Goal: Task Accomplishment & Management: Use online tool/utility

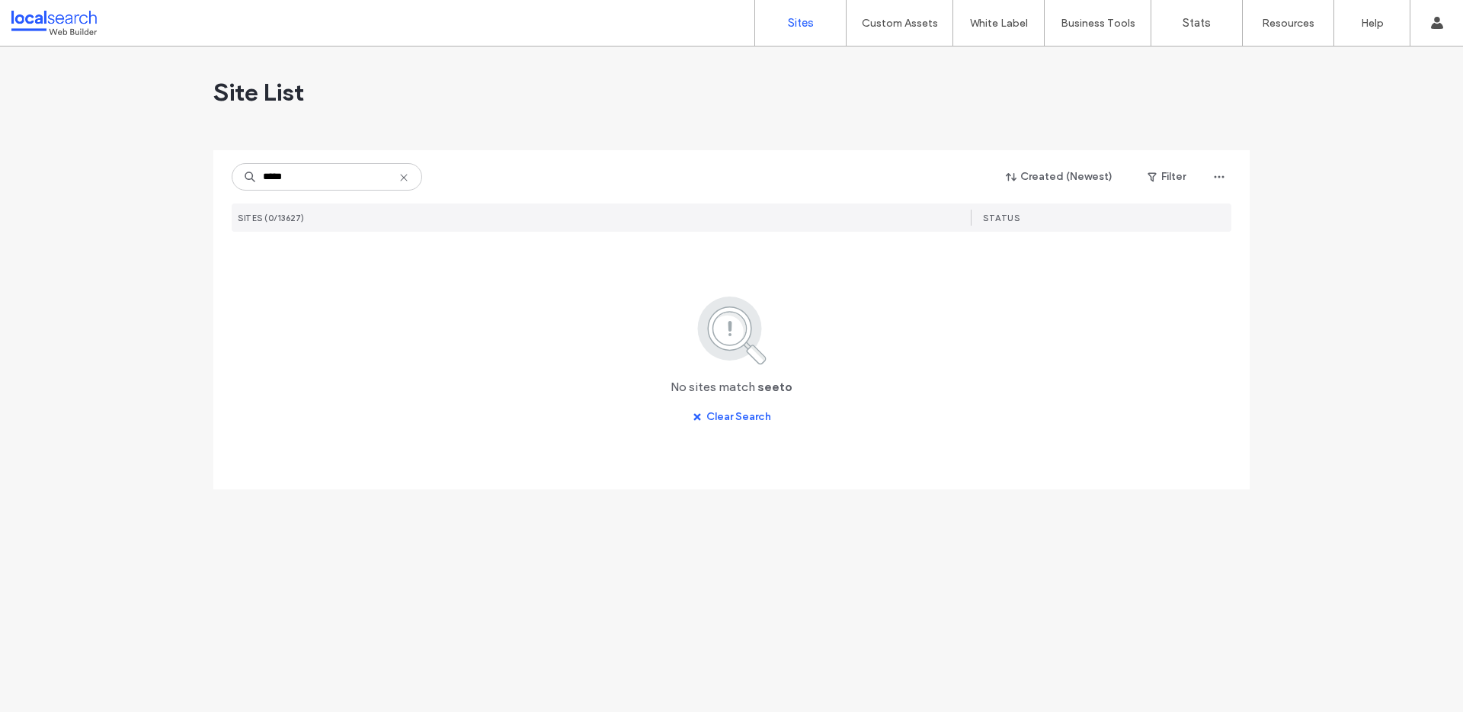
drag, startPoint x: 309, startPoint y: 178, endPoint x: 248, endPoint y: 174, distance: 61.1
click at [248, 174] on div "*****" at bounding box center [327, 176] width 191 height 27
type input "*"
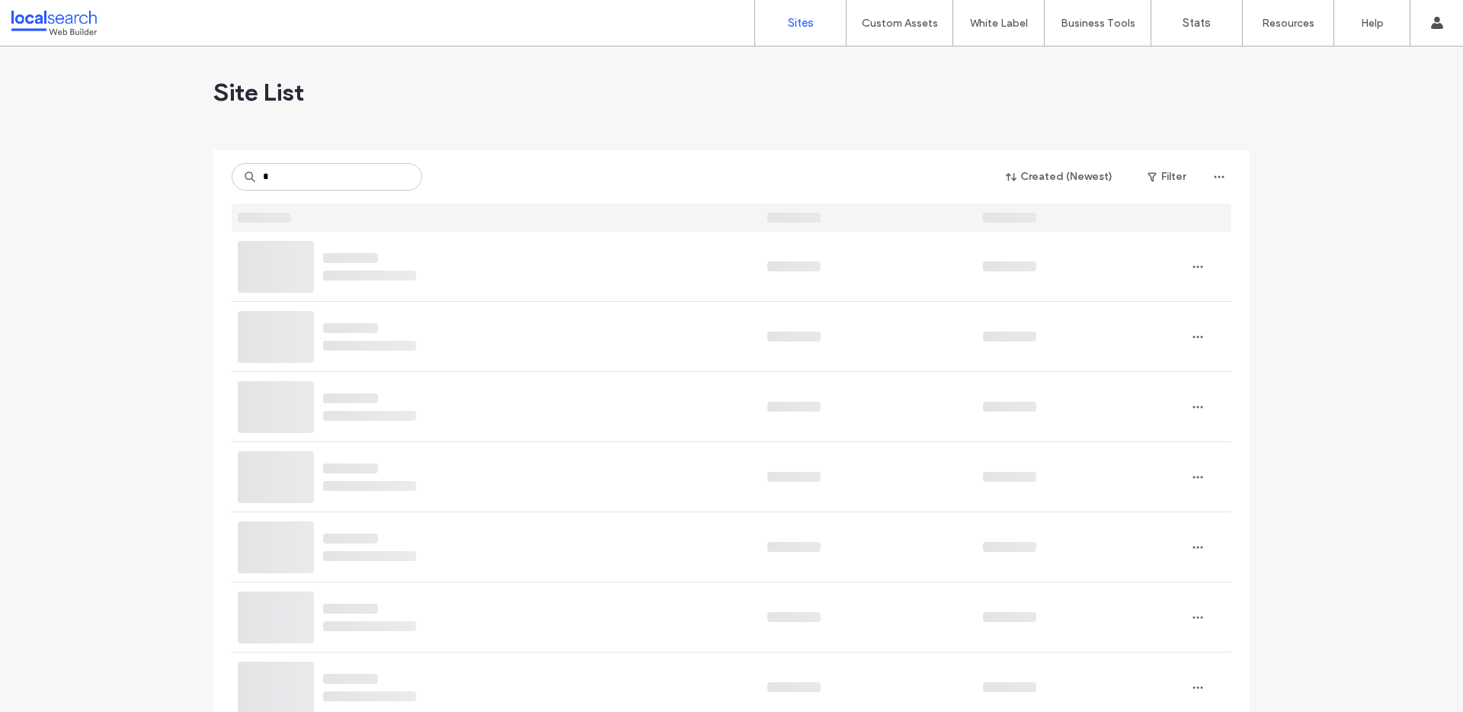
type input "*"
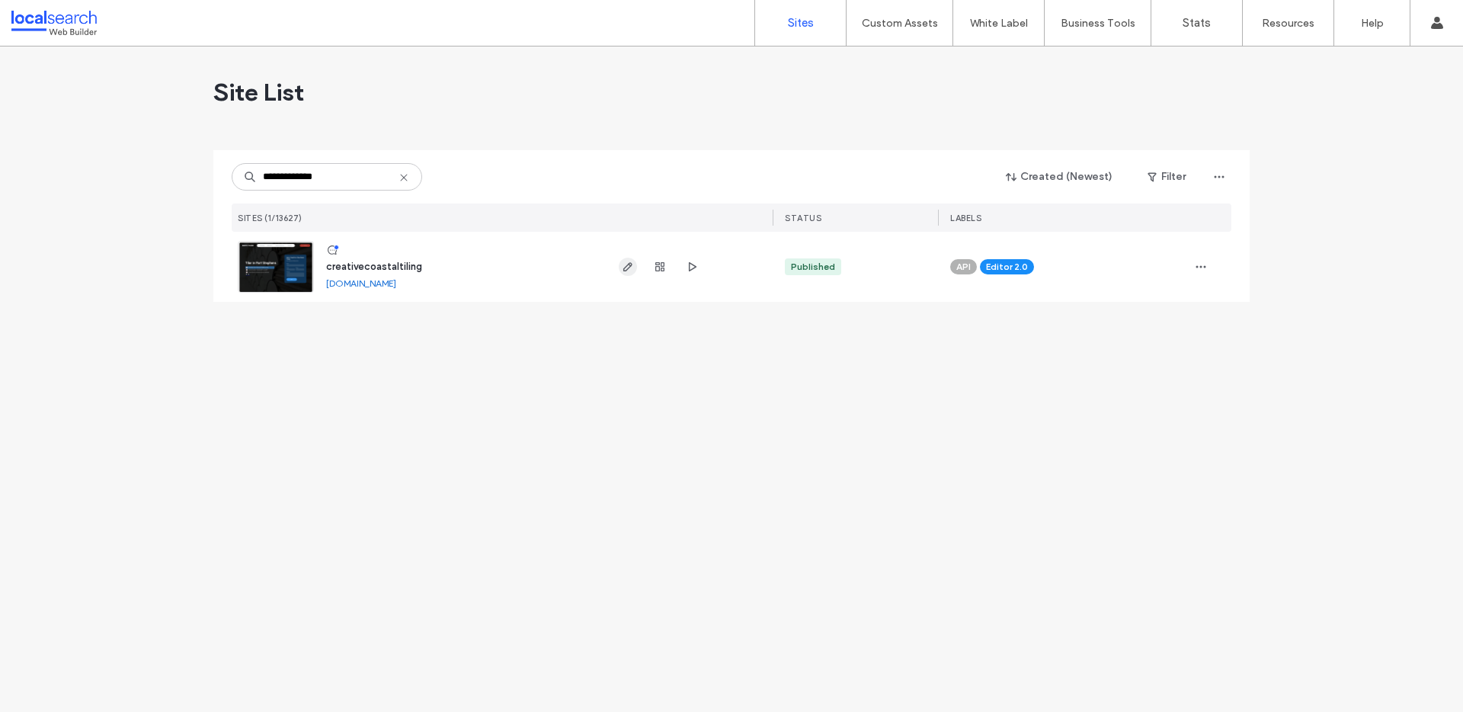
type input "**********"
click at [623, 267] on use "button" at bounding box center [627, 266] width 9 height 9
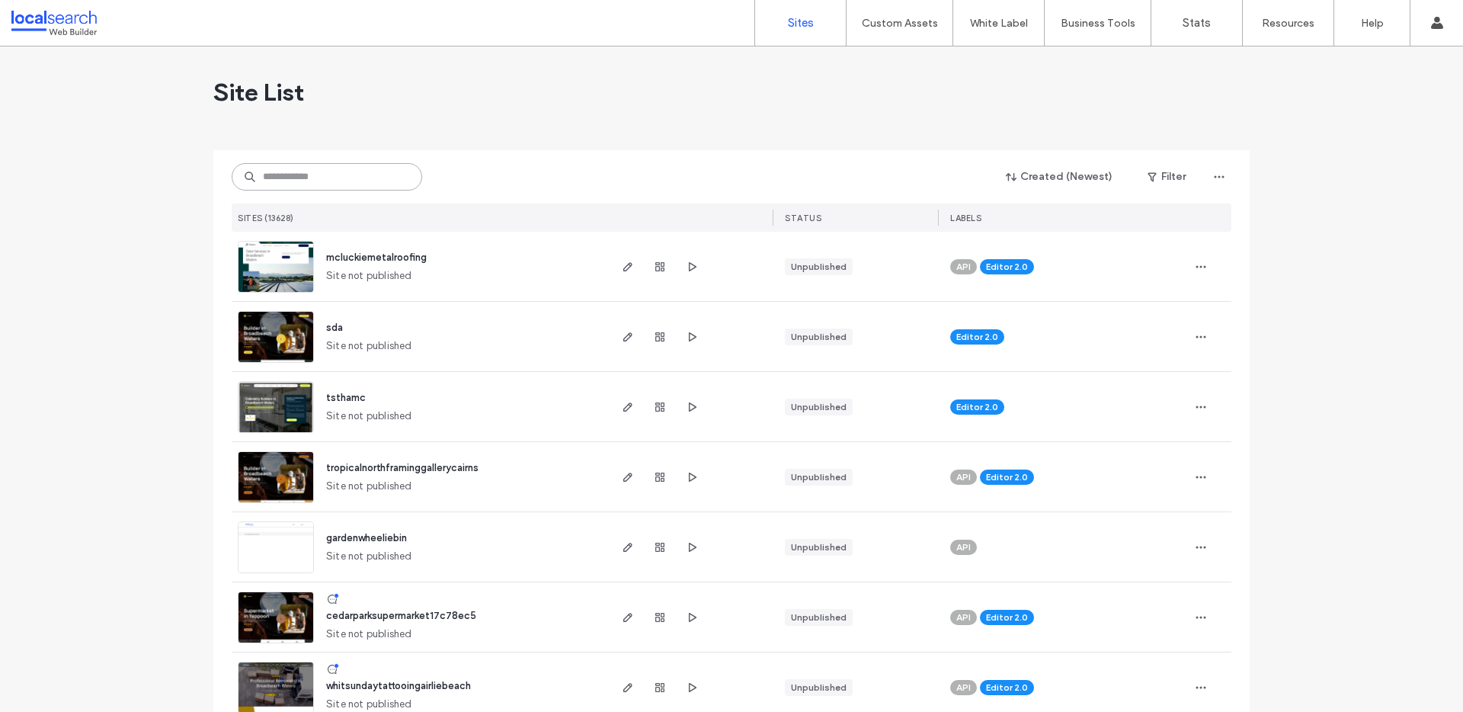
click at [315, 172] on input at bounding box center [327, 176] width 191 height 27
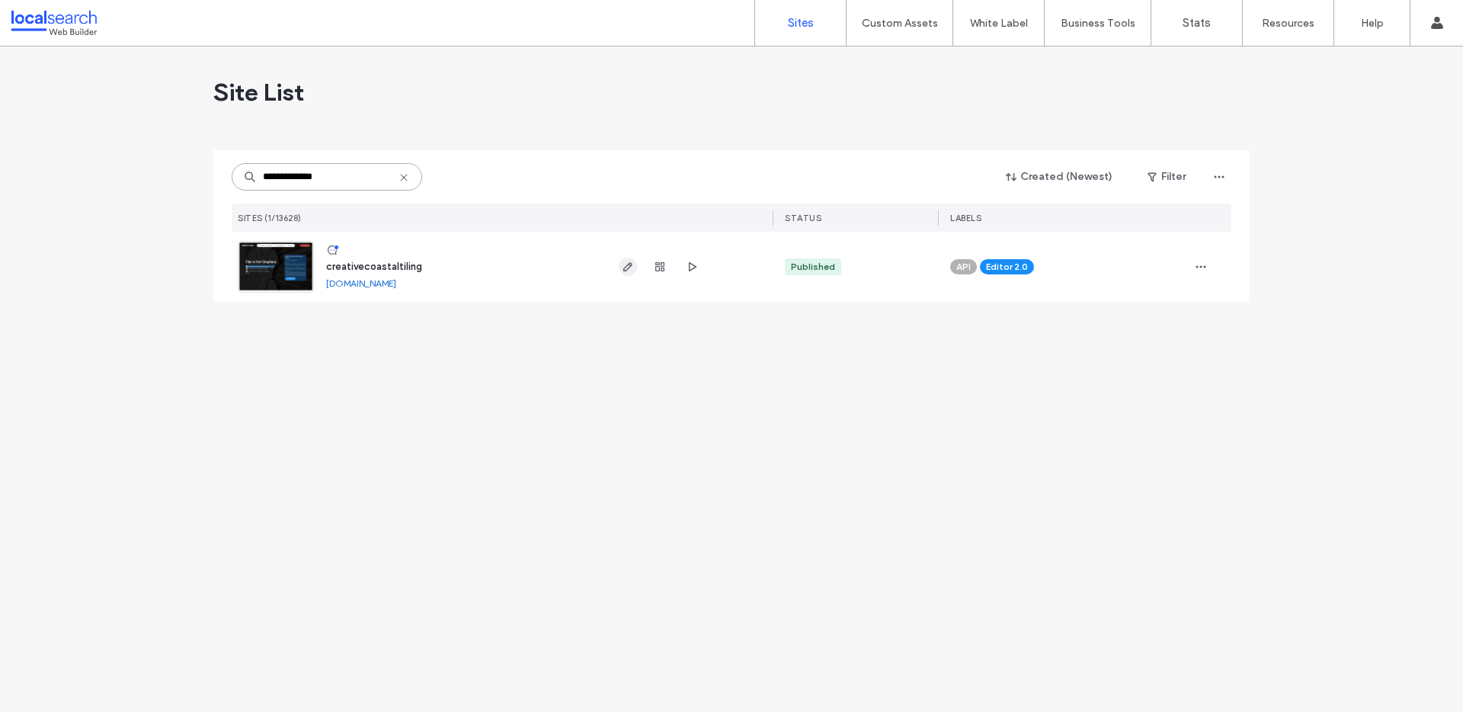
type input "**********"
click at [632, 266] on icon "button" at bounding box center [628, 267] width 12 height 12
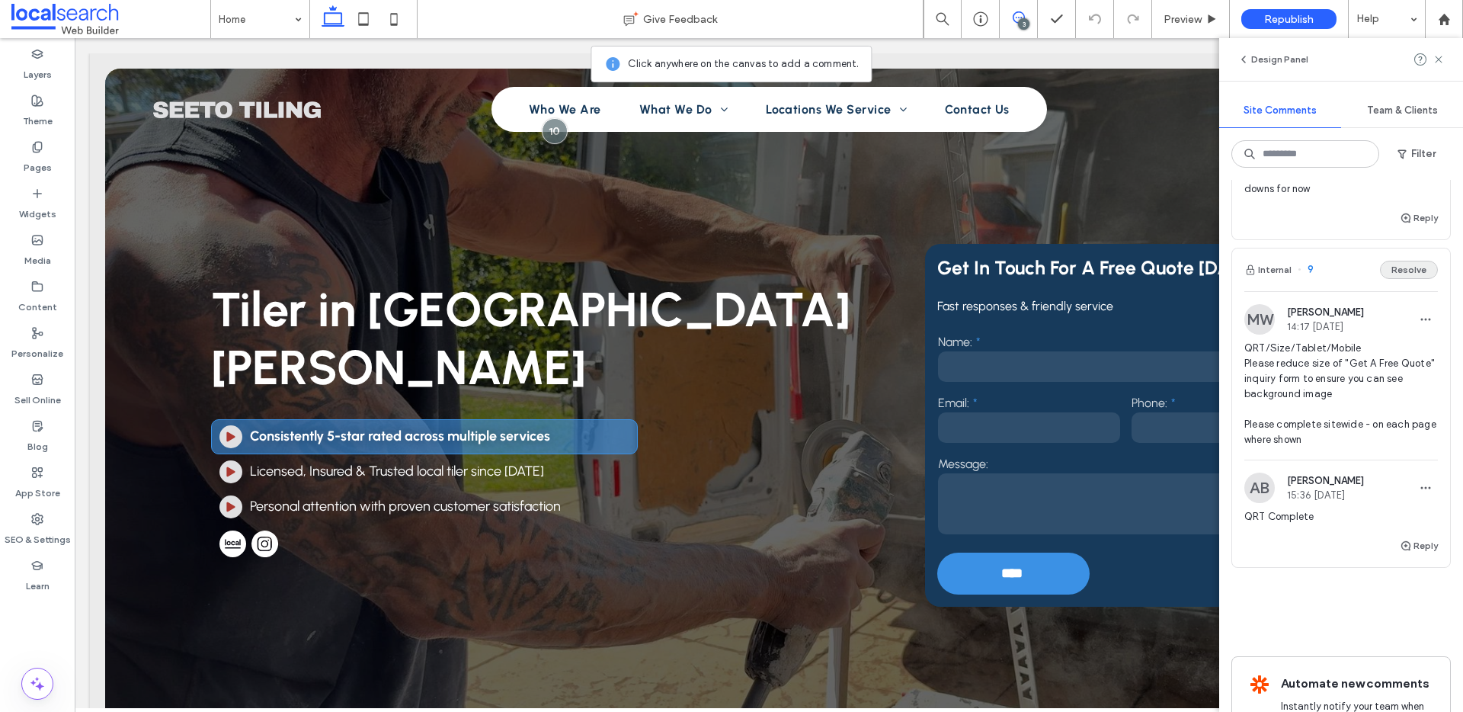
scroll to position [584, 0]
click at [1393, 268] on button "Resolve" at bounding box center [1409, 270] width 58 height 18
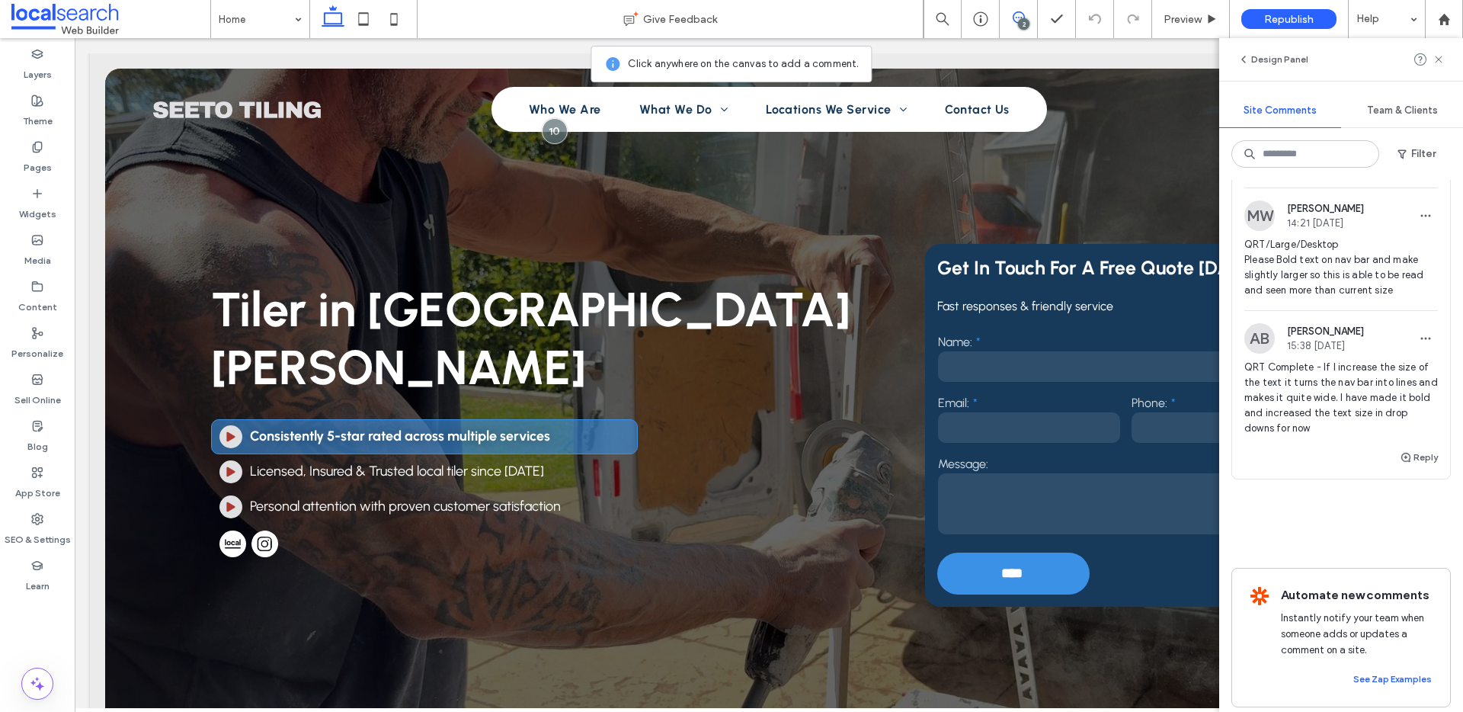
scroll to position [344, 0]
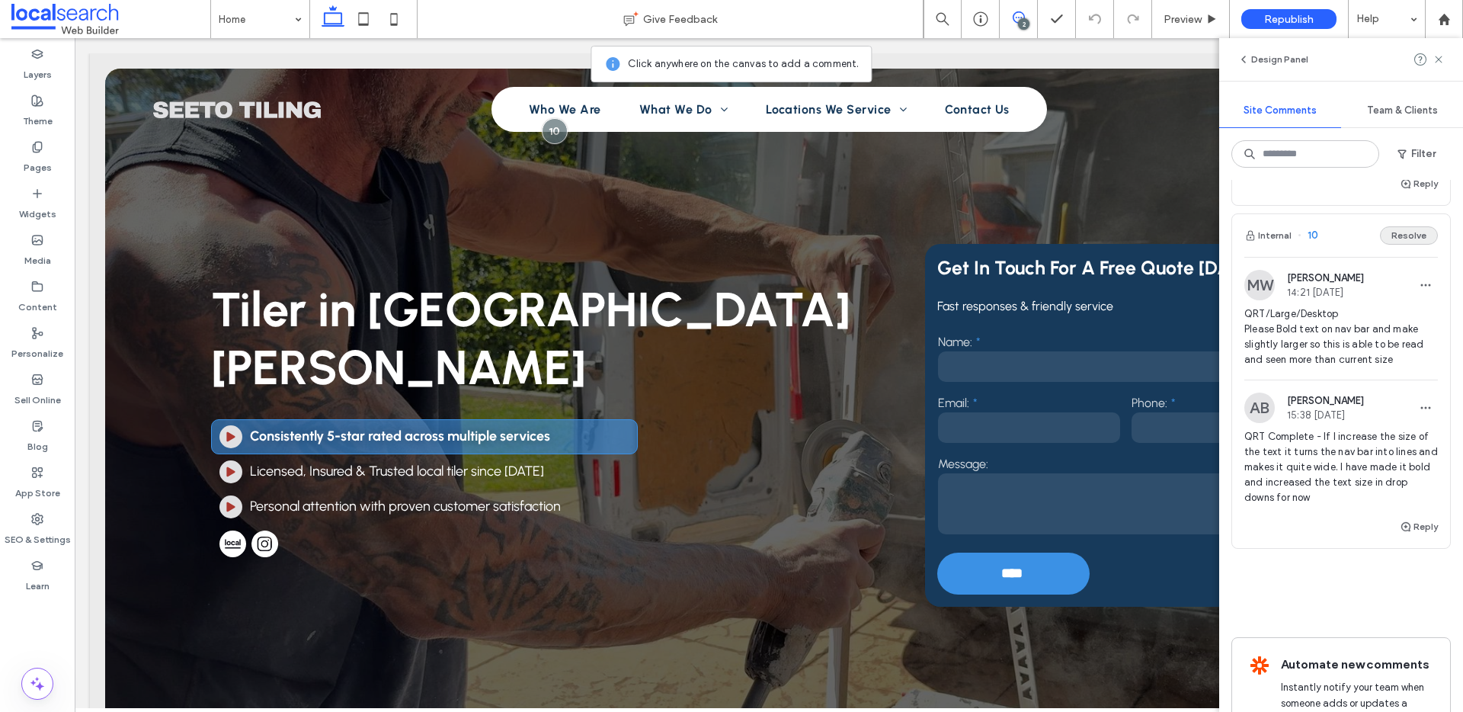
click at [1391, 239] on button "Resolve" at bounding box center [1409, 235] width 58 height 18
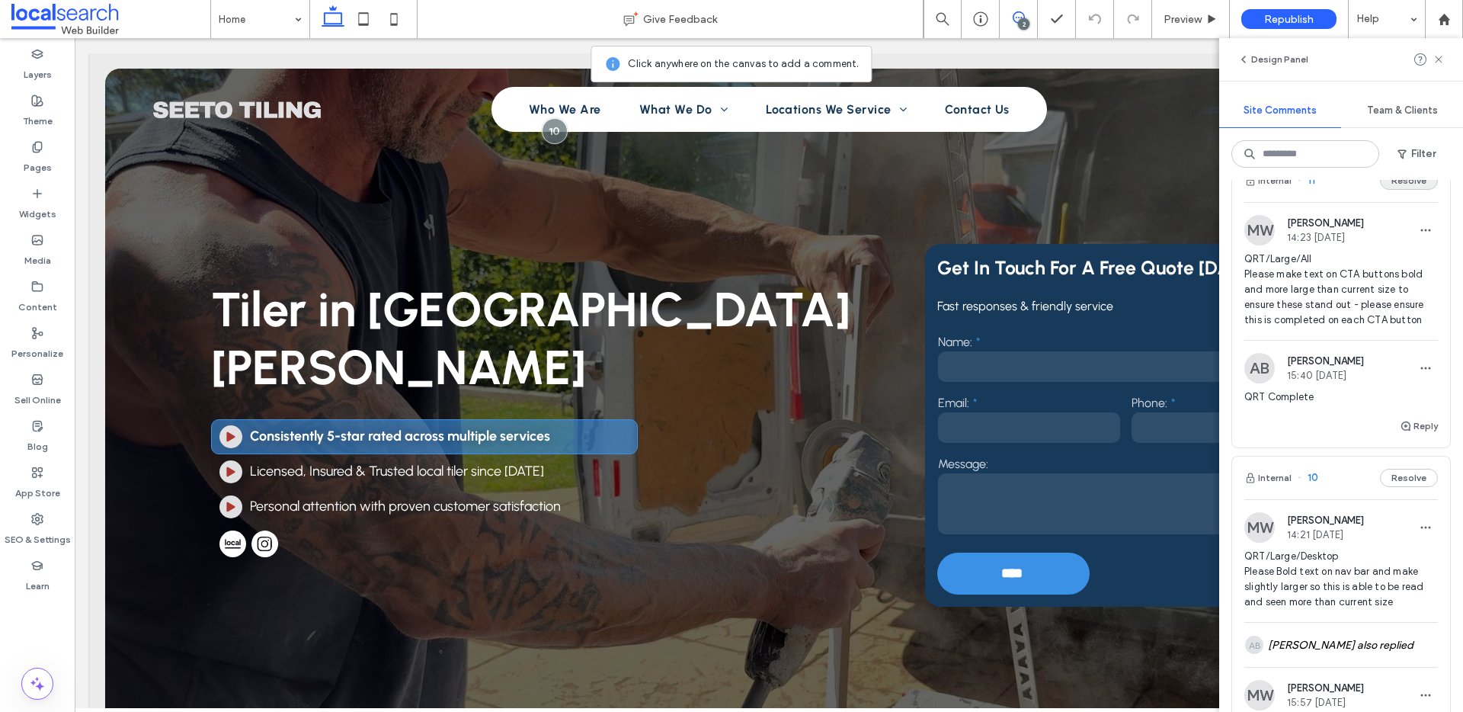
scroll to position [27, 0]
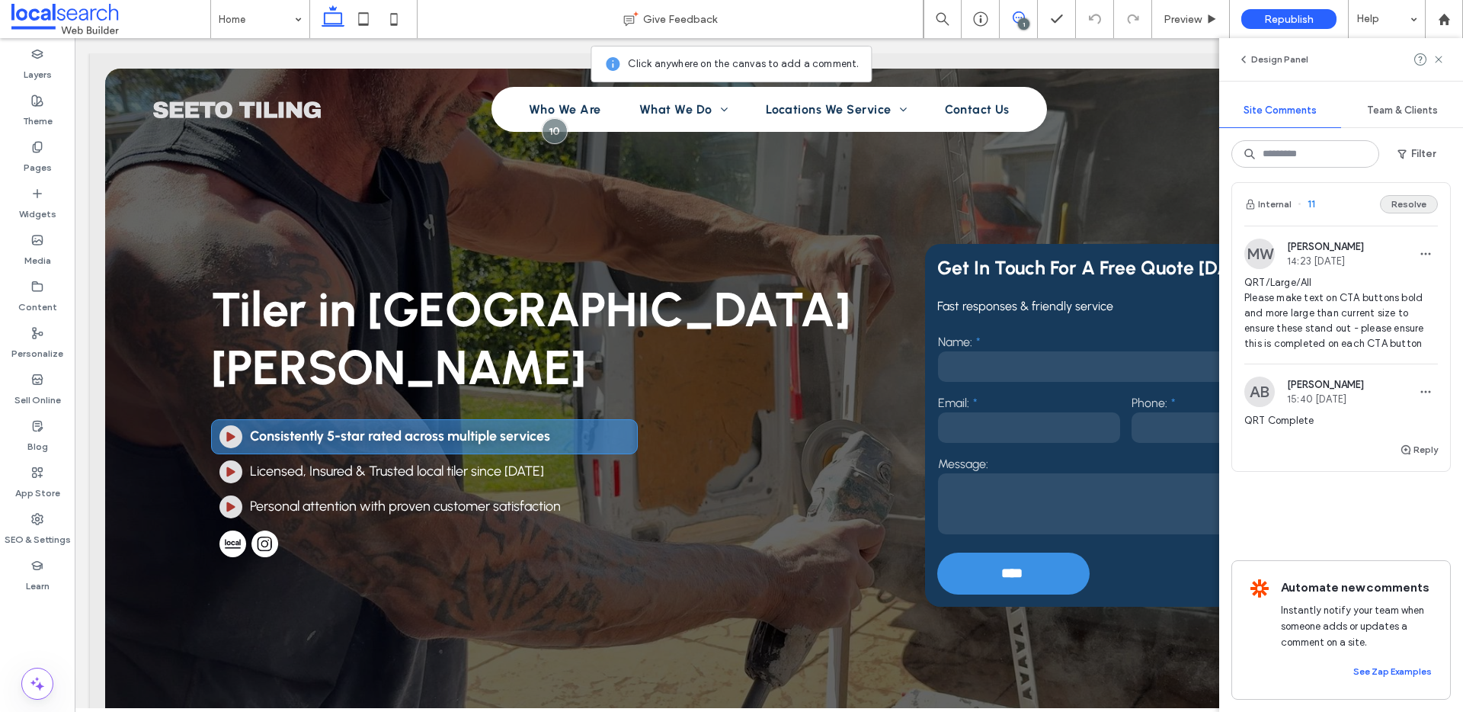
click at [1392, 195] on button "Resolve" at bounding box center [1409, 204] width 58 height 18
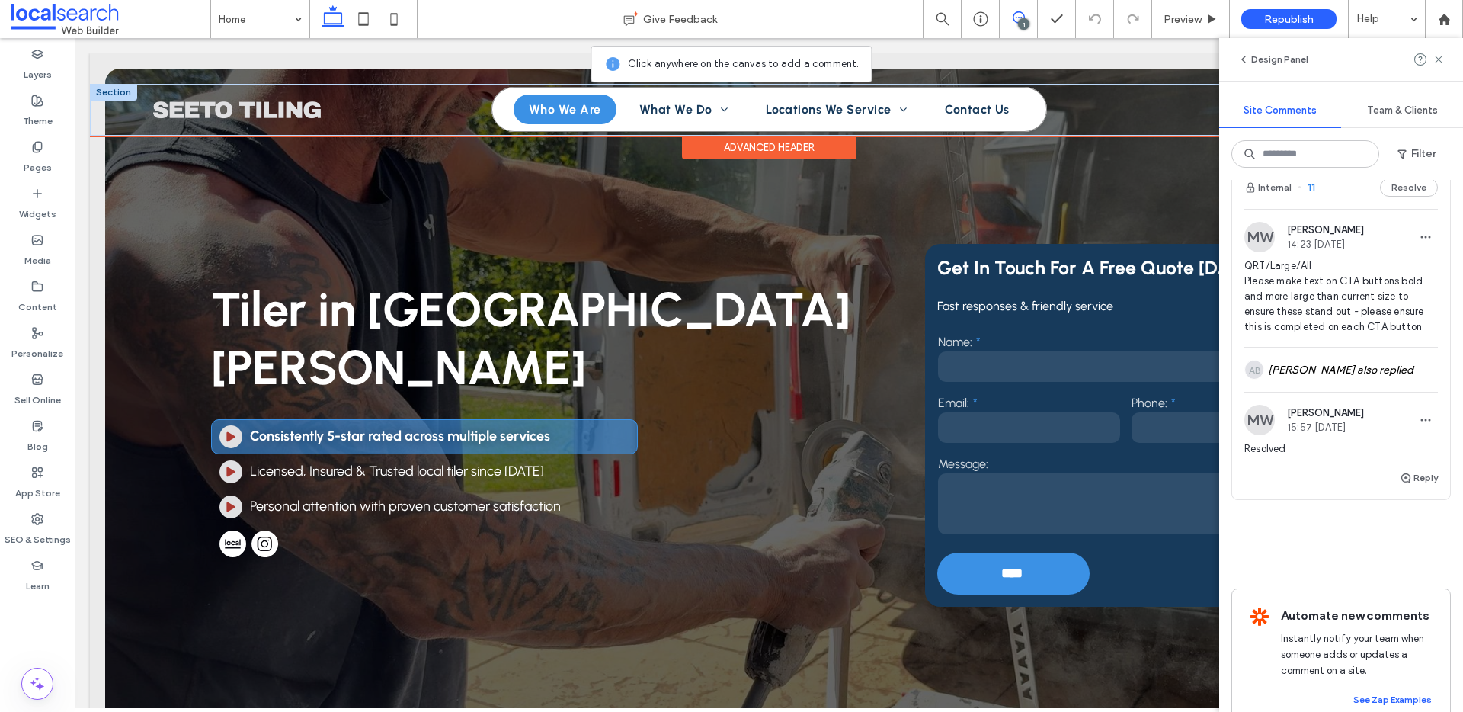
scroll to position [0, 0]
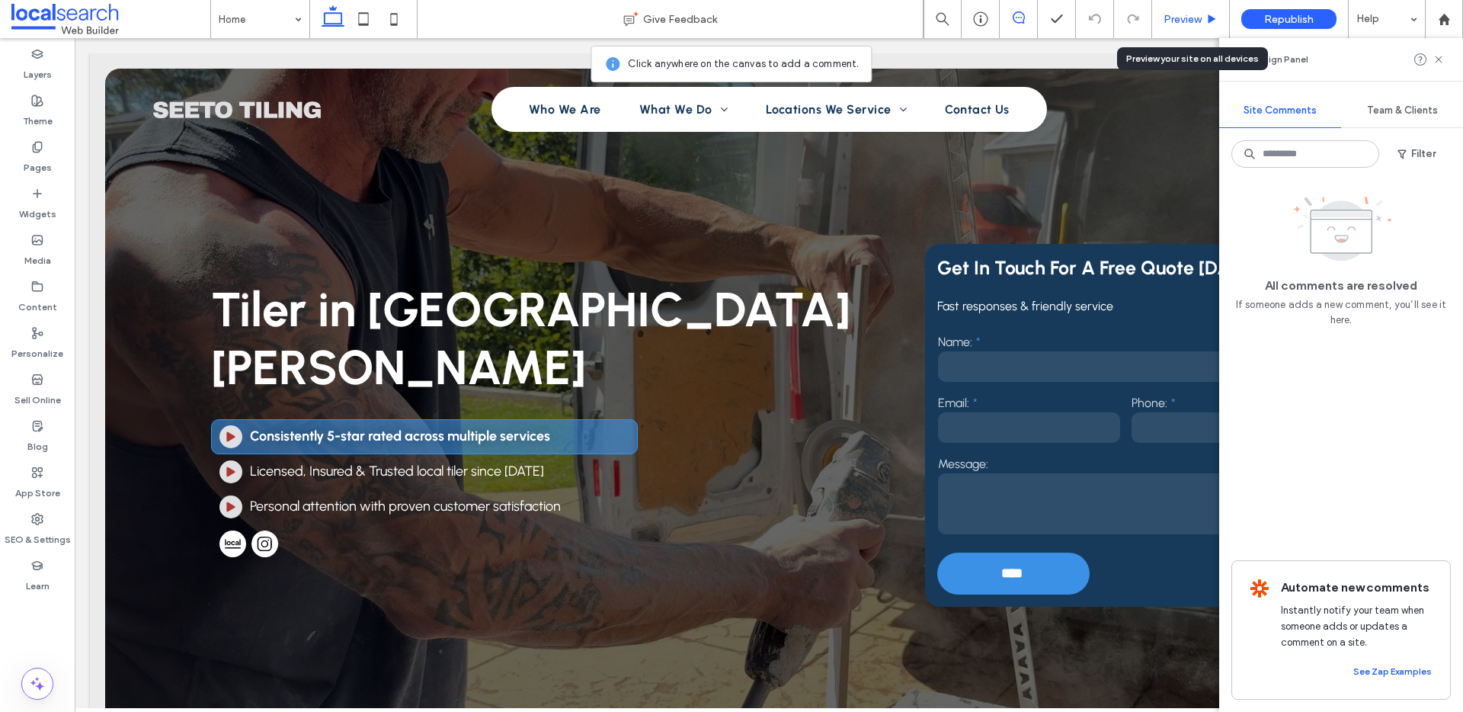
click at [1177, 20] on span "Preview" at bounding box center [1183, 19] width 38 height 13
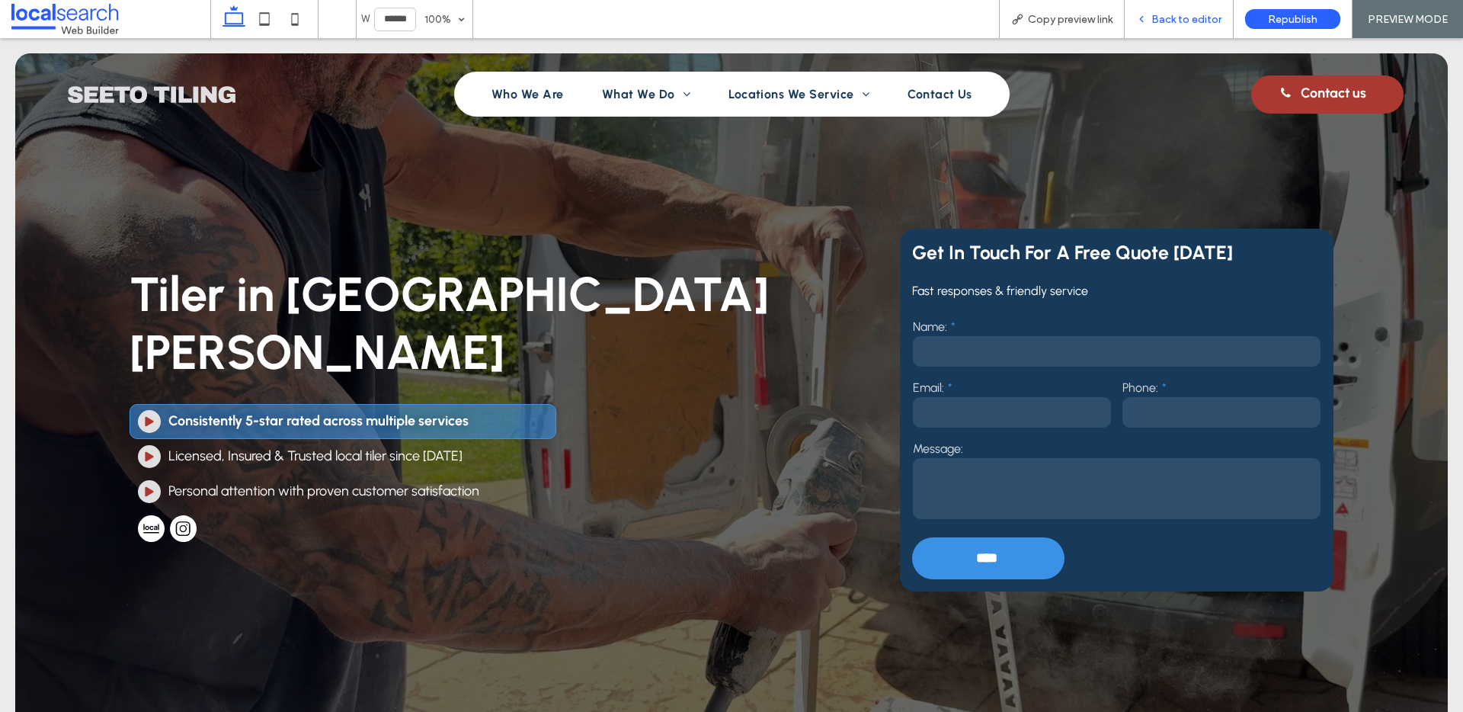
click at [1168, 18] on span "Back to editor" at bounding box center [1186, 19] width 70 height 13
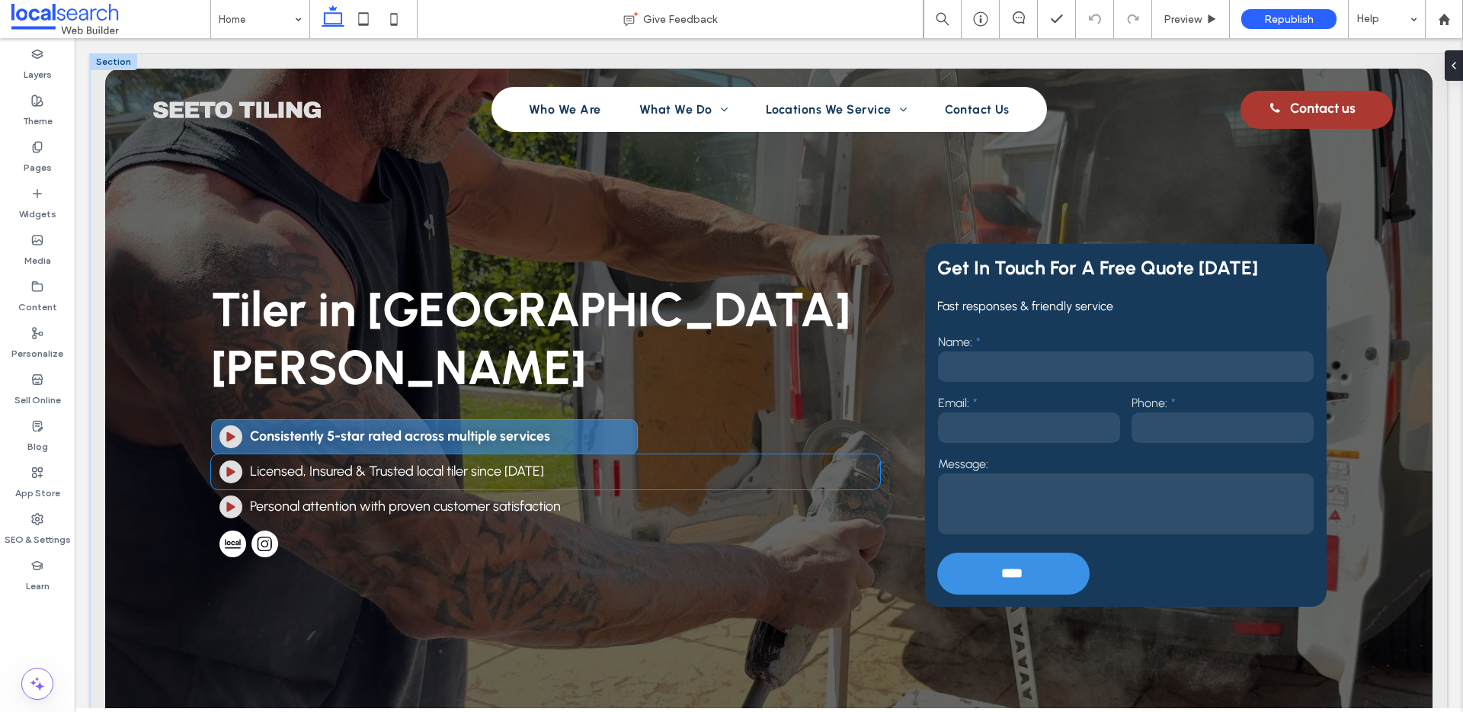
click at [439, 463] on span "Licensed, Insured & Trusted local tiler since 2009" at bounding box center [397, 471] width 294 height 17
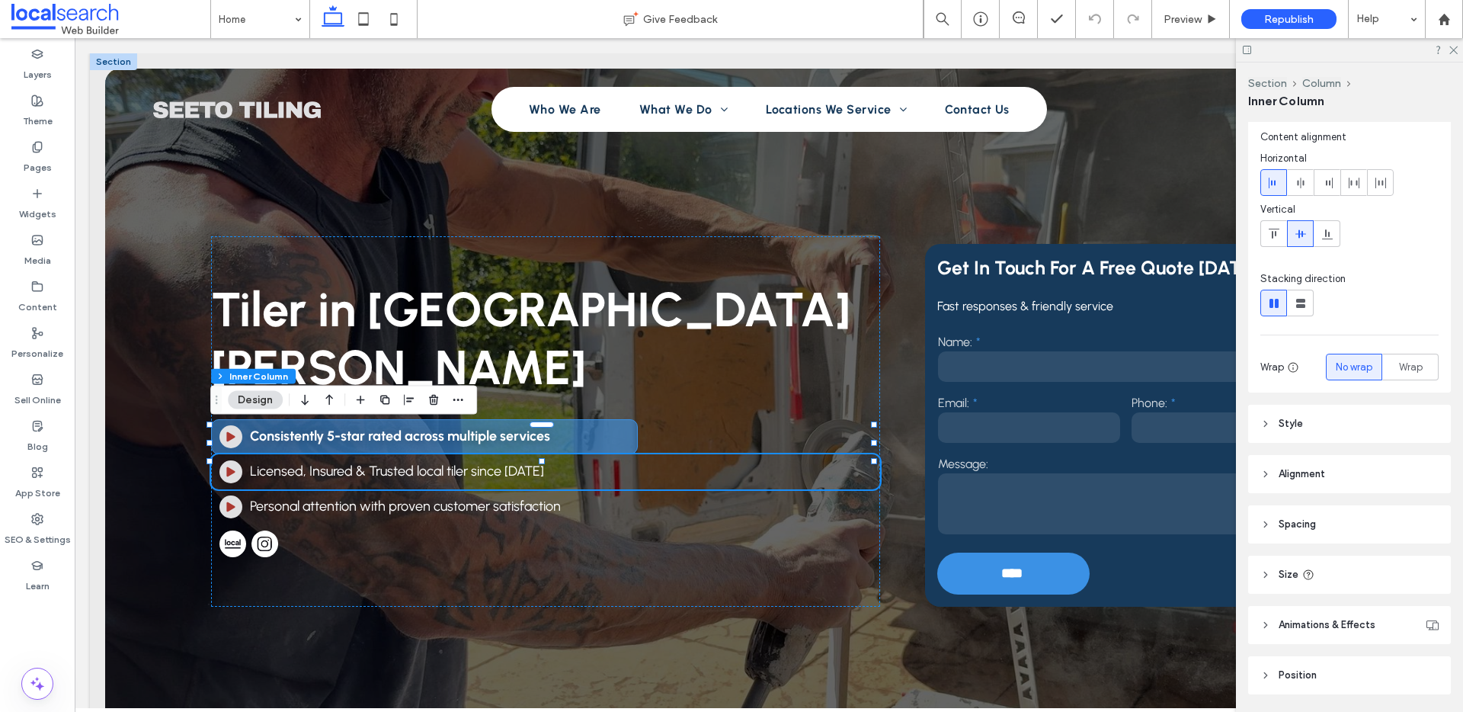
scroll to position [86, 0]
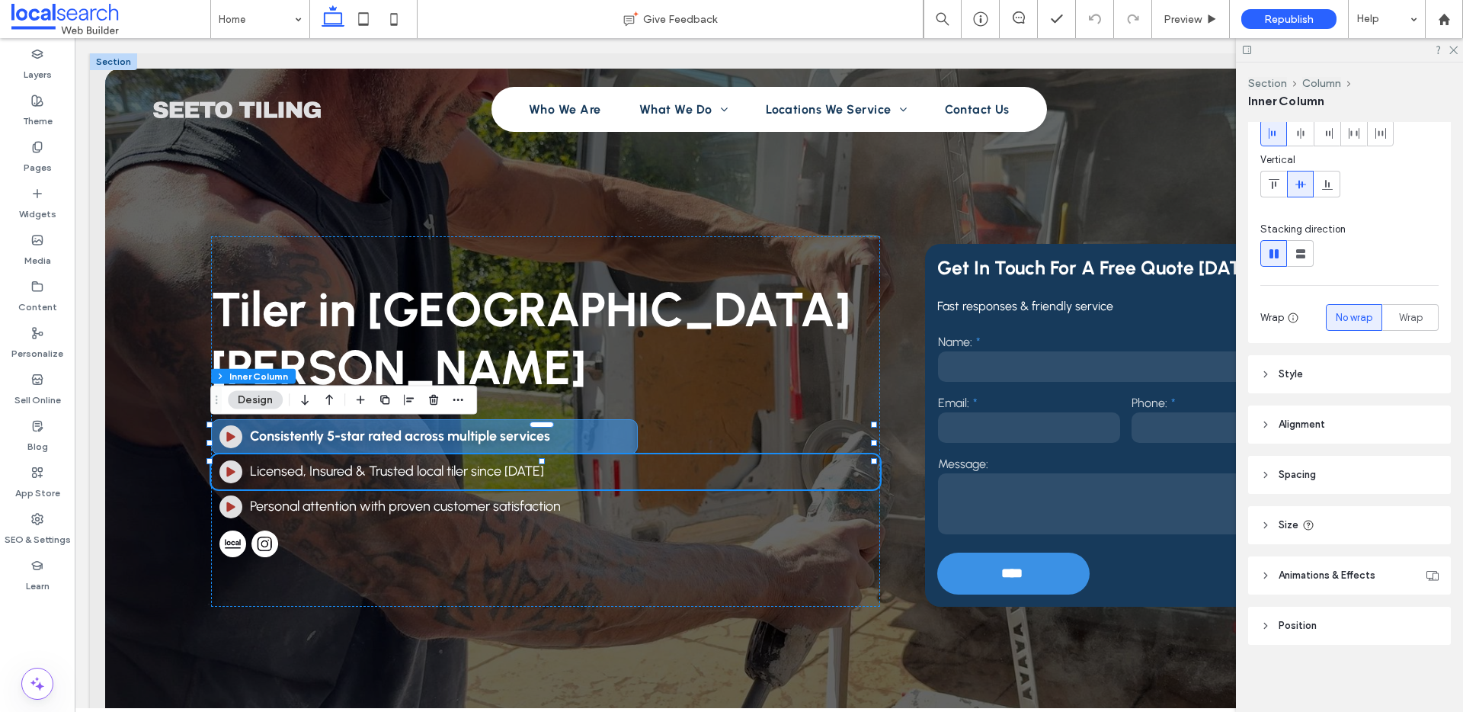
click at [1266, 568] on header "Animations & Effects" at bounding box center [1349, 575] width 203 height 38
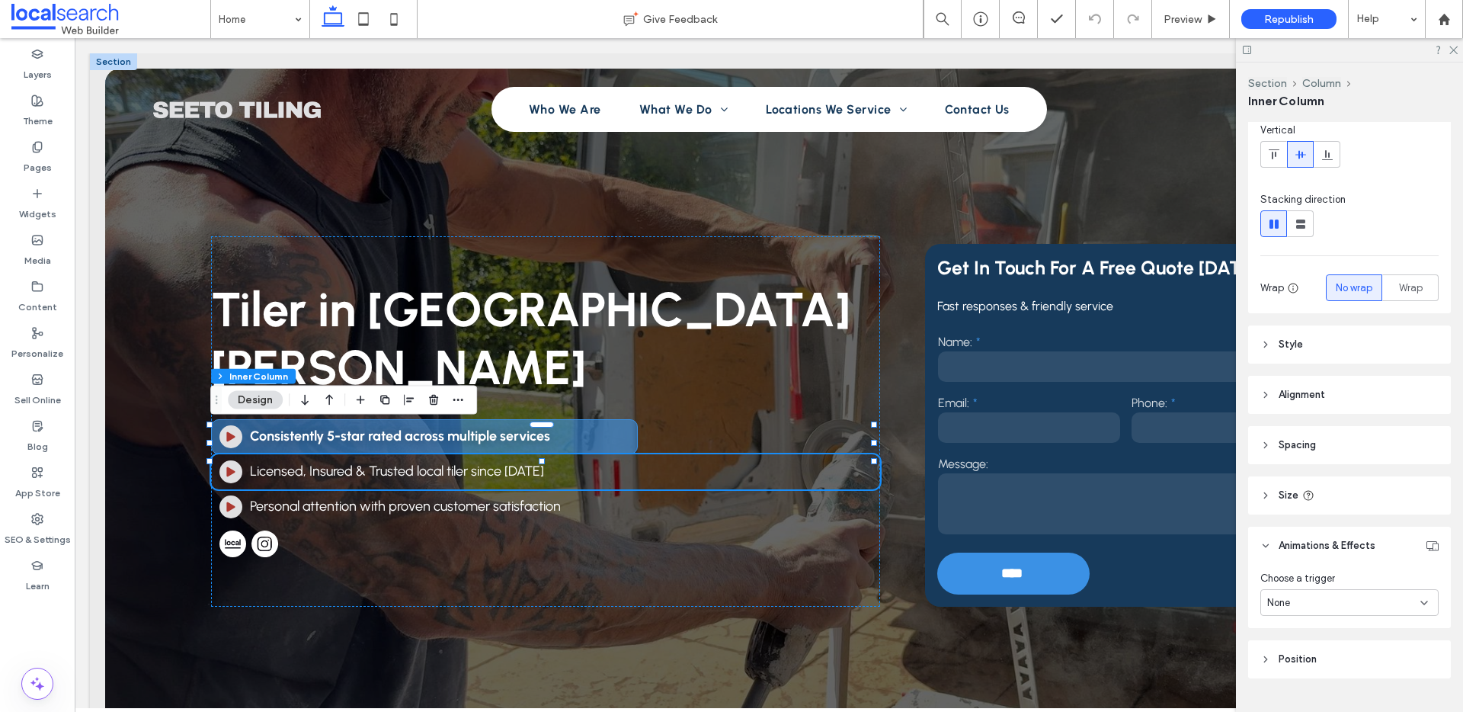
scroll to position [149, 0]
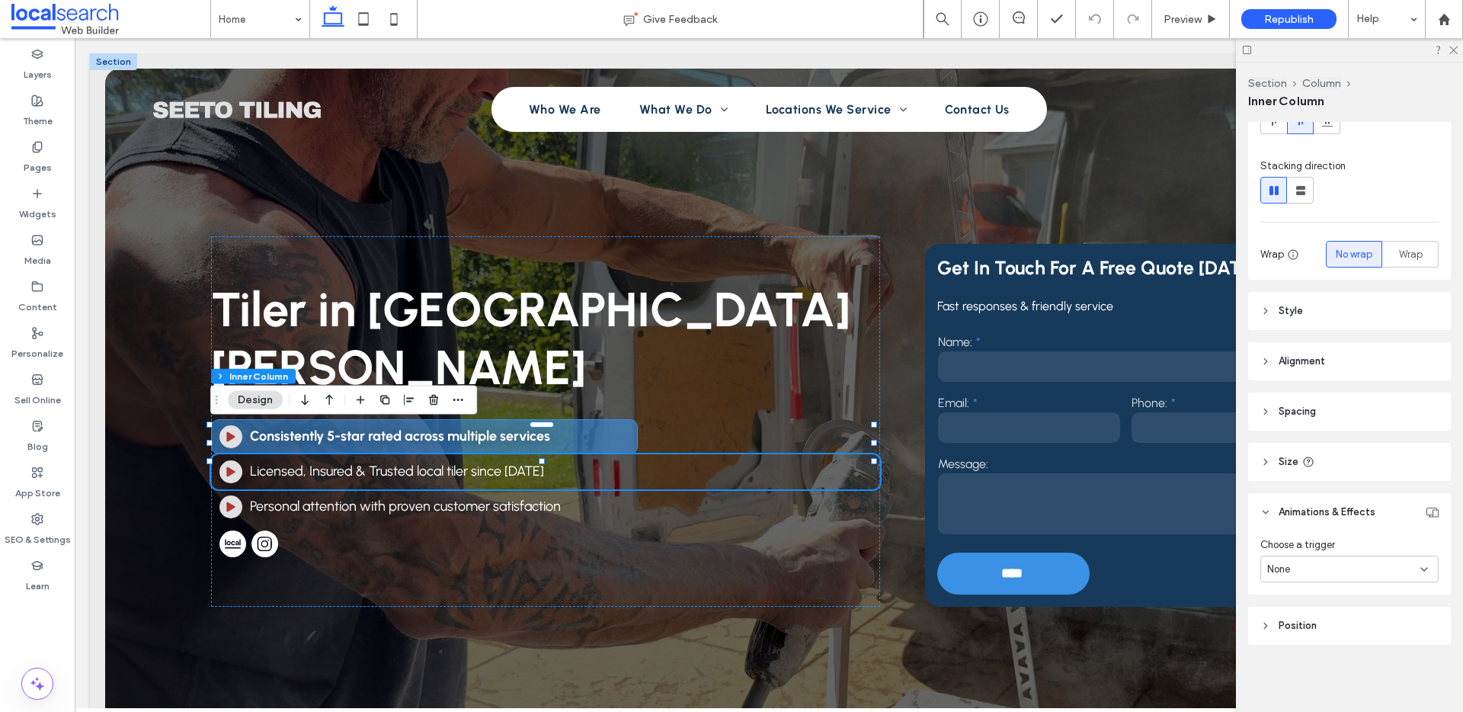
click at [1317, 571] on div "None" at bounding box center [1343, 569] width 153 height 15
click at [1329, 625] on div "Hover" at bounding box center [1345, 622] width 168 height 27
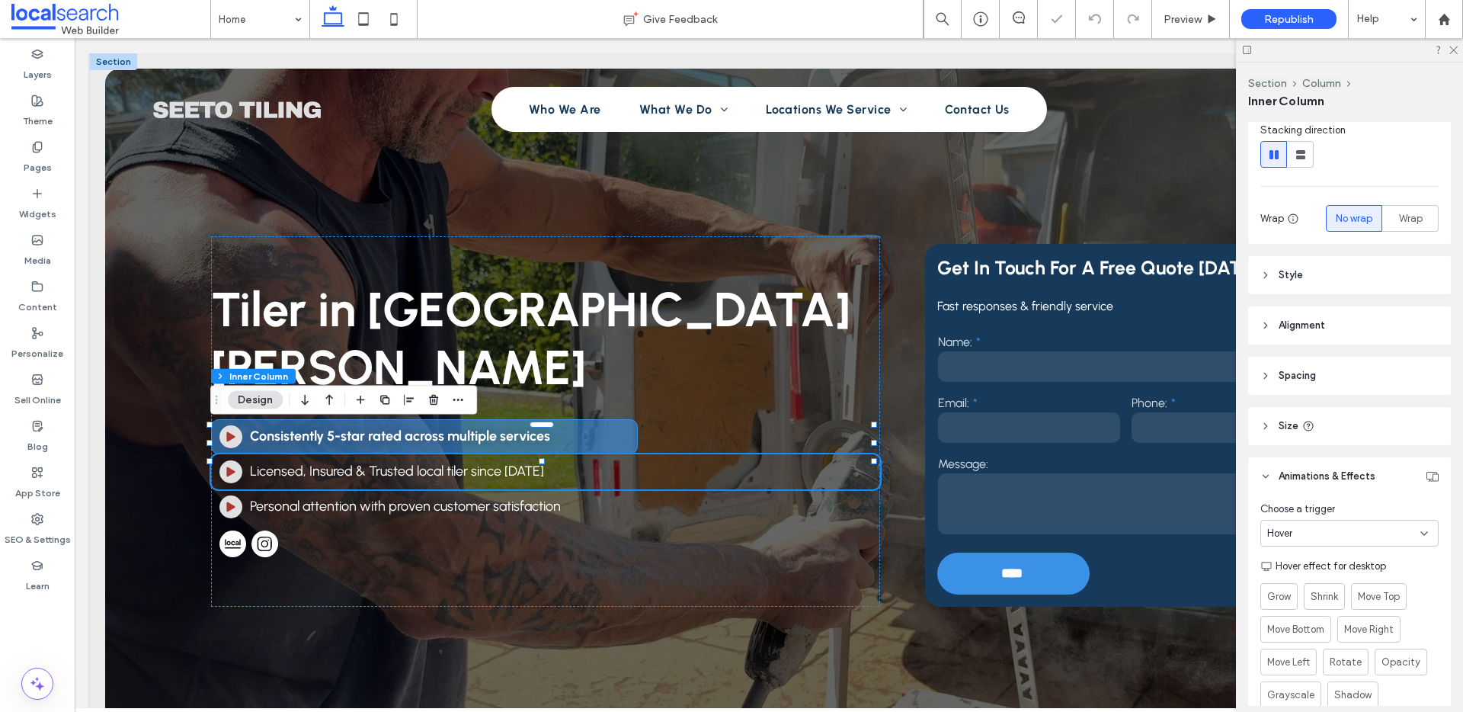
scroll to position [311, 0]
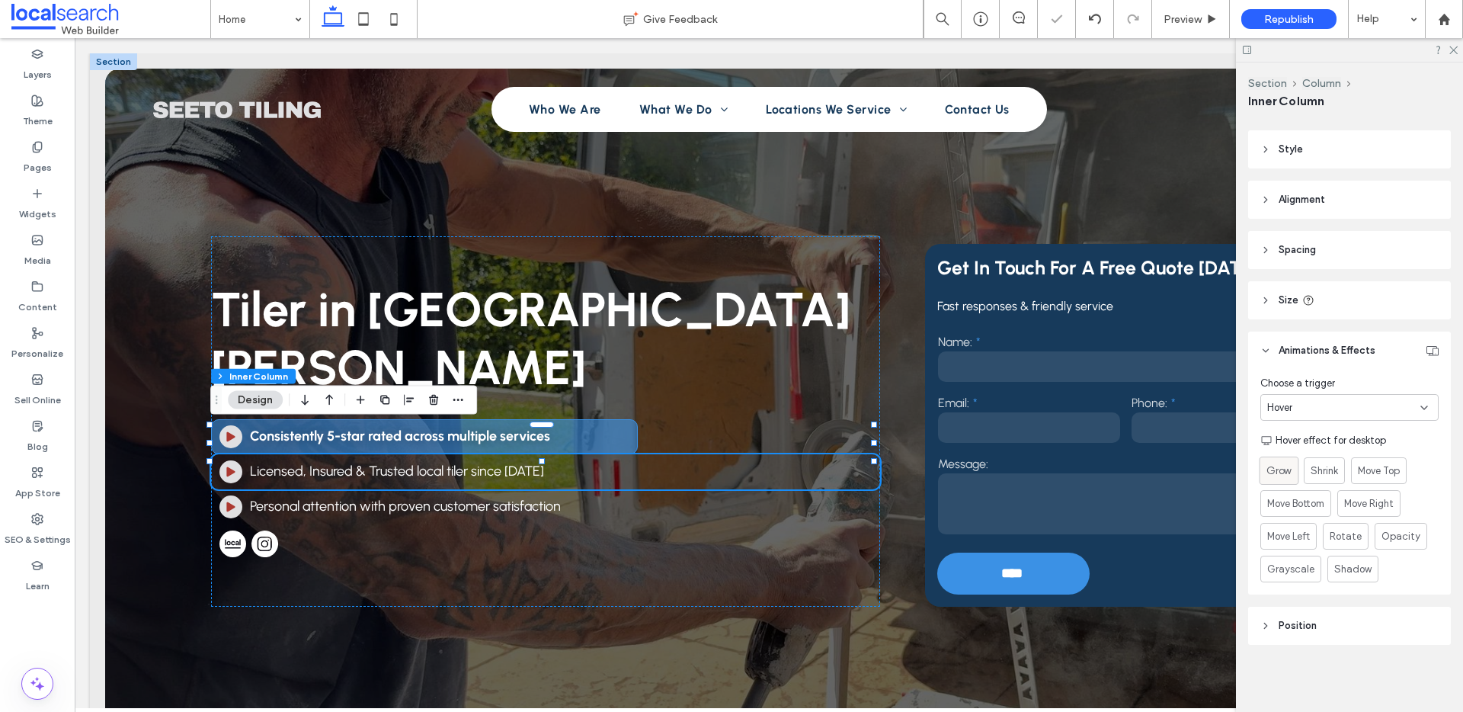
click at [1287, 470] on span "Grow" at bounding box center [1278, 471] width 25 height 16
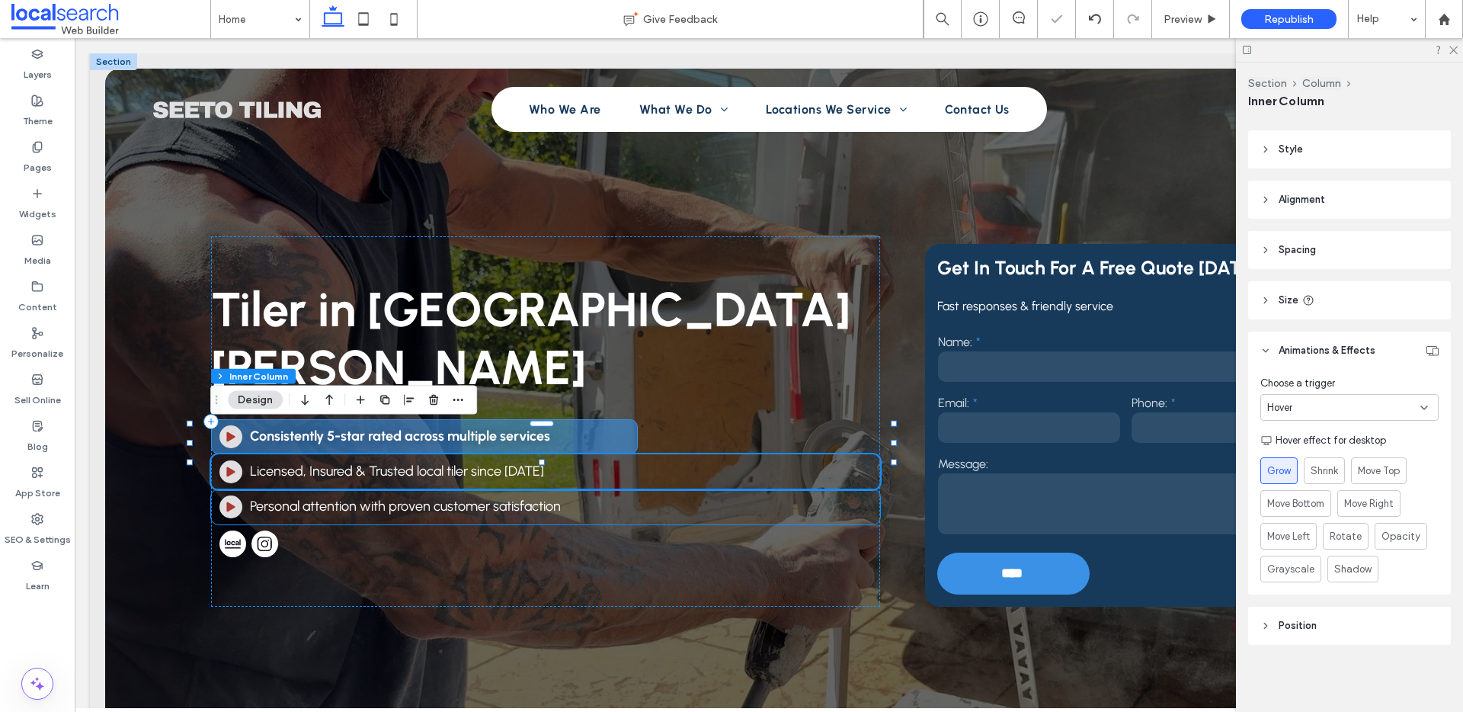
click at [392, 492] on div "Arrow Icon Personal attention with proven customer satisfaction" at bounding box center [545, 506] width 669 height 35
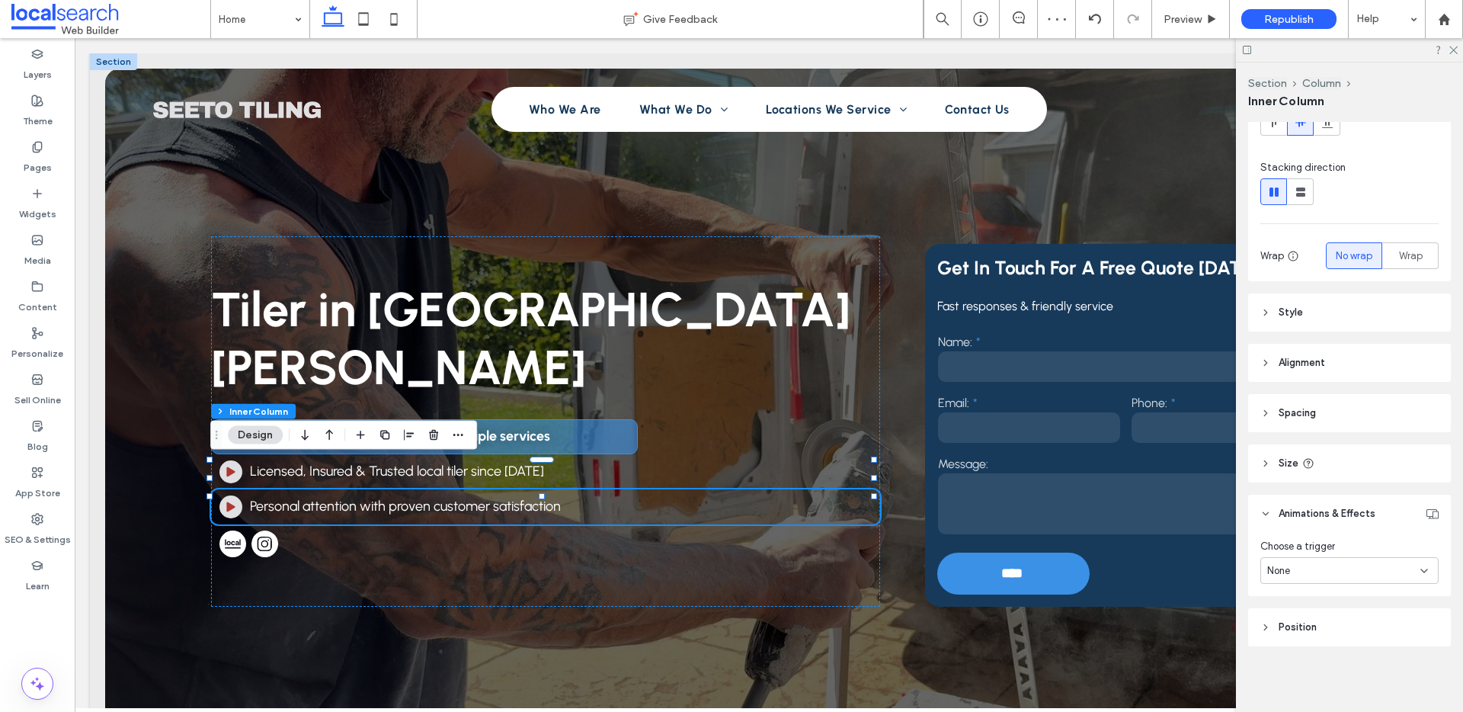
scroll to position [149, 0]
click at [1317, 577] on div "None" at bounding box center [1349, 569] width 178 height 27
click at [1306, 626] on div "Hover" at bounding box center [1345, 622] width 168 height 27
click at [1291, 629] on span "Grow" at bounding box center [1278, 632] width 25 height 16
click at [1196, 15] on span "Preview" at bounding box center [1183, 19] width 38 height 13
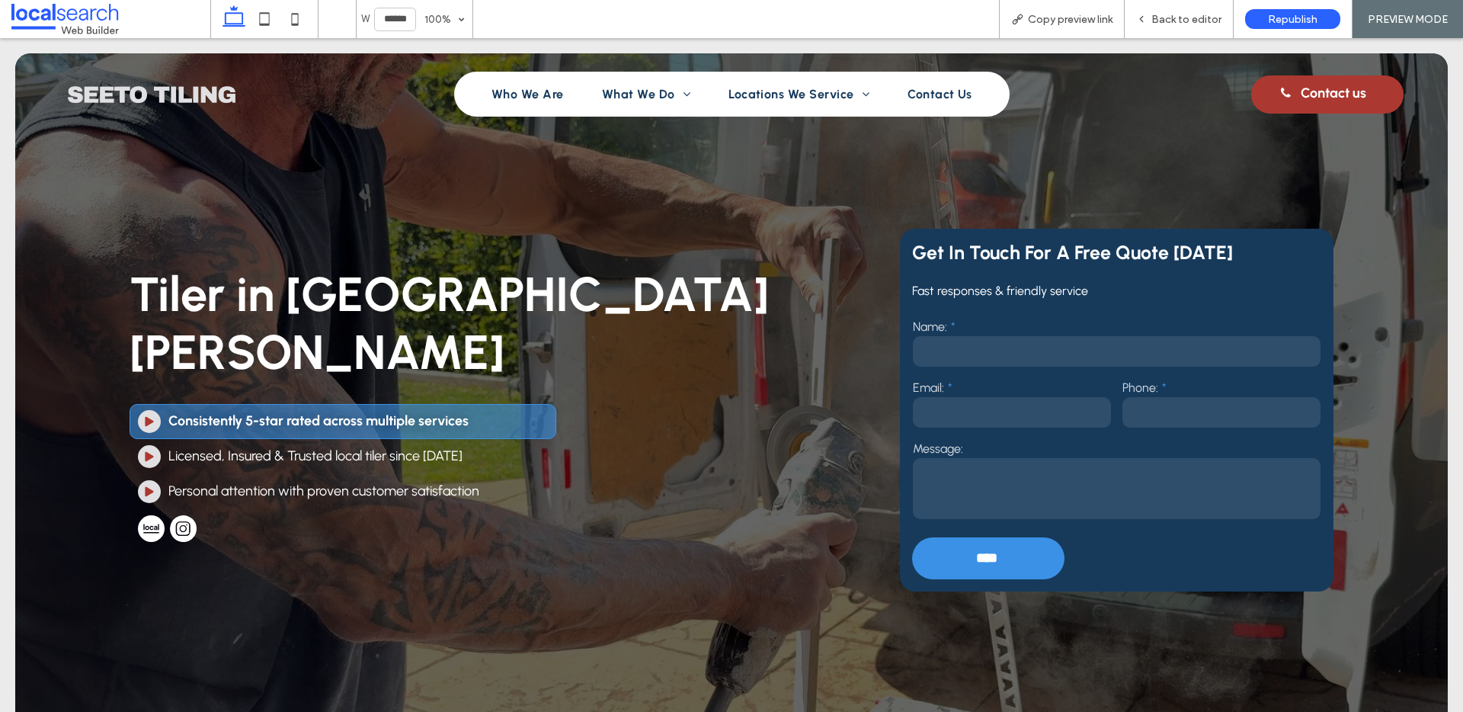
click at [1030, 504] on textarea at bounding box center [1117, 488] width 408 height 61
click at [1027, 351] on input "text" at bounding box center [1117, 351] width 408 height 30
click at [1025, 482] on textarea at bounding box center [1117, 488] width 408 height 61
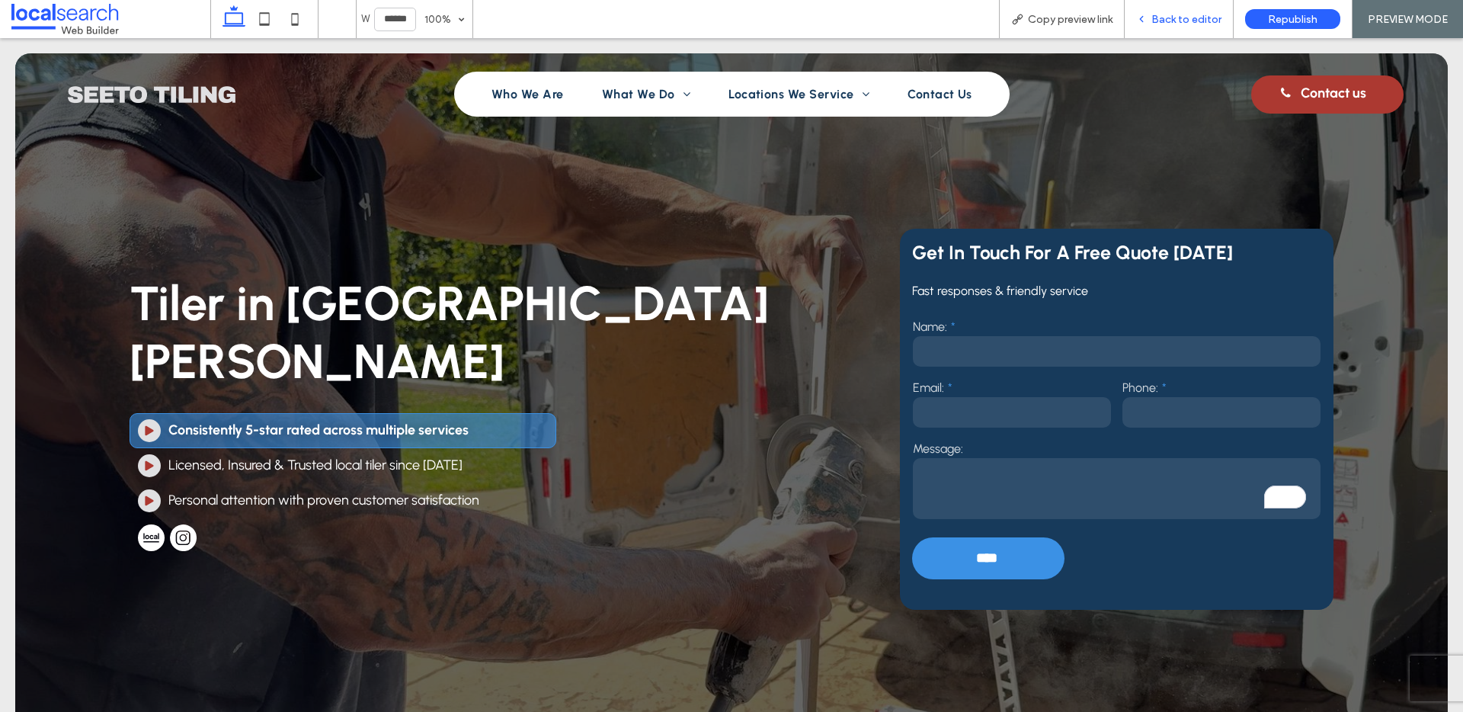
click at [1174, 23] on span "Back to editor" at bounding box center [1186, 19] width 70 height 13
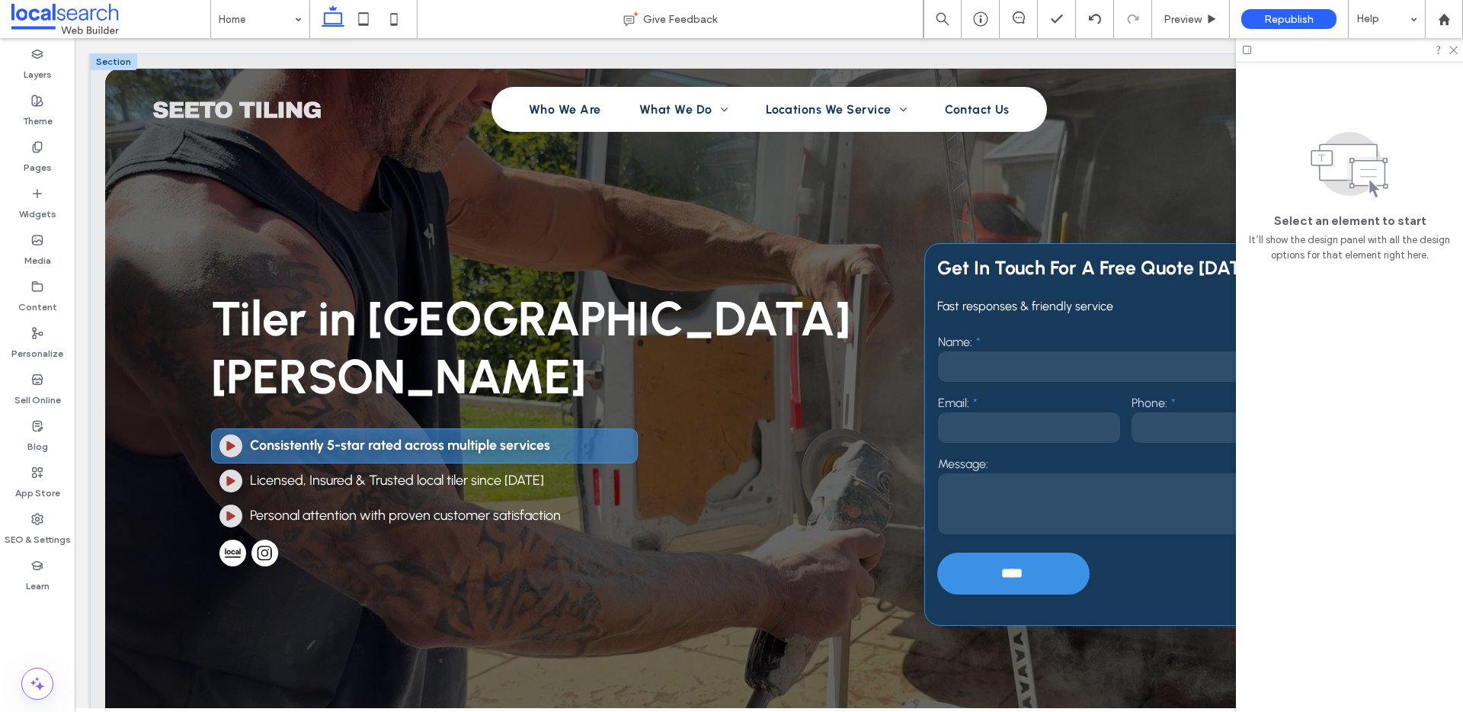
click at [925, 253] on div "Get In Touch For A Free Quote Today Fast responses & friendly service Name: Ema…" at bounding box center [1126, 434] width 402 height 381
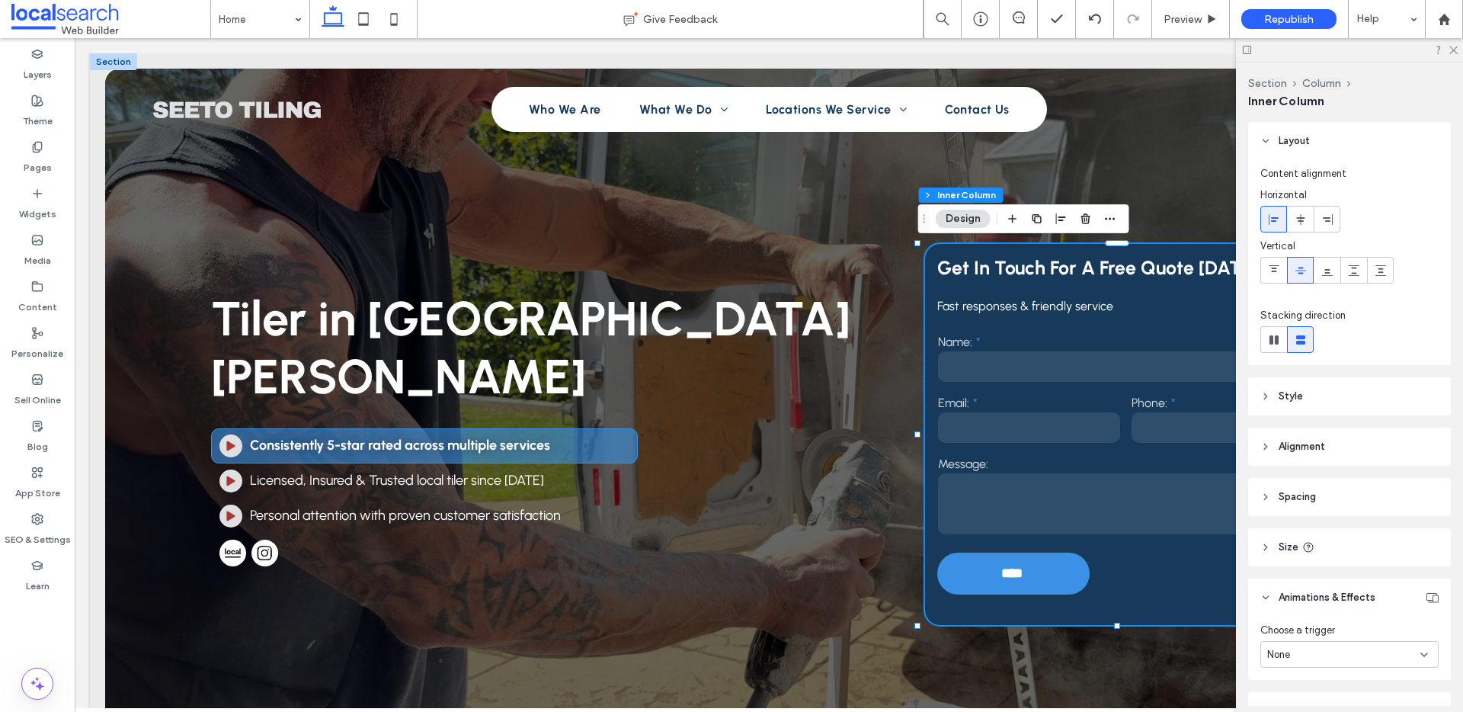
click at [1266, 401] on icon at bounding box center [1265, 396] width 11 height 11
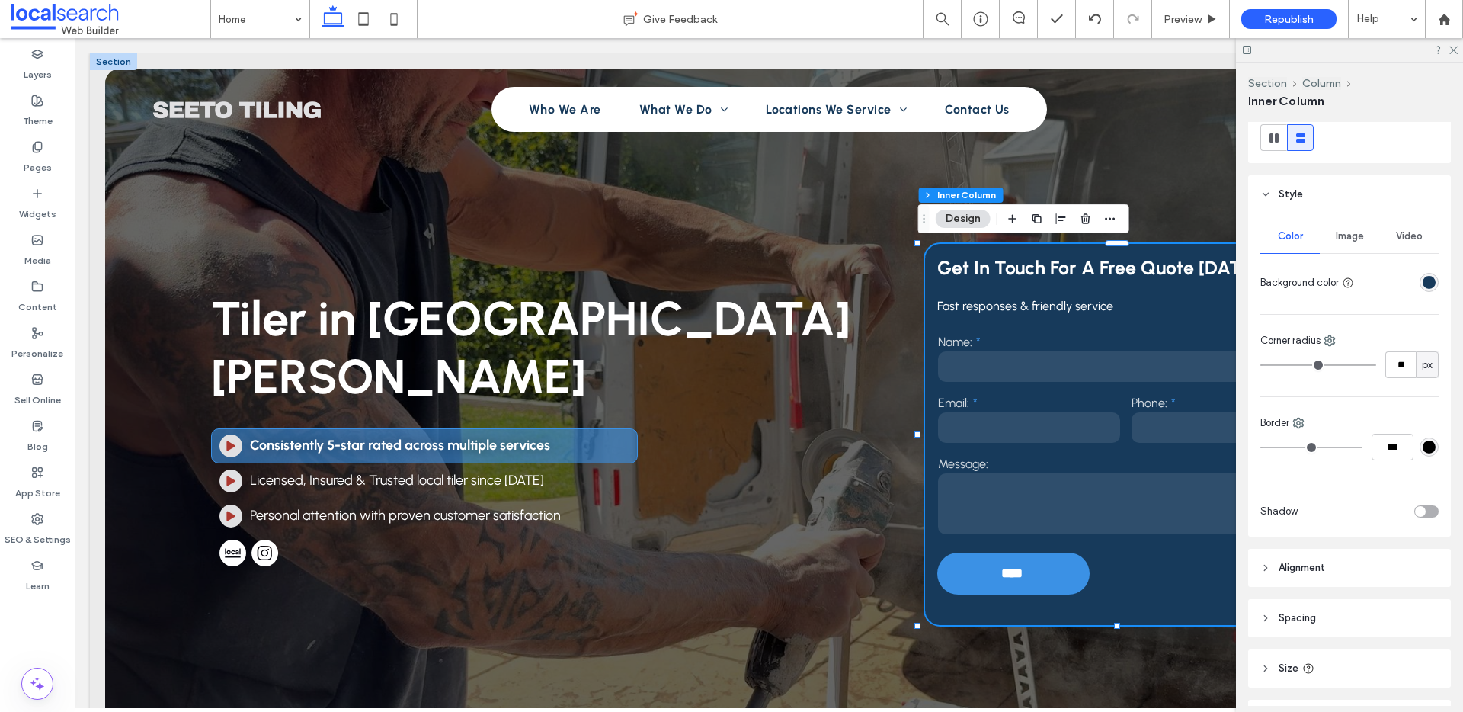
scroll to position [279, 0]
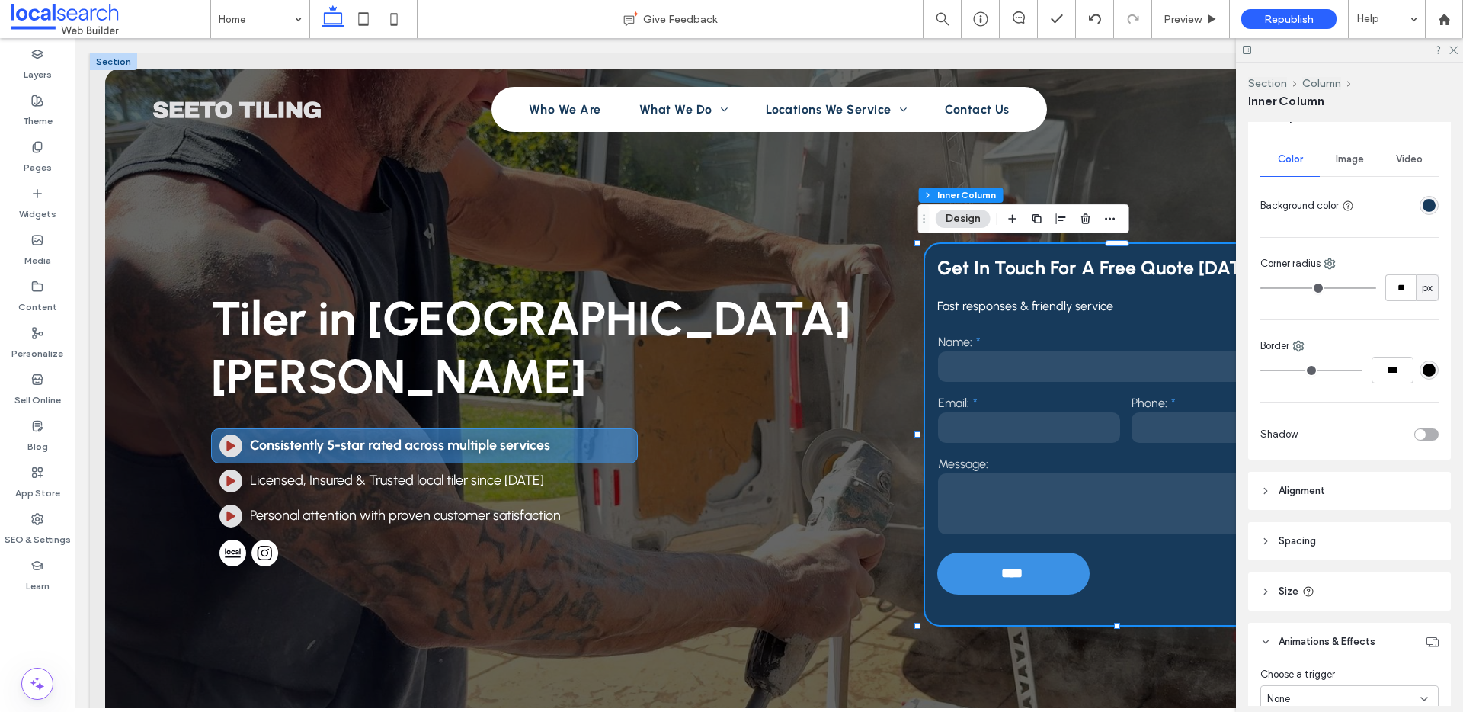
click at [1420, 431] on div "toggle" at bounding box center [1426, 434] width 24 height 12
click at [1417, 568] on div at bounding box center [1420, 568] width 6 height 6
click at [1423, 485] on div "rgba(0, 0, 0, 0.25)" at bounding box center [1429, 478] width 19 height 19
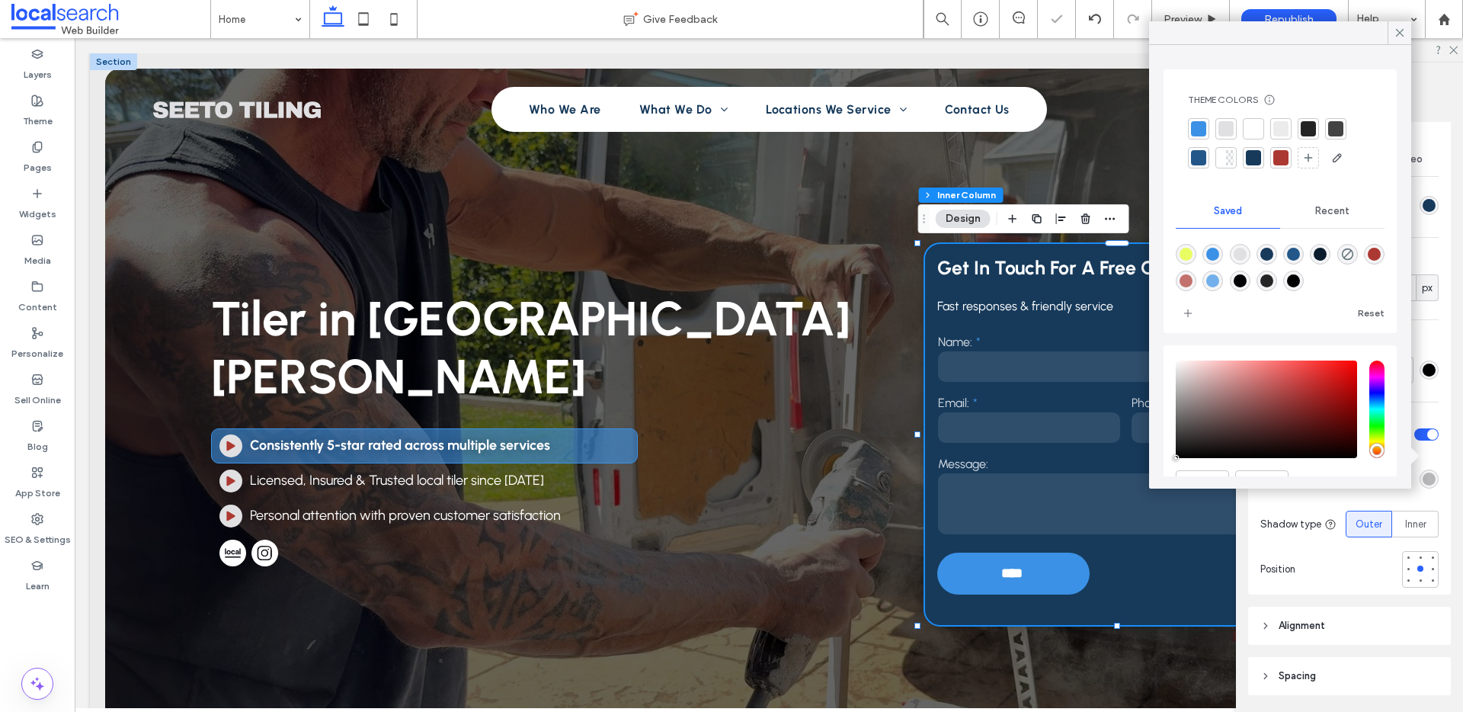
click at [1300, 281] on div "rgba(0,0,0,1)" at bounding box center [1293, 280] width 13 height 13
type input "***"
type input "****"
click at [1417, 556] on div at bounding box center [1420, 557] width 6 height 6
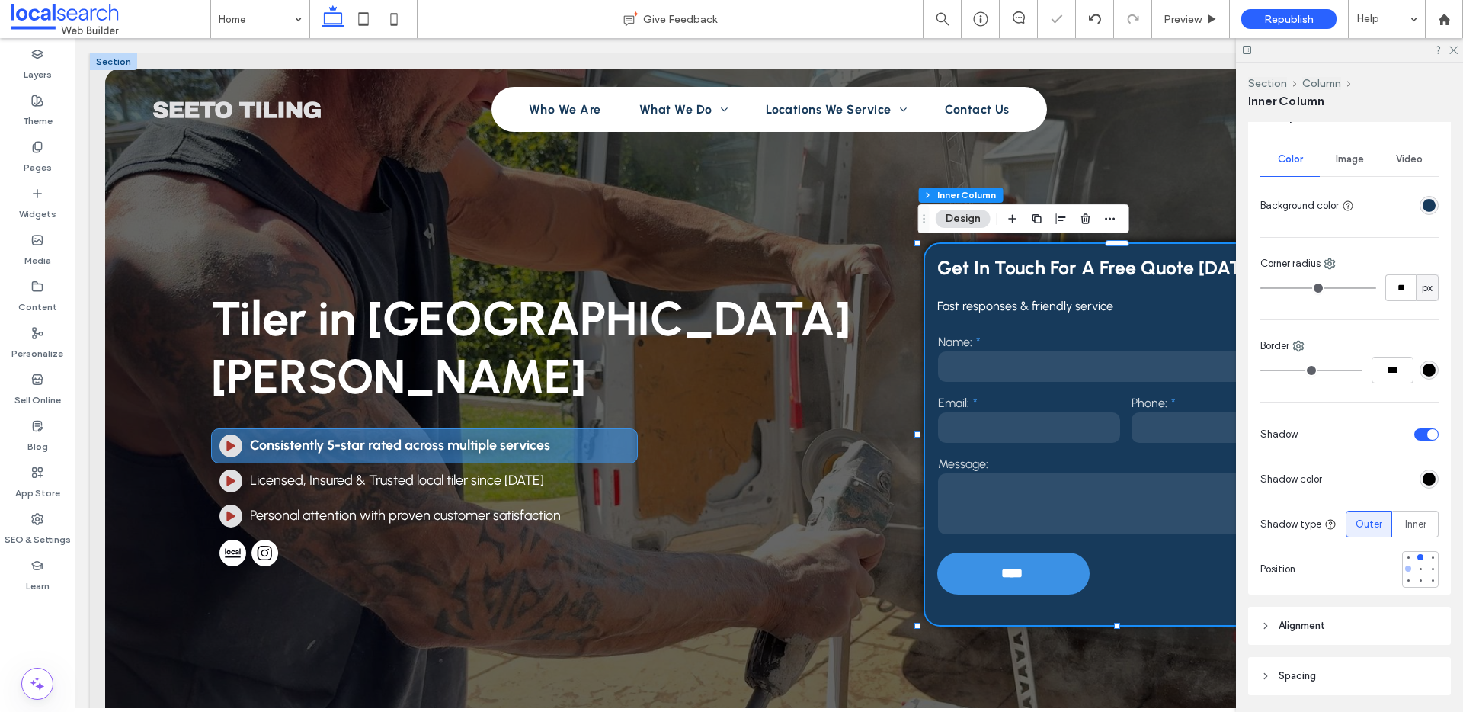
click at [1404, 568] on div at bounding box center [1408, 568] width 11 height 11
click at [1186, 13] on span "Preview" at bounding box center [1183, 19] width 38 height 13
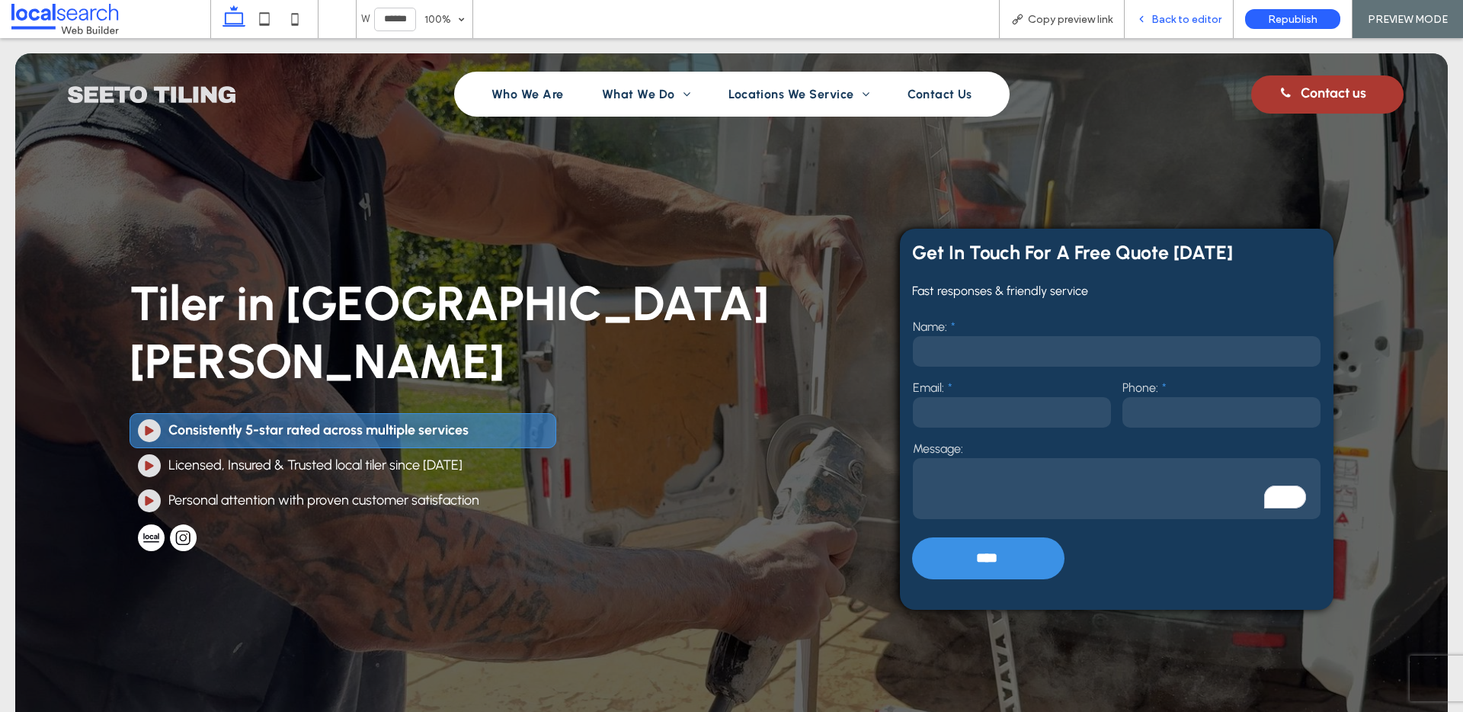
click at [1183, 11] on div "Back to editor" at bounding box center [1179, 19] width 109 height 38
click at [1201, 21] on span "Back to editor" at bounding box center [1186, 19] width 70 height 13
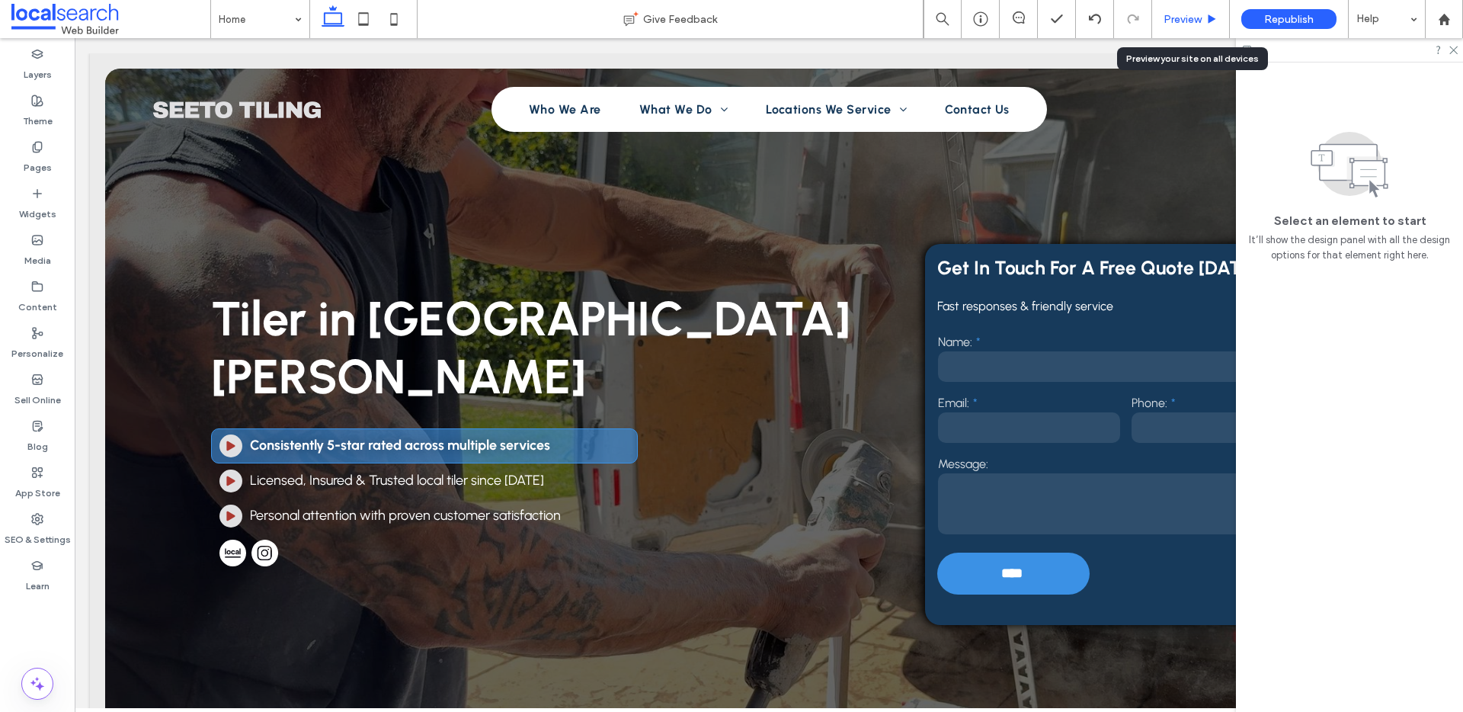
click at [1199, 22] on span "Preview" at bounding box center [1183, 19] width 38 height 13
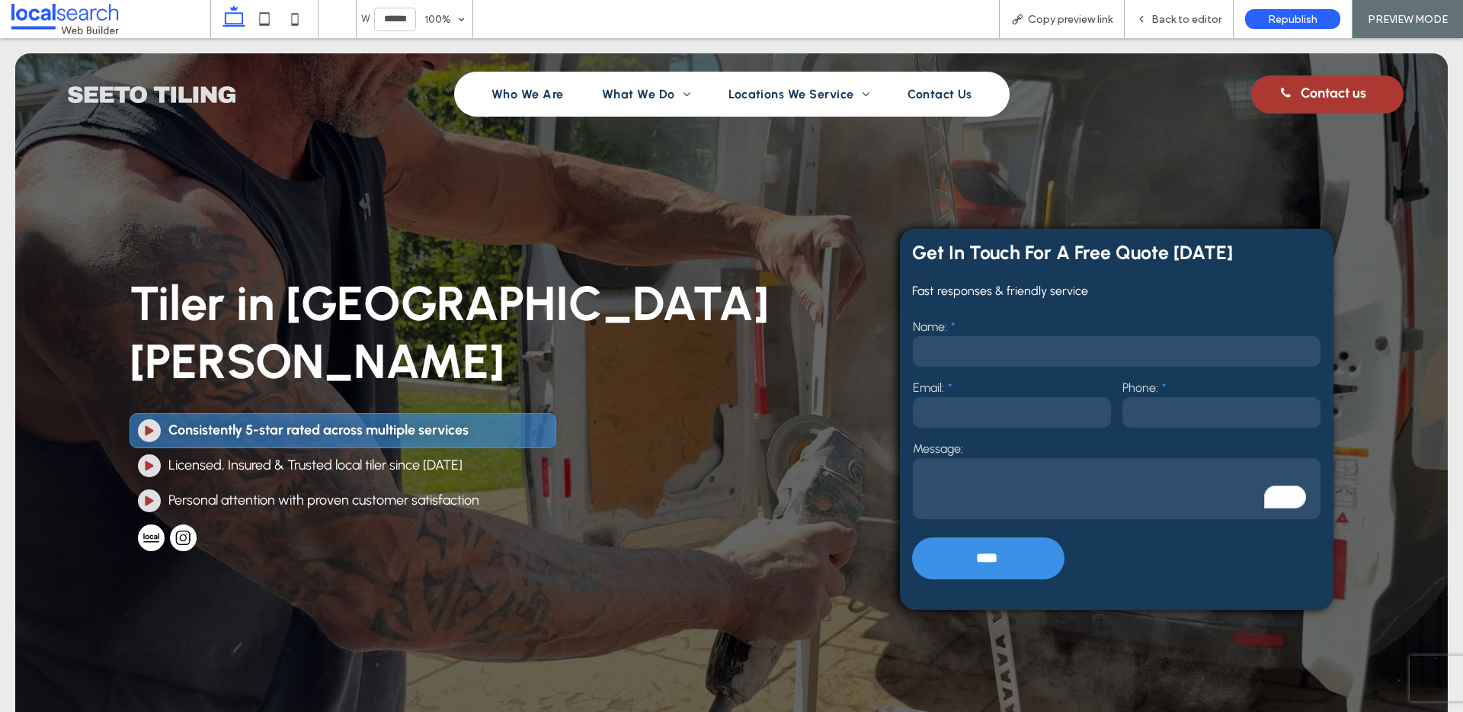
click at [1199, 22] on span "Back to editor" at bounding box center [1186, 19] width 70 height 13
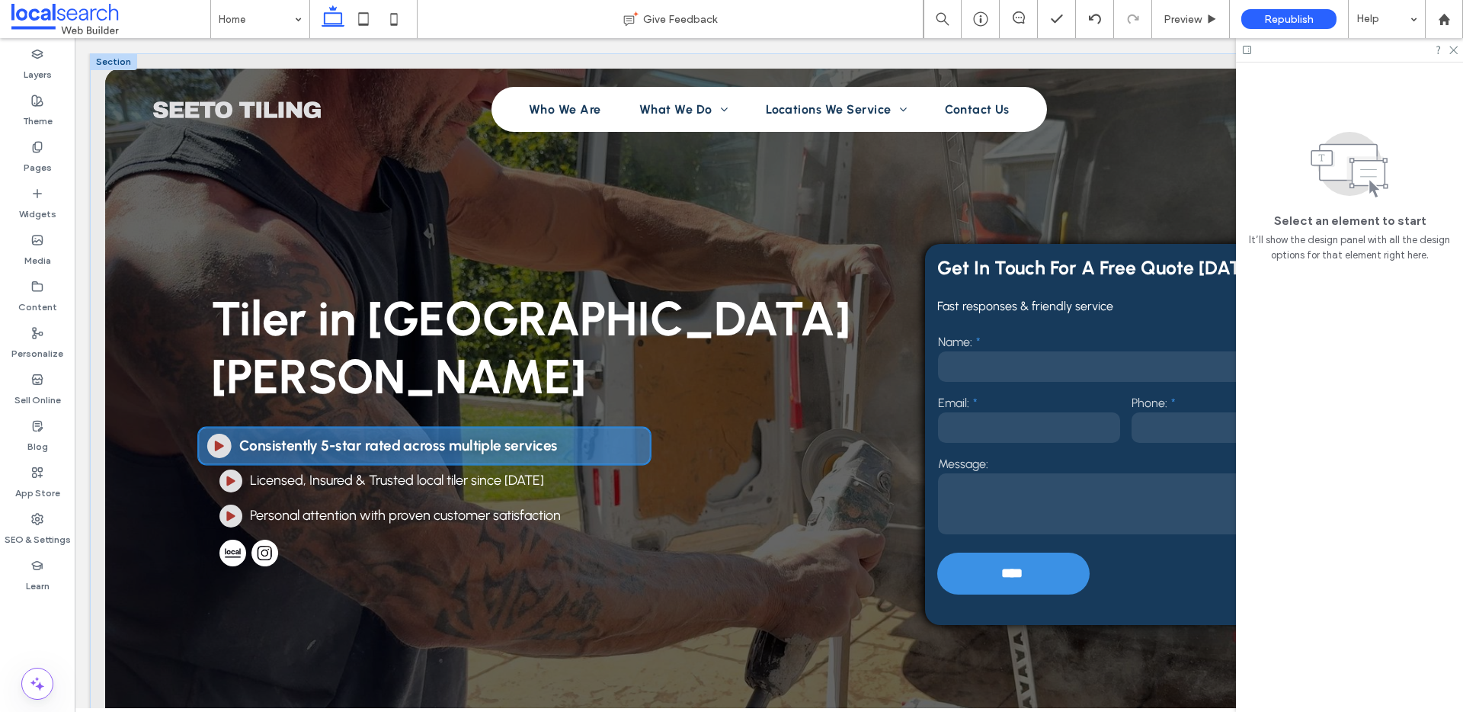
click at [594, 427] on div "Arrow Icon Consistently 5-star rated across multiple services" at bounding box center [425, 445] width 453 height 37
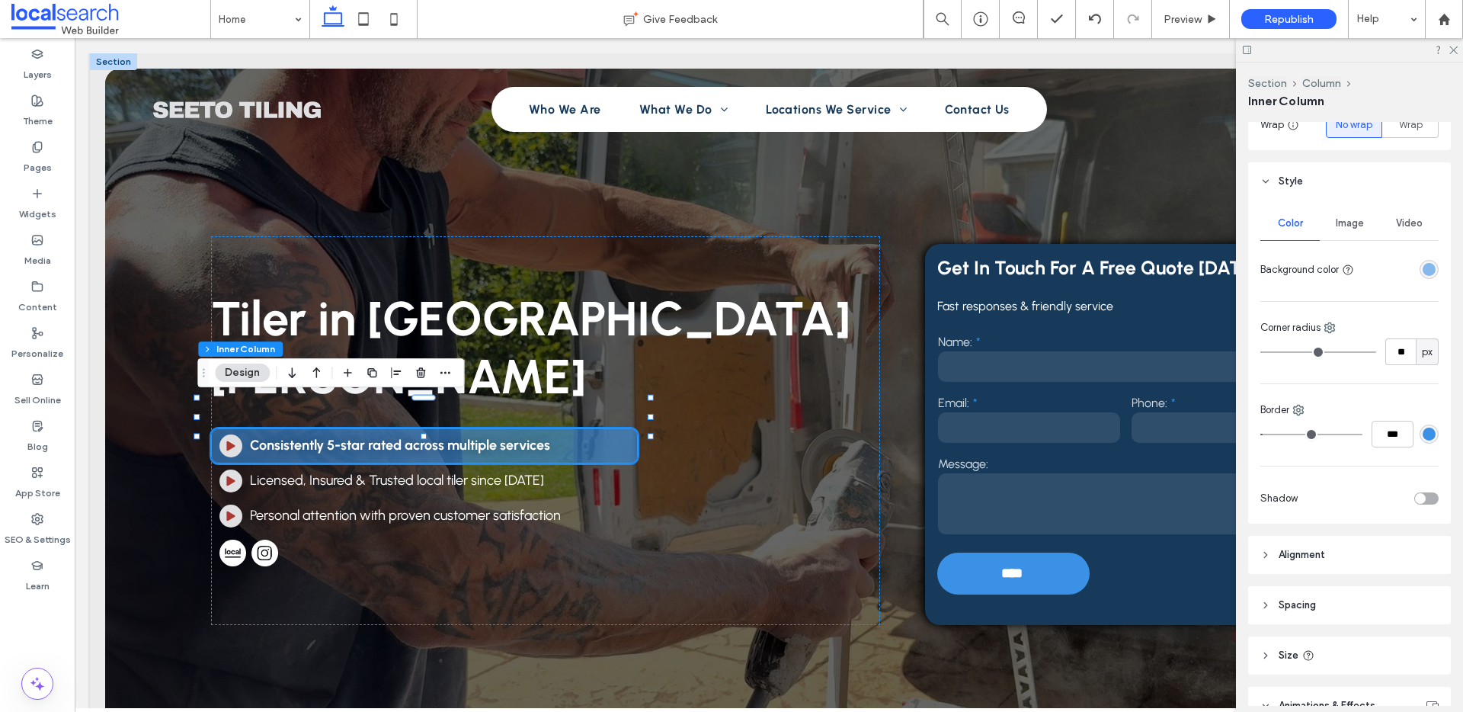
scroll to position [358, 0]
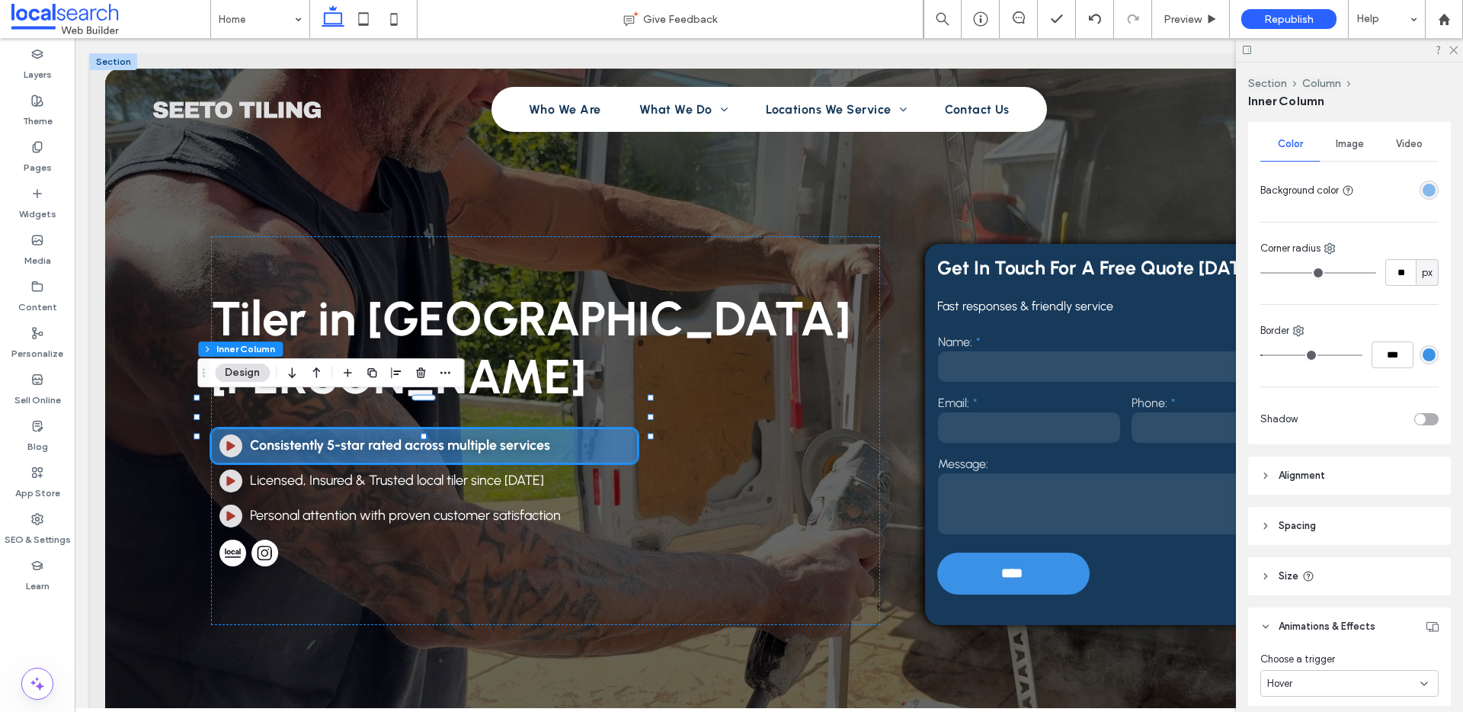
click at [1422, 418] on div "toggle" at bounding box center [1426, 419] width 24 height 12
click at [1418, 453] on div at bounding box center [1383, 463] width 110 height 27
click at [1423, 460] on div "rgba(0, 0, 0, 0.25)" at bounding box center [1429, 463] width 13 height 13
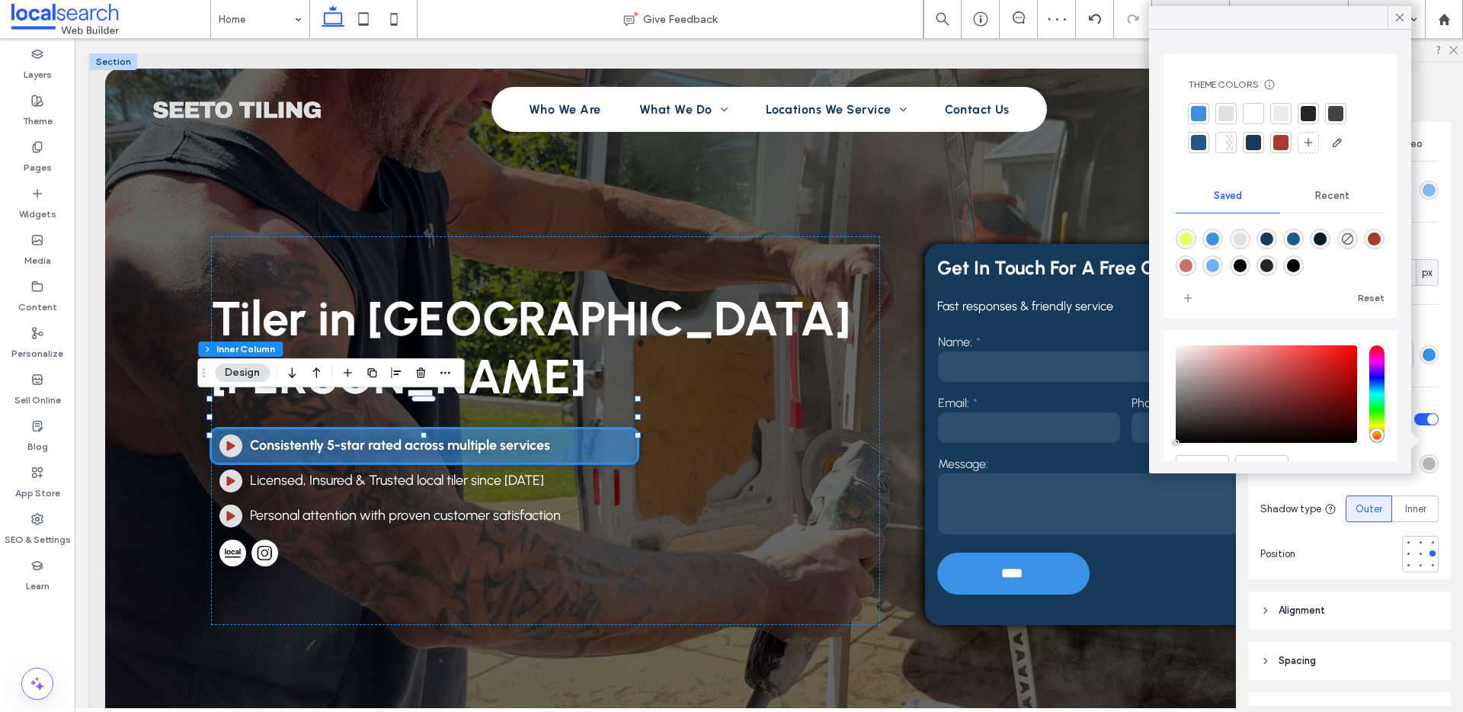
click at [1300, 241] on div "rgba(35,87,137,1)" at bounding box center [1293, 238] width 13 height 13
type input "*******"
type input "***"
type input "****"
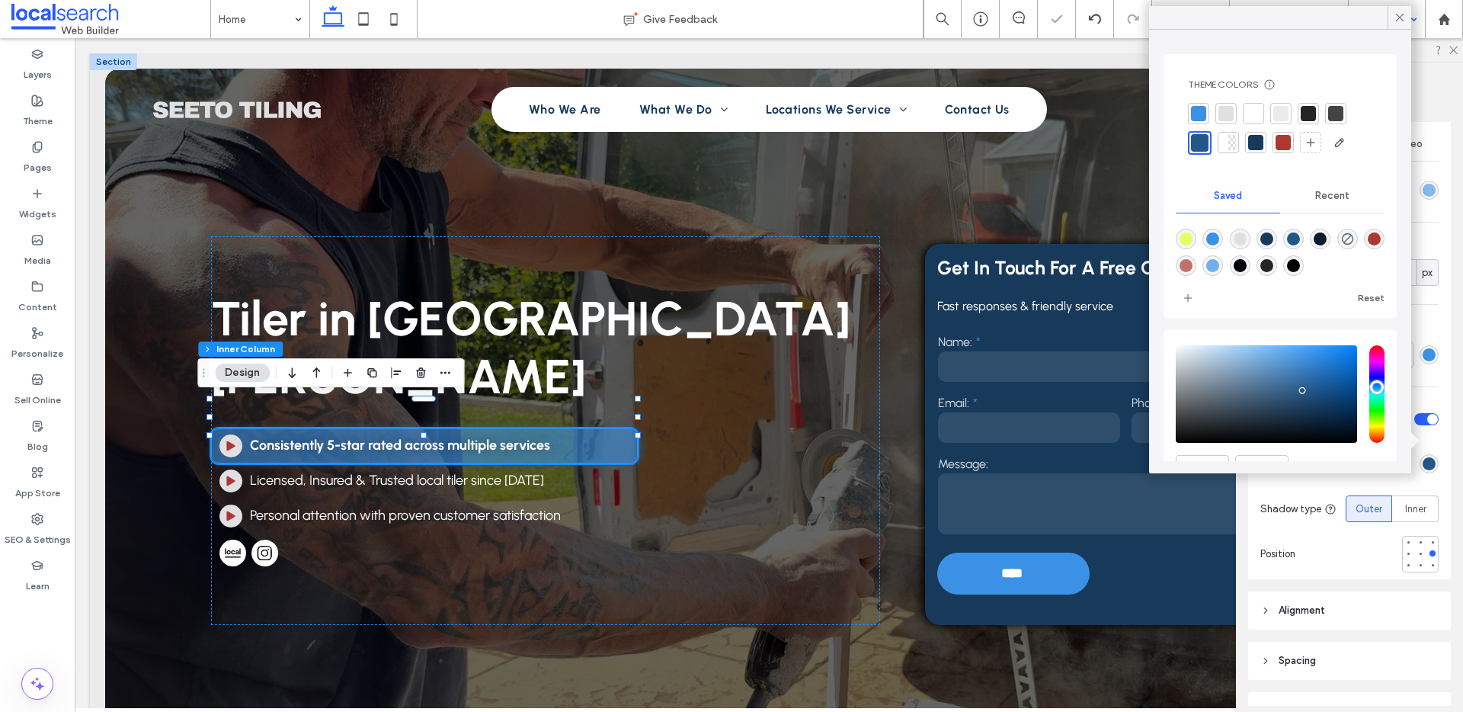
click at [1401, 21] on icon at bounding box center [1400, 18] width 14 height 14
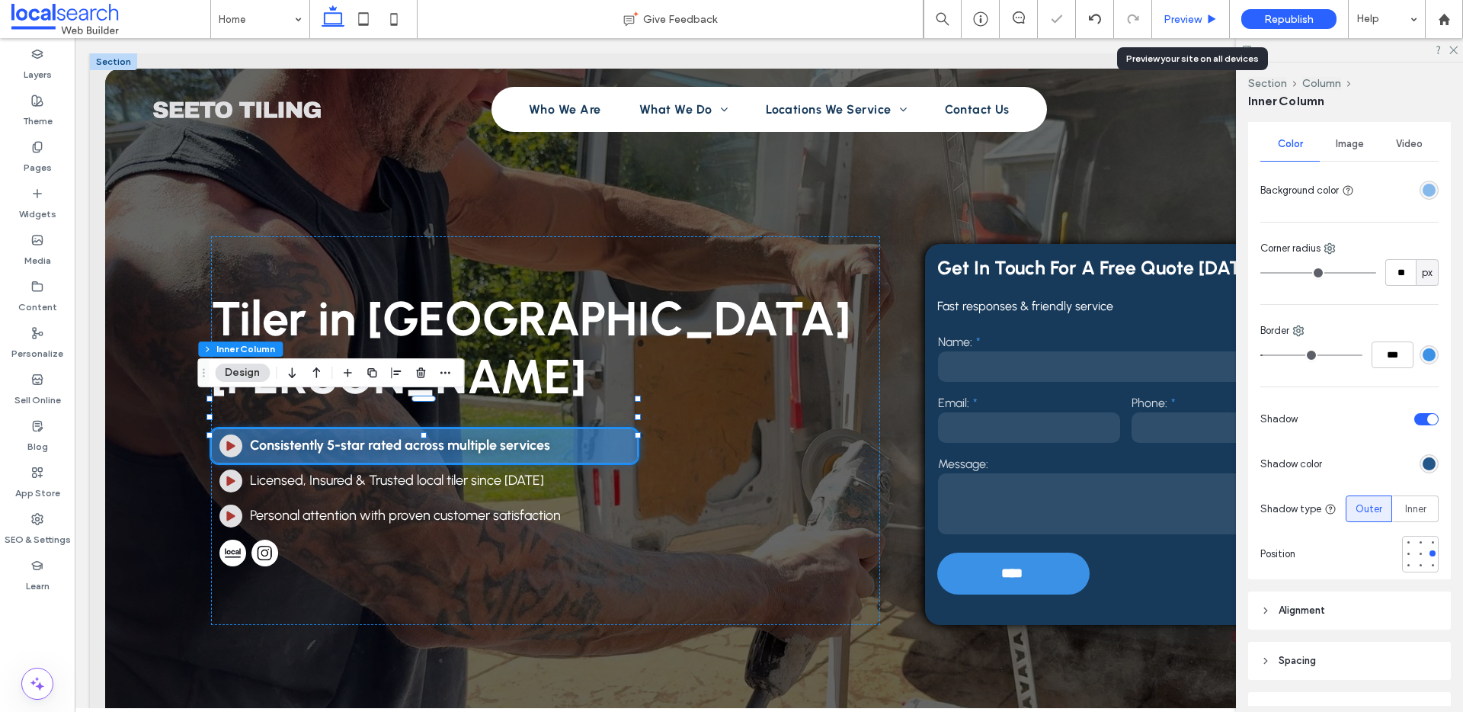
click at [1174, 18] on span "Preview" at bounding box center [1183, 19] width 38 height 13
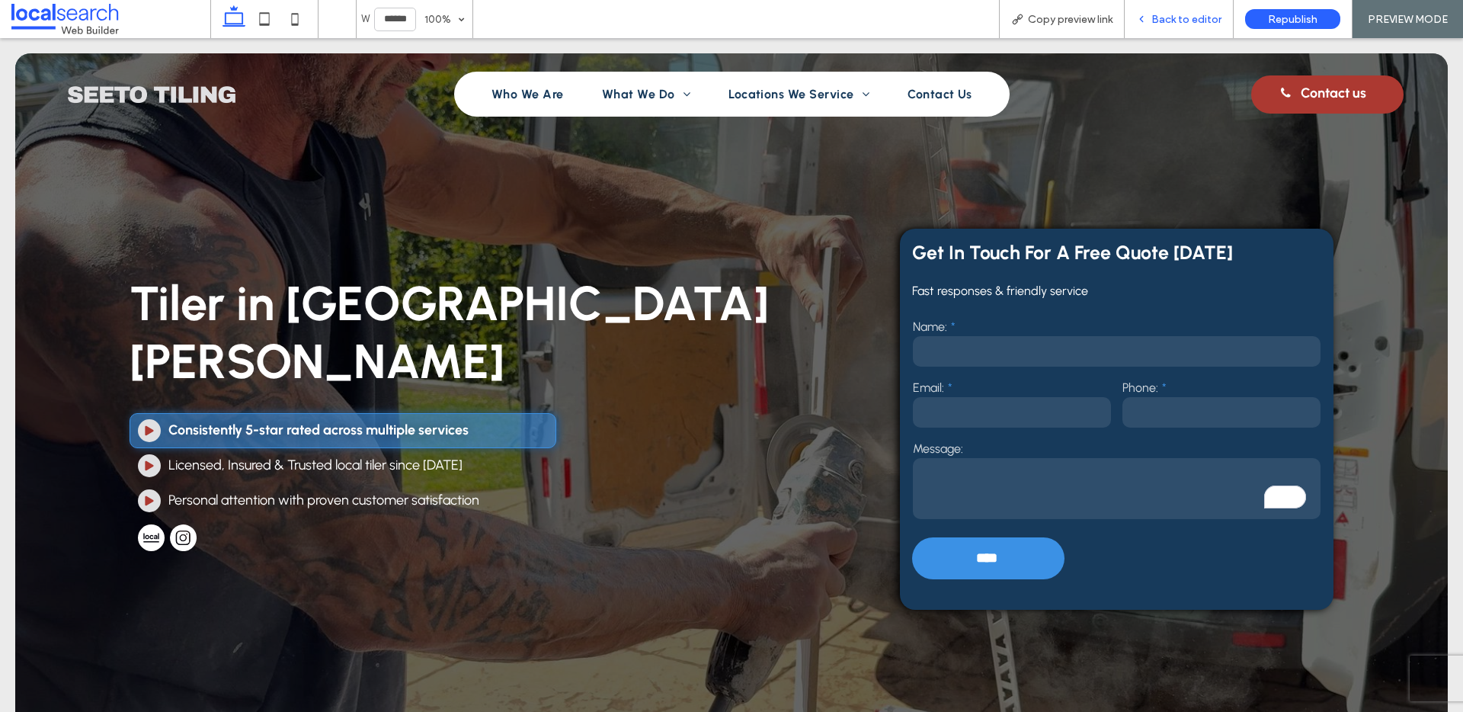
click at [1179, 19] on span "Back to editor" at bounding box center [1186, 19] width 70 height 13
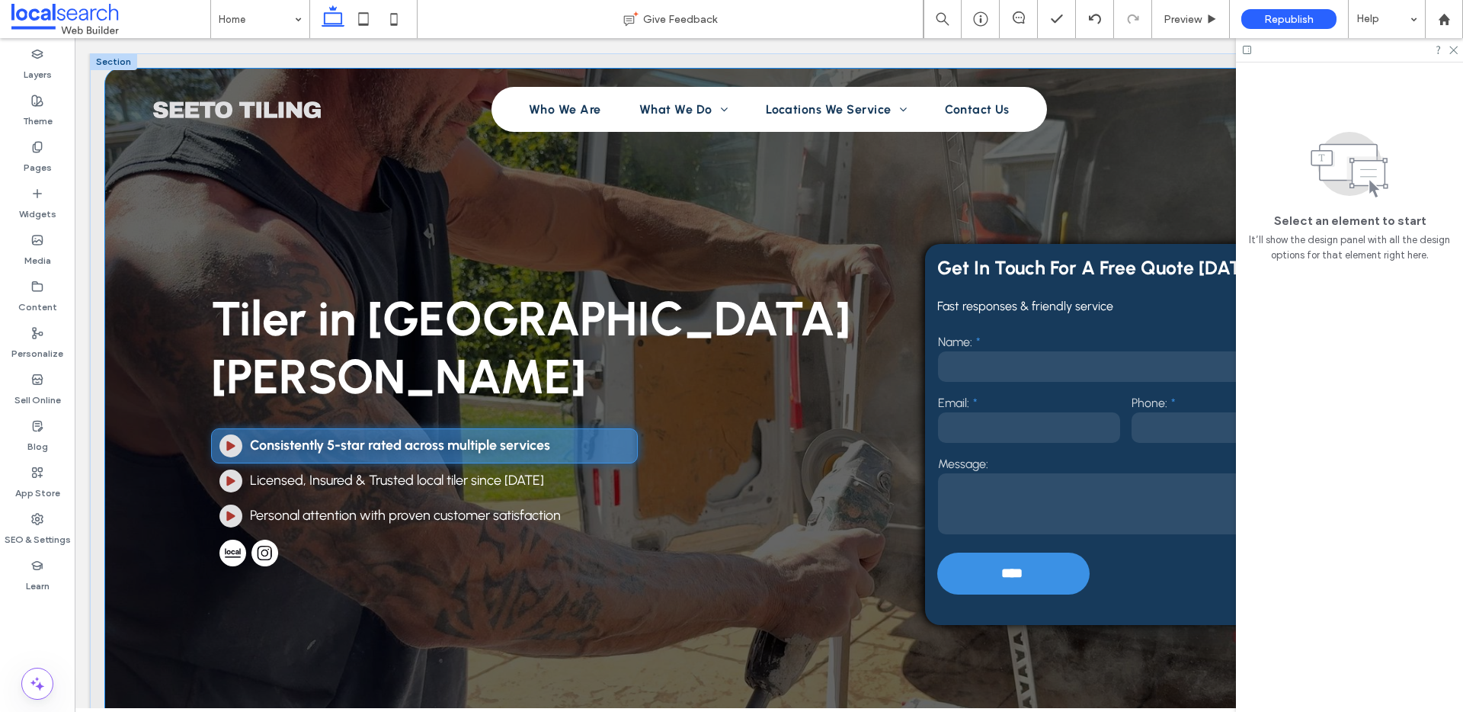
click at [142, 268] on div "Tiler in Port Stephens Arrow Icon Consistently 5-star rated across multiple ser…" at bounding box center [768, 415] width 1327 height 693
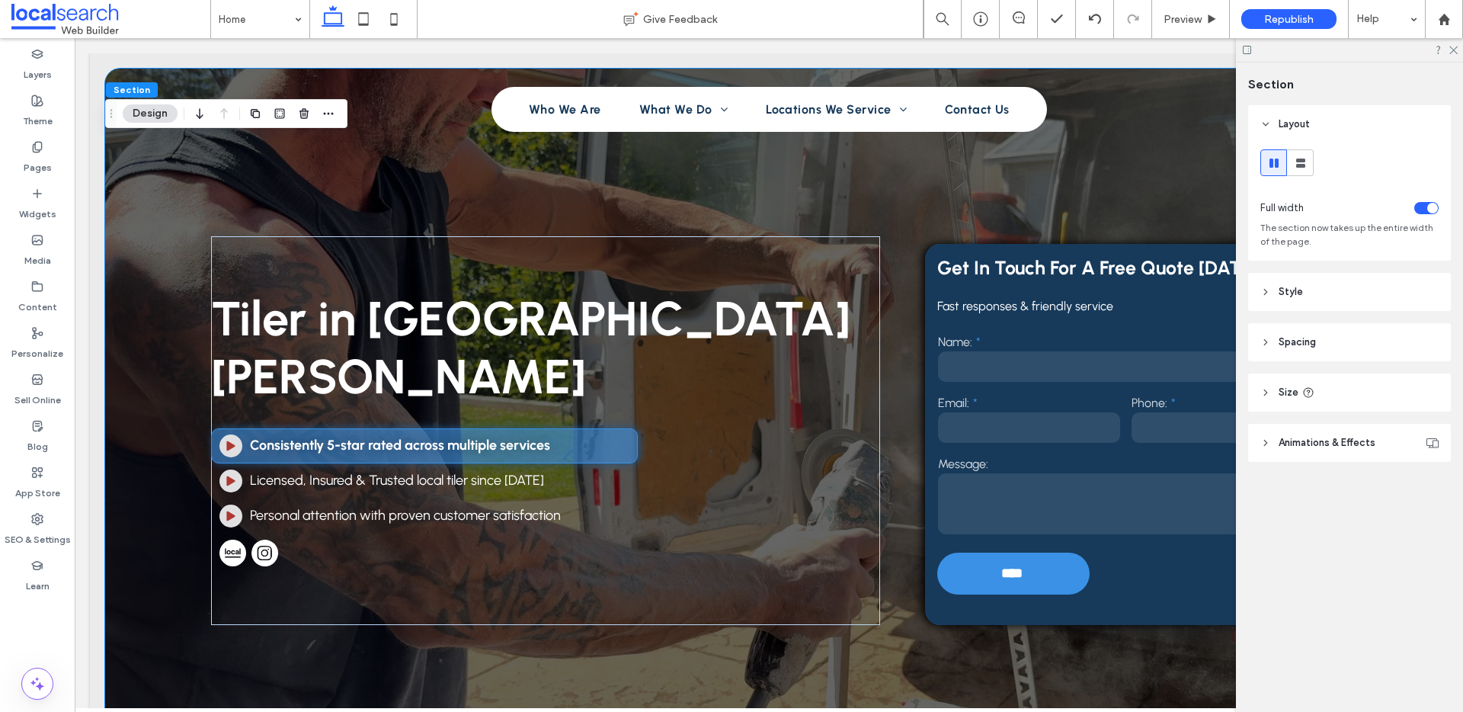
click at [1262, 287] on icon at bounding box center [1265, 292] width 11 height 11
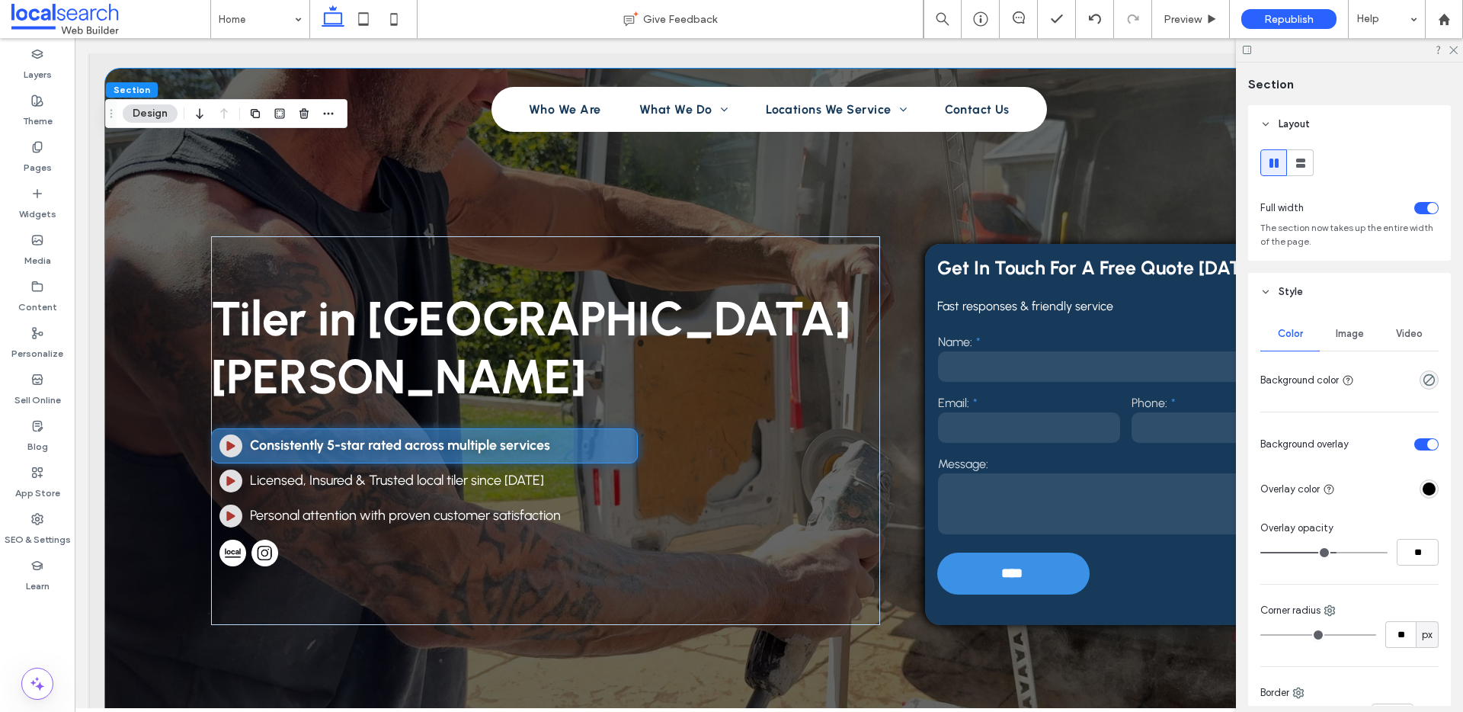
type input "**"
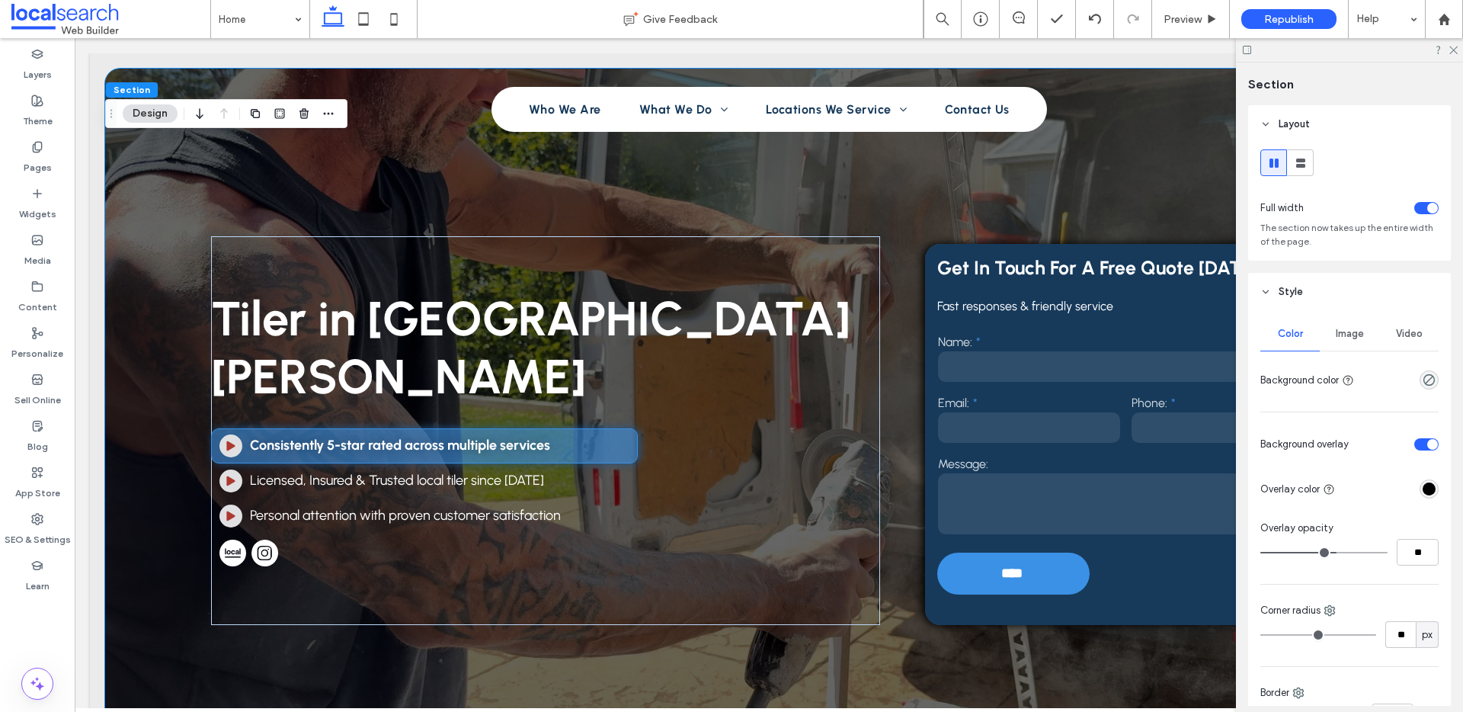
type input "**"
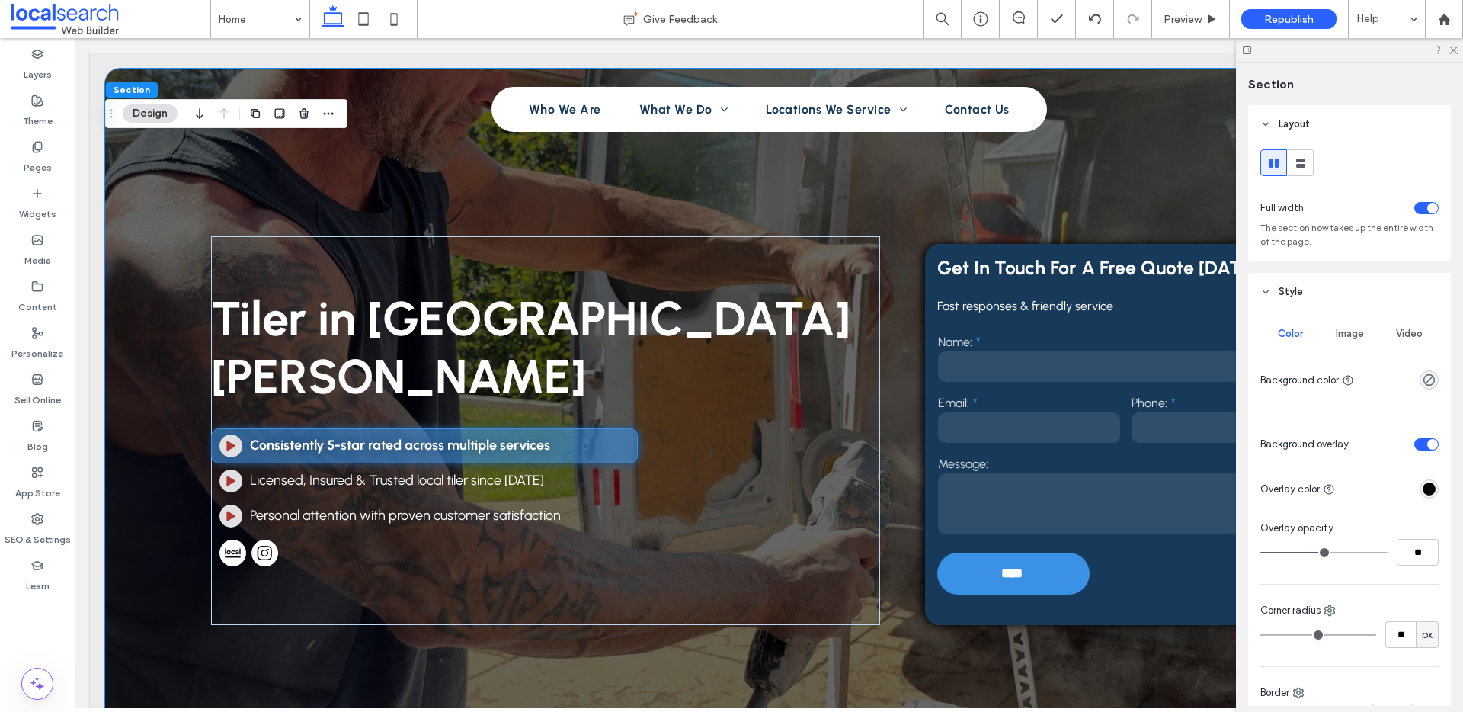
type input "**"
click at [1322, 552] on input "range" at bounding box center [1323, 553] width 127 height 2
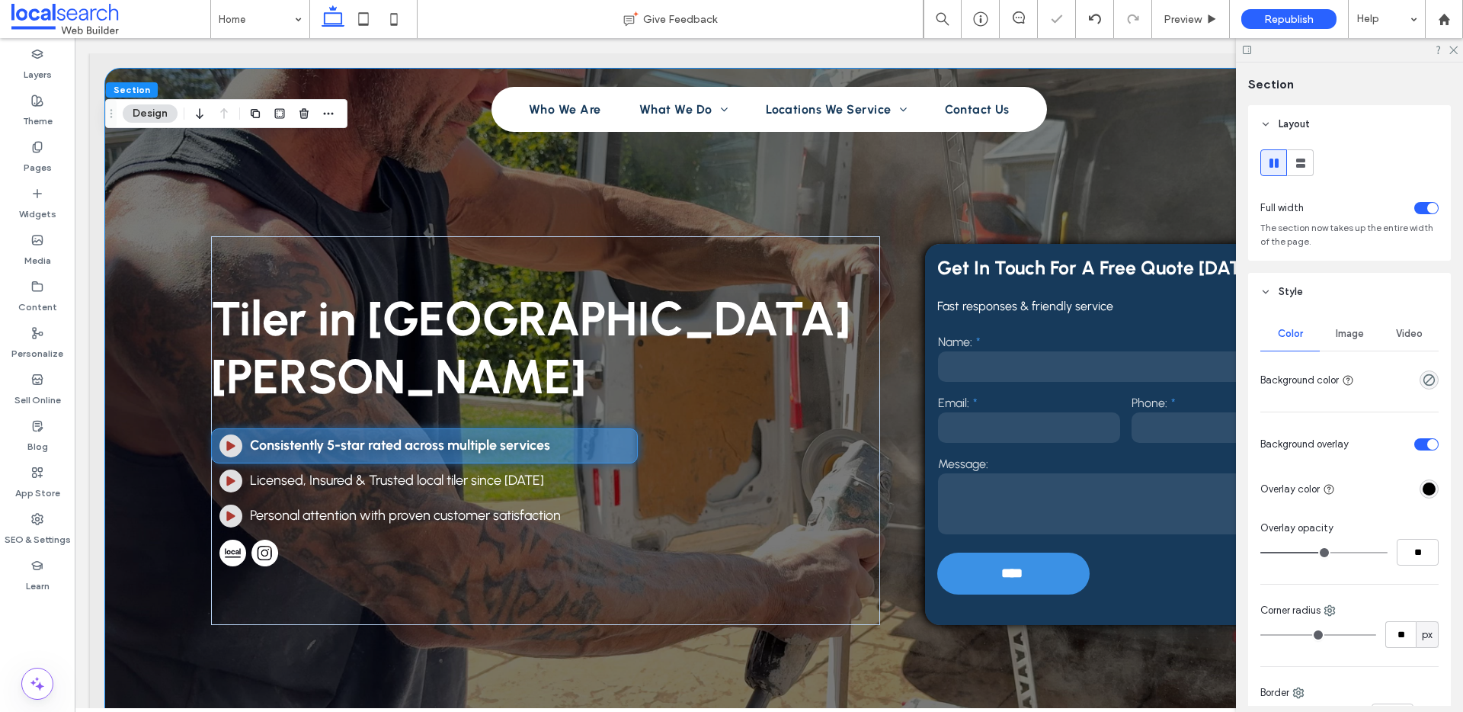
type input "**"
click at [1324, 552] on input "range" at bounding box center [1323, 553] width 127 height 2
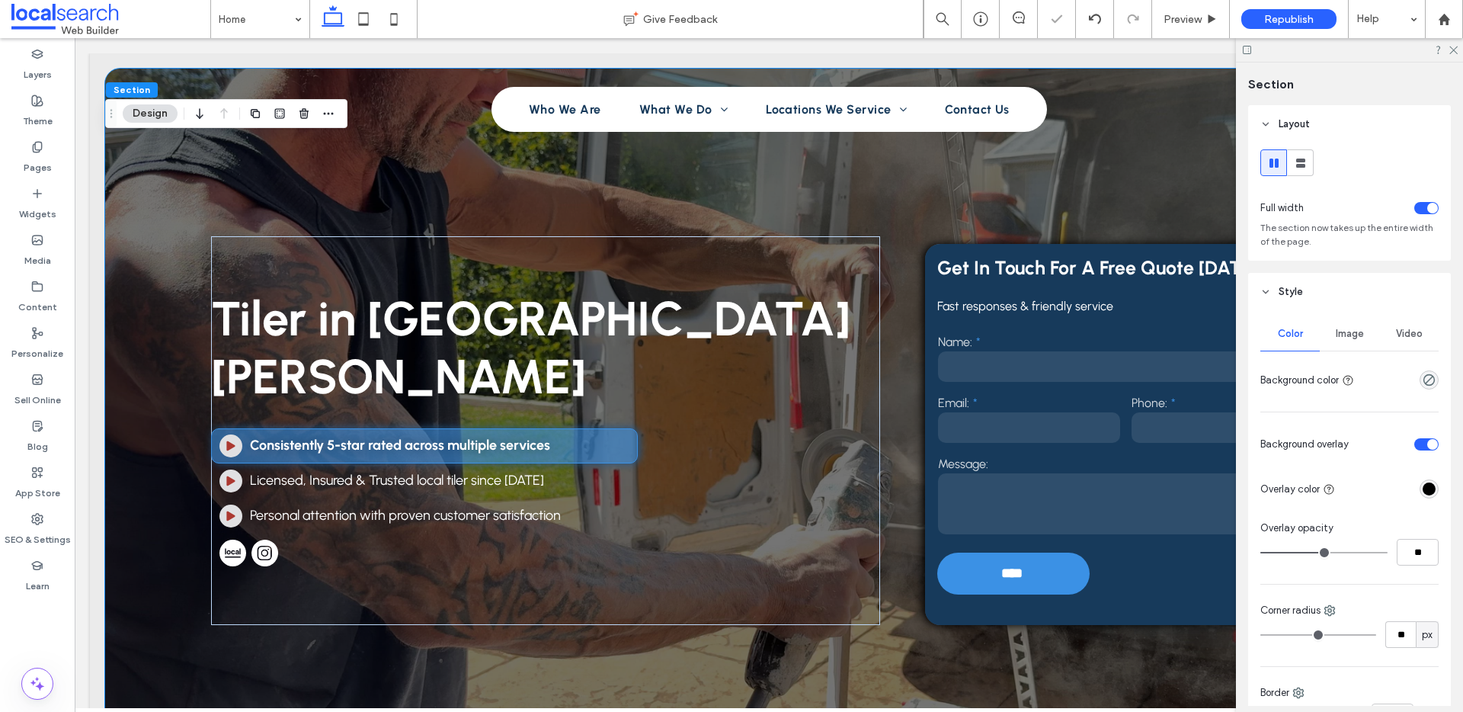
type input "**"
click at [1326, 552] on input "range" at bounding box center [1323, 553] width 127 height 2
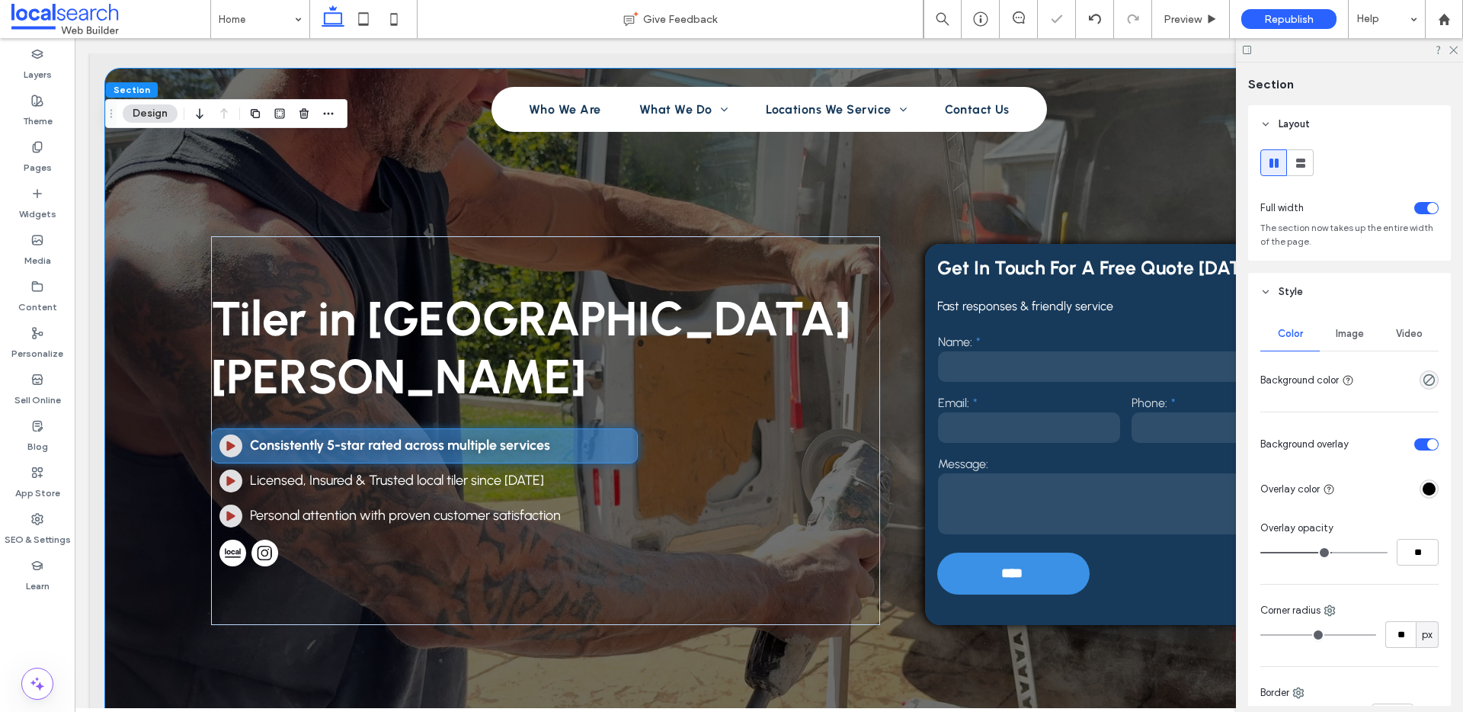
type input "**"
click at [1328, 552] on input "range" at bounding box center [1323, 553] width 127 height 2
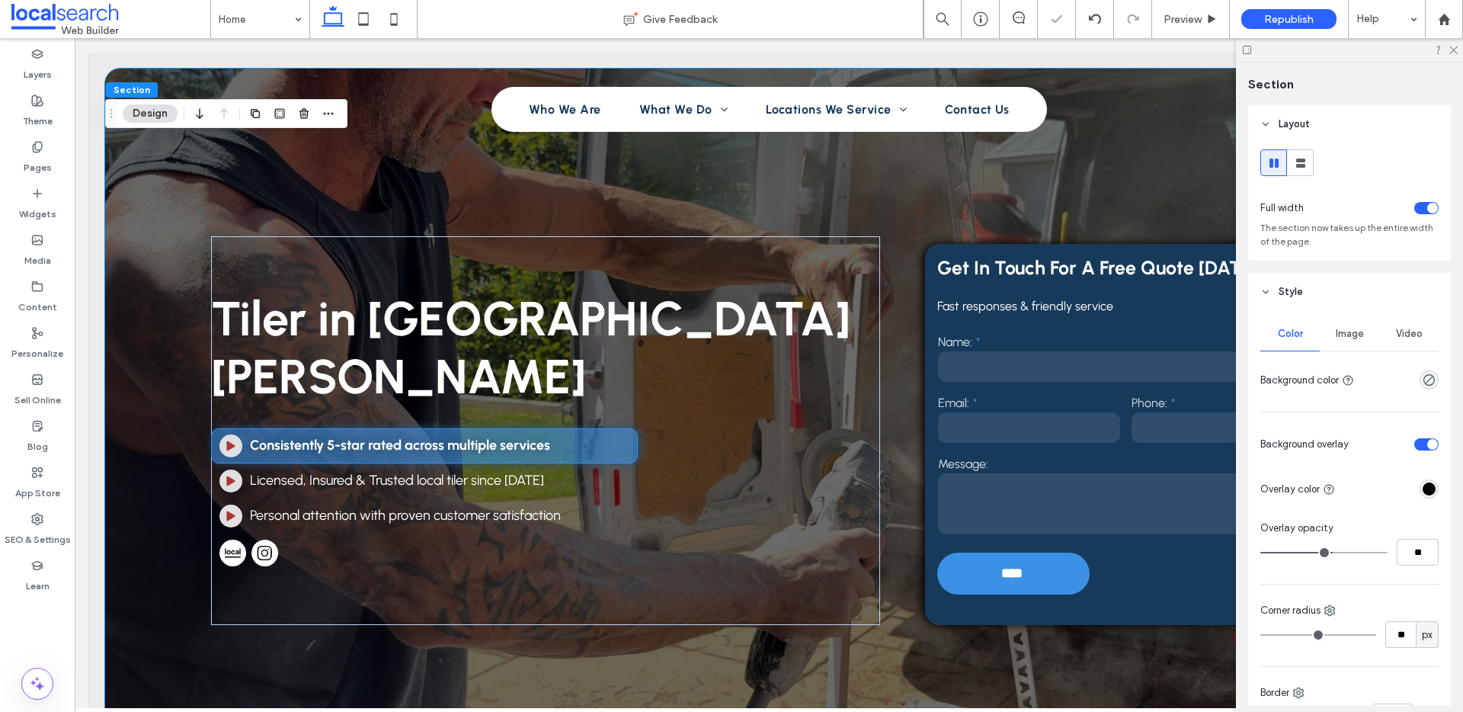
type input "**"
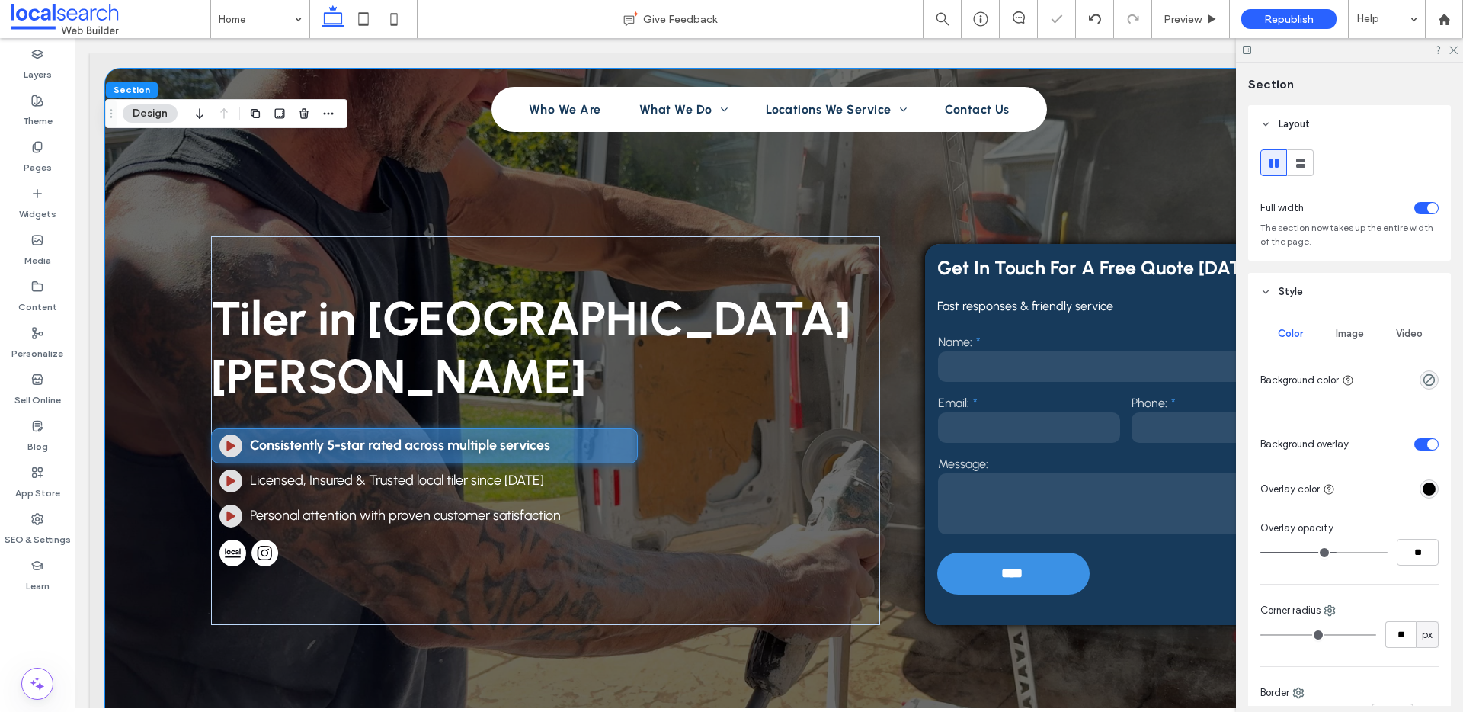
type input "**"
click at [1333, 552] on input "range" at bounding box center [1323, 553] width 127 height 2
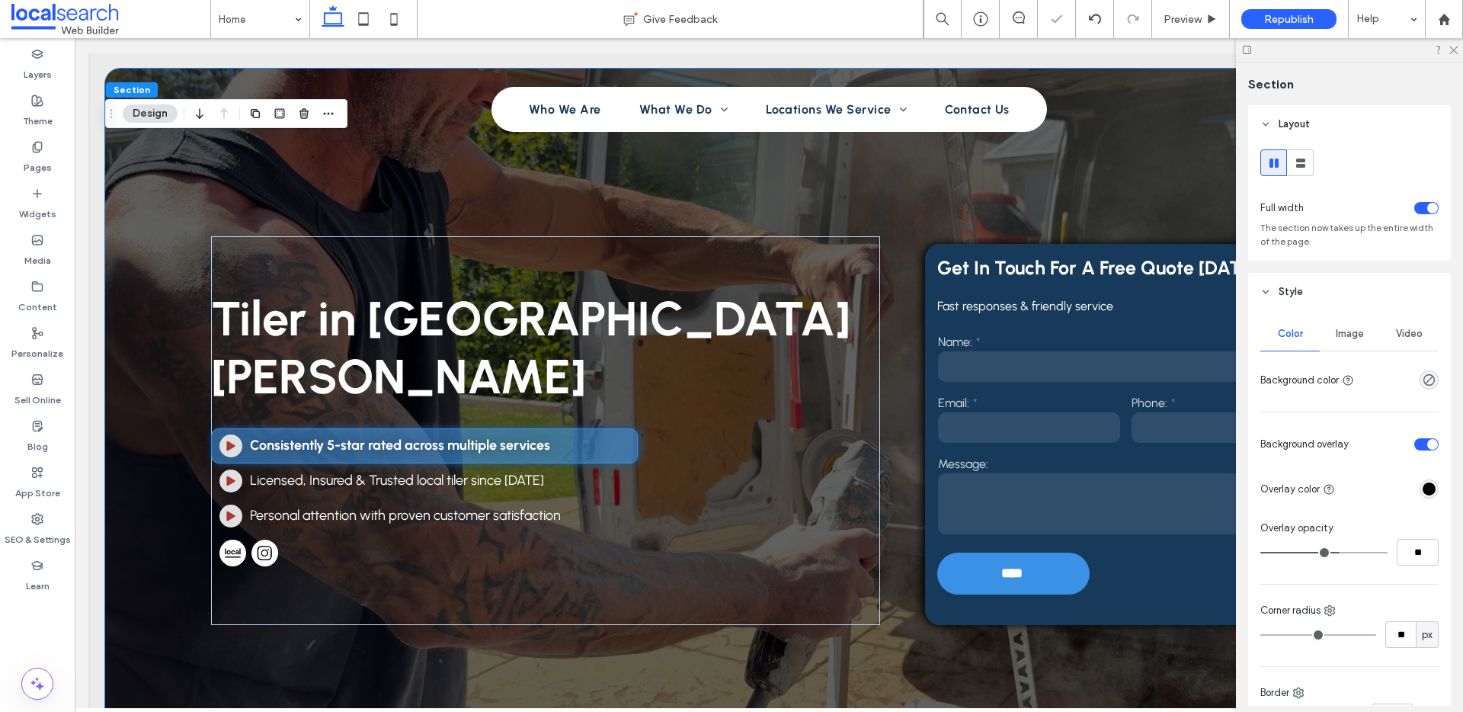
type input "**"
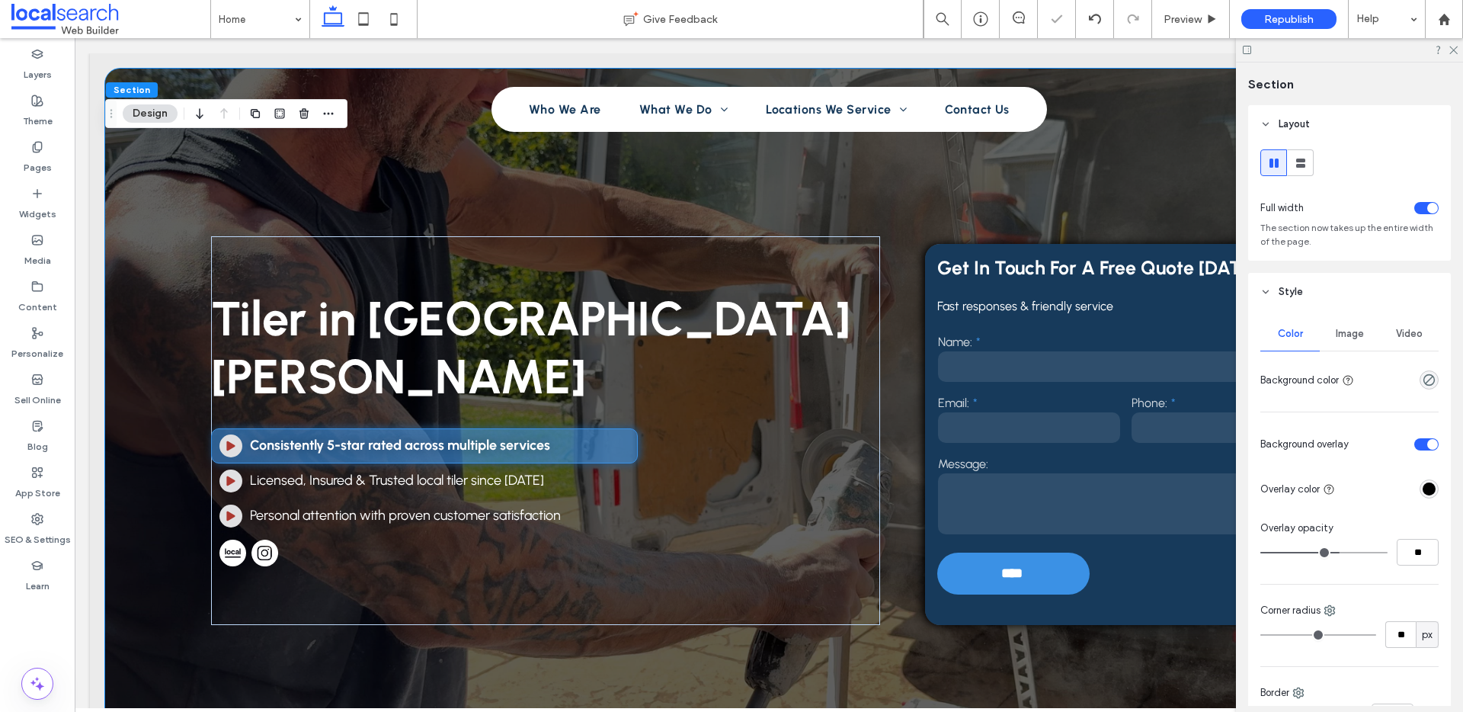
type input "**"
click at [1337, 552] on input "range" at bounding box center [1323, 553] width 127 height 2
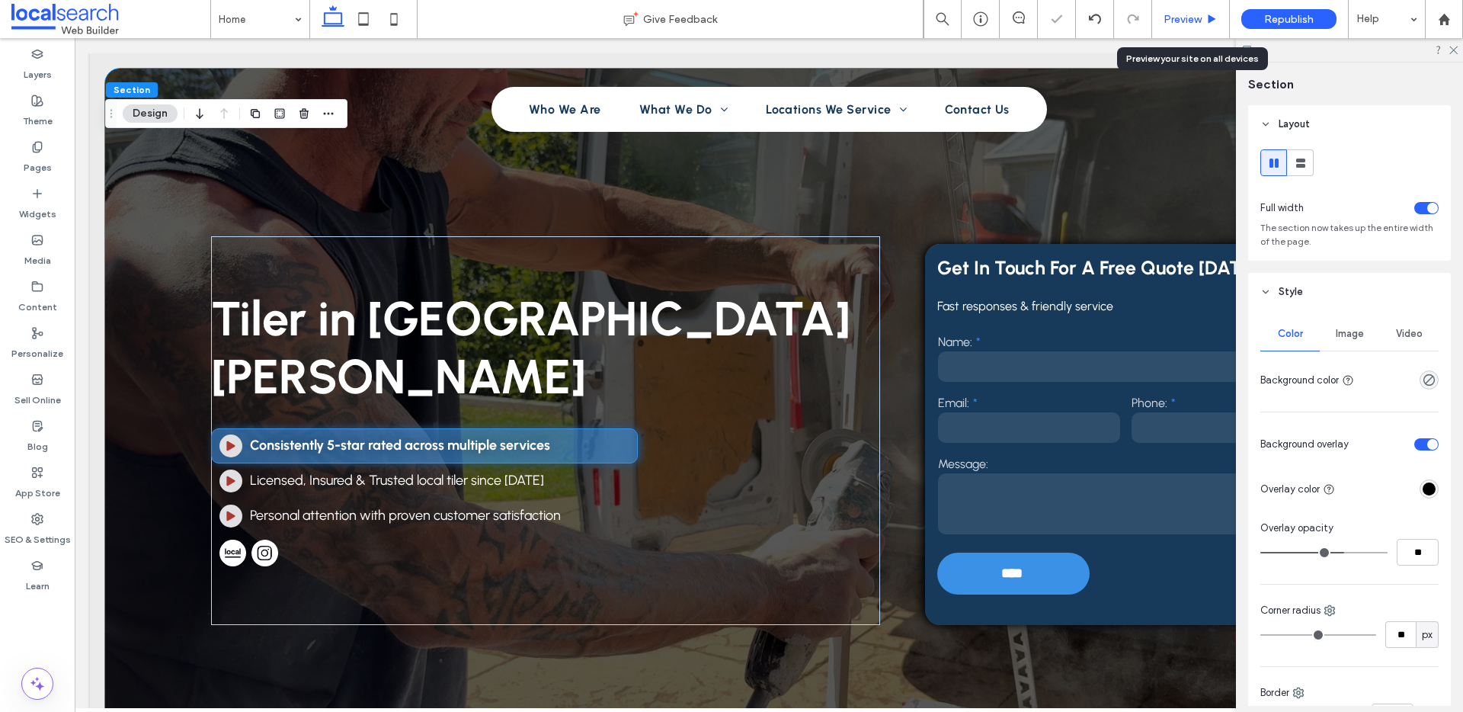
click at [1182, 27] on div "Preview" at bounding box center [1191, 19] width 78 height 38
click at [1186, 16] on span "Preview" at bounding box center [1183, 19] width 38 height 13
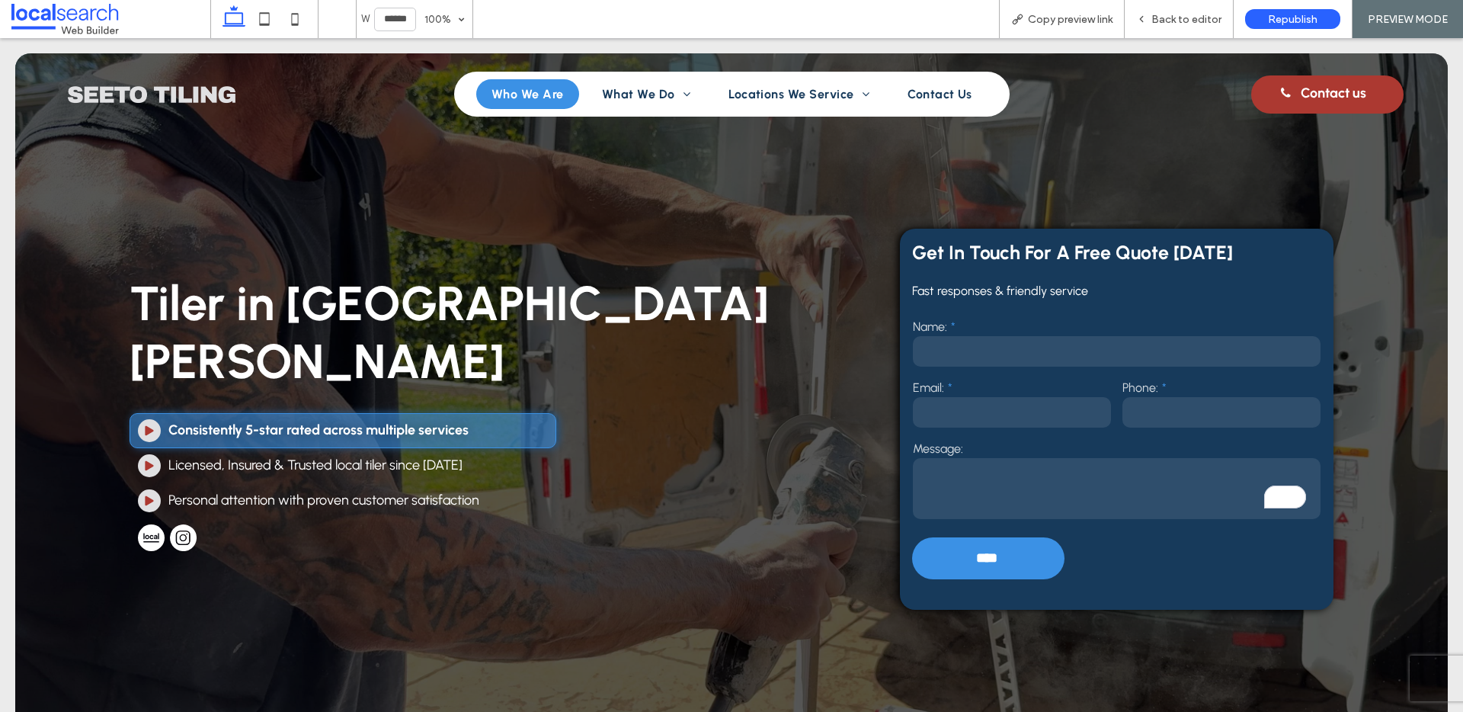
click at [546, 98] on span "Who We Are" at bounding box center [528, 94] width 72 height 14
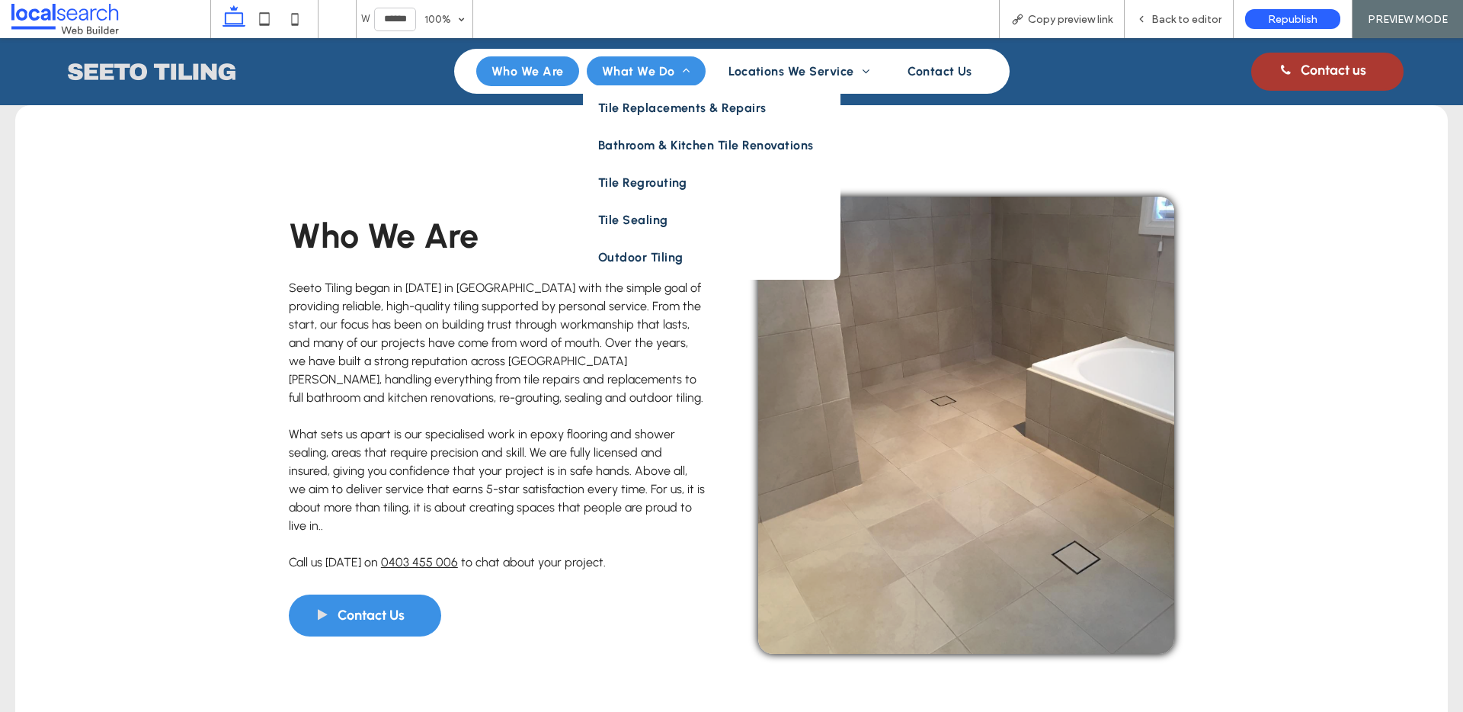
click at [620, 63] on link "What We Do" at bounding box center [646, 71] width 119 height 30
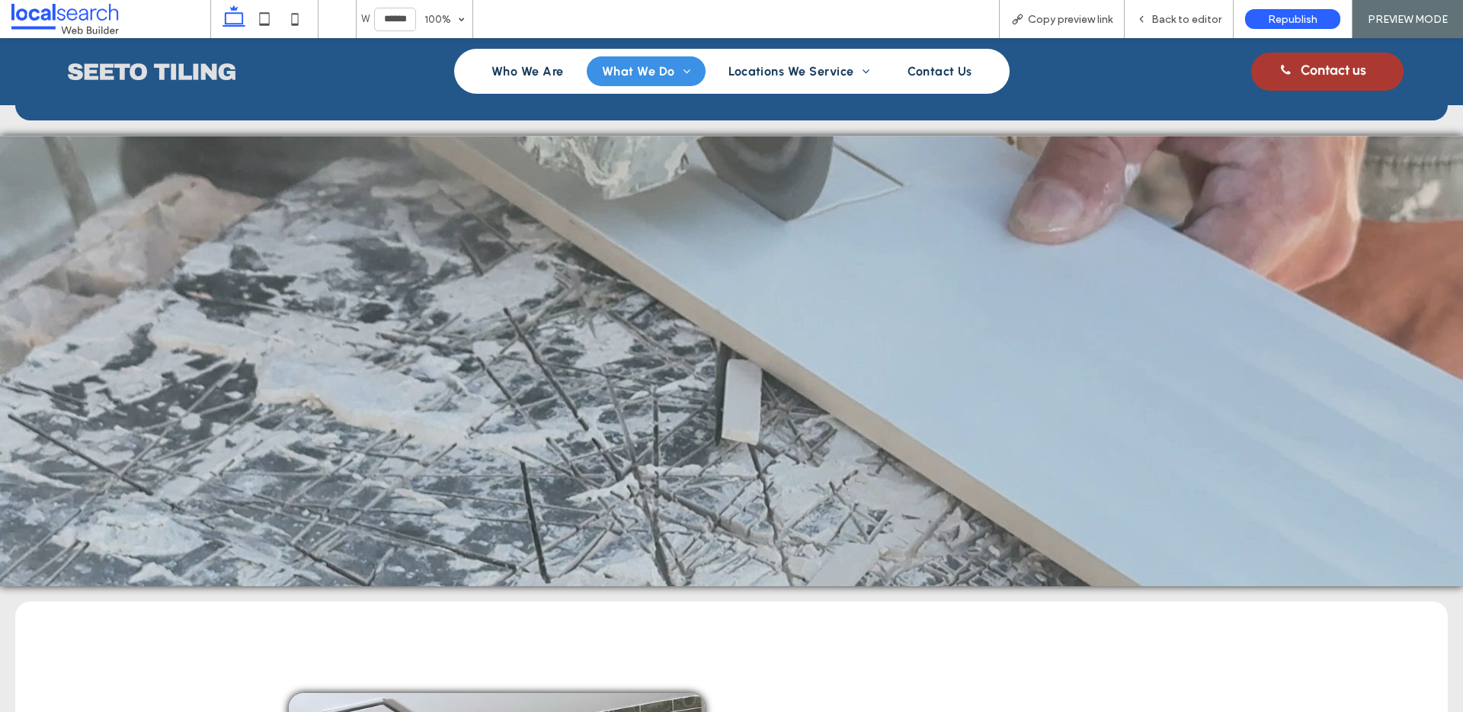
scroll to position [1168, 0]
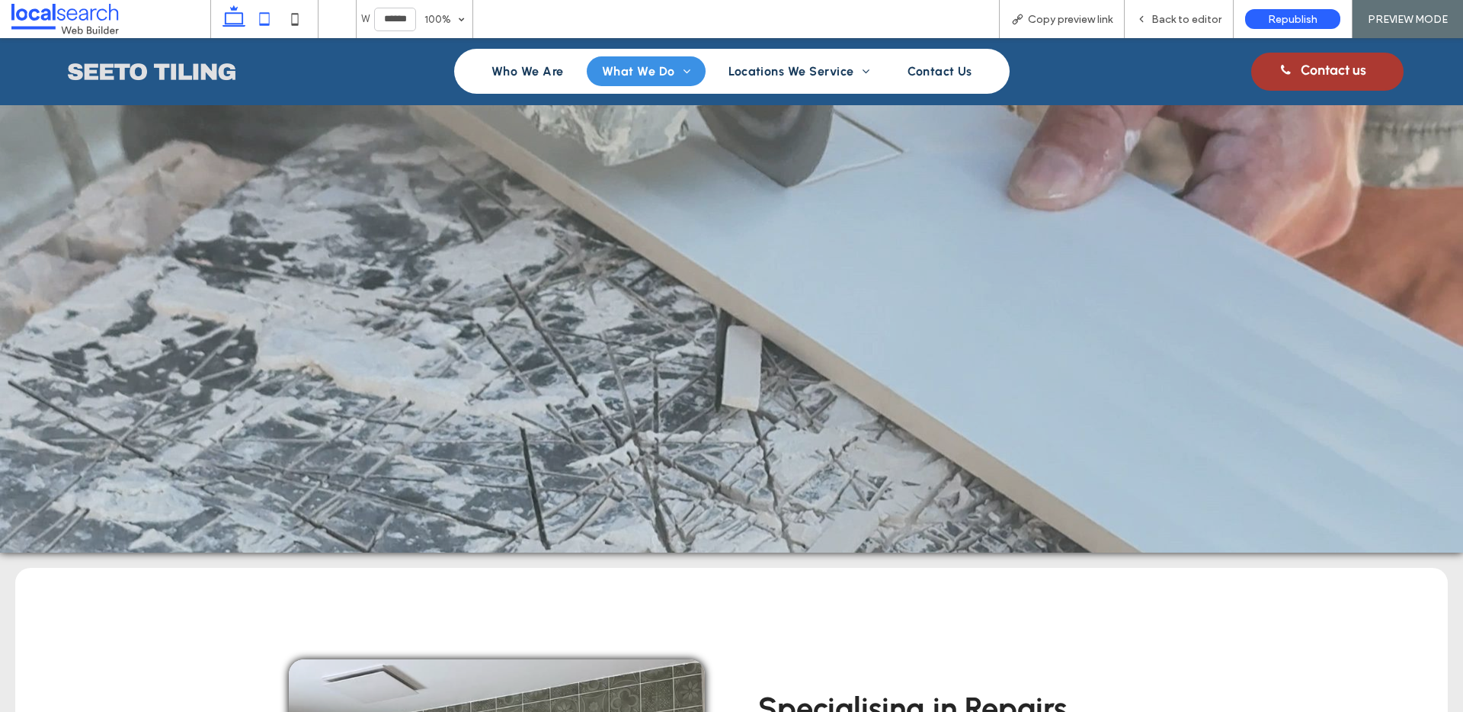
click at [268, 16] on icon at bounding box center [264, 19] width 30 height 30
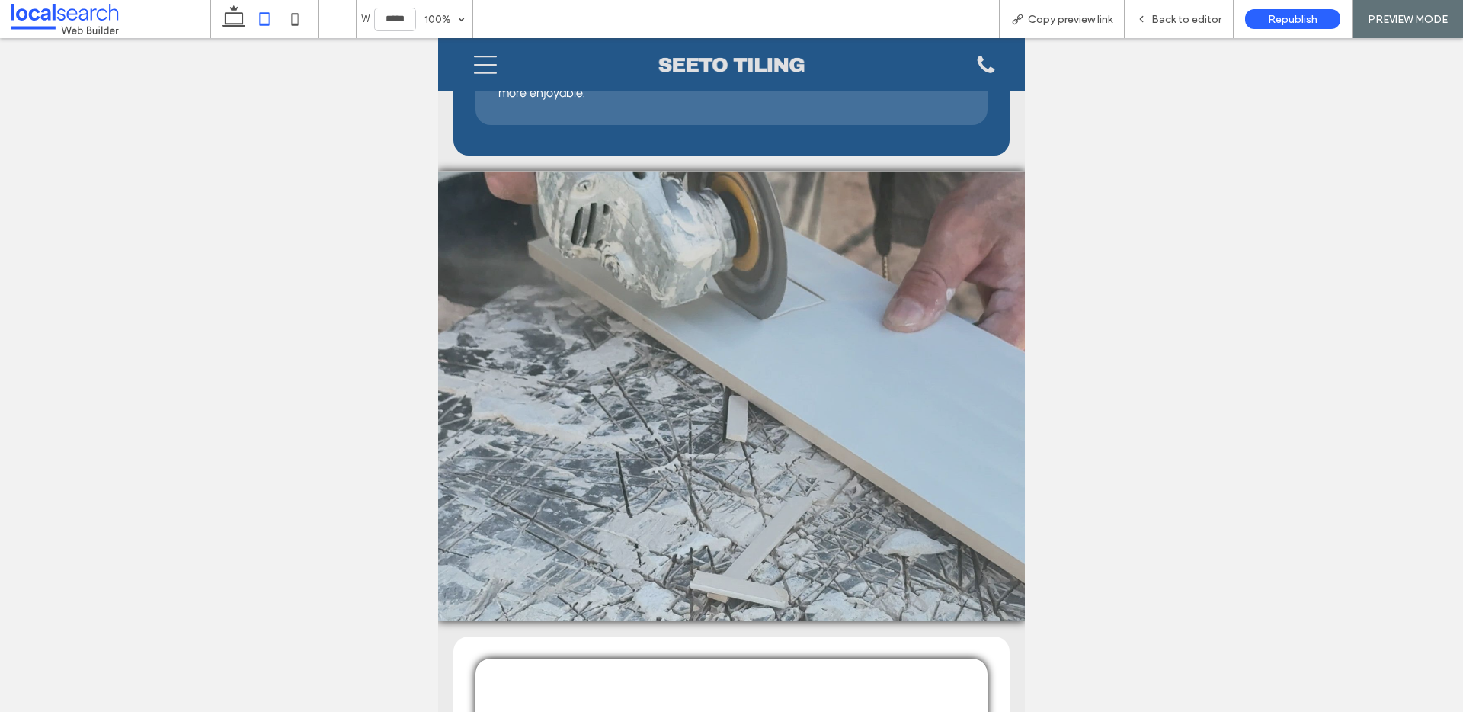
scroll to position [944, 0]
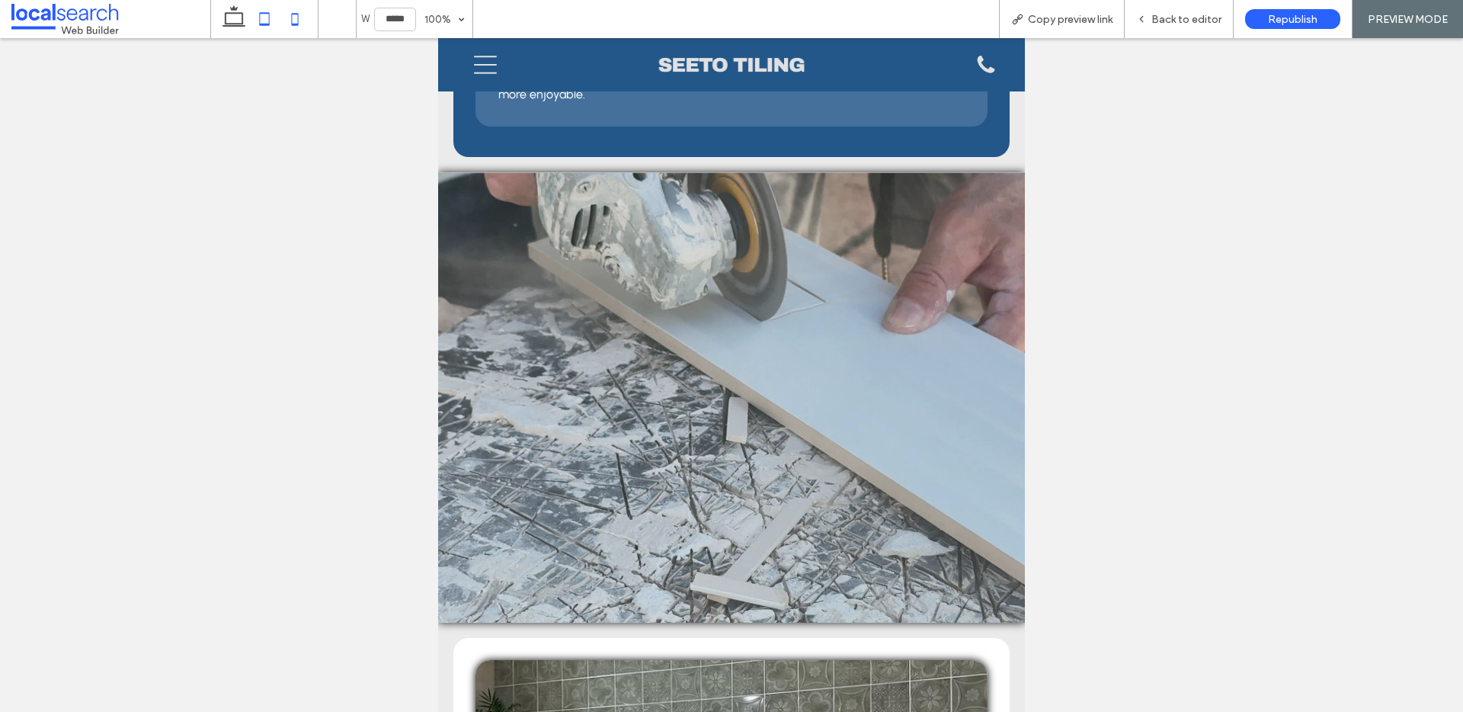
click at [296, 18] on icon at bounding box center [295, 19] width 30 height 30
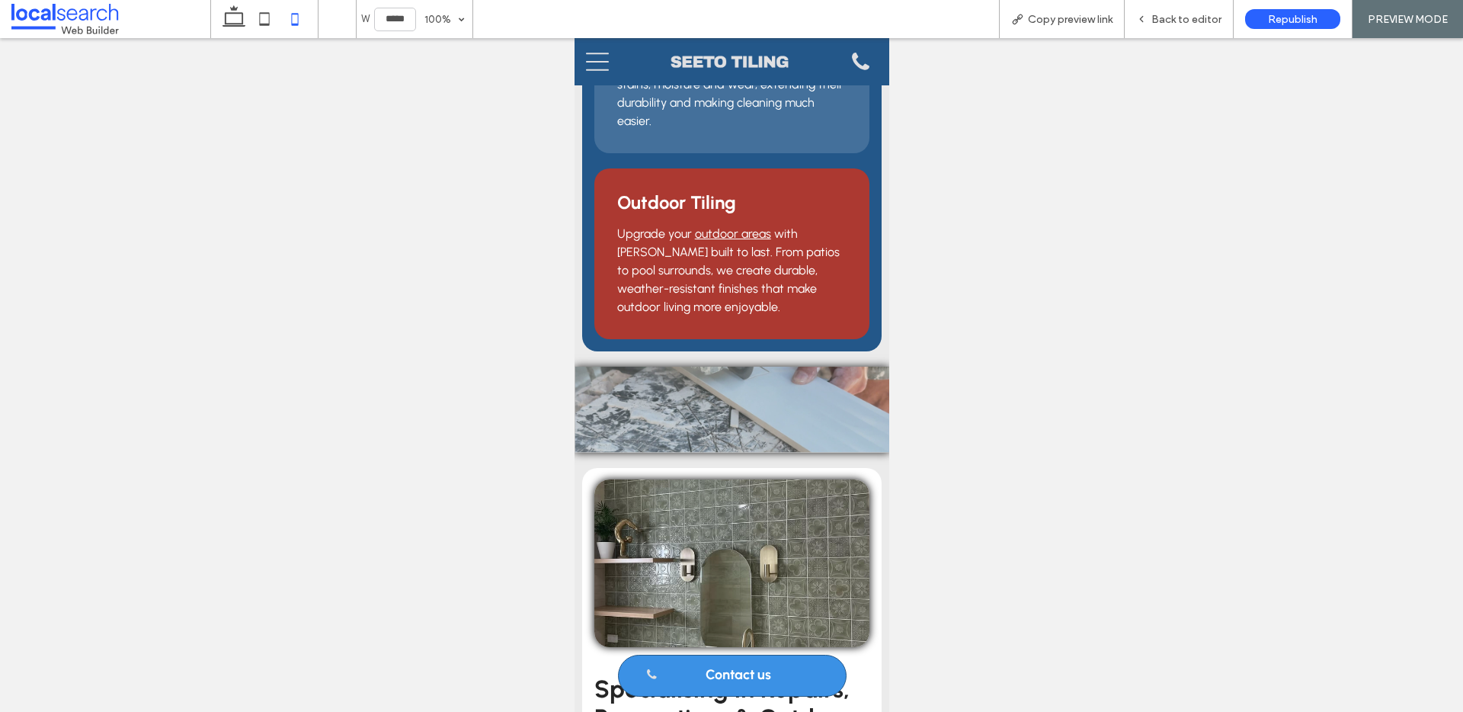
scroll to position [916, 0]
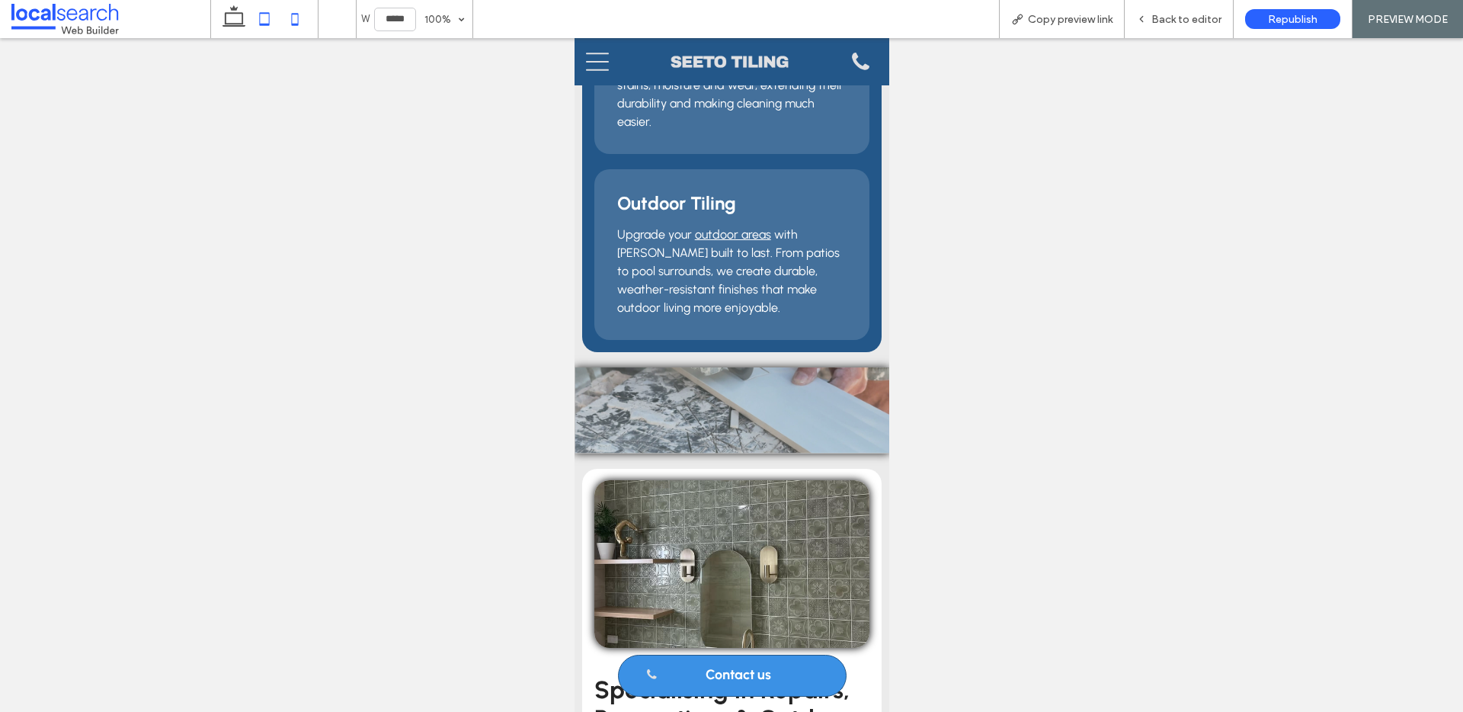
click at [257, 17] on icon at bounding box center [264, 19] width 30 height 30
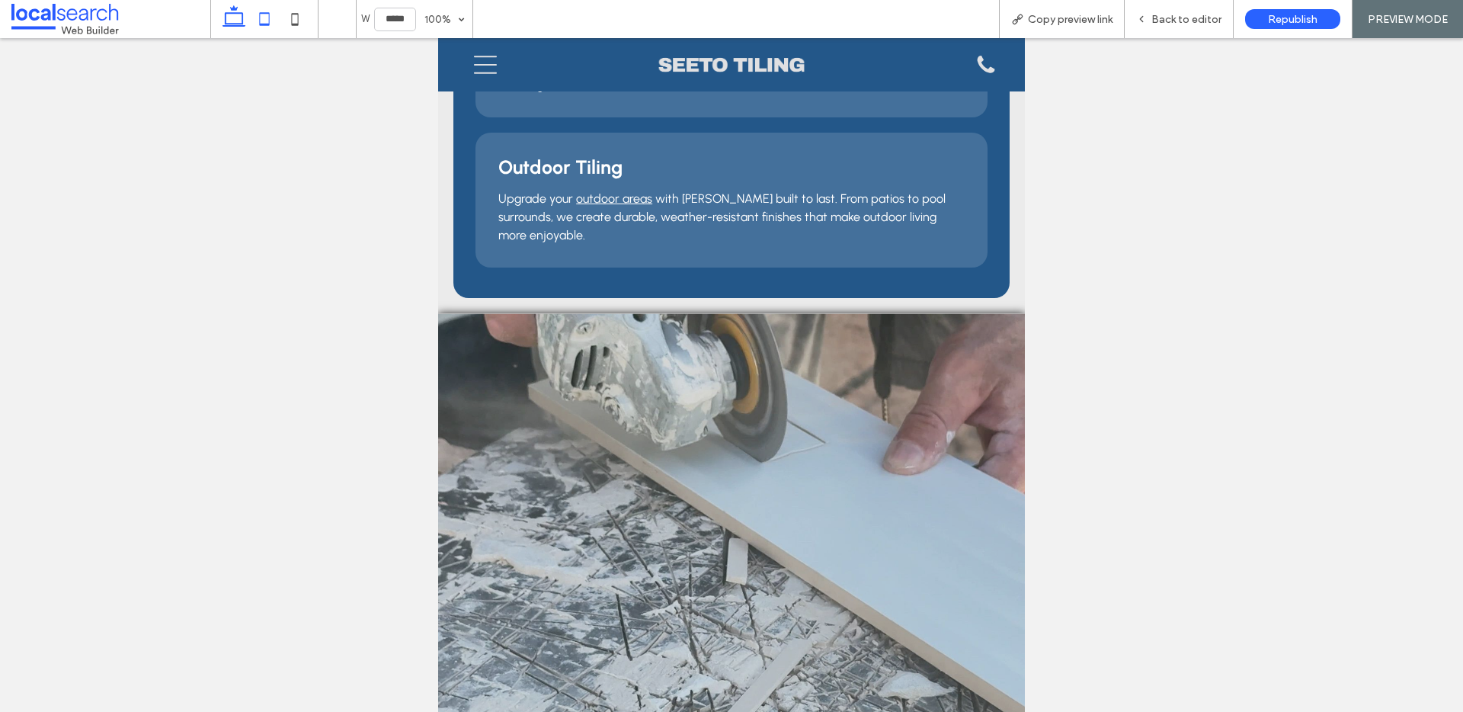
click at [229, 17] on icon at bounding box center [234, 19] width 30 height 30
type input "******"
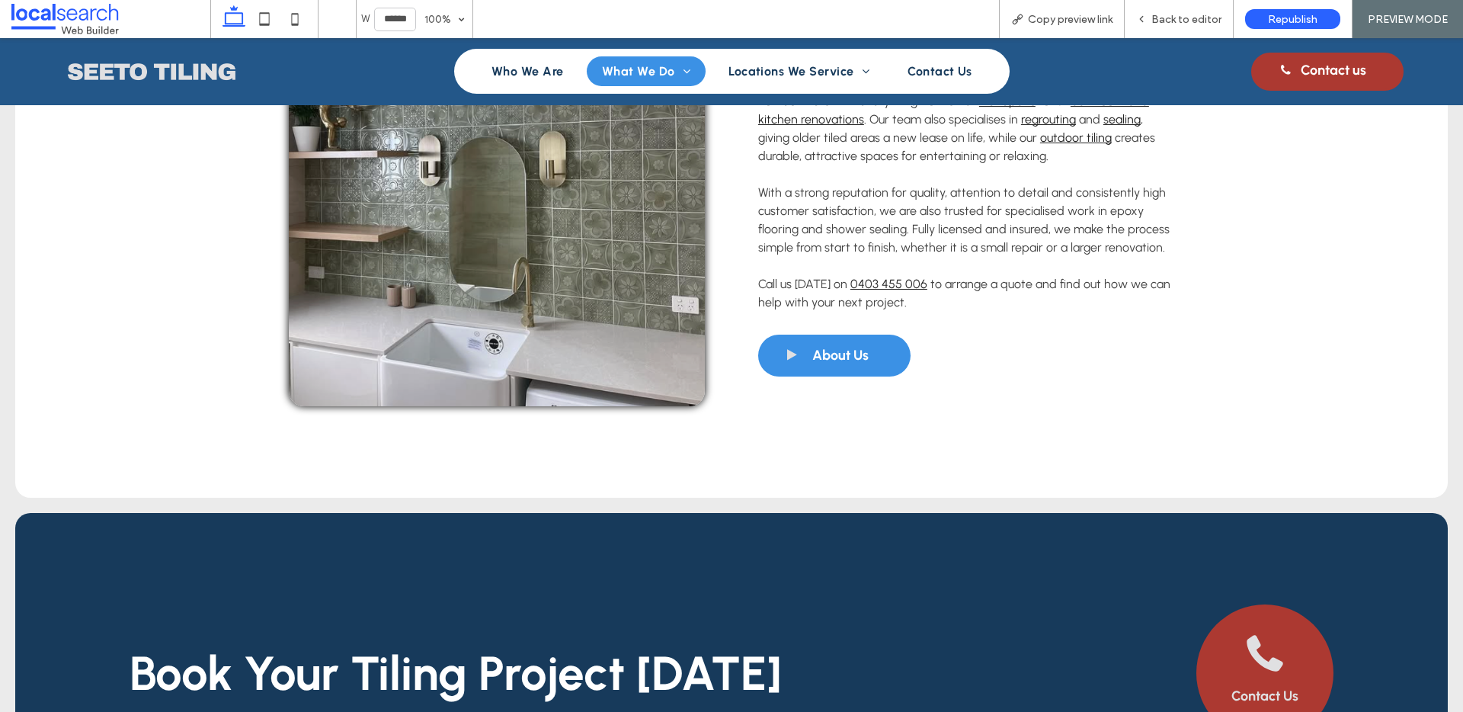
scroll to position [1875, 0]
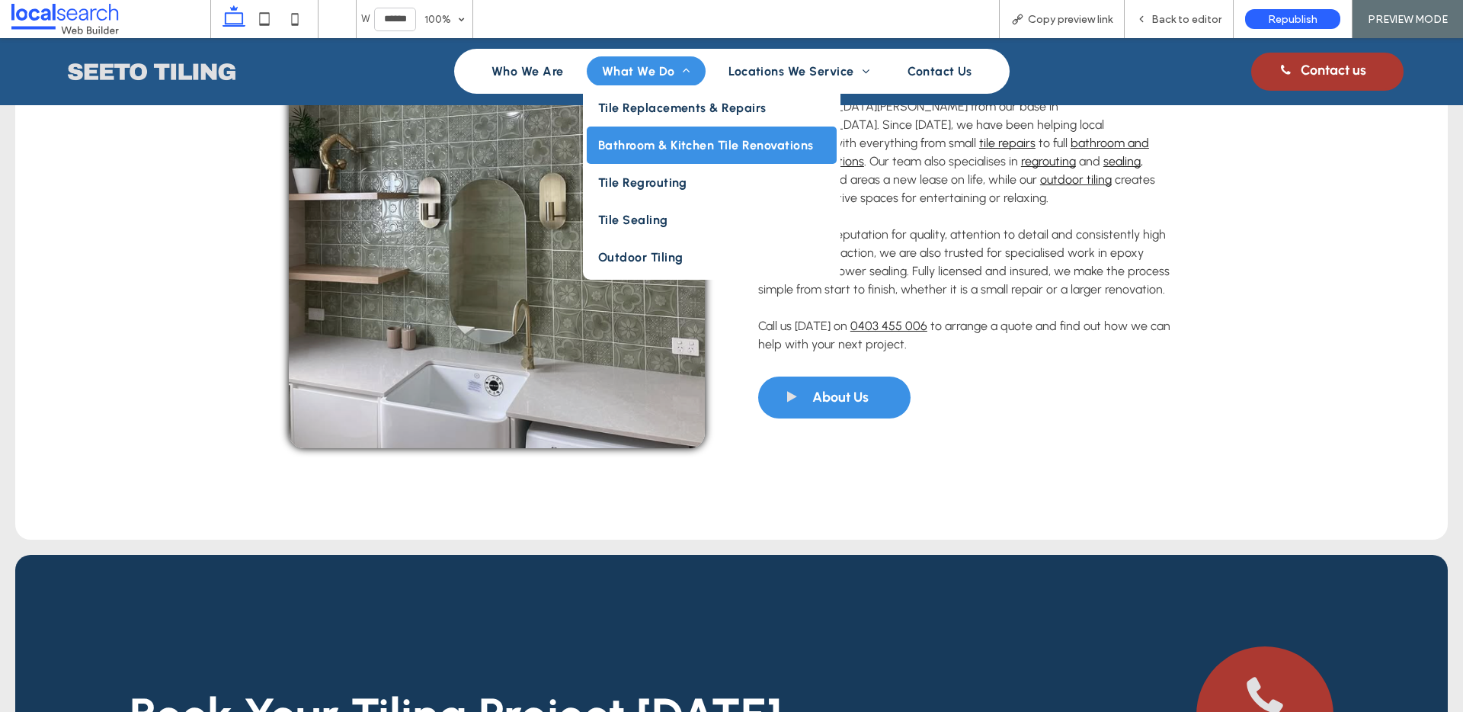
click at [665, 142] on span "Bathroom & Kitchen Tile Renovations" at bounding box center [706, 145] width 216 height 14
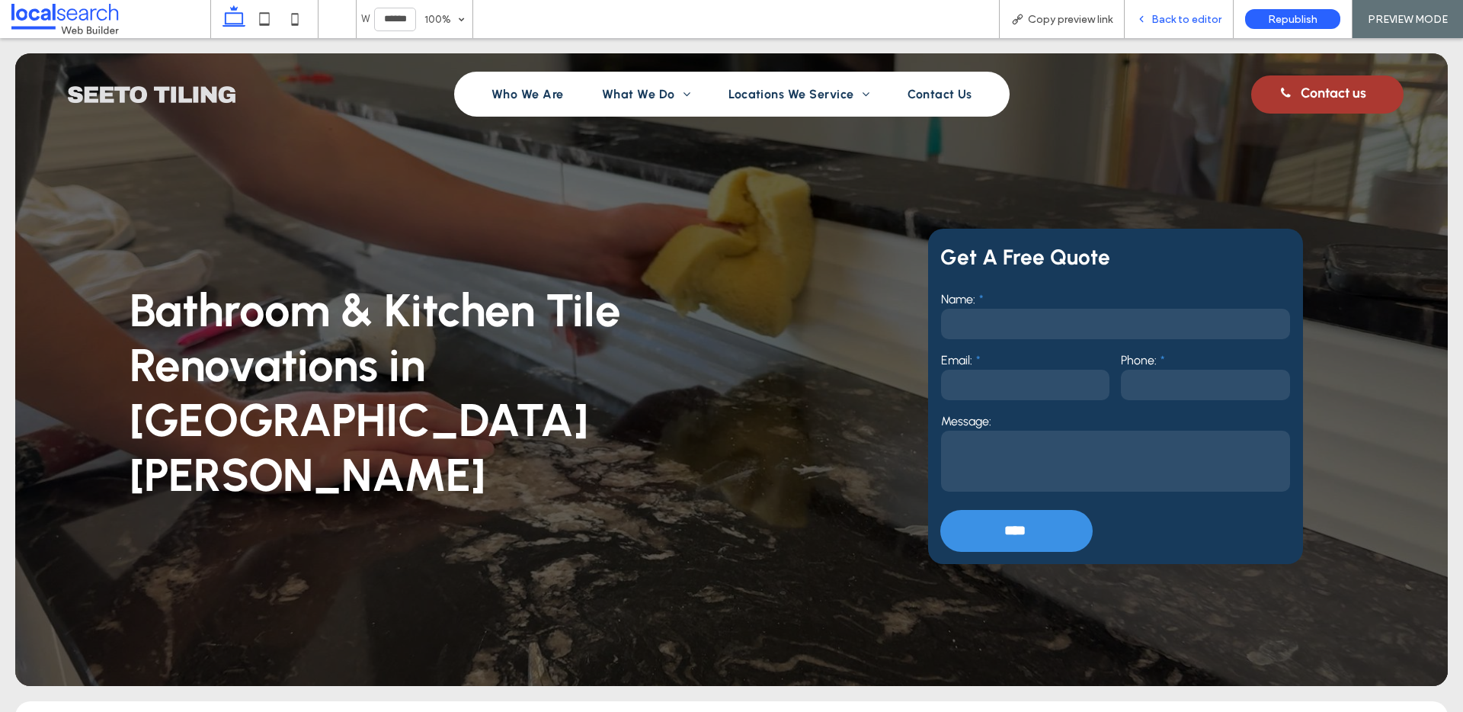
click at [1202, 18] on span "Back to editor" at bounding box center [1186, 19] width 70 height 13
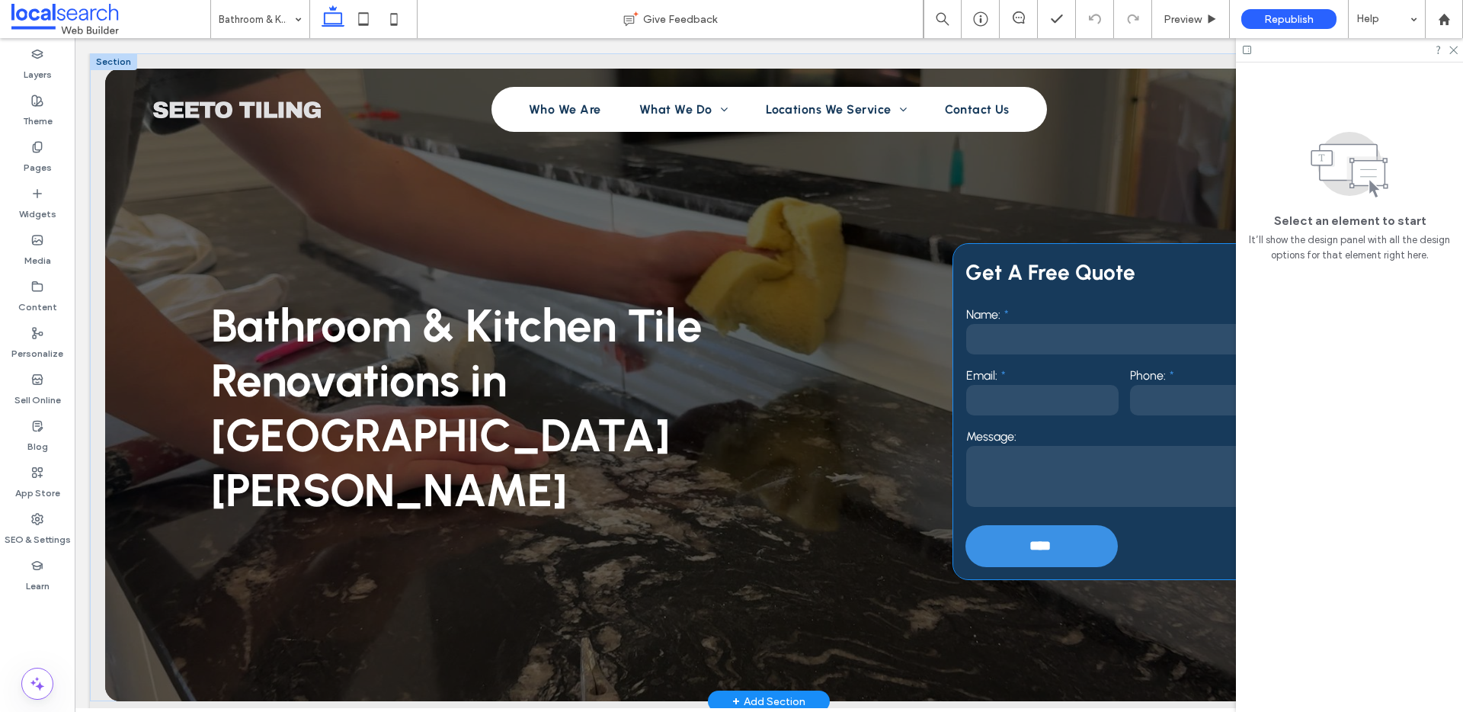
click at [953, 264] on div "Get A Free Quote Name: Email: Phone: Message: **** Thank you for contacting See…" at bounding box center [1124, 411] width 343 height 335
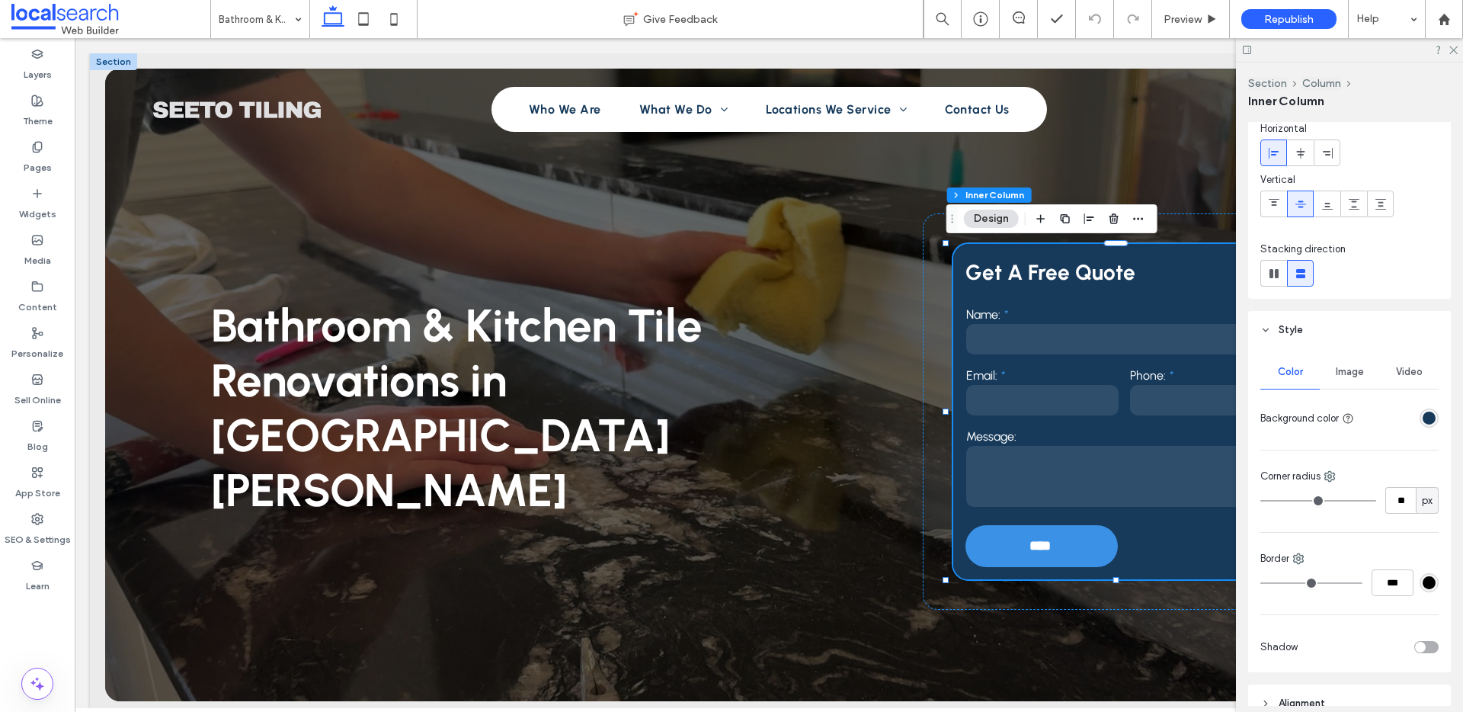
scroll to position [146, 0]
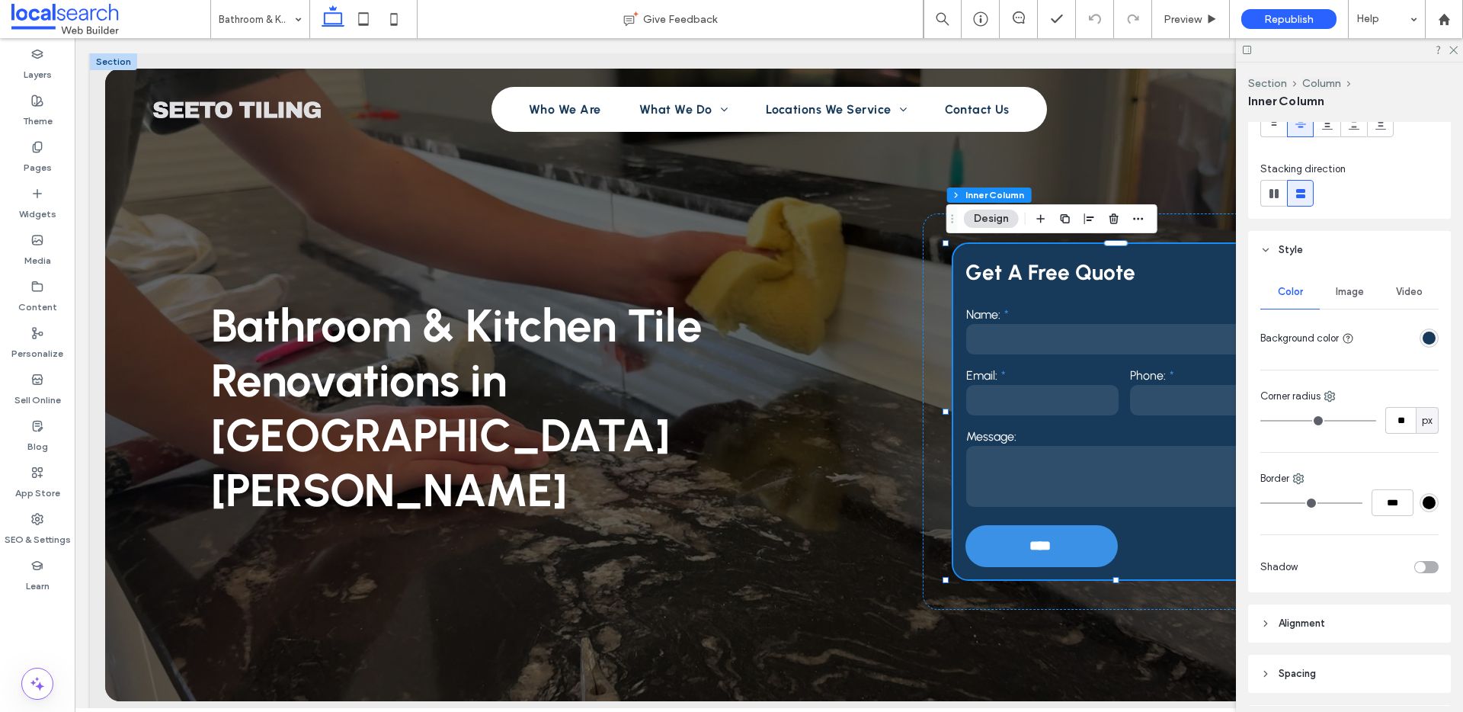
click at [1417, 566] on div "toggle" at bounding box center [1420, 567] width 11 height 11
click at [1420, 611] on div "rgba(0, 0, 0, 0.25)" at bounding box center [1429, 611] width 19 height 19
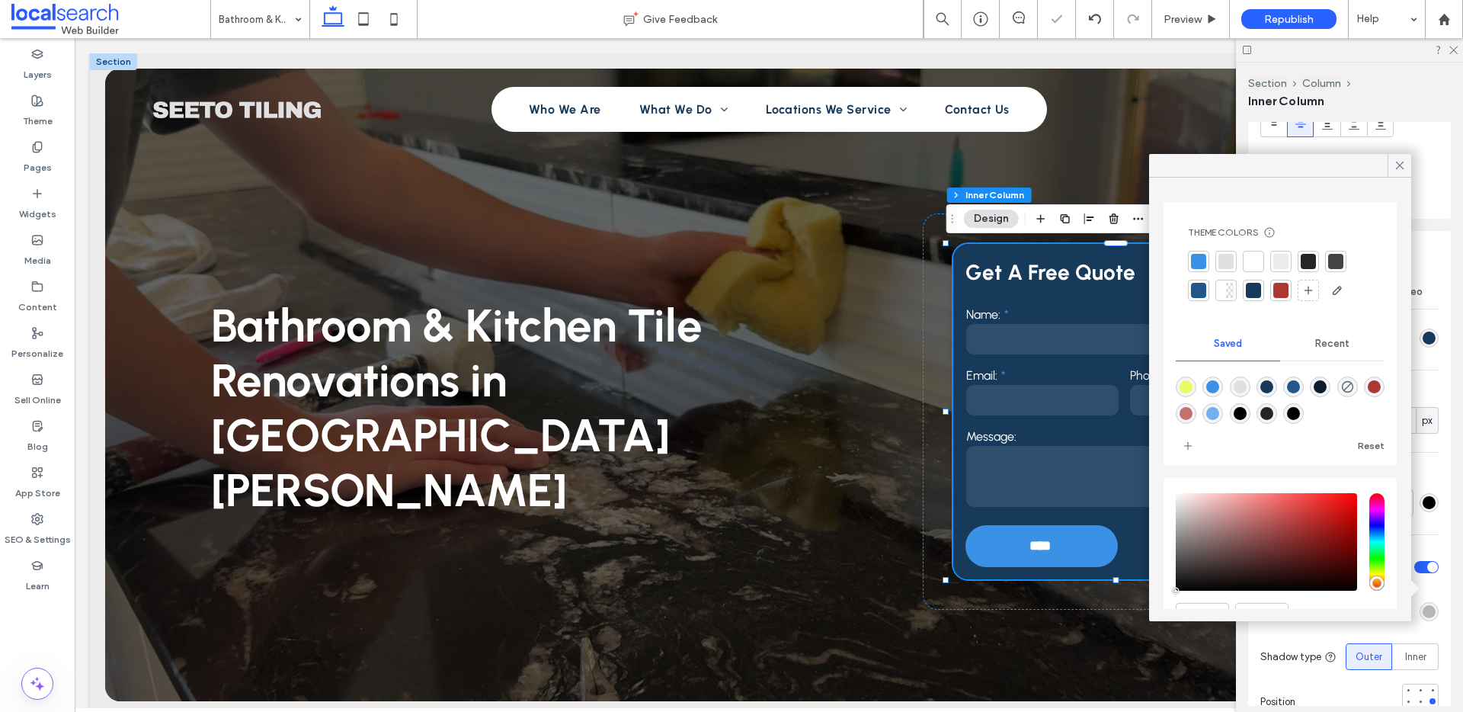
click at [1306, 255] on div at bounding box center [1308, 261] width 15 height 15
click at [1396, 164] on icon at bounding box center [1400, 166] width 14 height 14
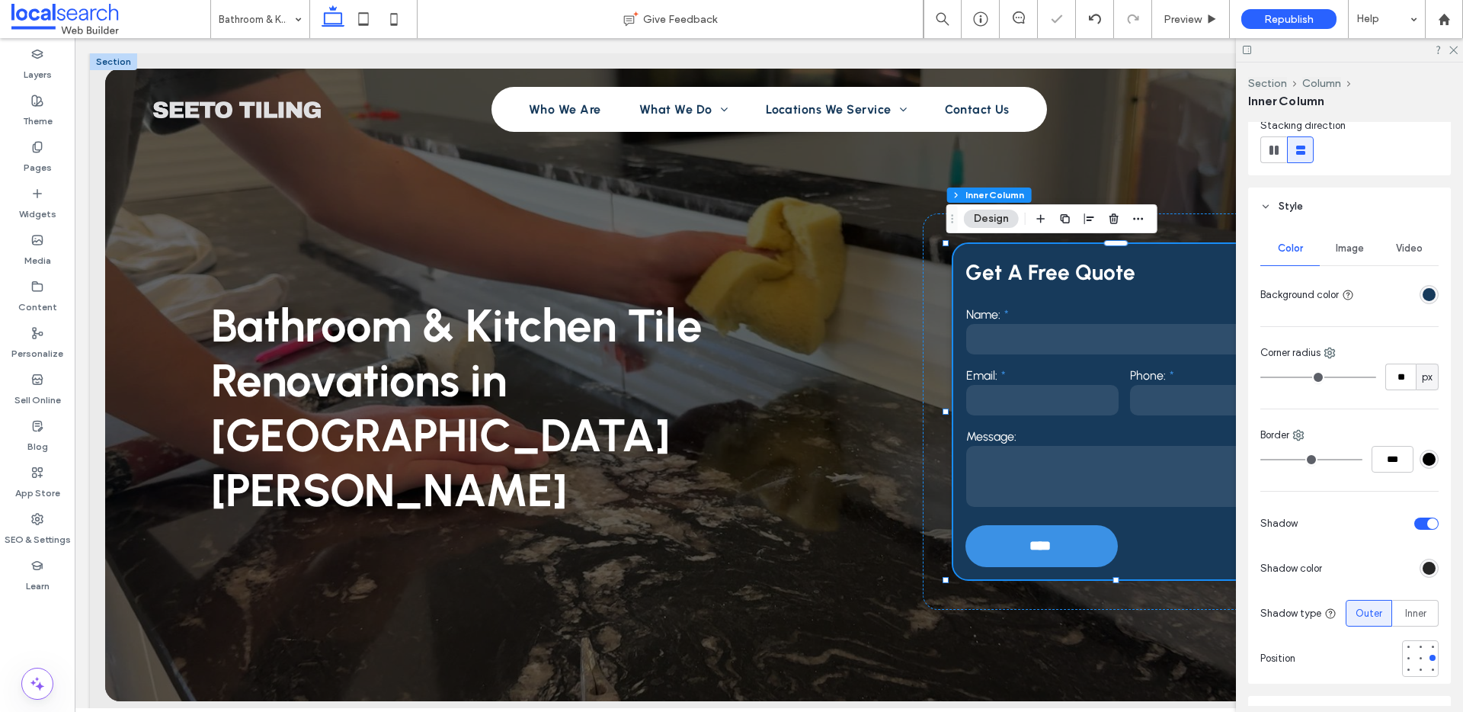
scroll to position [267, 0]
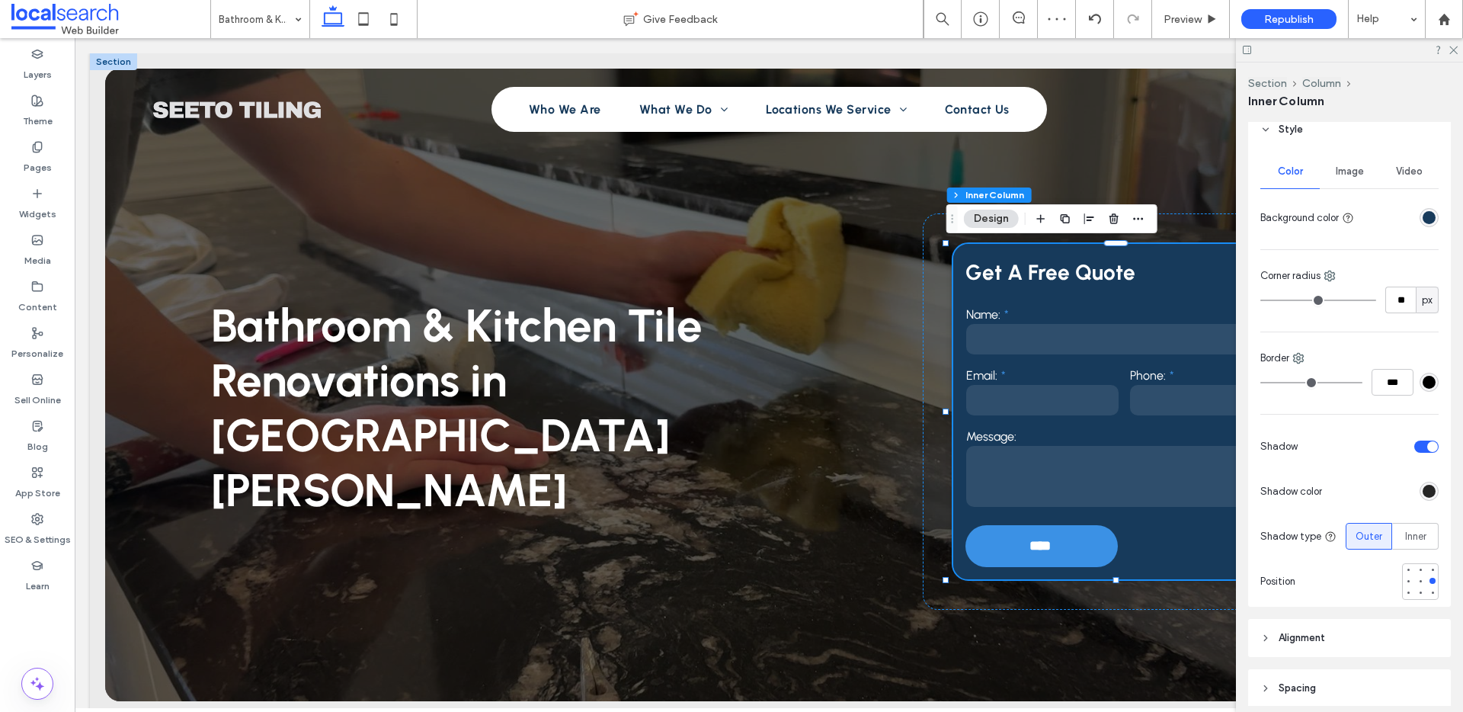
click at [1405, 578] on div at bounding box center [1420, 581] width 37 height 37
click at [1405, 581] on div at bounding box center [1408, 581] width 6 height 6
click at [1417, 578] on div at bounding box center [1420, 581] width 6 height 6
click at [1405, 581] on div at bounding box center [1408, 581] width 6 height 6
click at [1182, 21] on span "Preview" at bounding box center [1183, 19] width 38 height 13
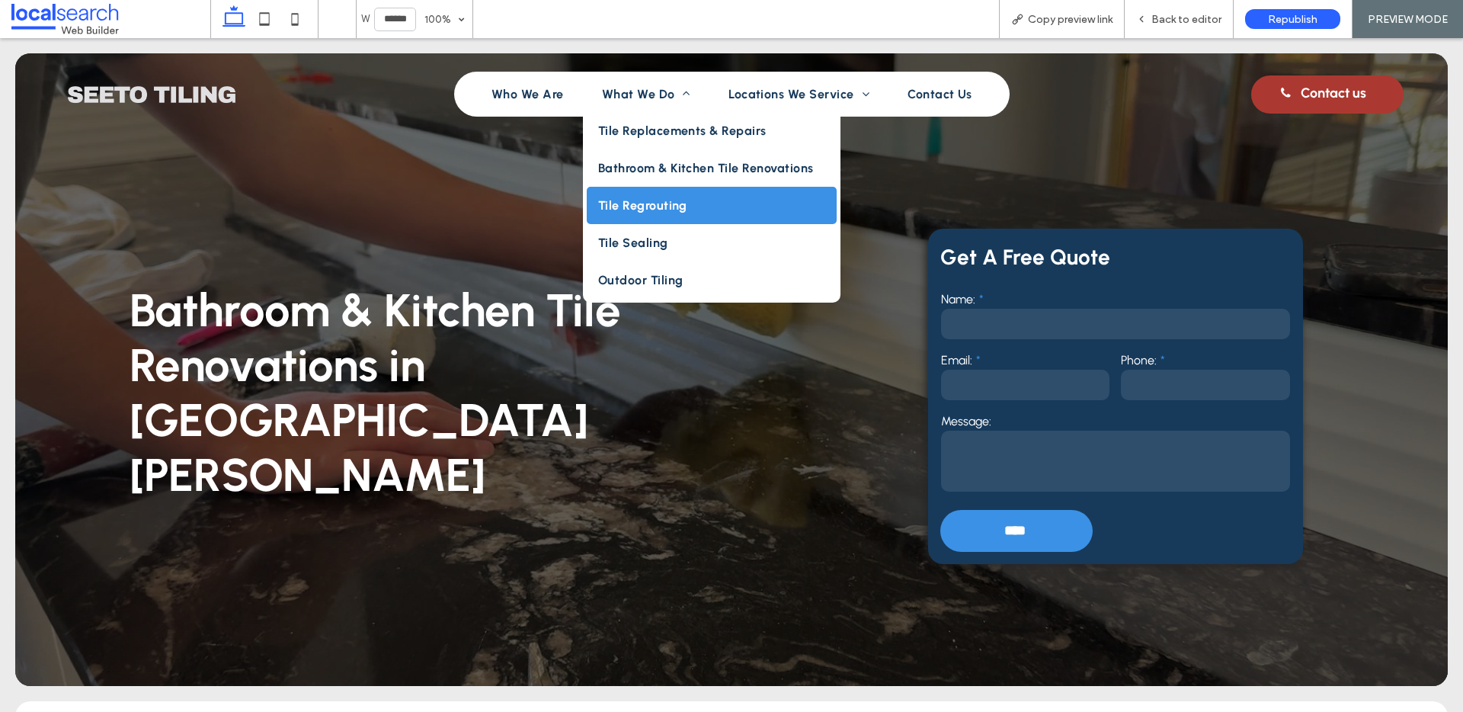
click at [666, 204] on span "Tile Regrouting" at bounding box center [642, 205] width 89 height 14
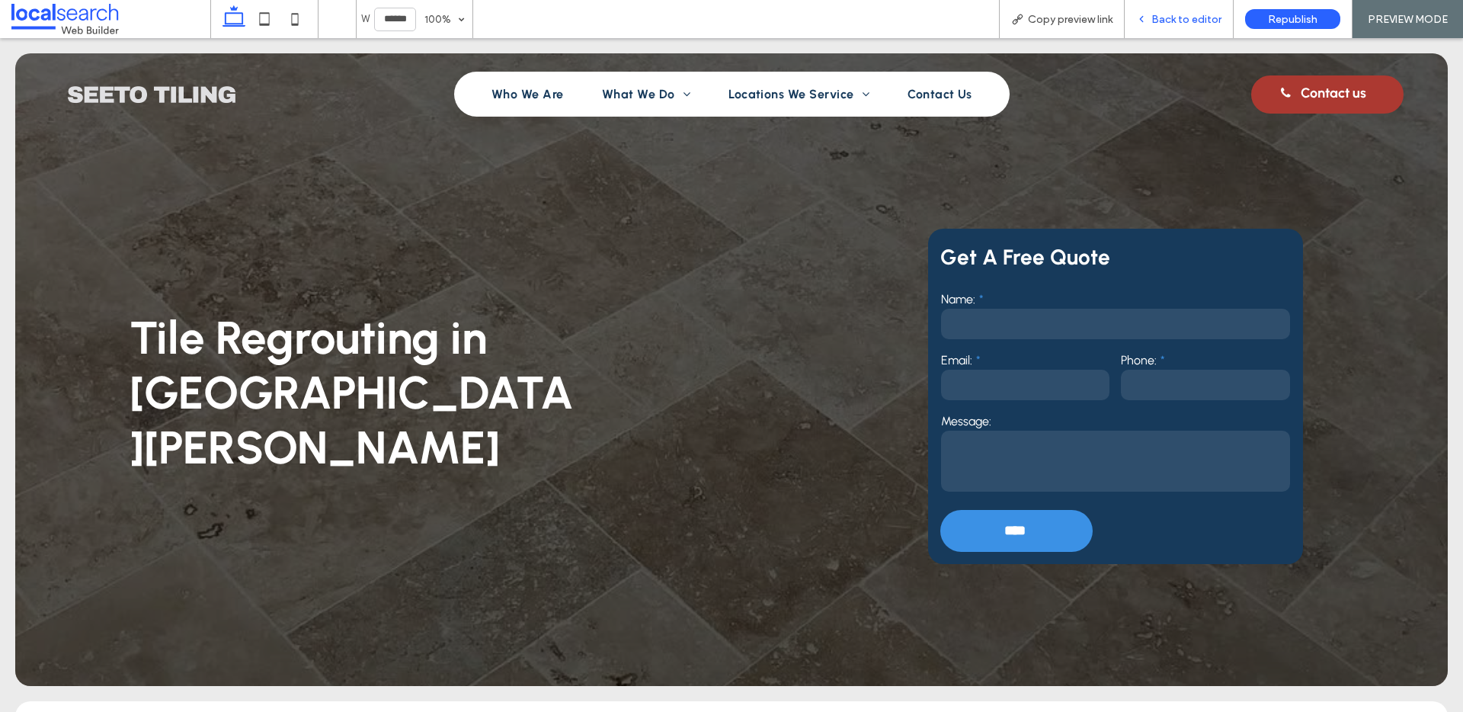
click at [1162, 19] on span "Back to editor" at bounding box center [1186, 19] width 70 height 13
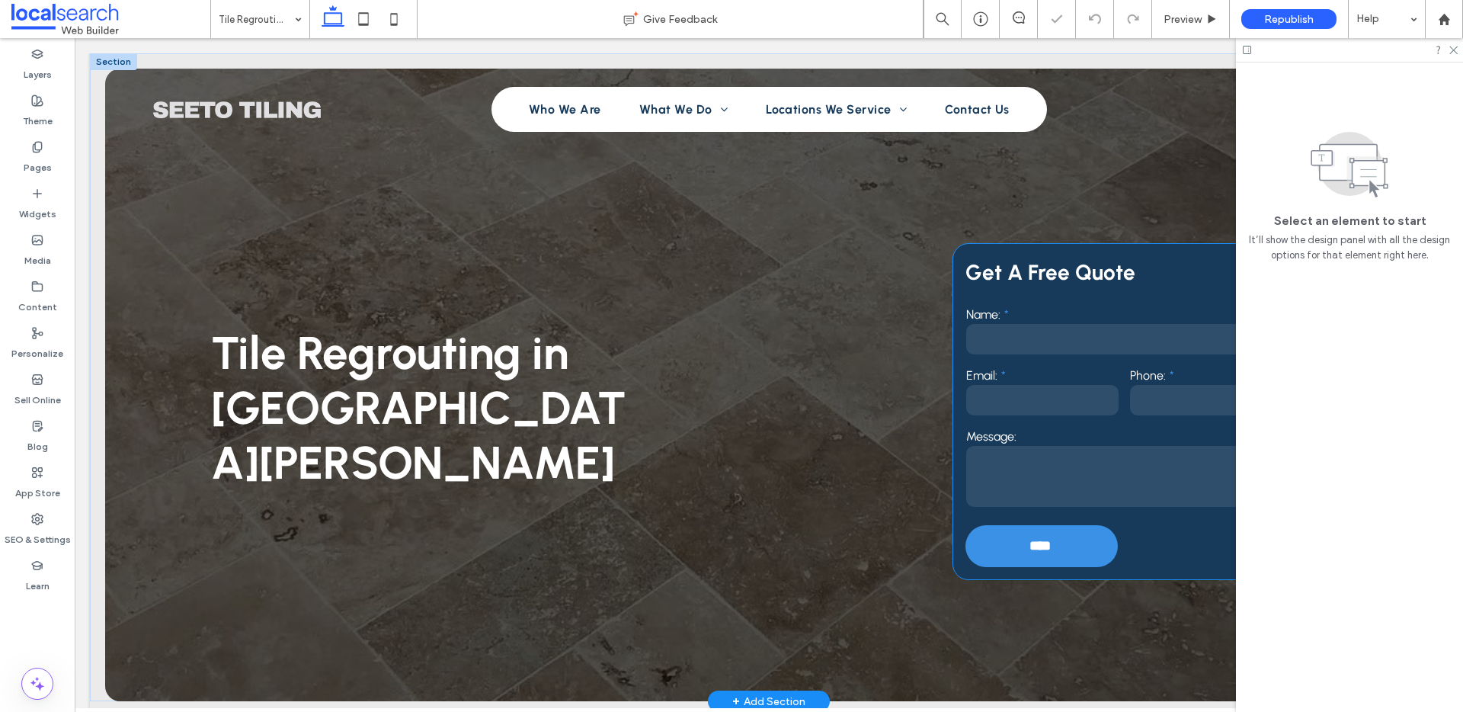
click at [965, 263] on strong "Get A Free Quote" at bounding box center [1050, 272] width 170 height 26
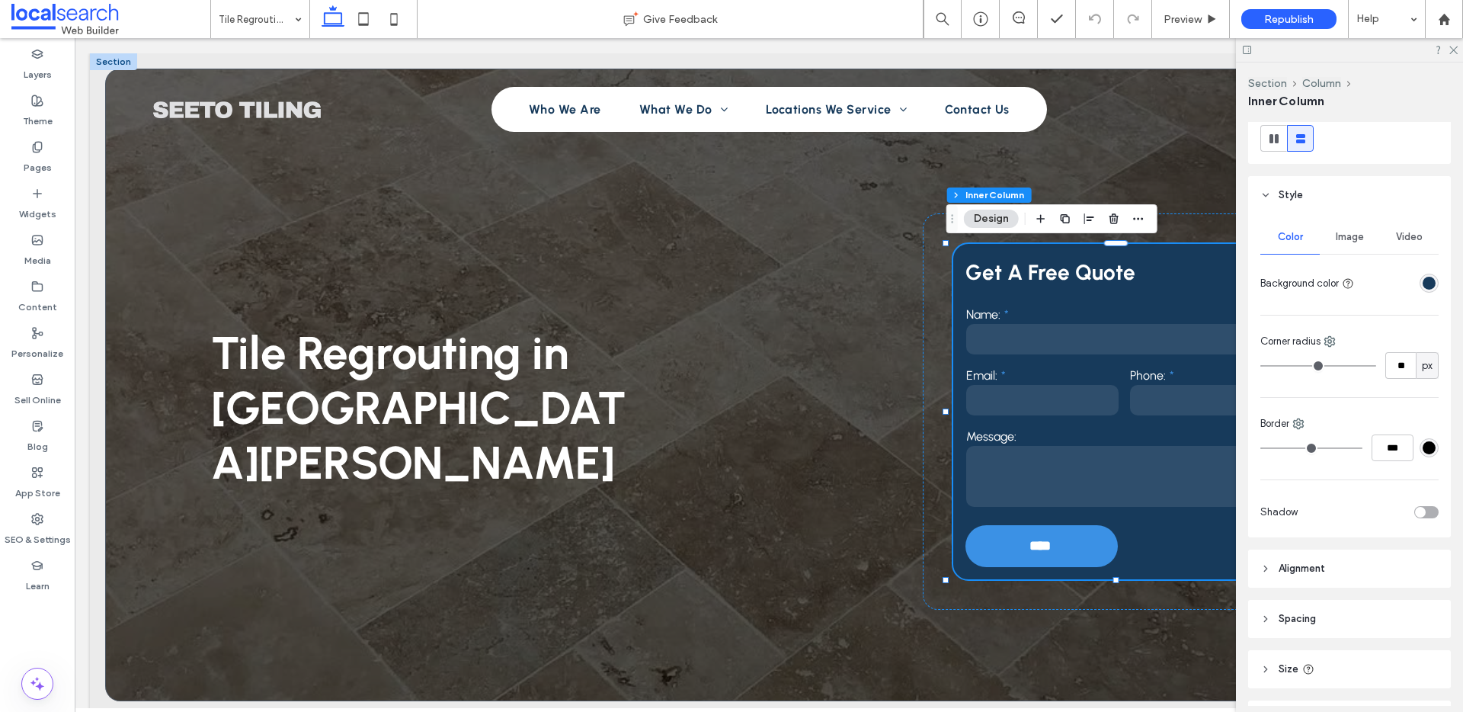
scroll to position [211, 0]
click at [1421, 502] on div "toggle" at bounding box center [1426, 502] width 24 height 12
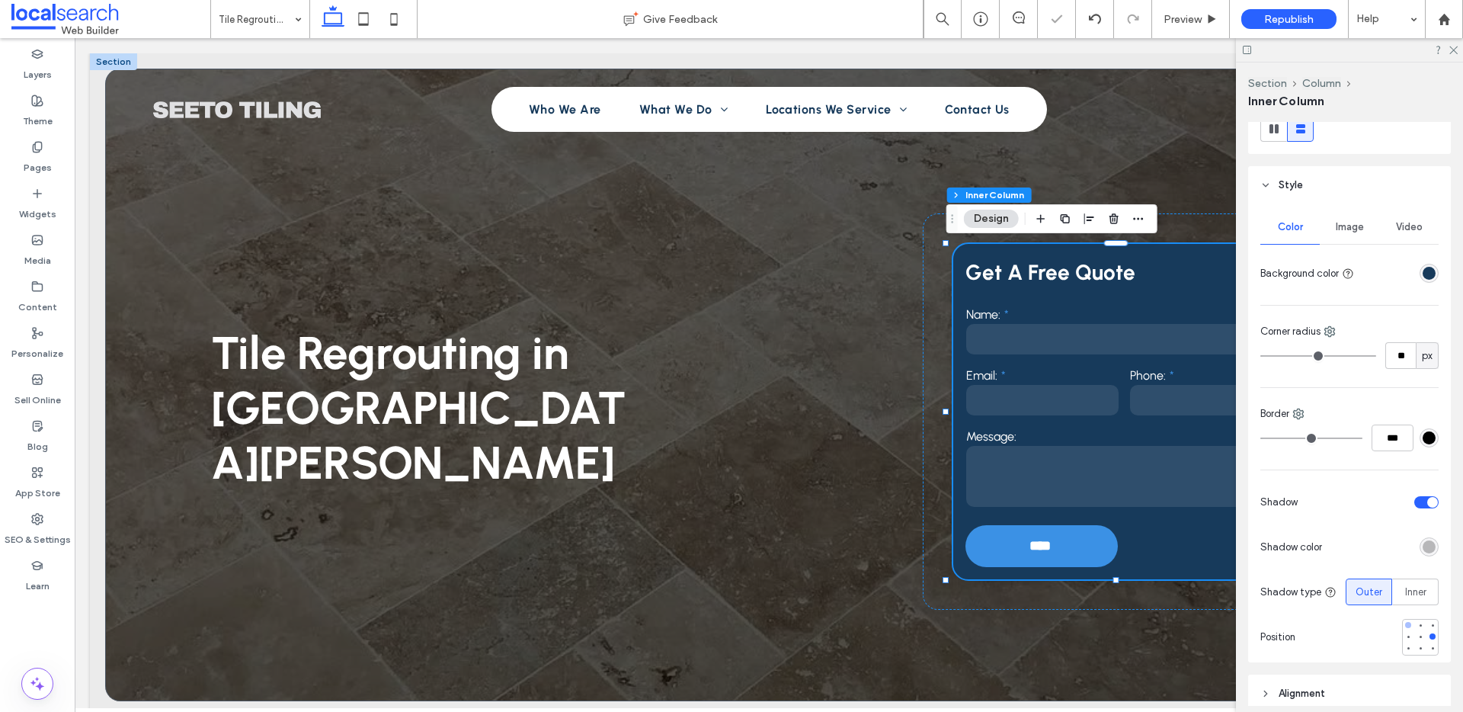
click at [1403, 629] on div at bounding box center [1408, 625] width 11 height 11
click at [1405, 636] on div at bounding box center [1408, 636] width 6 height 6
click at [1423, 546] on div "rgba(0, 0, 0, 0.25)" at bounding box center [1429, 546] width 13 height 13
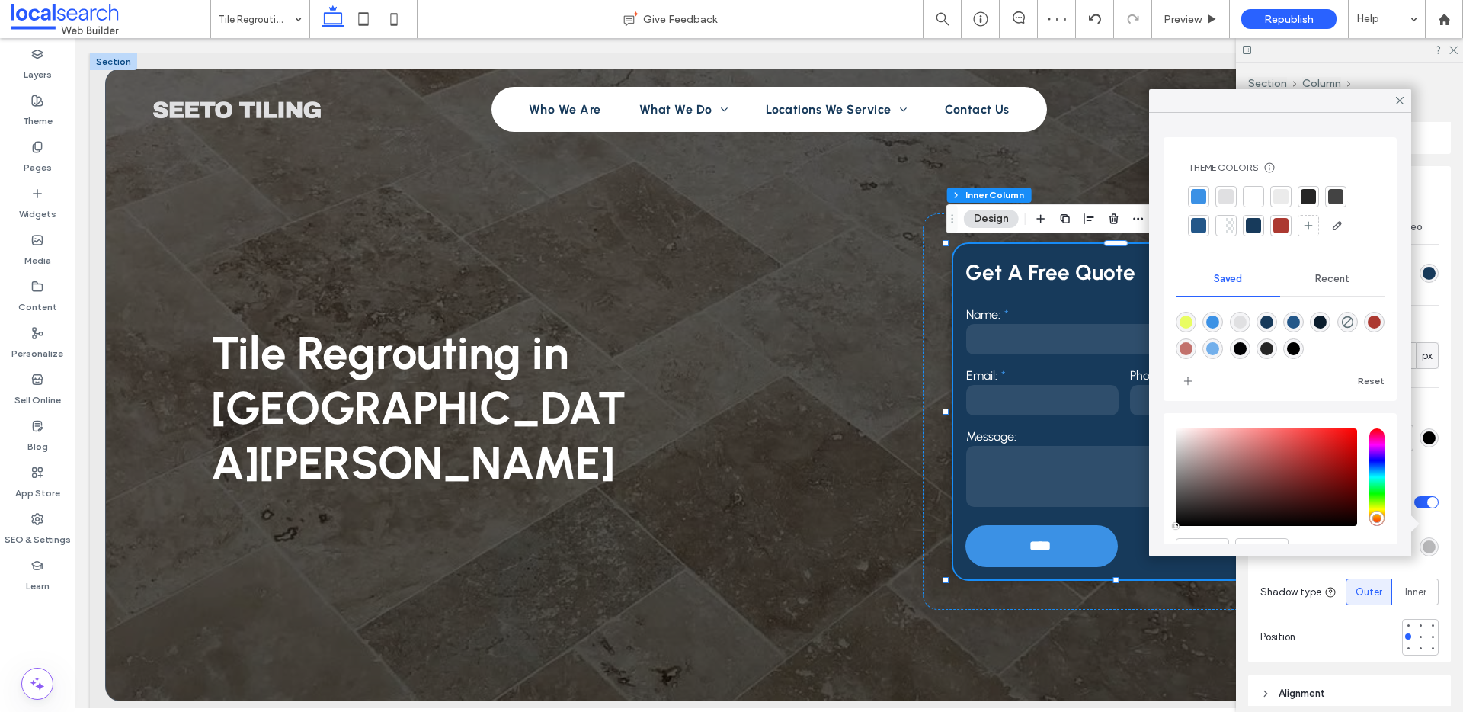
click at [1247, 348] on div "rgba(1,1,3,1)" at bounding box center [1240, 348] width 13 height 13
type input "*******"
type input "***"
type input "****"
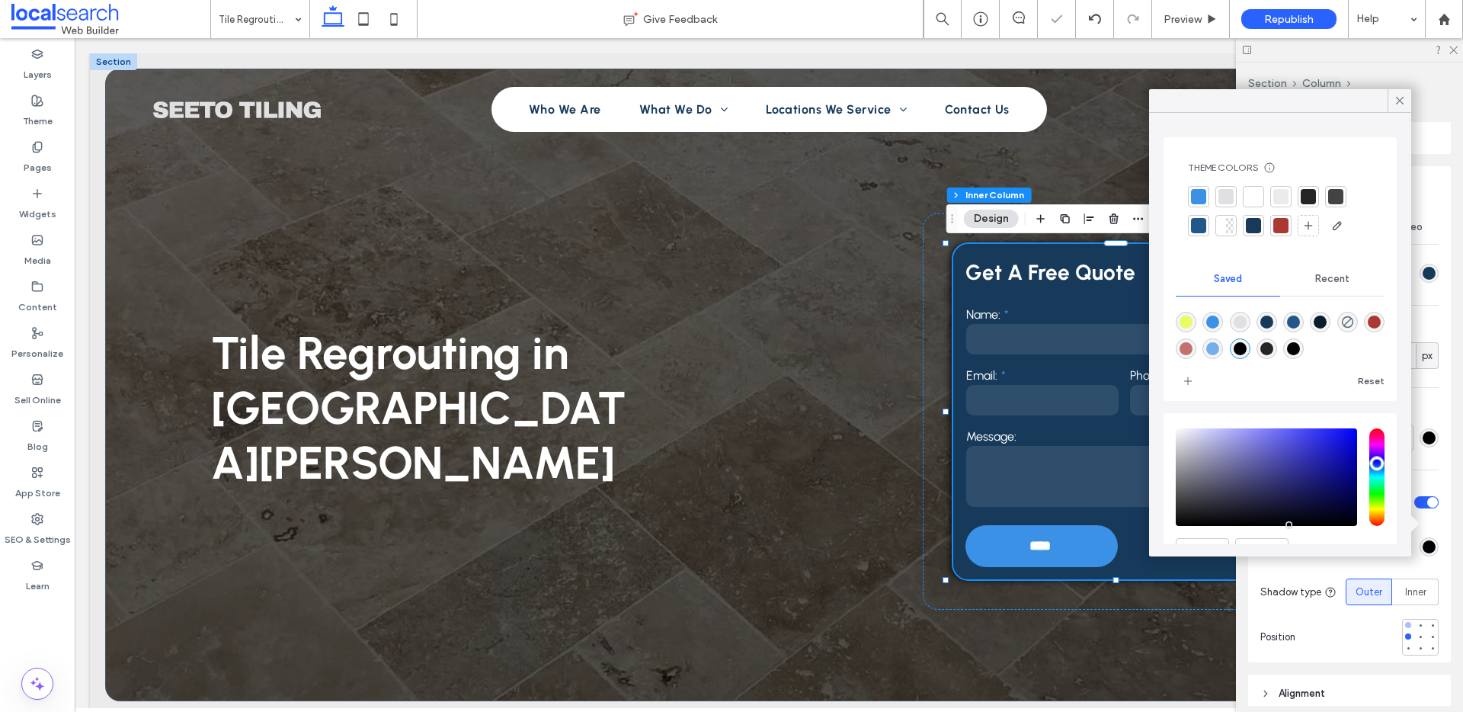
click at [1405, 625] on div at bounding box center [1408, 625] width 6 height 6
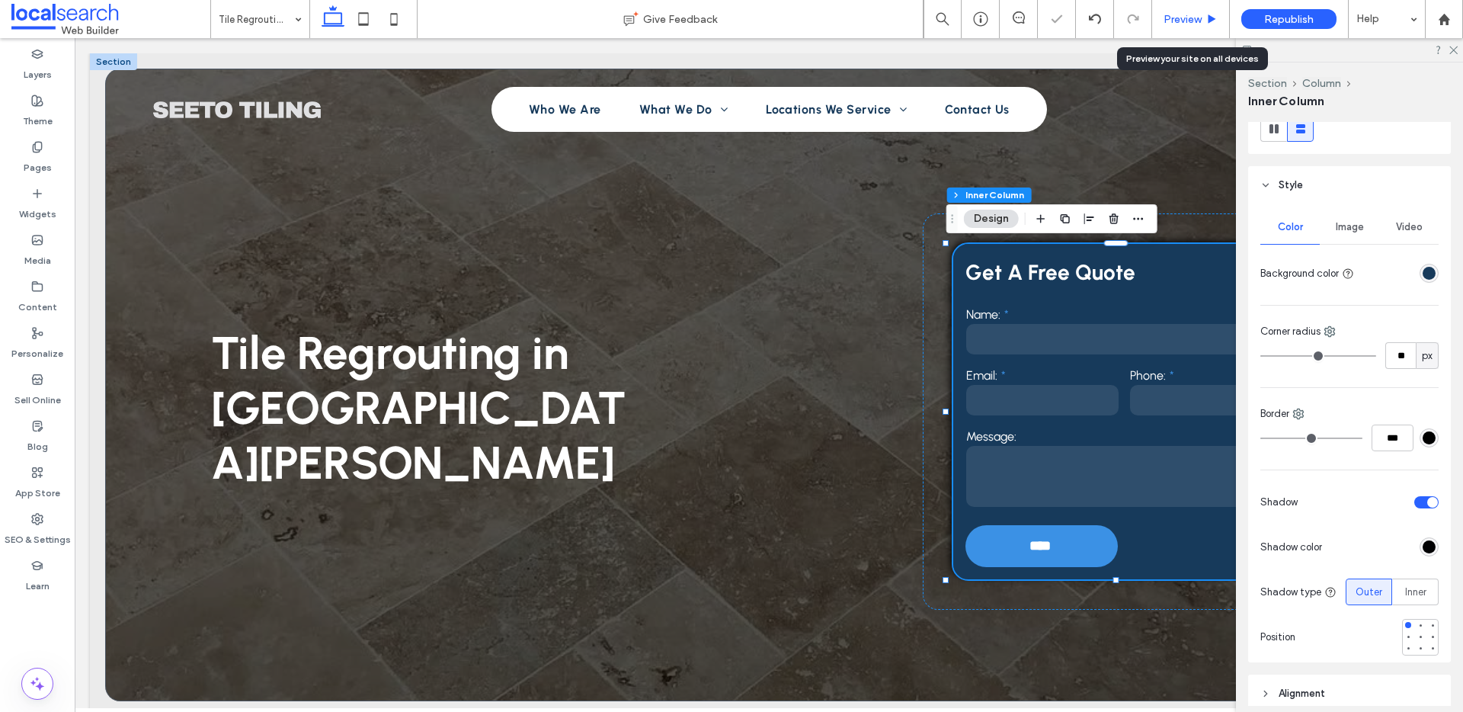
click at [1186, 15] on span "Preview" at bounding box center [1183, 19] width 38 height 13
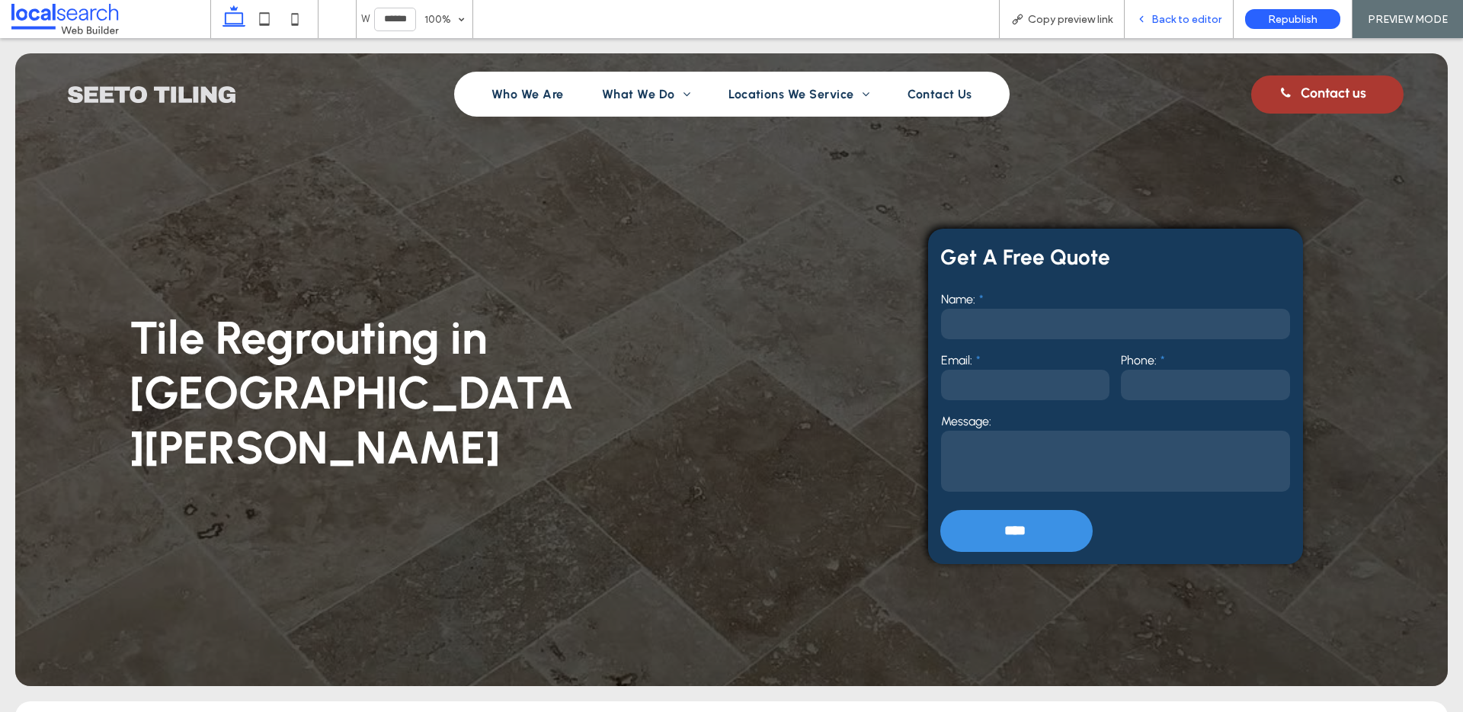
click at [1183, 17] on span "Back to editor" at bounding box center [1186, 19] width 70 height 13
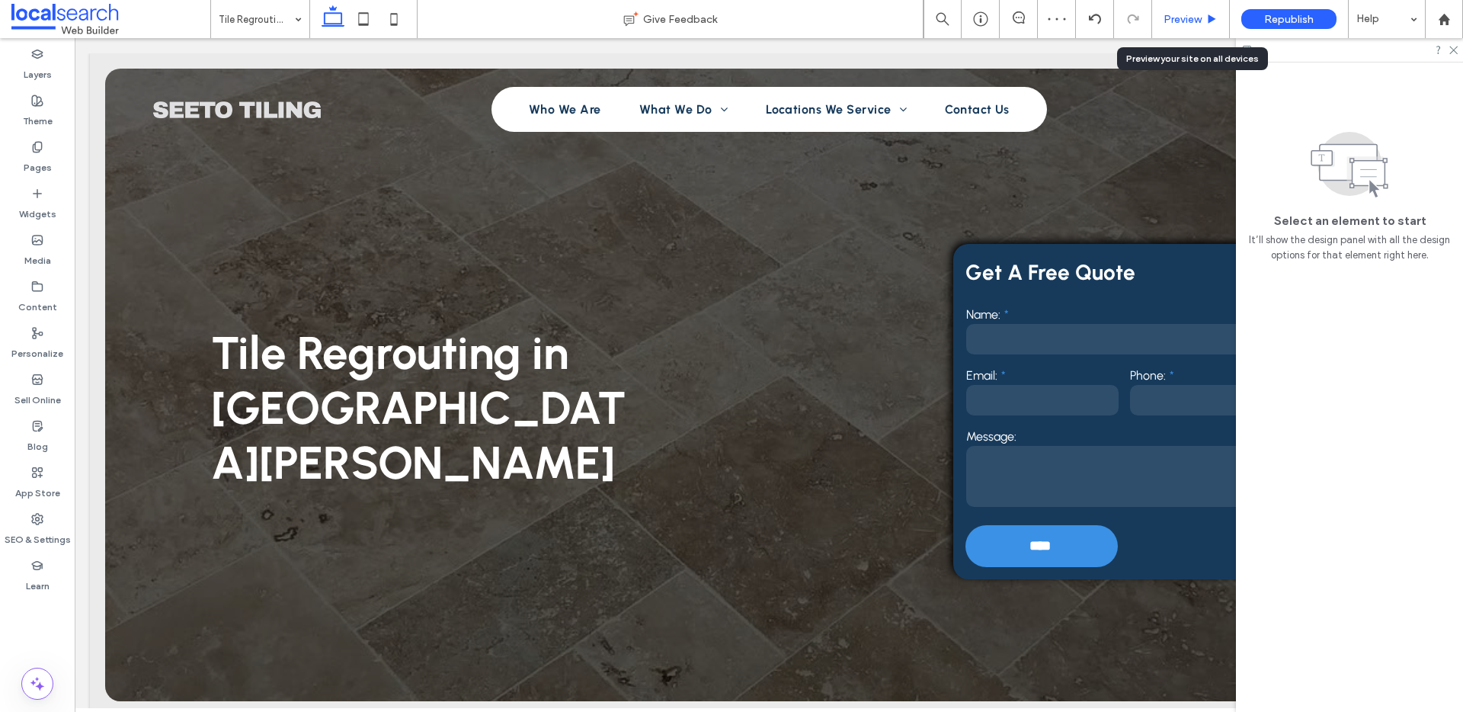
click at [1188, 16] on span "Preview" at bounding box center [1183, 19] width 38 height 13
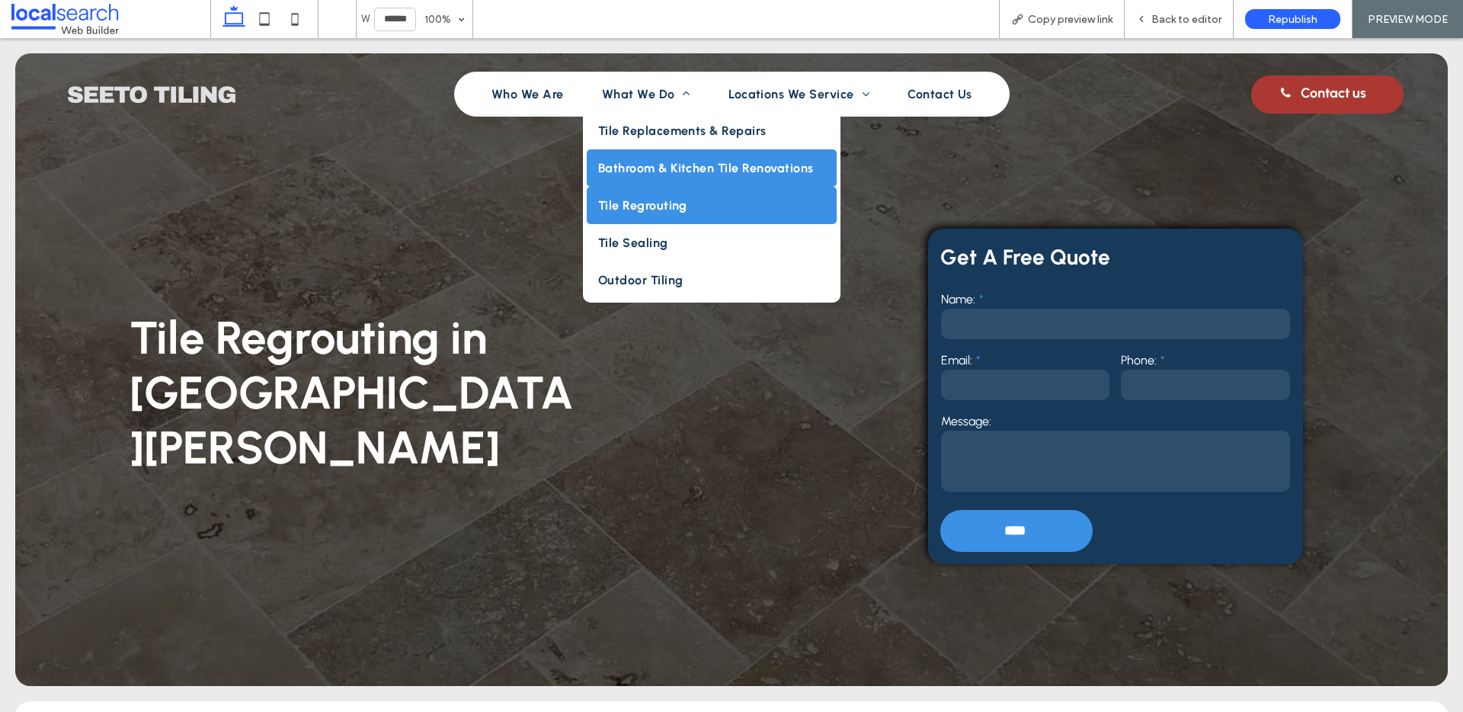
click at [660, 171] on span "Bathroom & Kitchen Tile Renovations" at bounding box center [706, 168] width 216 height 14
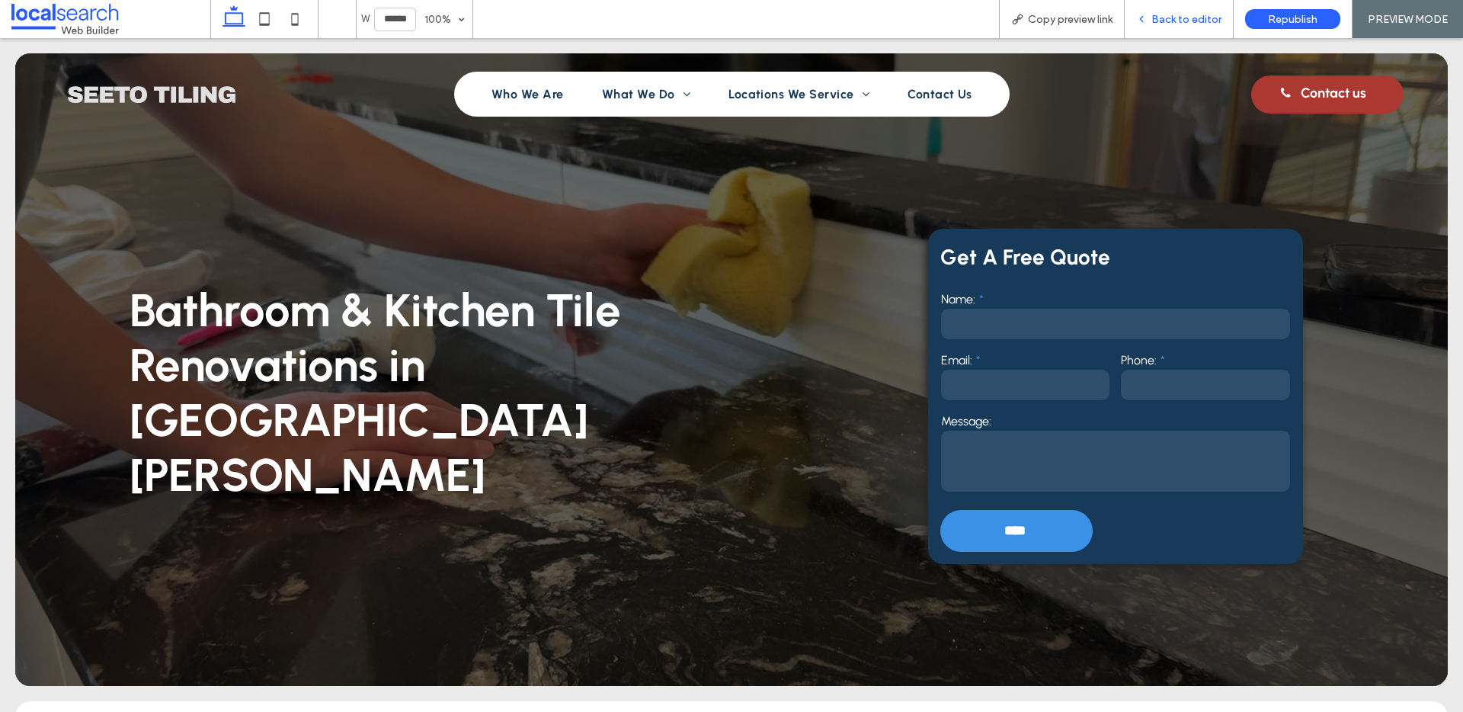
click at [1189, 21] on span "Back to editor" at bounding box center [1186, 19] width 70 height 13
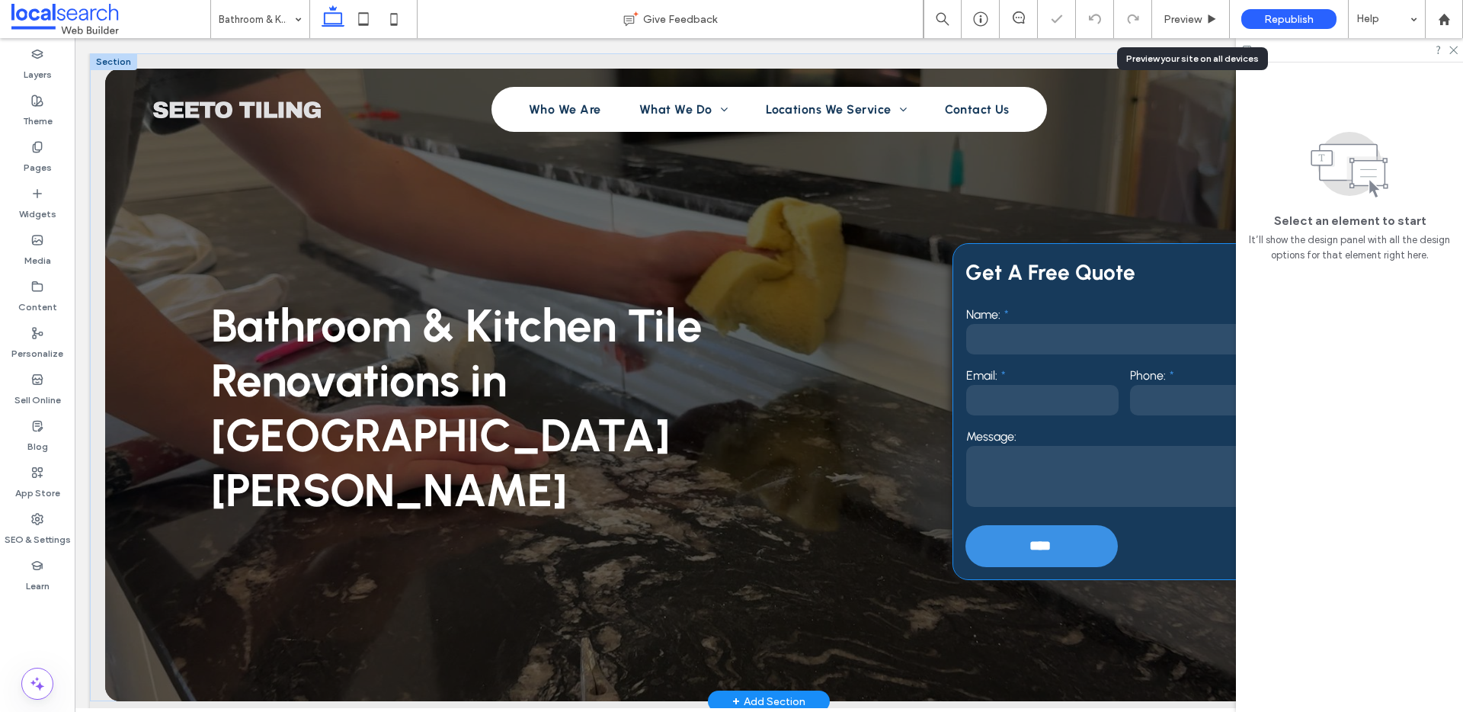
click at [983, 254] on div "Get A Free Quote Name: Email: Phone: Message: **** Thank you for contacting See…" at bounding box center [1124, 411] width 343 height 335
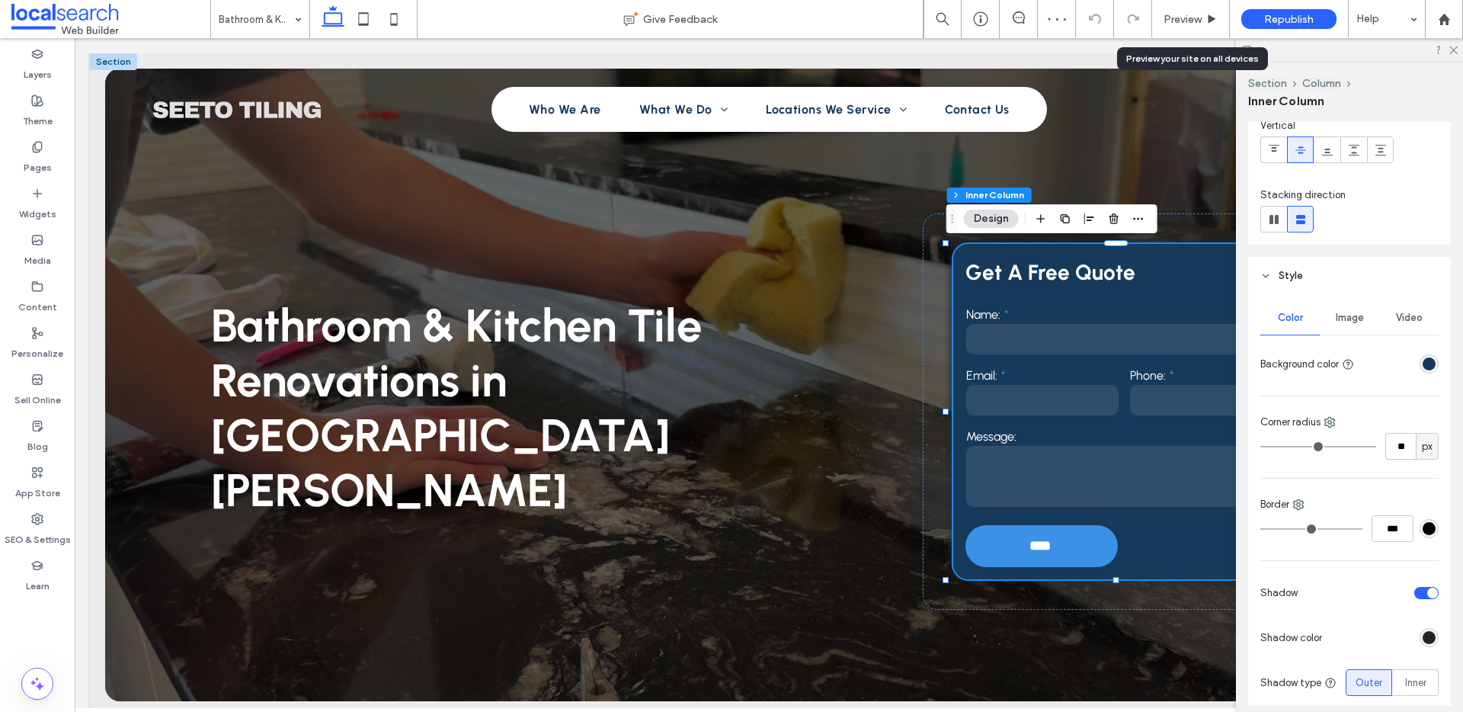
scroll to position [276, 0]
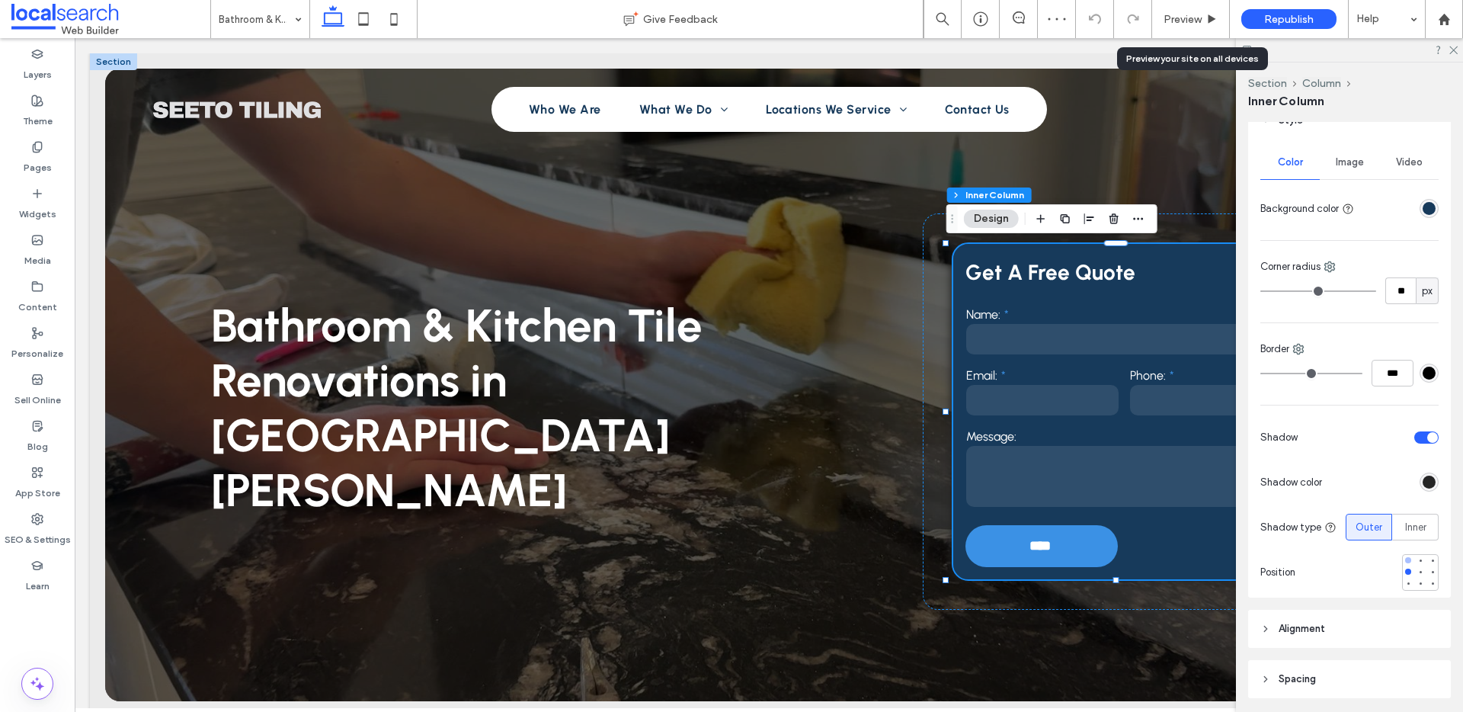
click at [1405, 557] on div at bounding box center [1408, 560] width 6 height 6
click at [1180, 7] on div "Preview" at bounding box center [1191, 19] width 78 height 38
click at [1183, 18] on span "Preview" at bounding box center [1183, 19] width 38 height 13
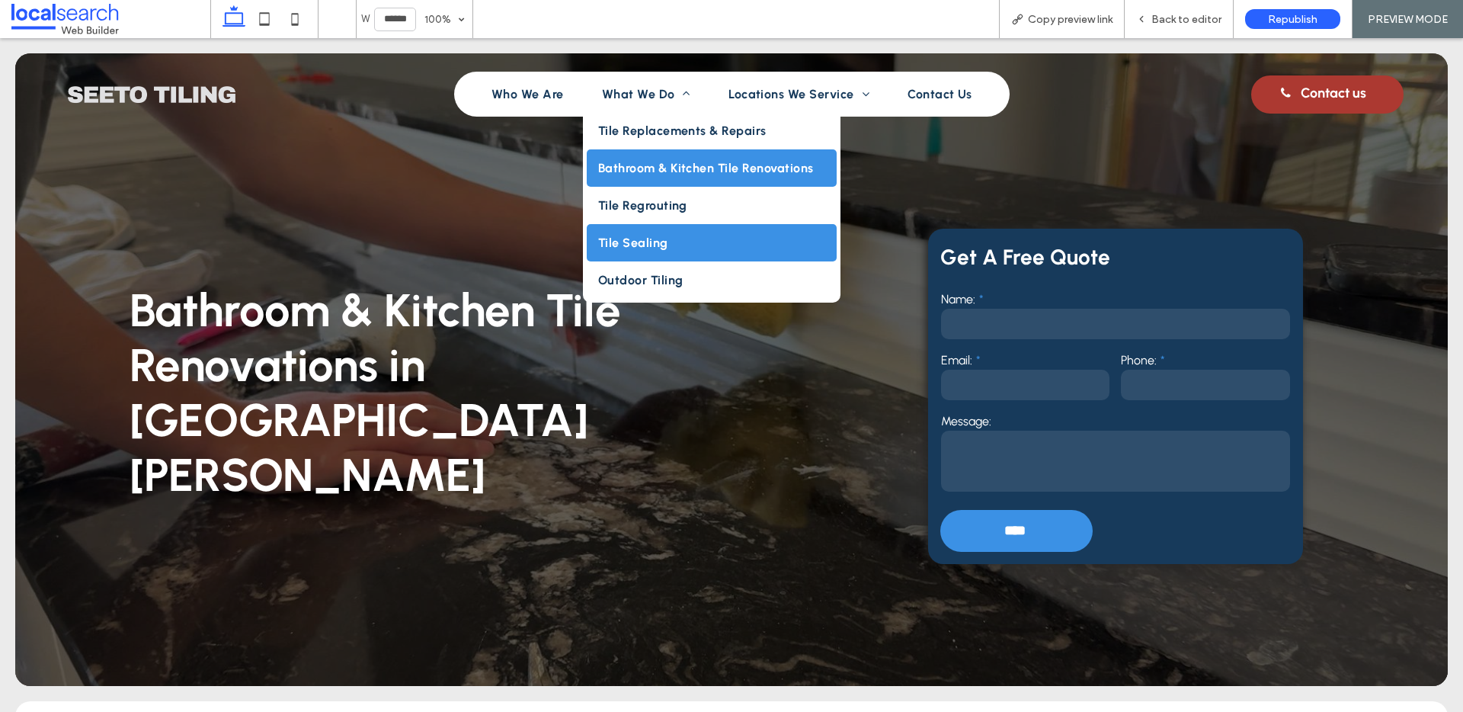
click at [658, 251] on link "Tile Sealing" at bounding box center [712, 242] width 250 height 37
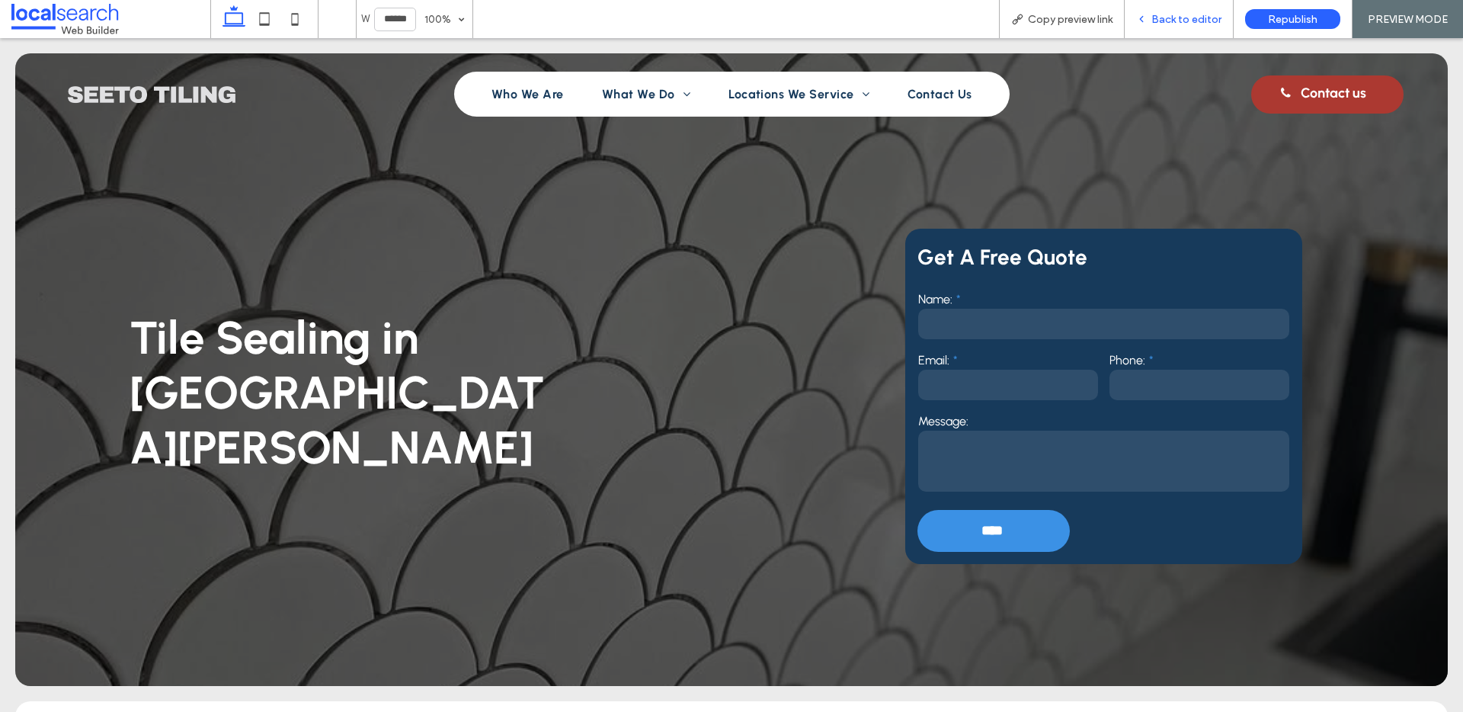
click at [1186, 14] on span "Back to editor" at bounding box center [1186, 19] width 70 height 13
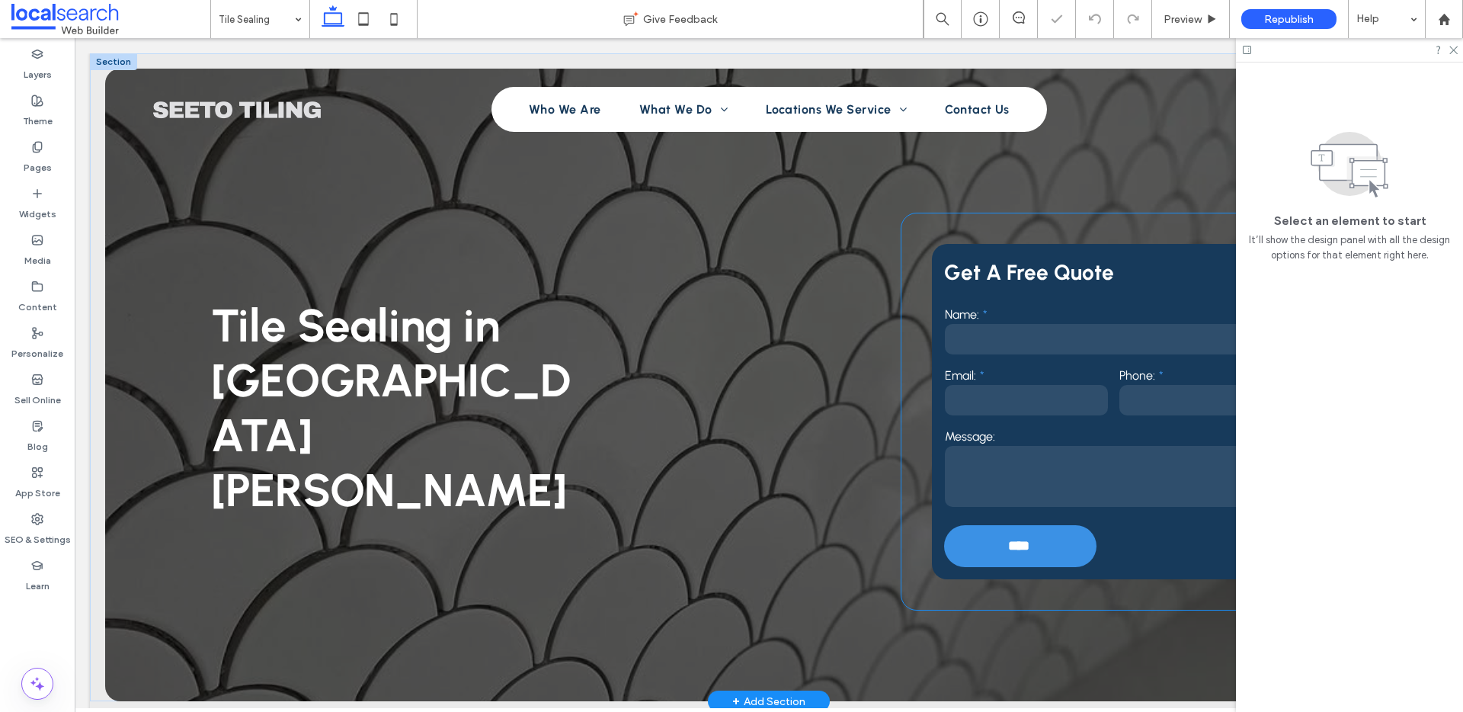
click at [917, 256] on div "Get A Free Quote Name: Email: Phone: Message: **** Thank you for contacting See…" at bounding box center [1113, 411] width 424 height 396
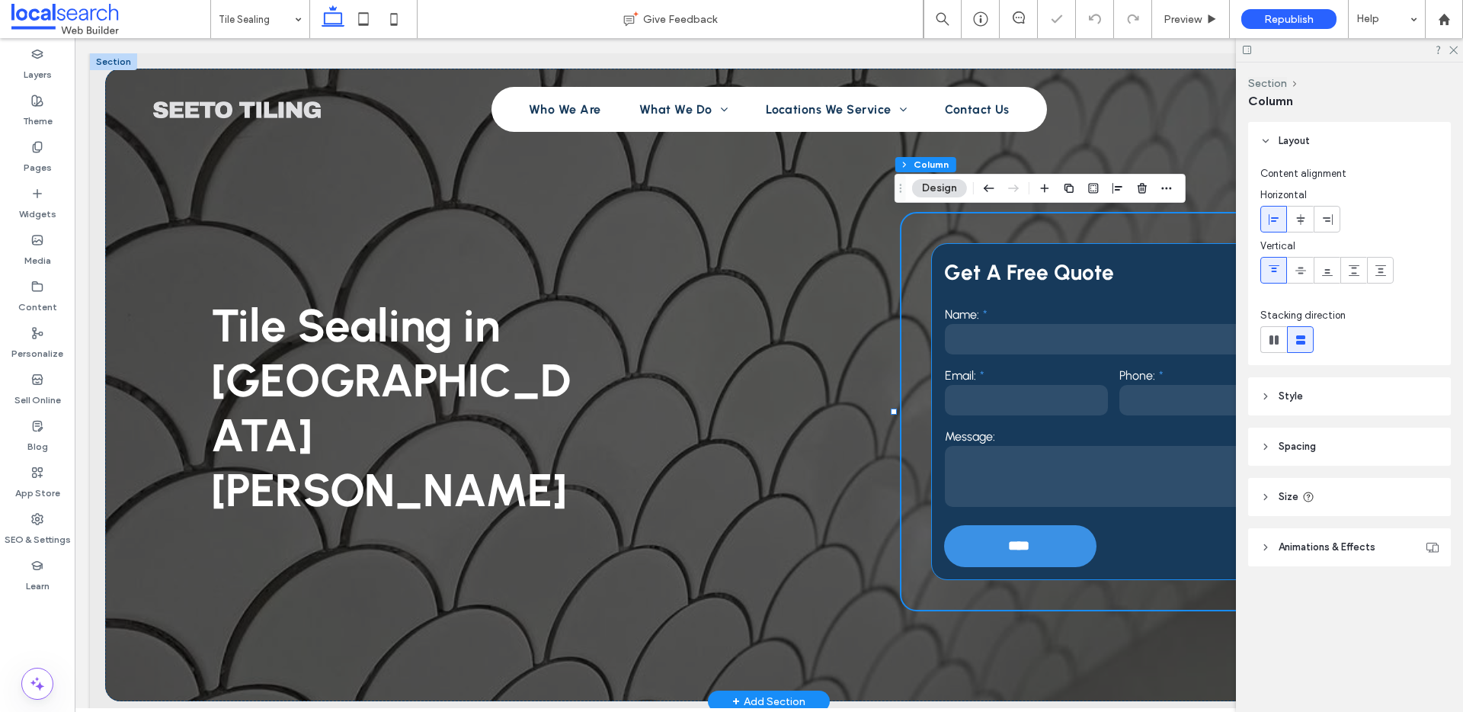
click at [934, 255] on div "Get A Free Quote Name: Email: Phone: Message: **** Thank you for contacting See…" at bounding box center [1113, 411] width 363 height 335
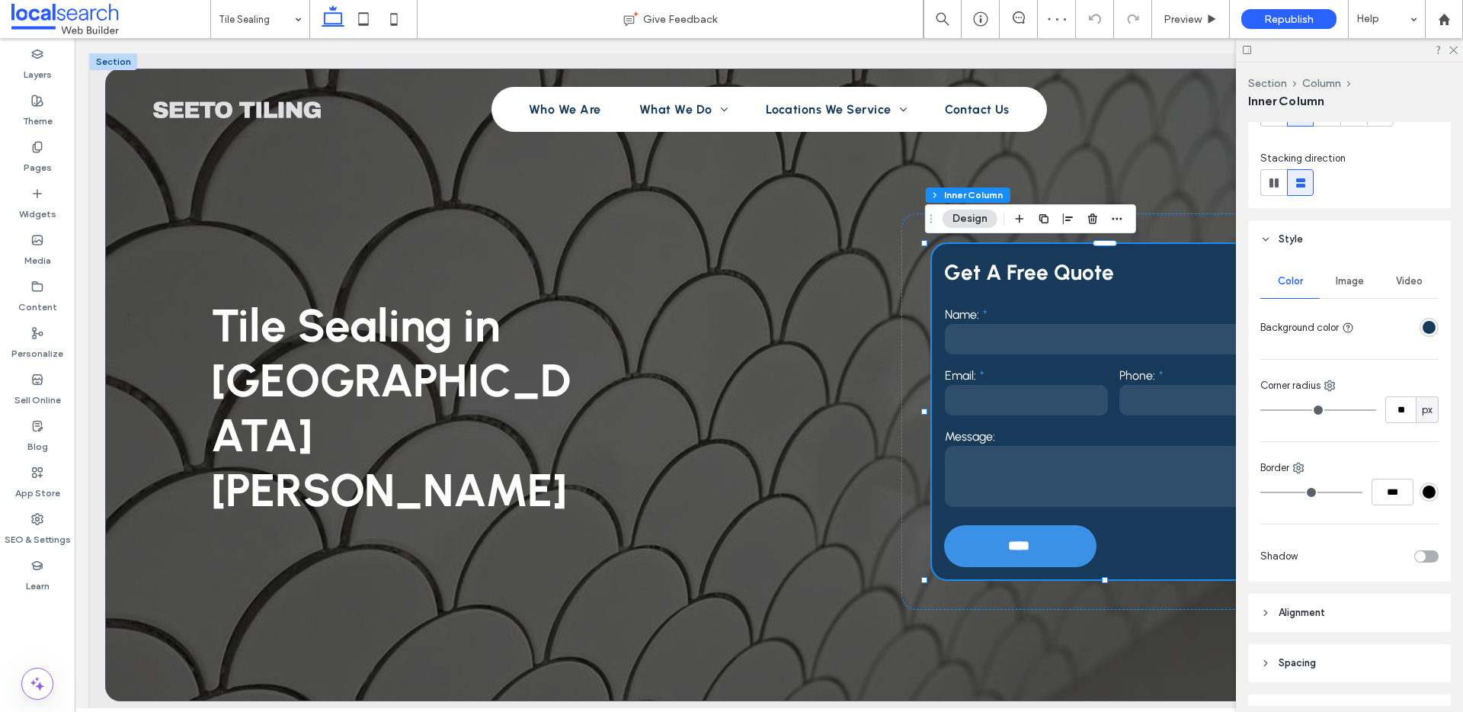
scroll to position [315, 0]
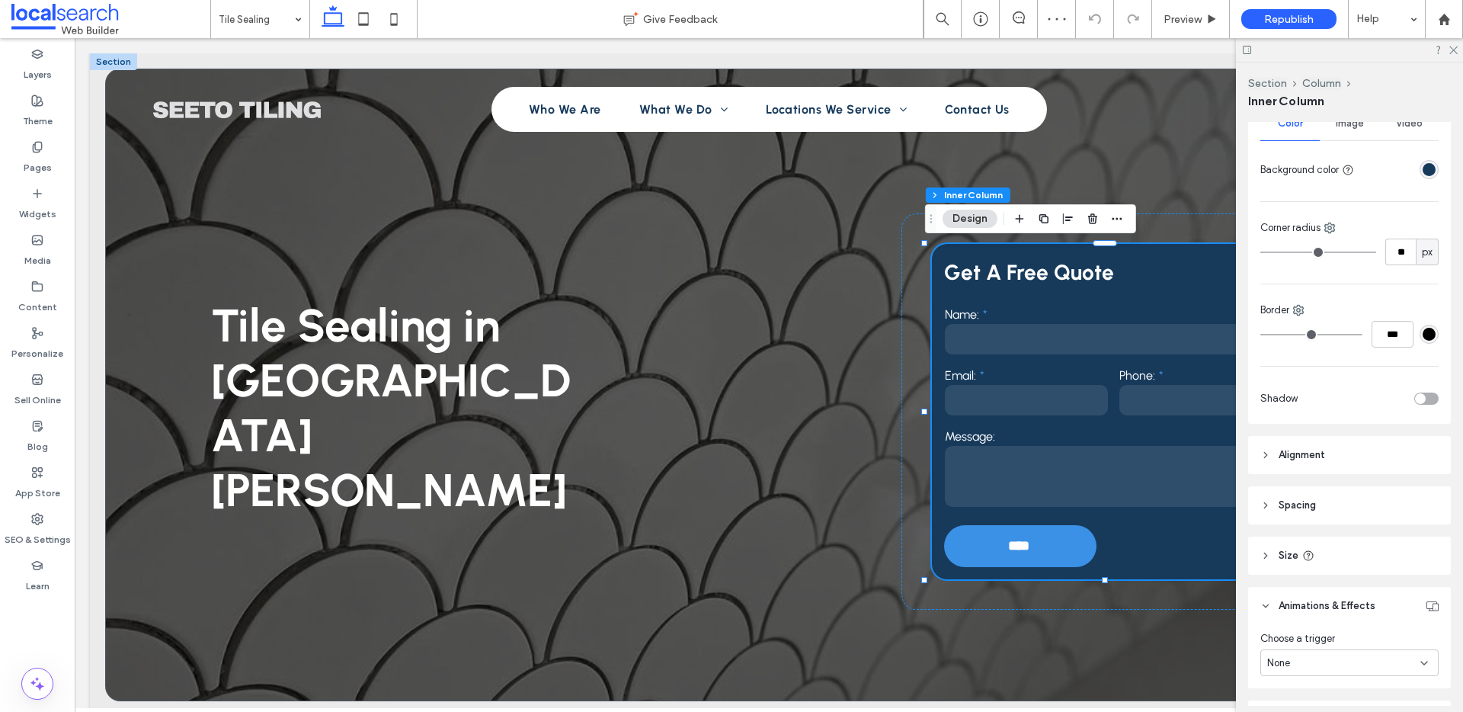
click at [1416, 395] on div "toggle" at bounding box center [1420, 398] width 11 height 11
click at [1403, 521] on div at bounding box center [1408, 518] width 11 height 11
click at [1423, 438] on div "rgba(0, 0, 0, 0.25)" at bounding box center [1429, 440] width 13 height 13
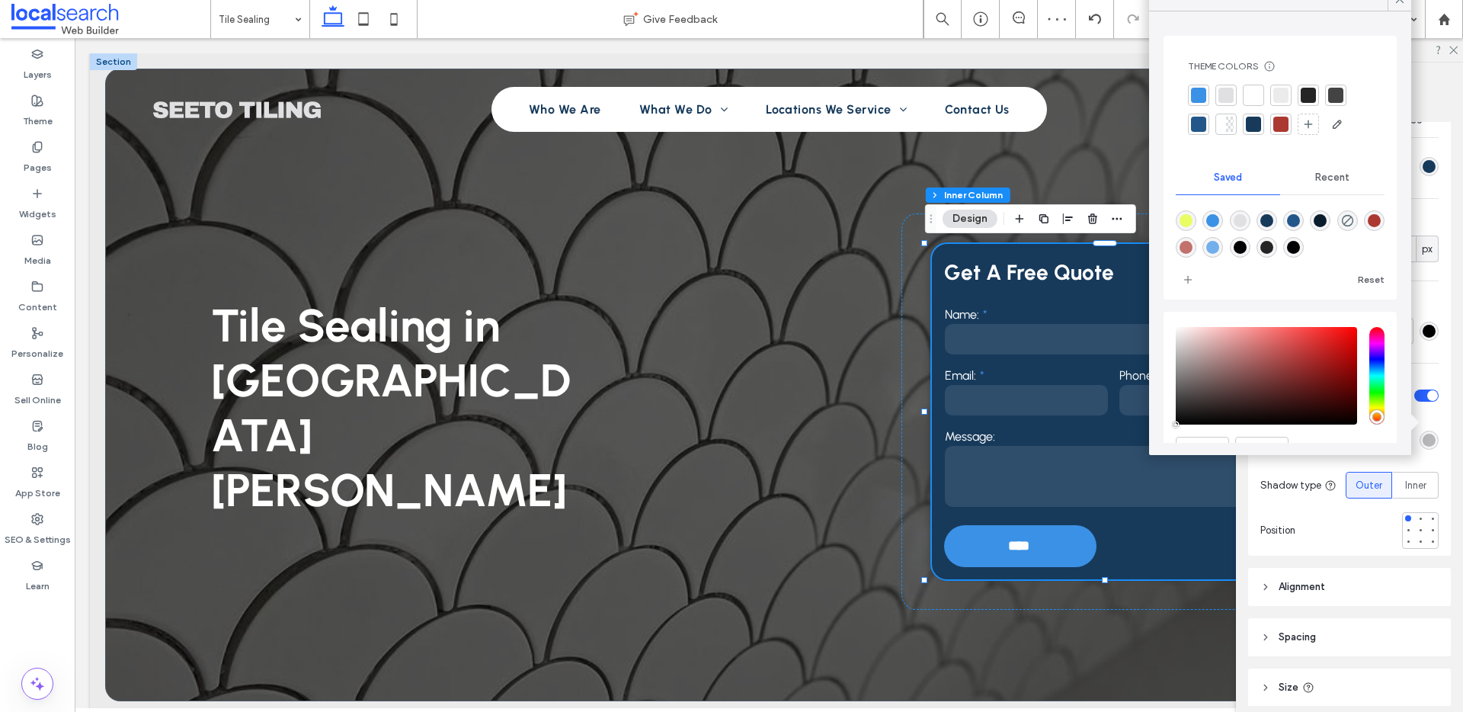
click at [1247, 247] on div "rgba(1,1,3,1)" at bounding box center [1240, 247] width 13 height 13
type input "*******"
type input "***"
type input "****"
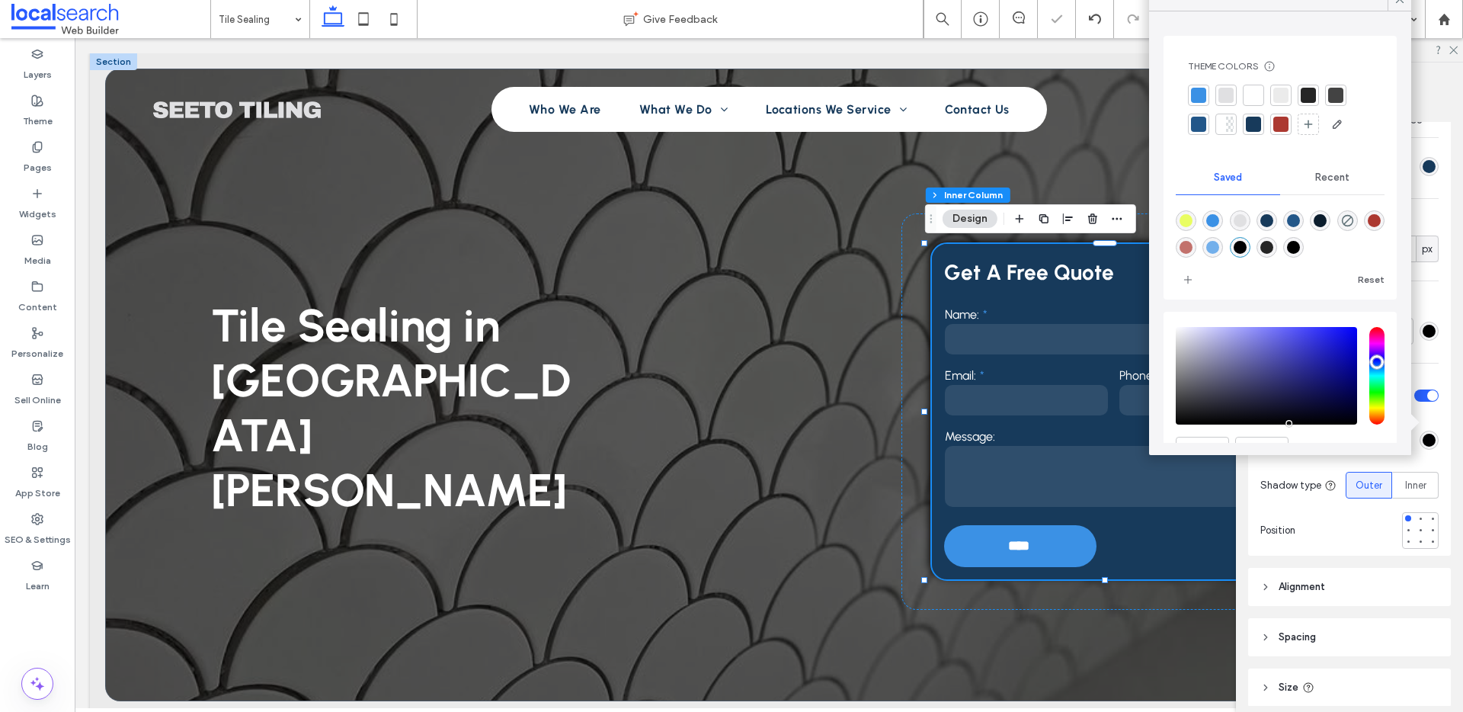
click at [1436, 312] on div "Color Image Video Background color Corner radius ** px Border *** Shadow Shadow…" at bounding box center [1349, 327] width 203 height 458
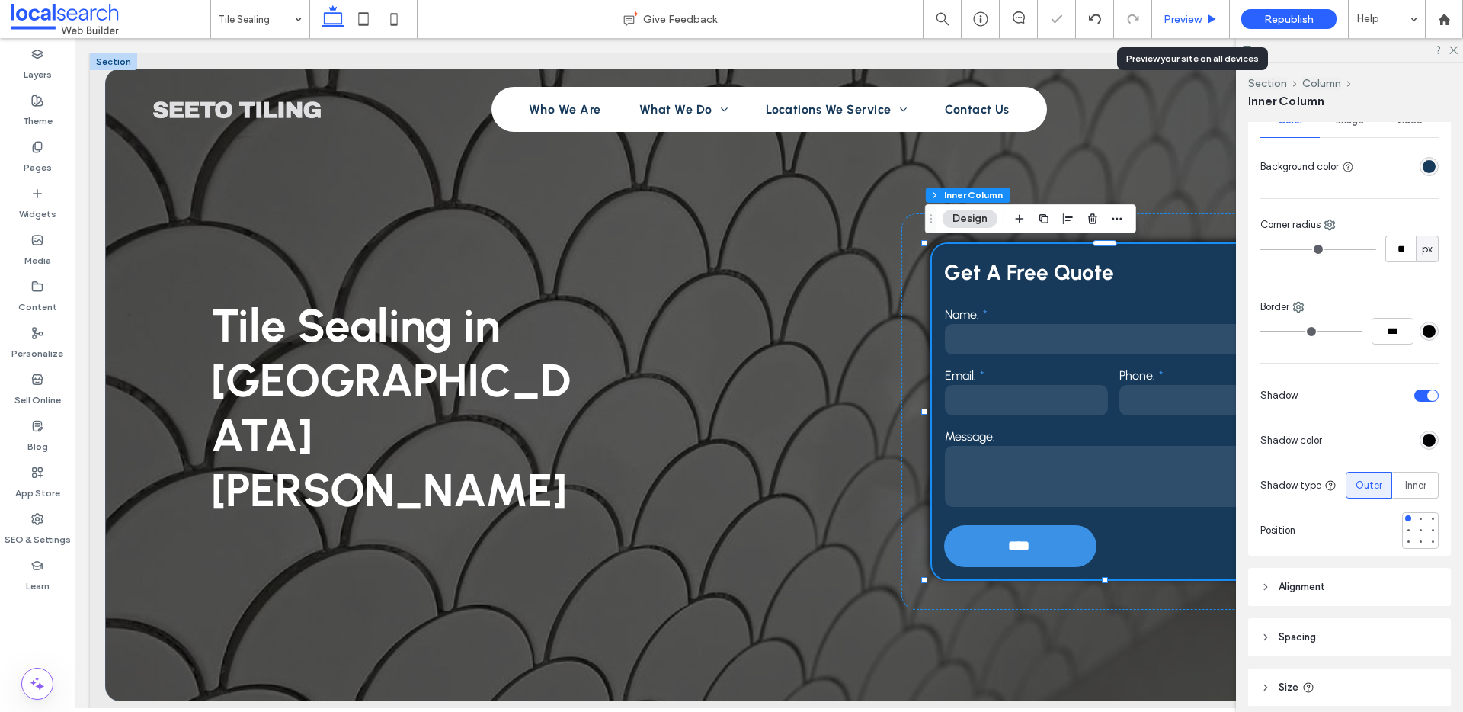
click at [1188, 21] on span "Preview" at bounding box center [1183, 19] width 38 height 13
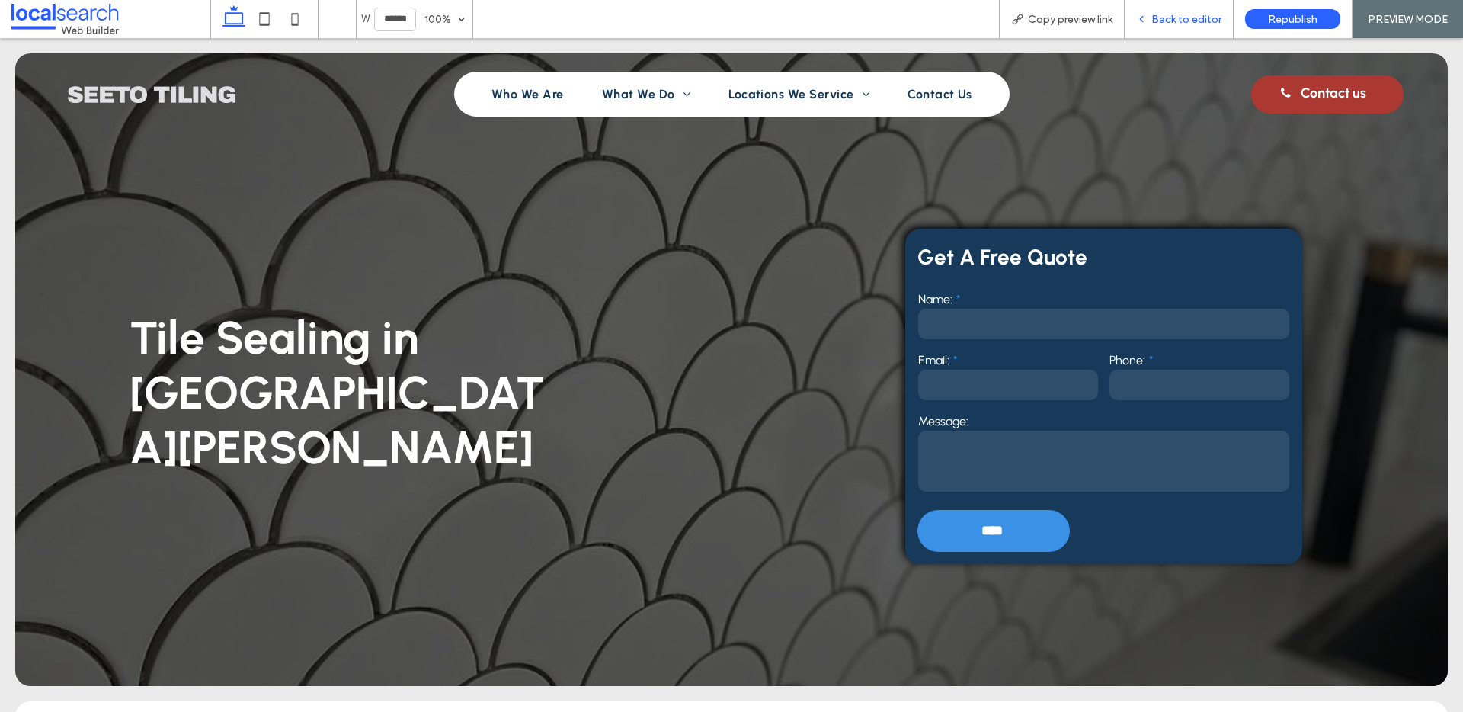
click at [1151, 19] on div "Back to editor" at bounding box center [1179, 19] width 108 height 13
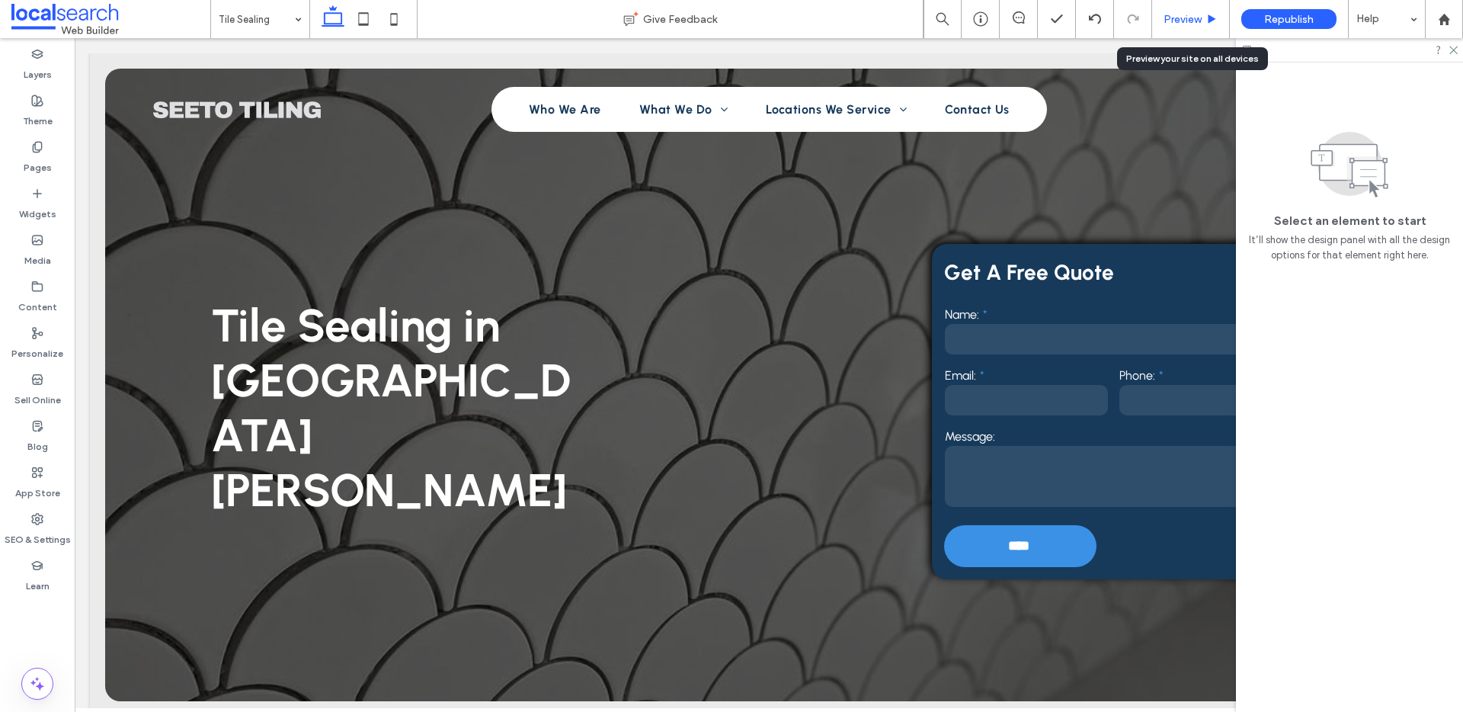
click at [1170, 21] on span "Preview" at bounding box center [1183, 19] width 38 height 13
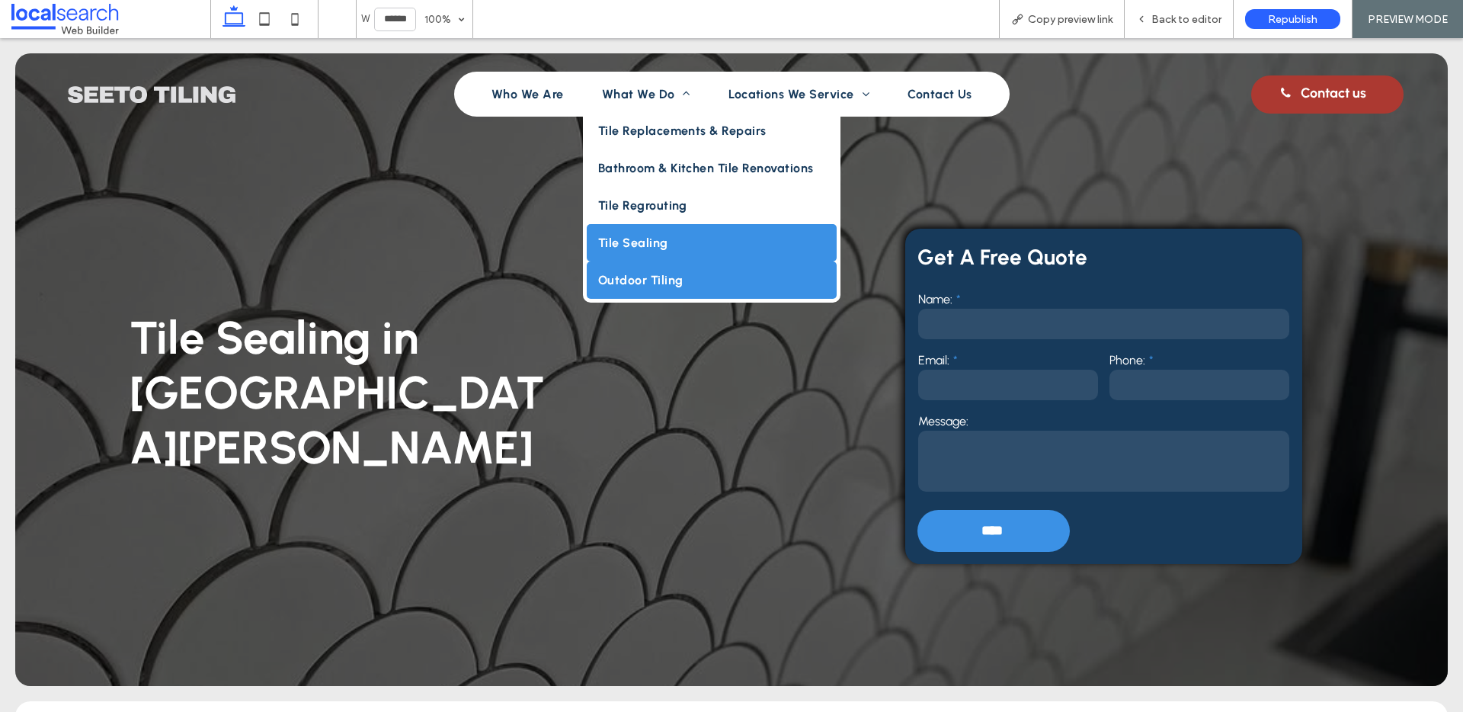
click at [617, 271] on link "Outdoor Tiling" at bounding box center [712, 279] width 250 height 37
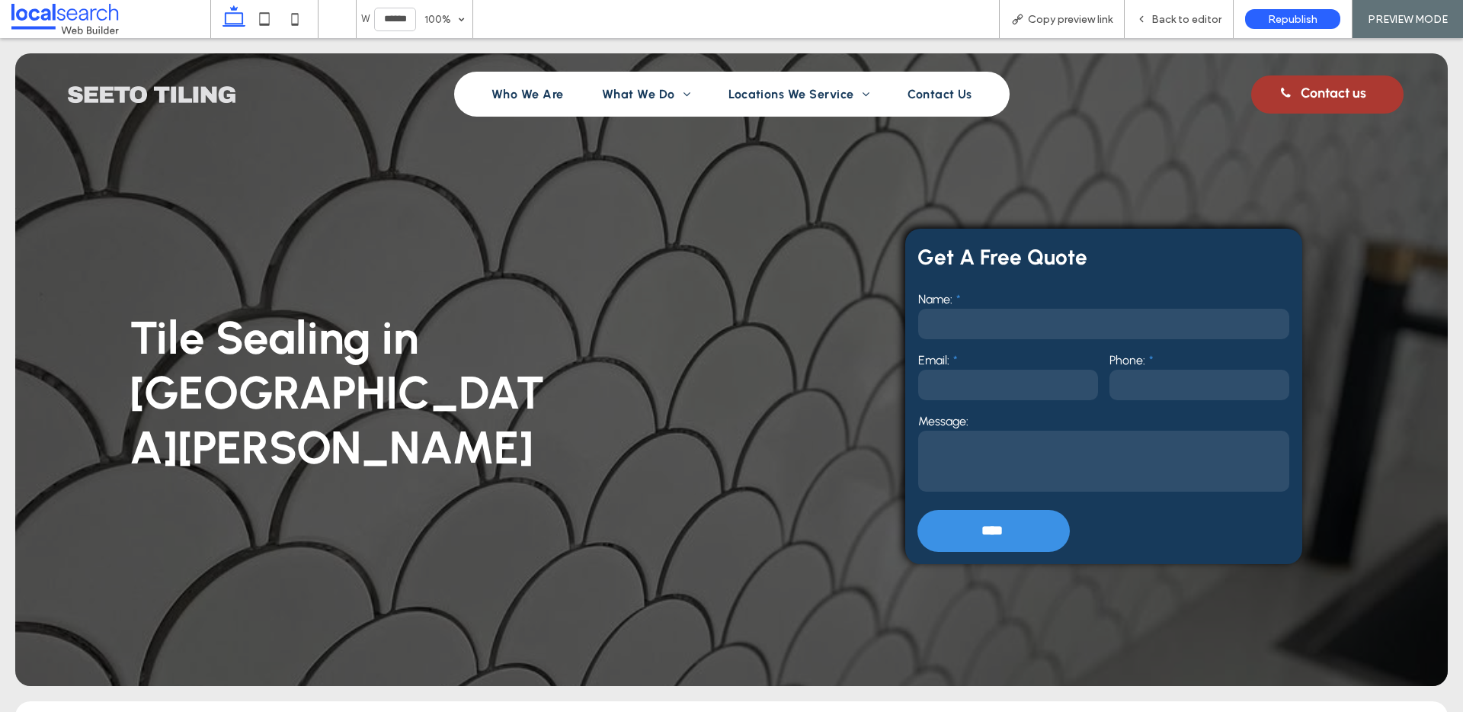
click at [1173, 16] on span "Back to editor" at bounding box center [1186, 19] width 70 height 13
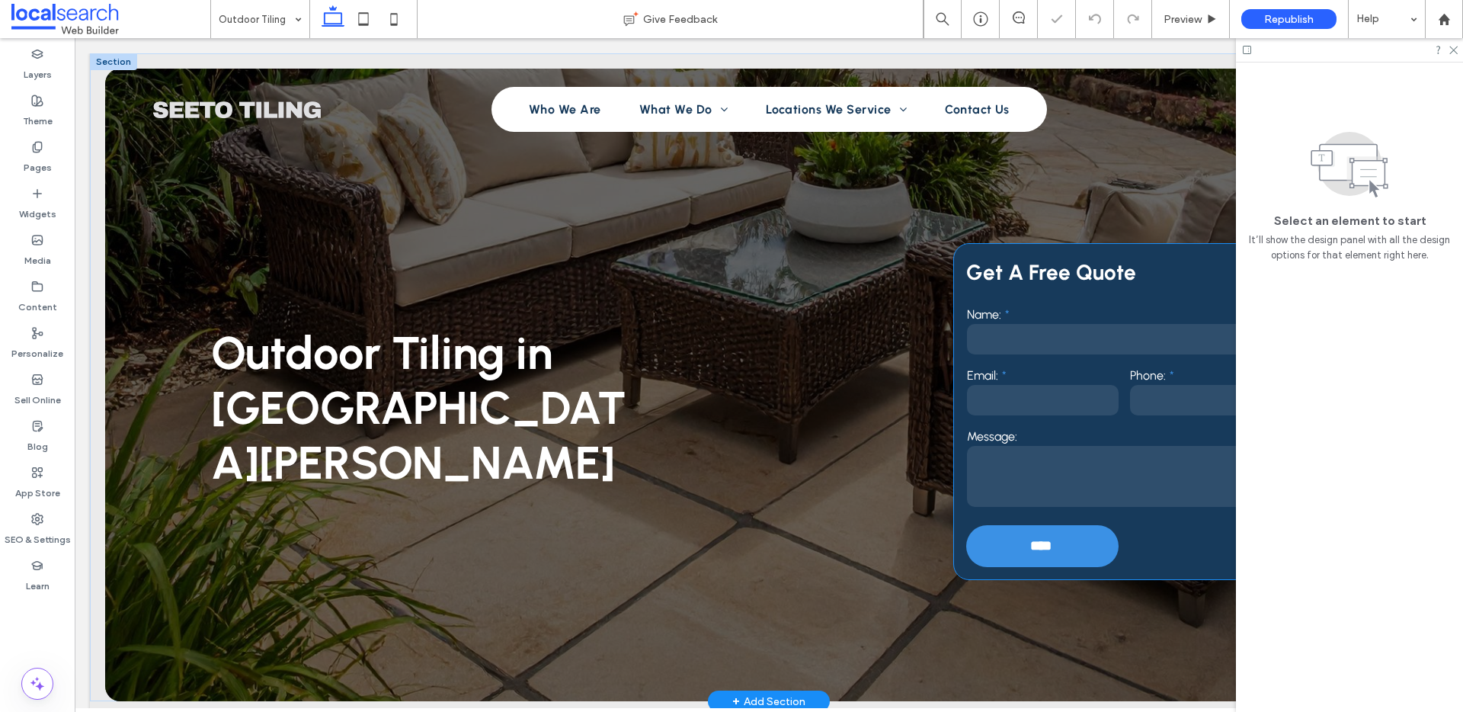
click at [958, 266] on div "Get A Free Quote Name: Email: Phone: Message: **** Thank you for contacting See…" at bounding box center [1125, 411] width 342 height 335
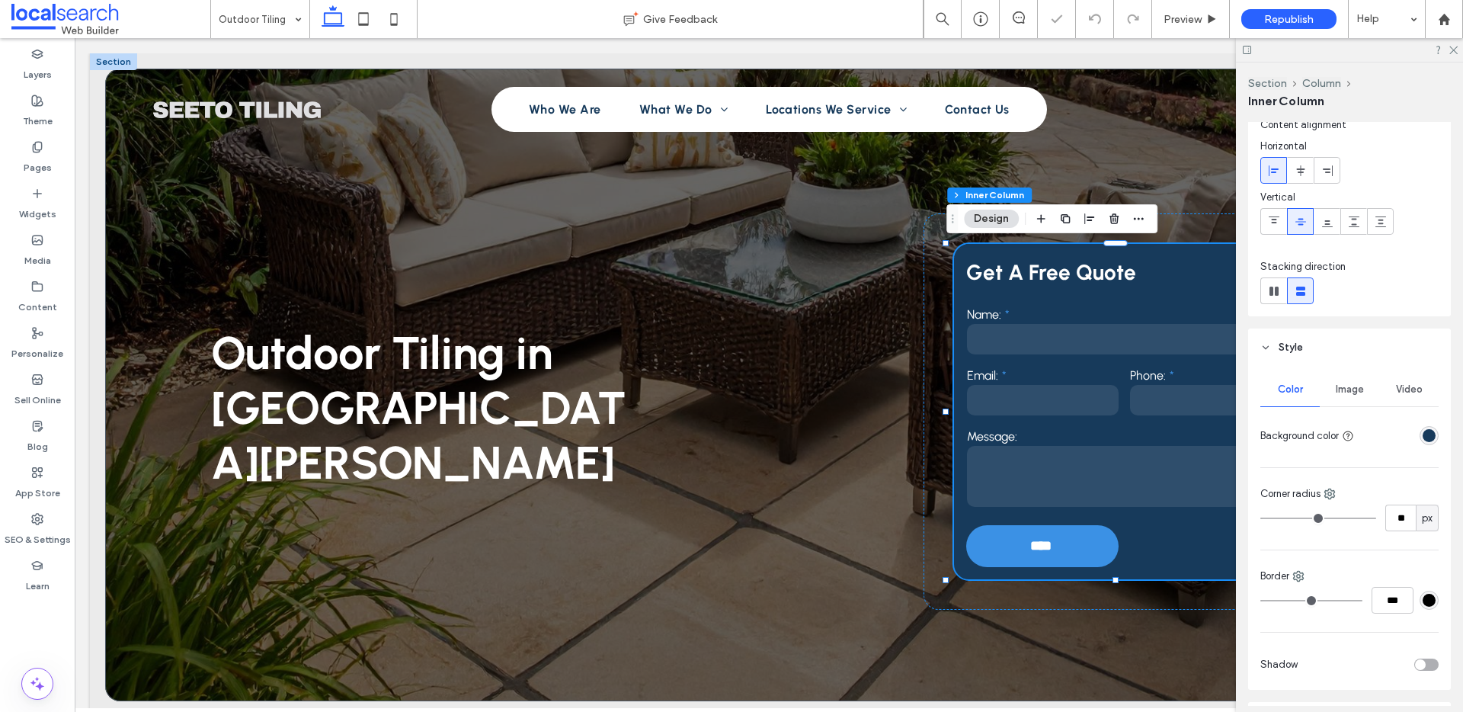
scroll to position [236, 0]
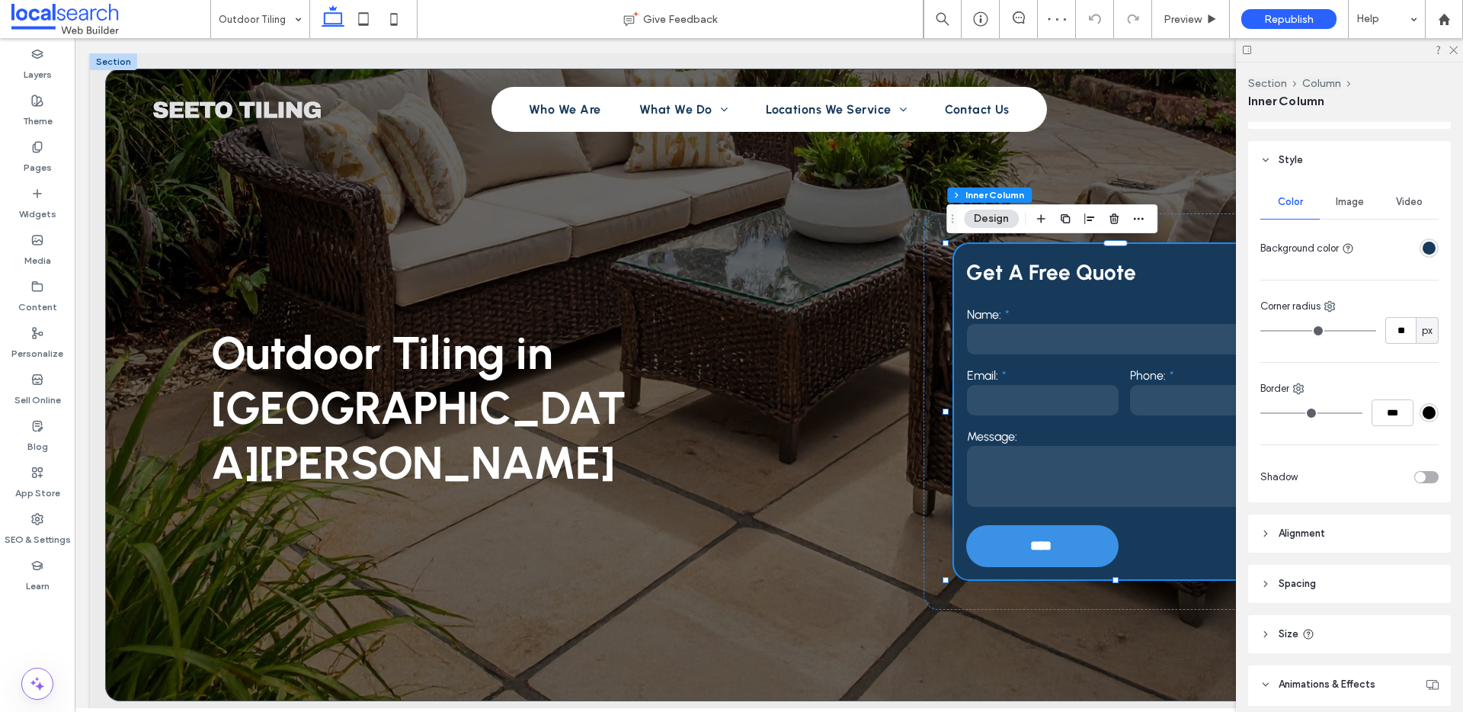
click at [1415, 475] on div "toggle" at bounding box center [1420, 477] width 11 height 11
click at [1423, 521] on div "rgba(0, 0, 0, 0.25)" at bounding box center [1429, 521] width 13 height 13
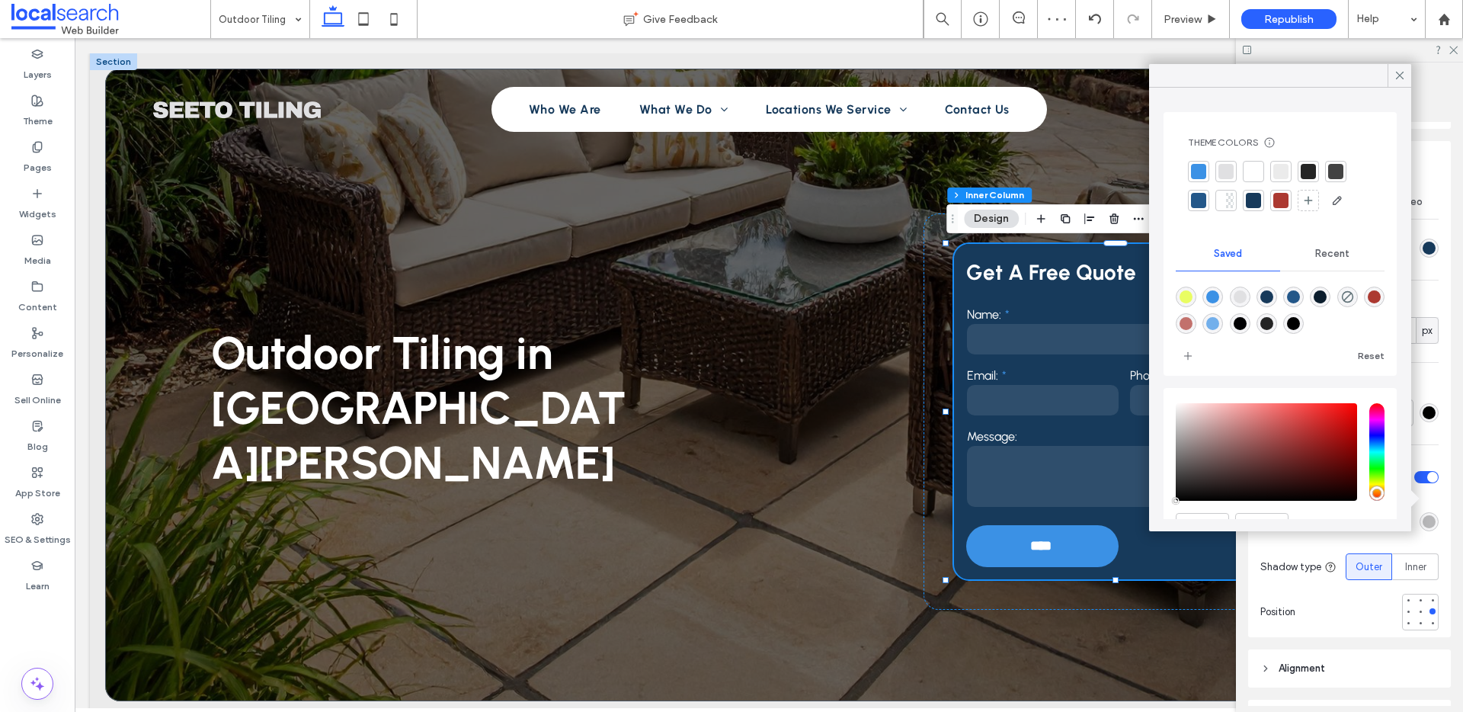
click at [1247, 325] on div "rgba(1,1,3,1)" at bounding box center [1240, 323] width 13 height 13
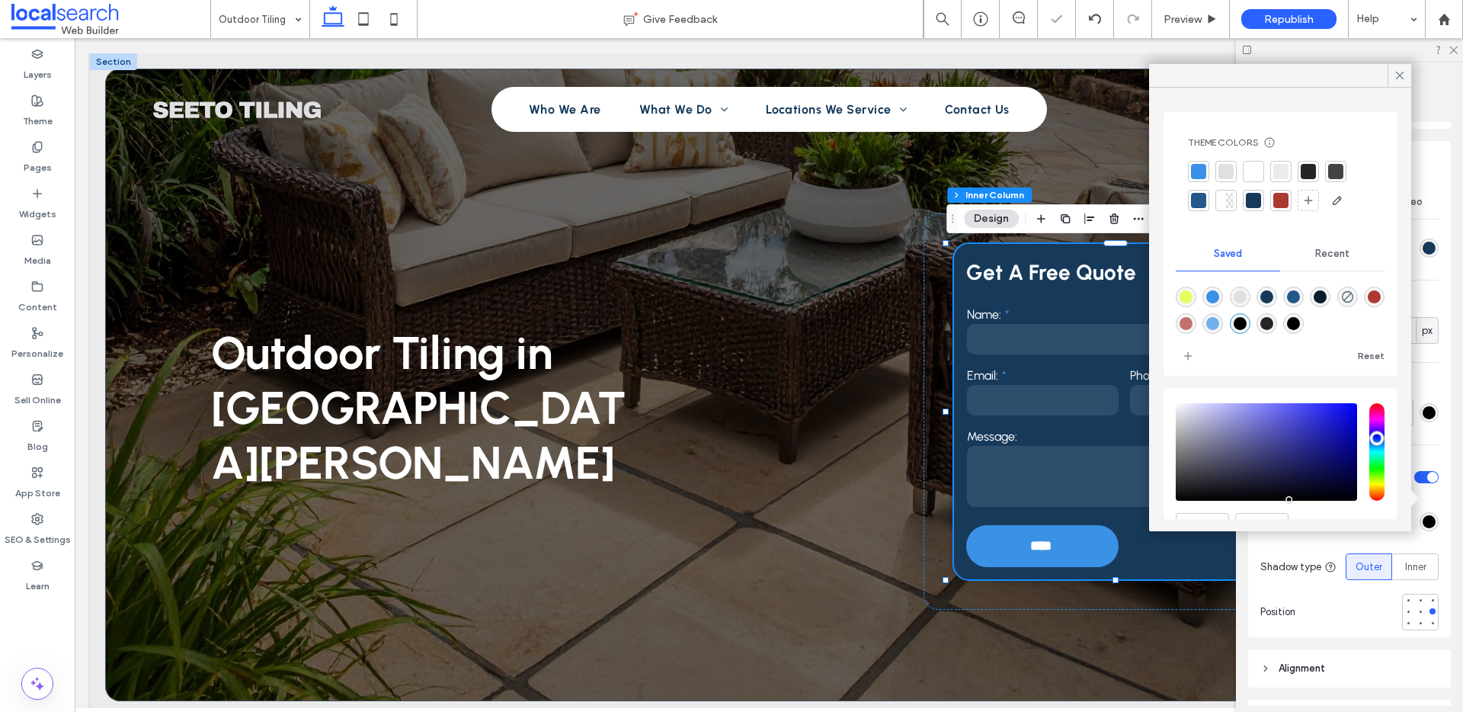
type input "*******"
type input "***"
type input "****"
click at [1405, 600] on div at bounding box center [1408, 600] width 6 height 6
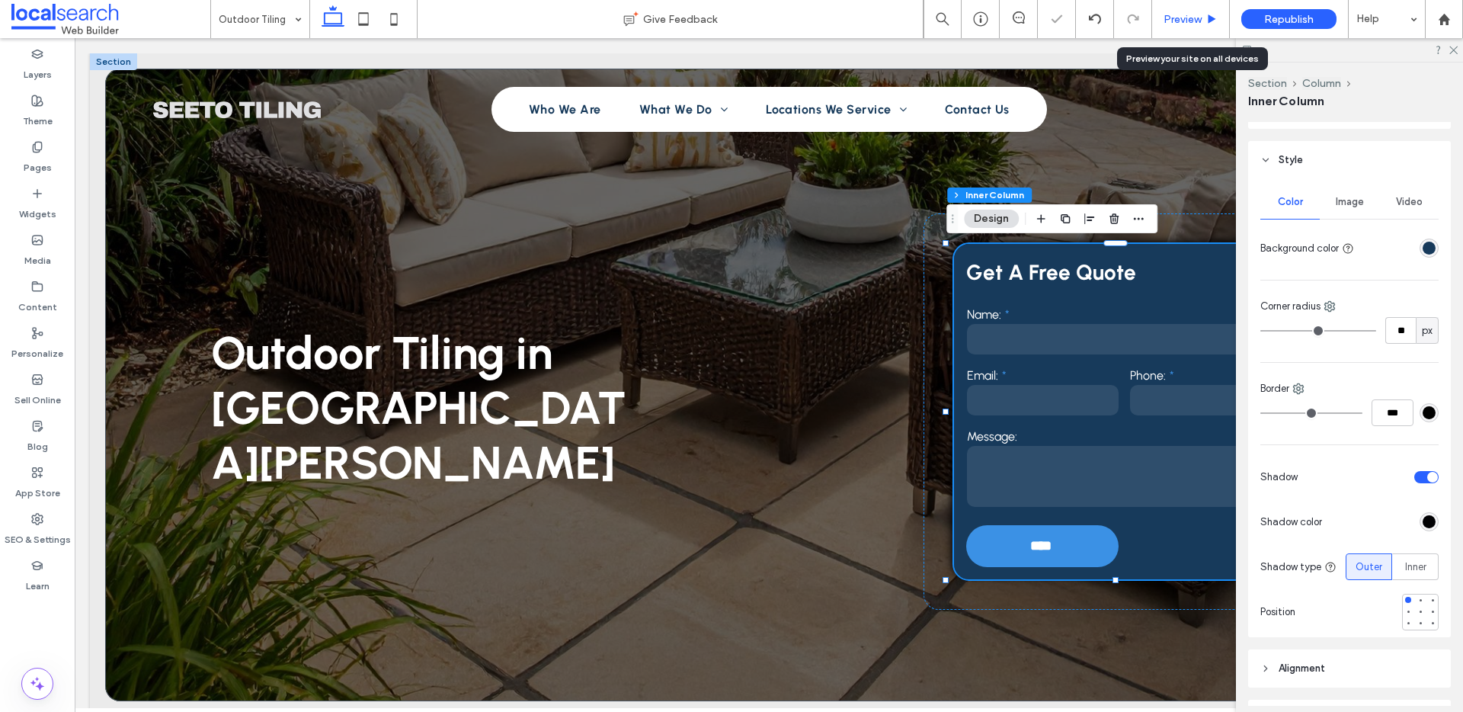
click at [1196, 15] on span "Preview" at bounding box center [1183, 19] width 38 height 13
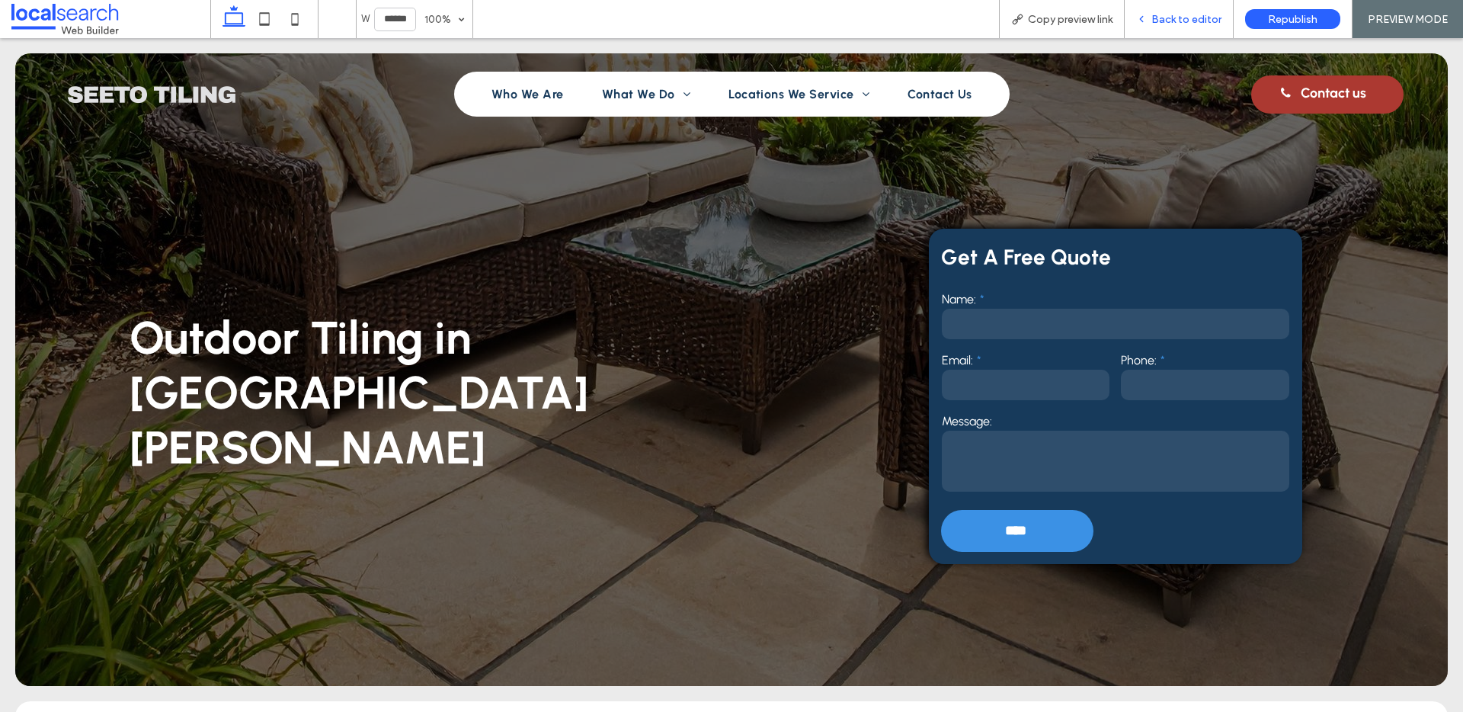
click at [1167, 21] on span "Back to editor" at bounding box center [1186, 19] width 70 height 13
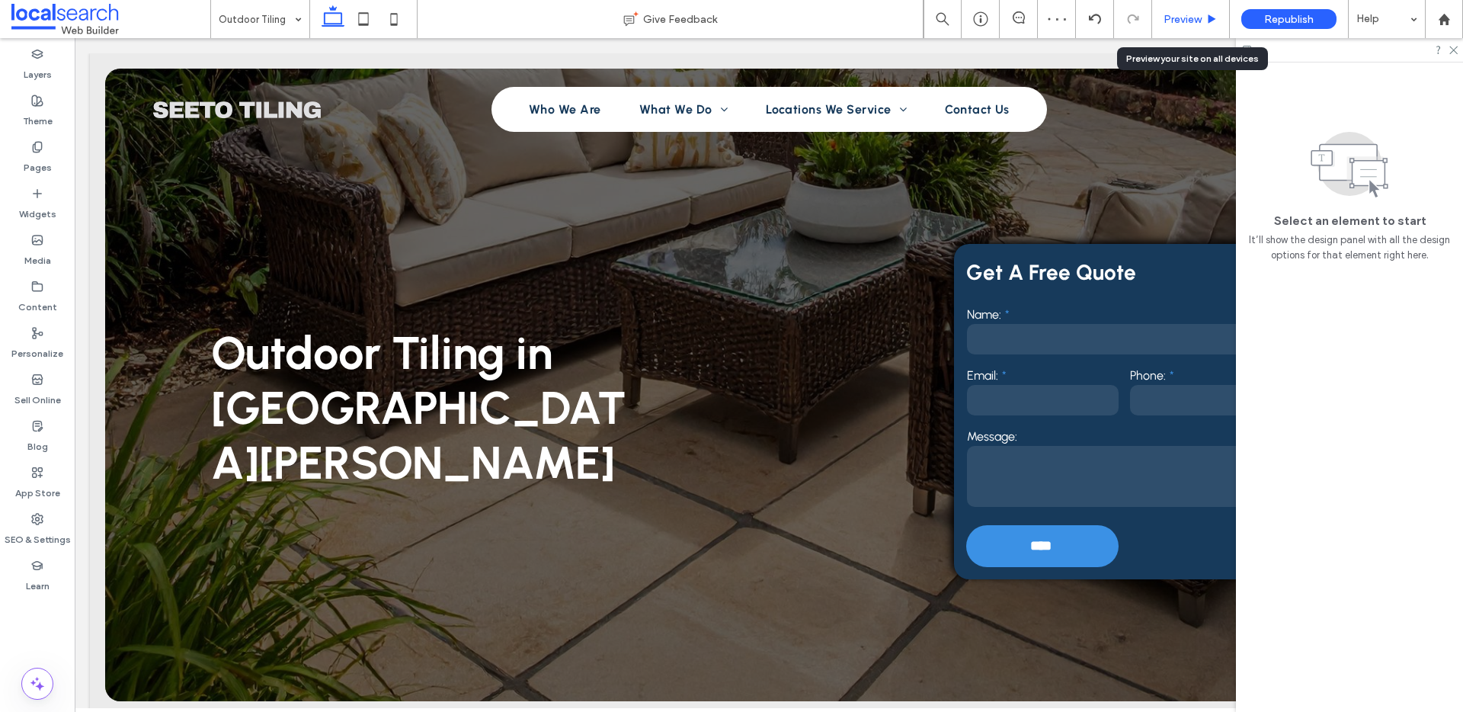
click at [1191, 20] on span "Preview" at bounding box center [1183, 19] width 38 height 13
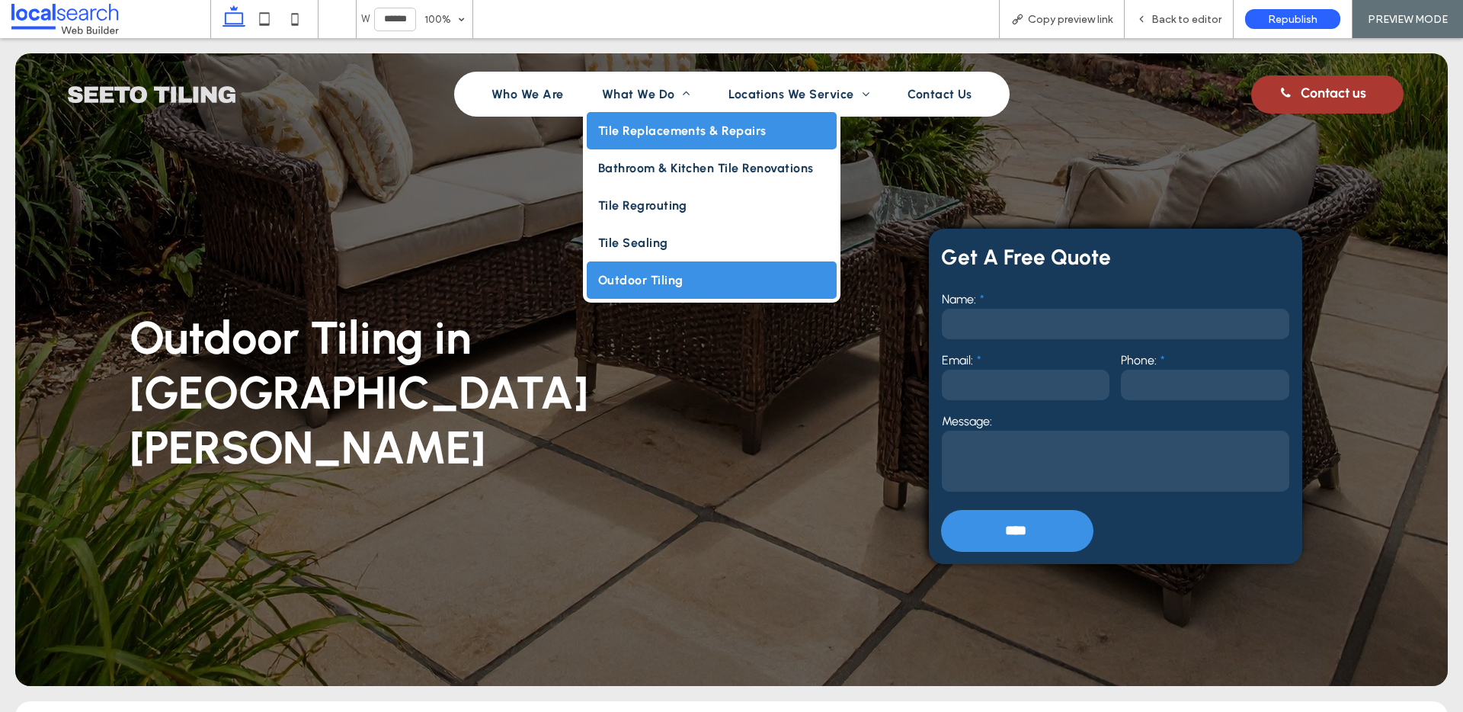
click at [636, 126] on span "Tile Replacements & Repairs" at bounding box center [682, 130] width 168 height 14
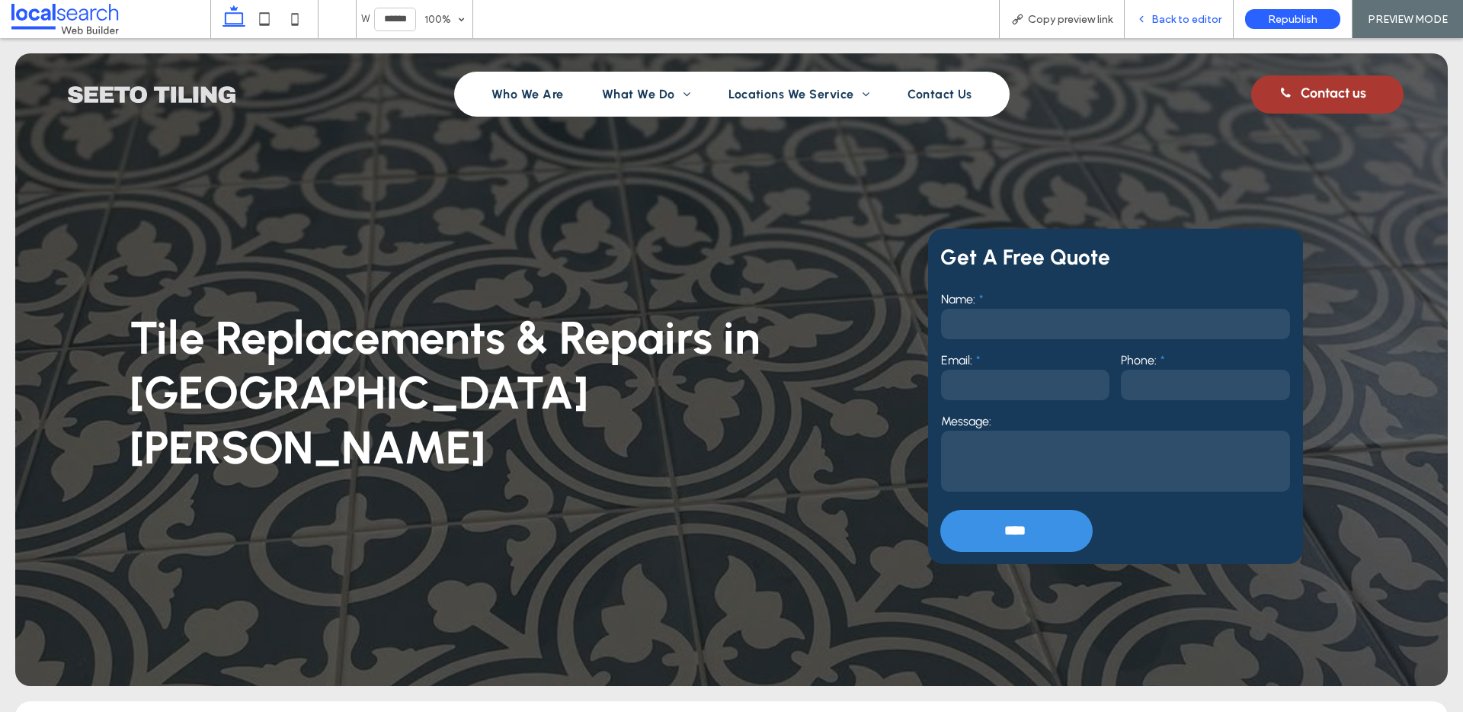
click at [1178, 8] on div "Back to editor" at bounding box center [1179, 19] width 109 height 38
click at [1191, 21] on span "Back to editor" at bounding box center [1186, 19] width 70 height 13
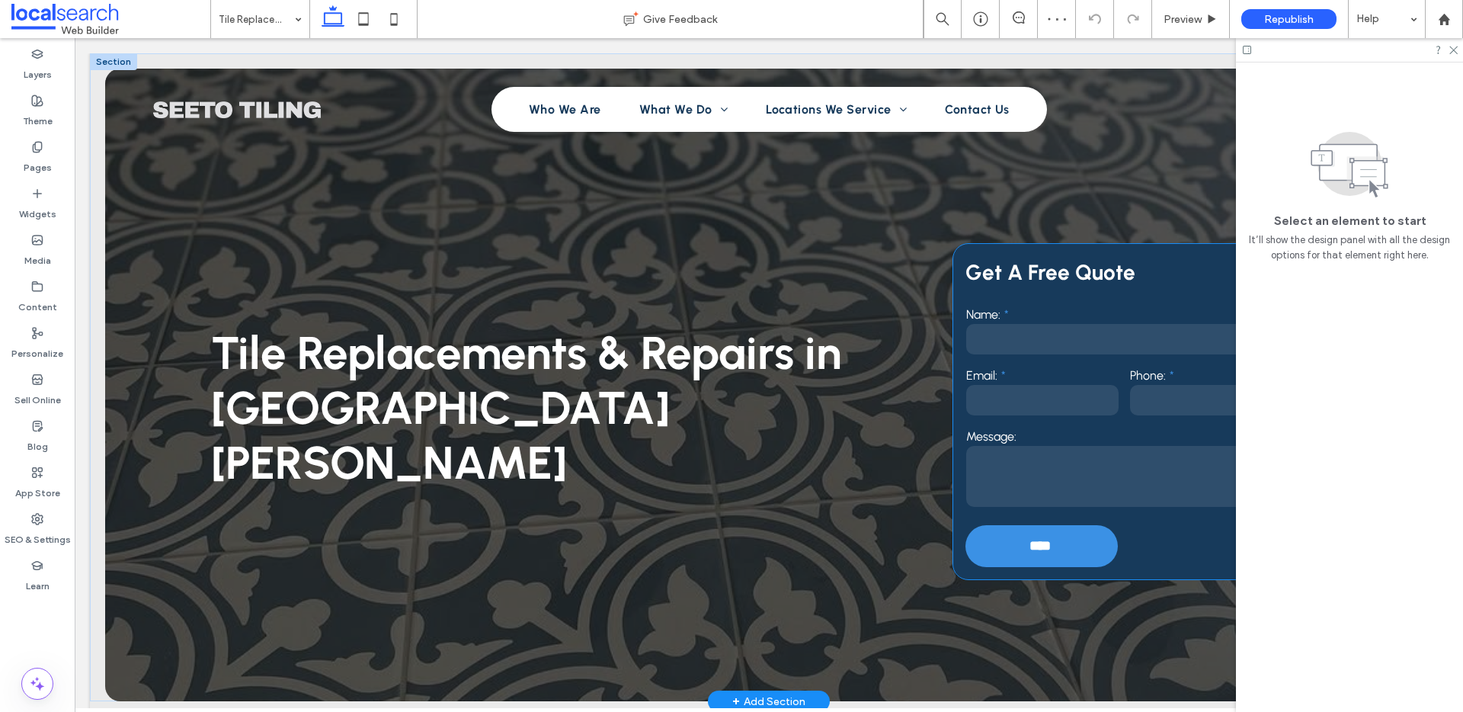
click at [953, 258] on div "Get A Free Quote Name: Email: Phone: Message: **** Thank you for contacting See…" at bounding box center [1124, 411] width 343 height 335
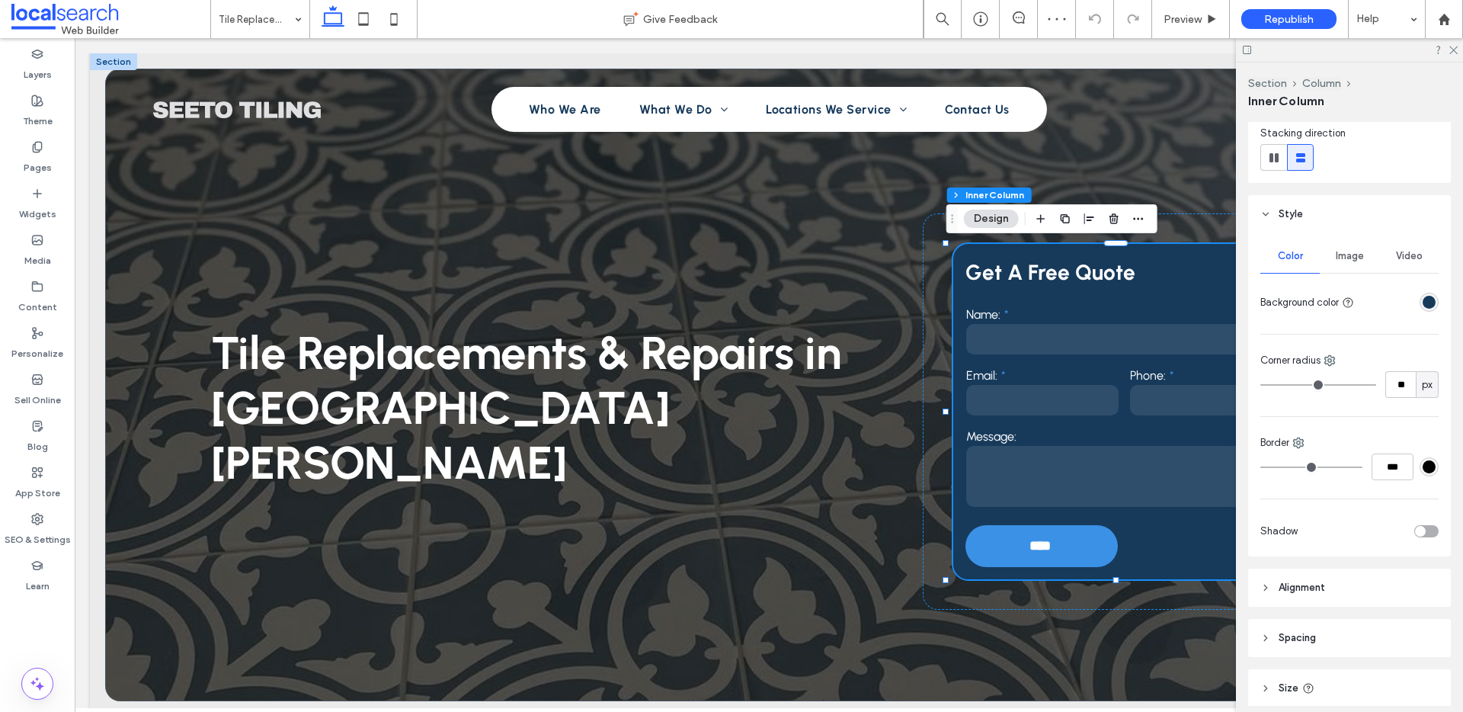
scroll to position [408, 0]
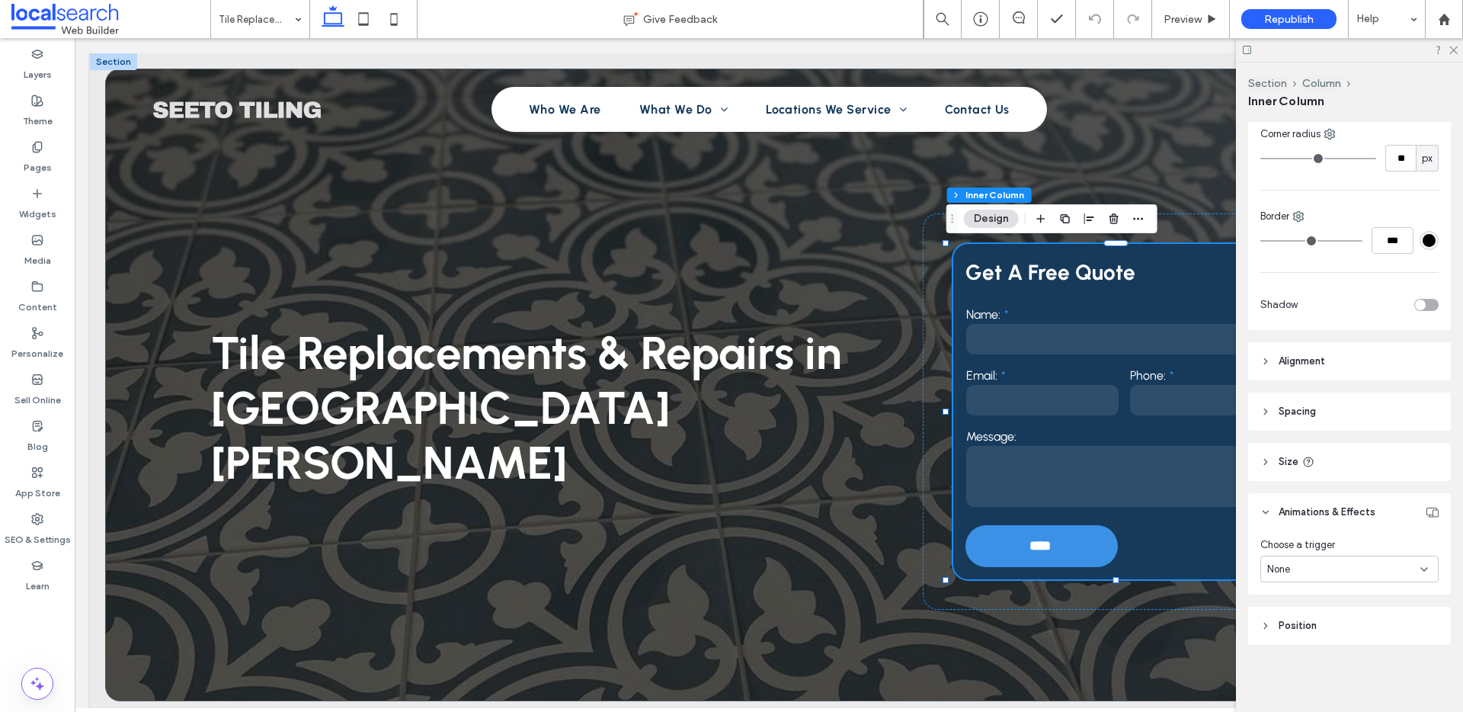
click at [1423, 296] on div at bounding box center [1371, 304] width 135 height 27
click at [1419, 305] on div "toggle" at bounding box center [1426, 305] width 24 height 12
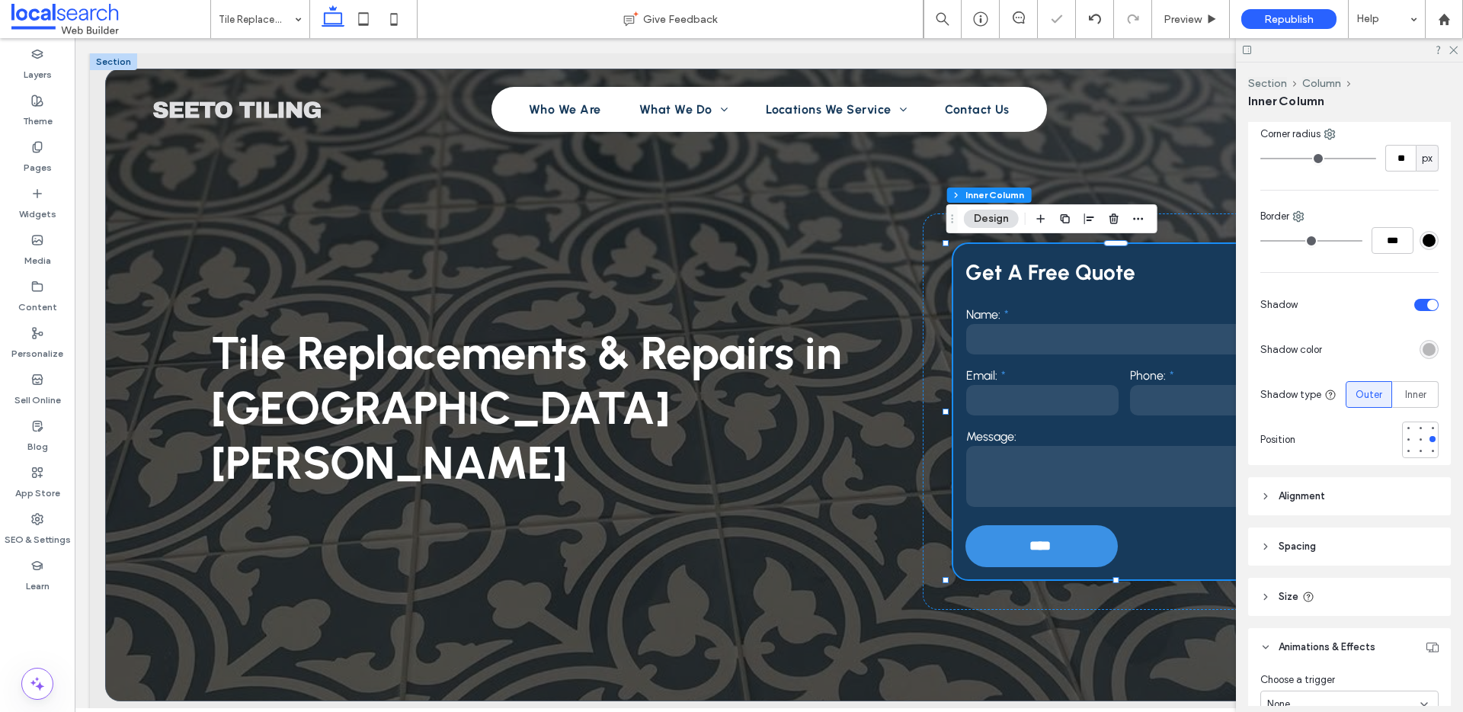
click at [1423, 349] on div "rgba(0, 0, 0, 0.25)" at bounding box center [1429, 349] width 13 height 13
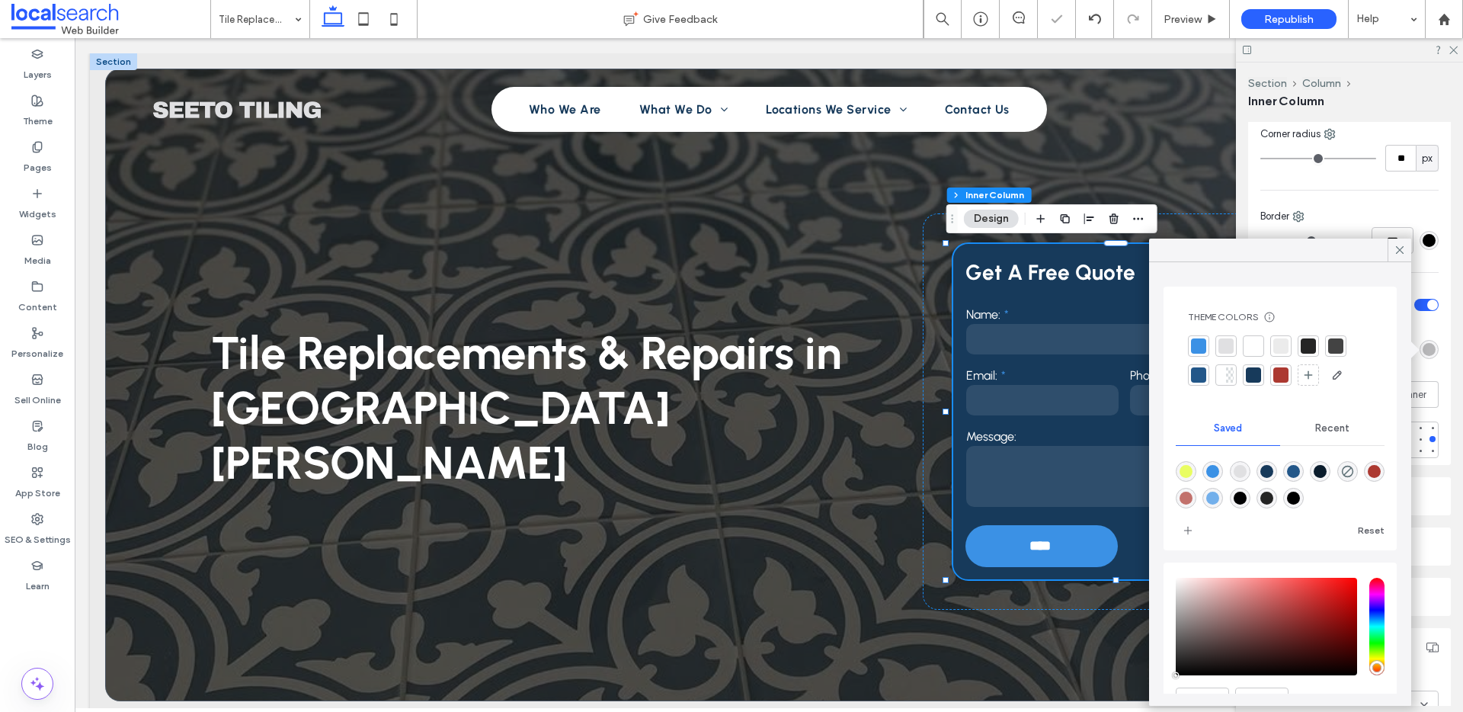
click at [1313, 344] on div at bounding box center [1308, 345] width 15 height 15
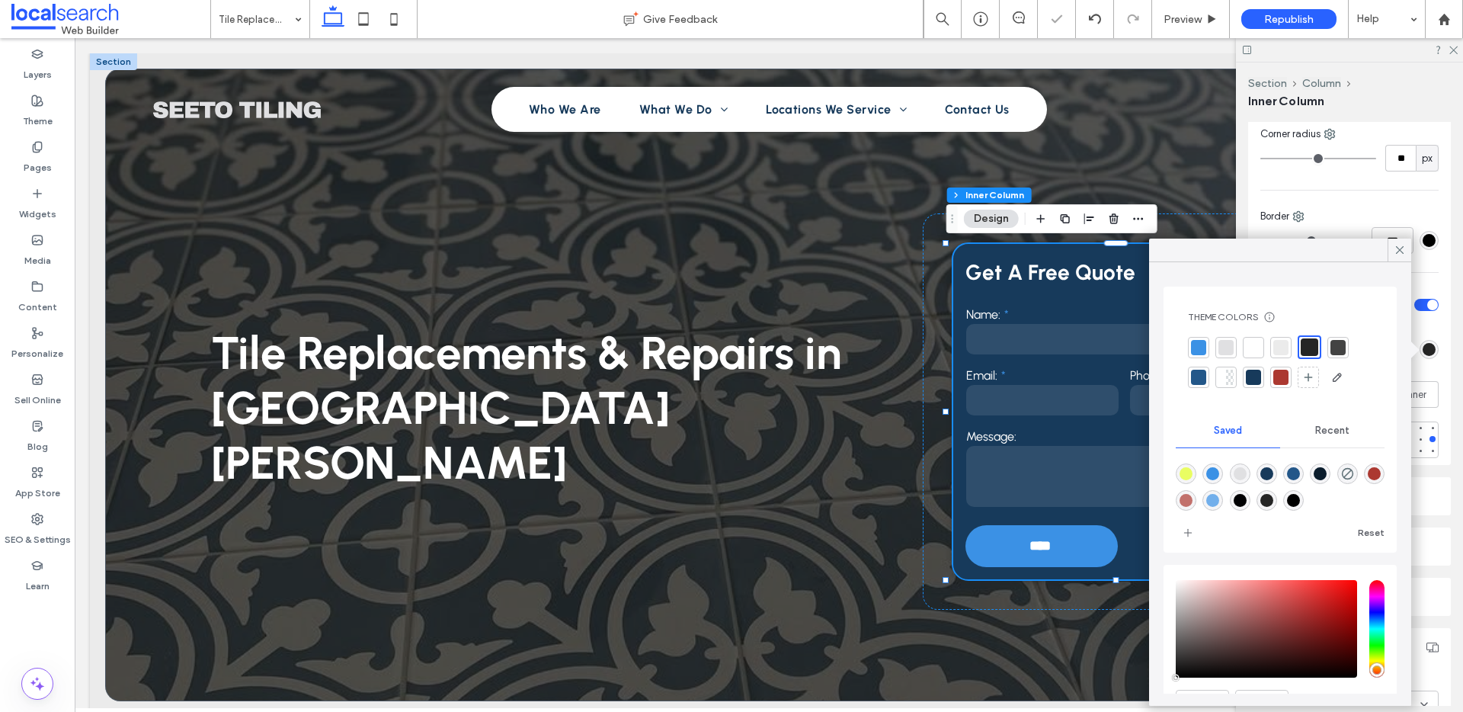
click at [1435, 420] on div "Color Image Video Background color Corner radius ** px Border *** Shadow Shadow…" at bounding box center [1349, 236] width 203 height 458
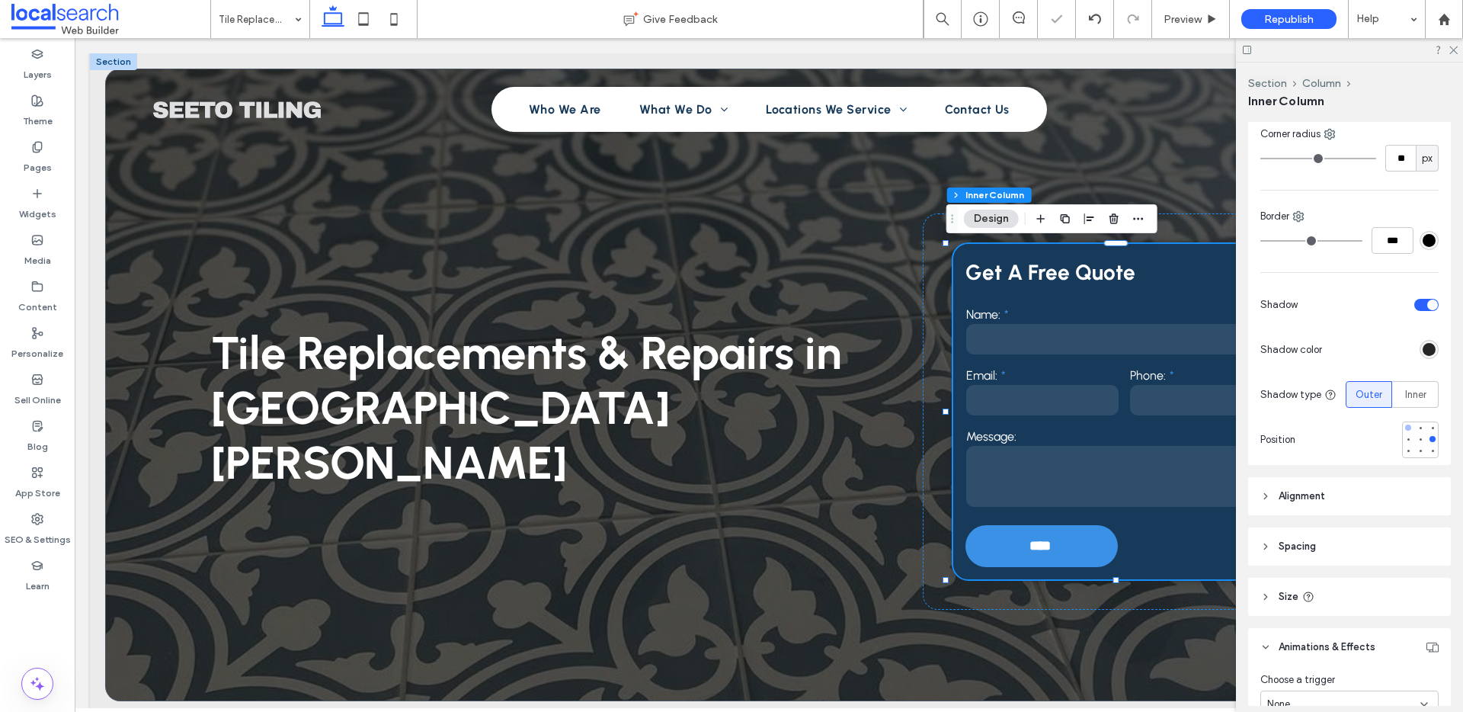
click at [1405, 430] on div at bounding box center [1408, 427] width 6 height 6
click at [1191, 14] on span "Preview" at bounding box center [1183, 19] width 38 height 13
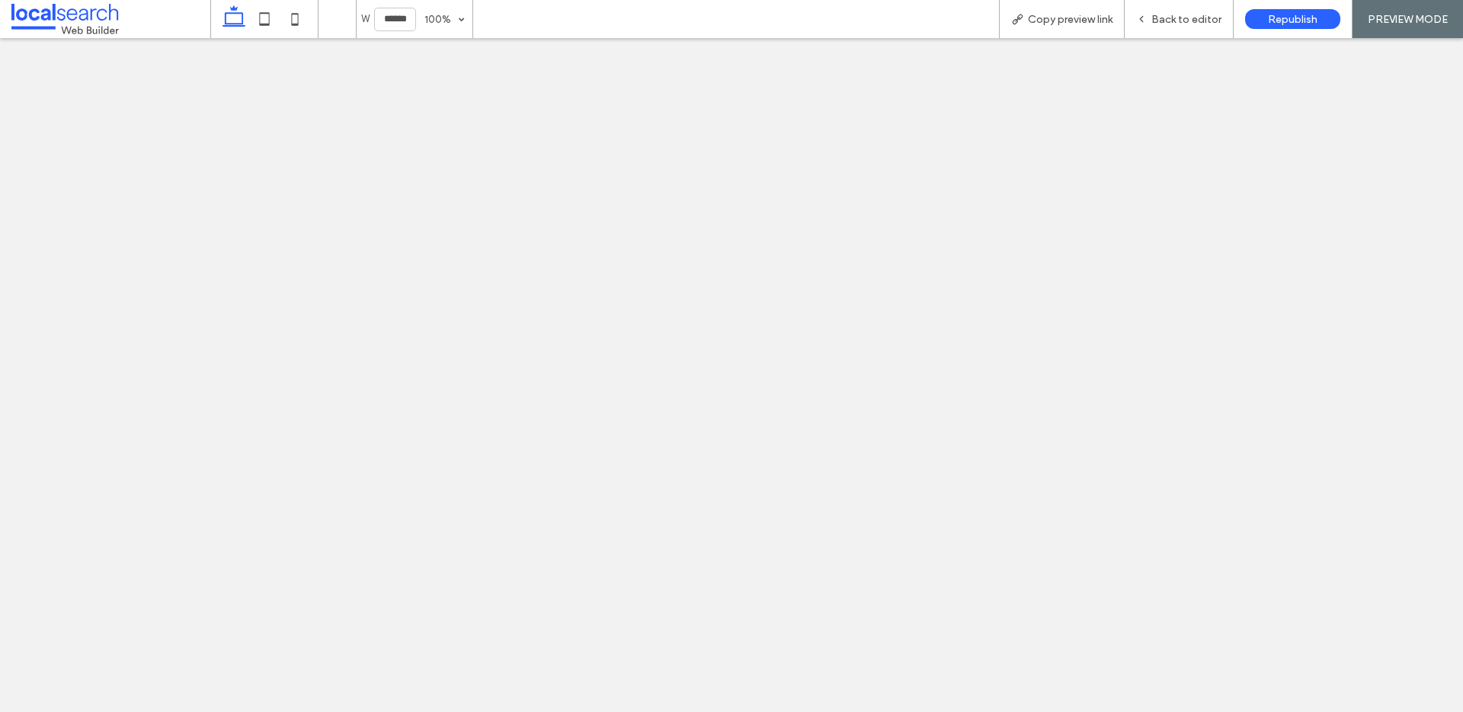
click at [1198, 27] on div "Back to editor" at bounding box center [1179, 19] width 109 height 38
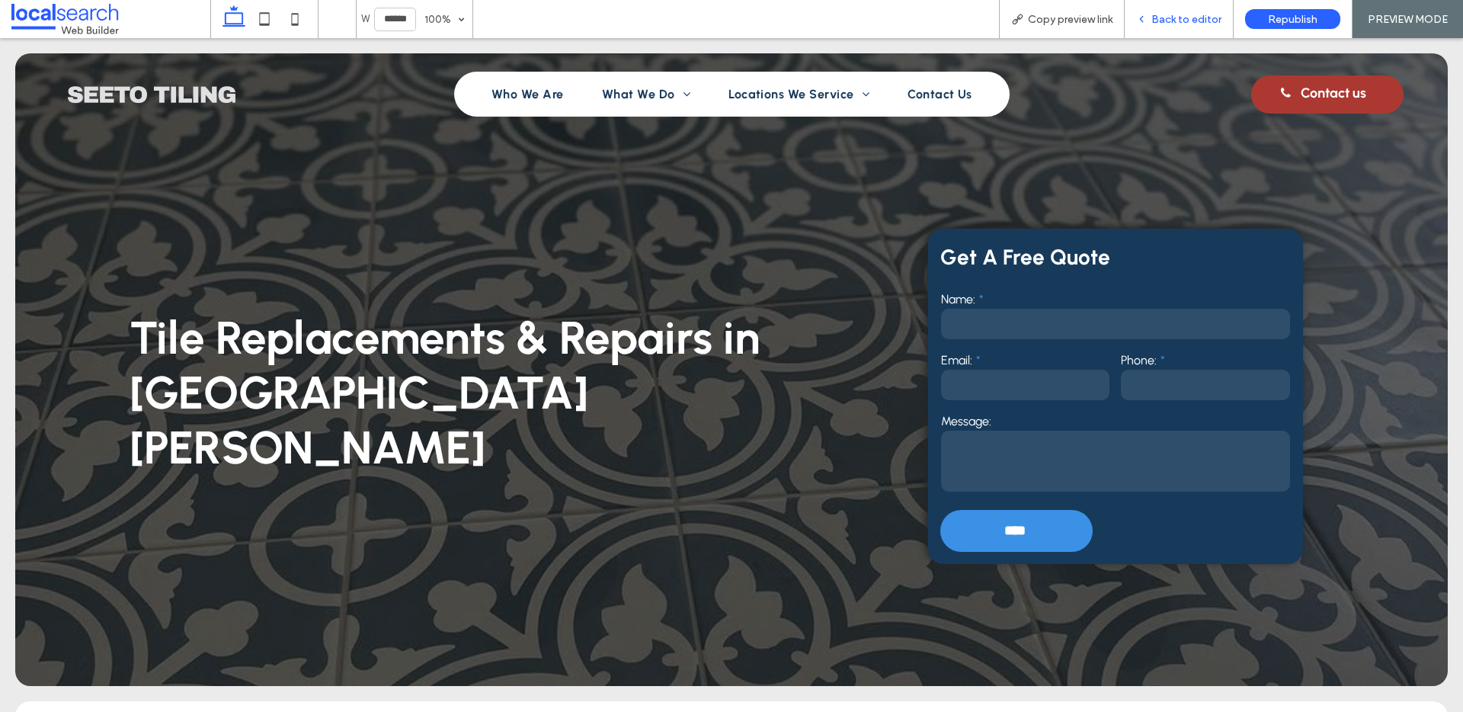
click at [1177, 19] on span "Back to editor" at bounding box center [1186, 19] width 70 height 13
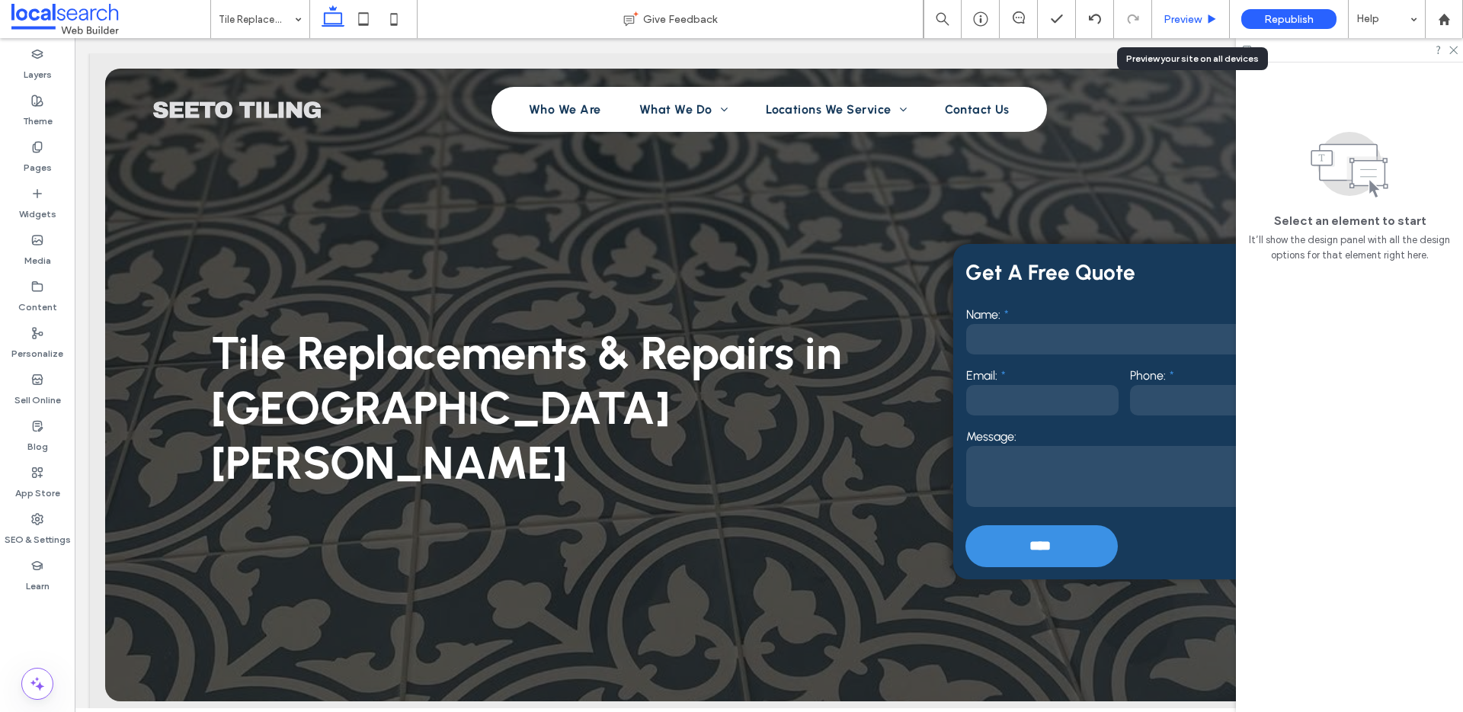
click at [1205, 13] on div "Preview" at bounding box center [1190, 19] width 77 height 13
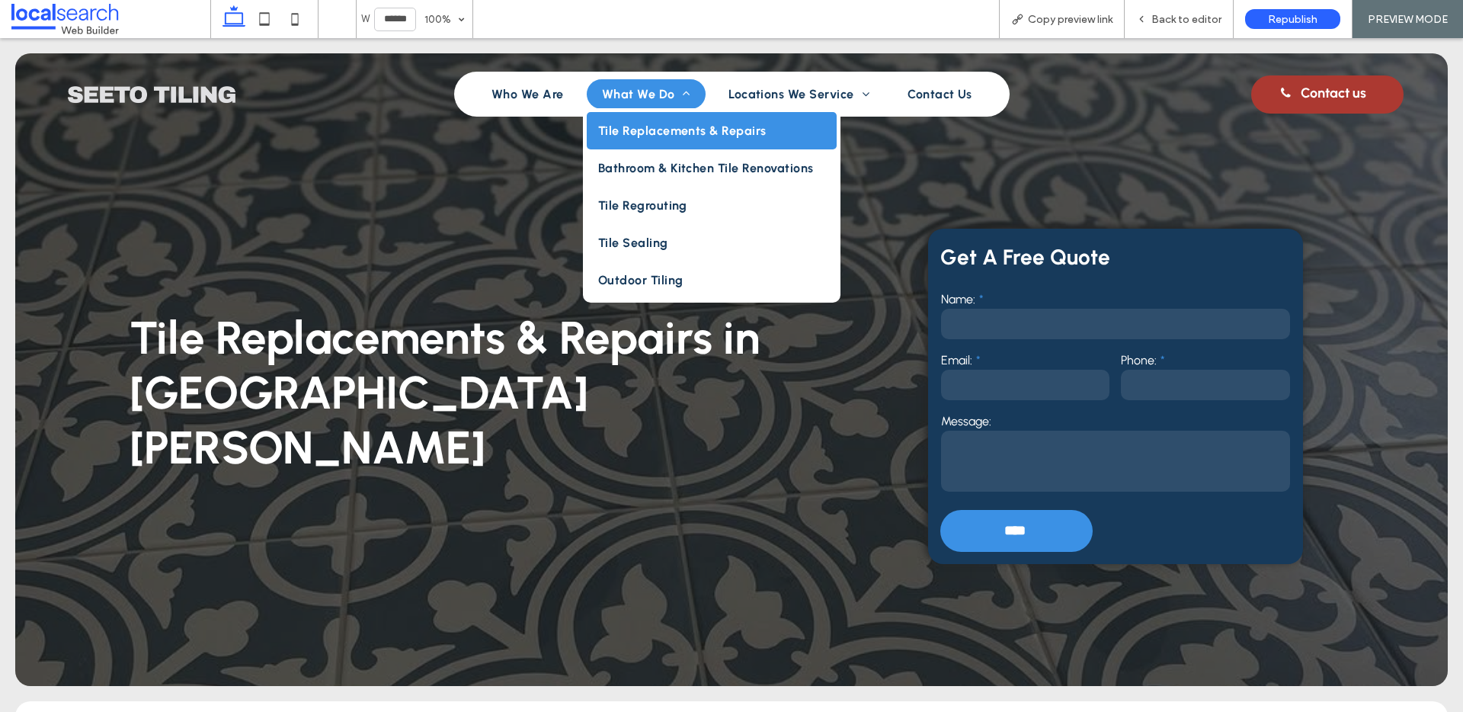
click at [638, 98] on span "What We Do" at bounding box center [646, 94] width 88 height 14
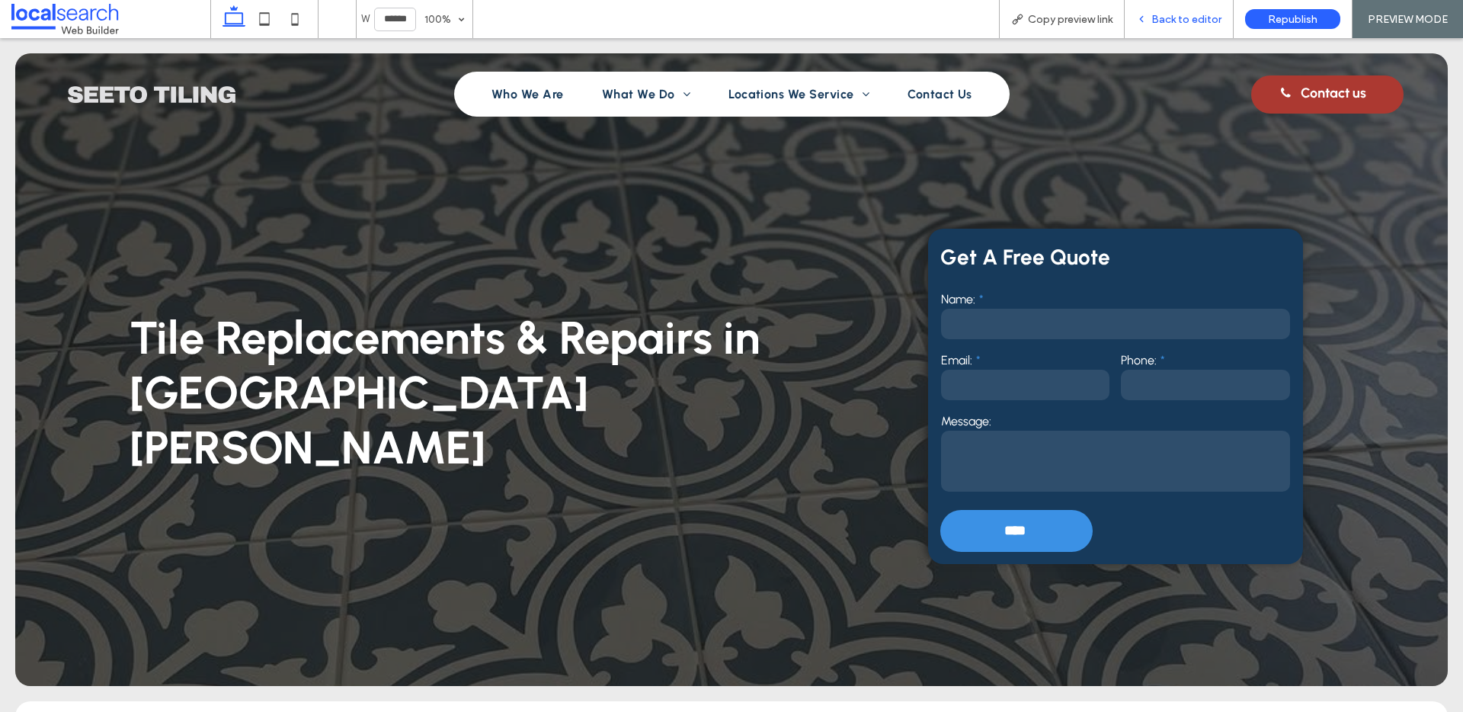
click at [1181, 16] on span "Back to editor" at bounding box center [1186, 19] width 70 height 13
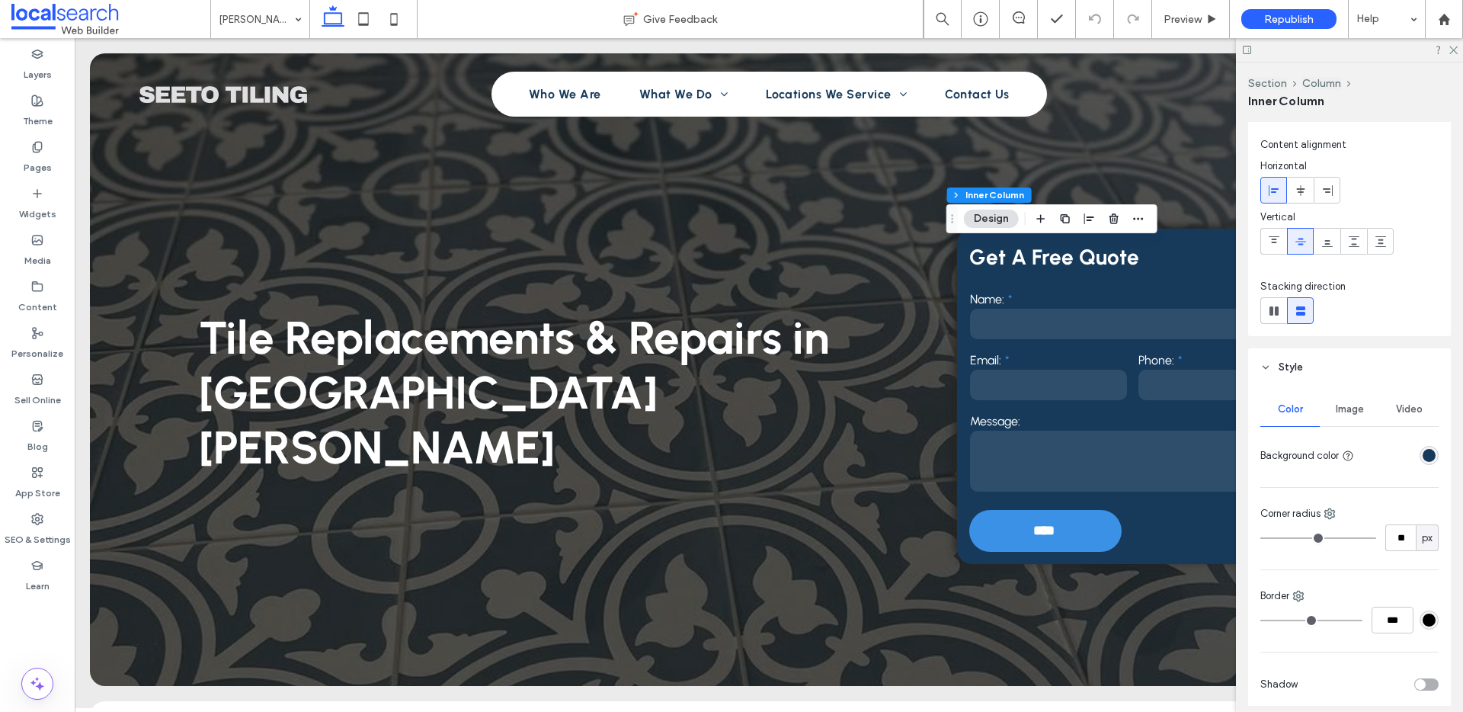
scroll to position [341, 0]
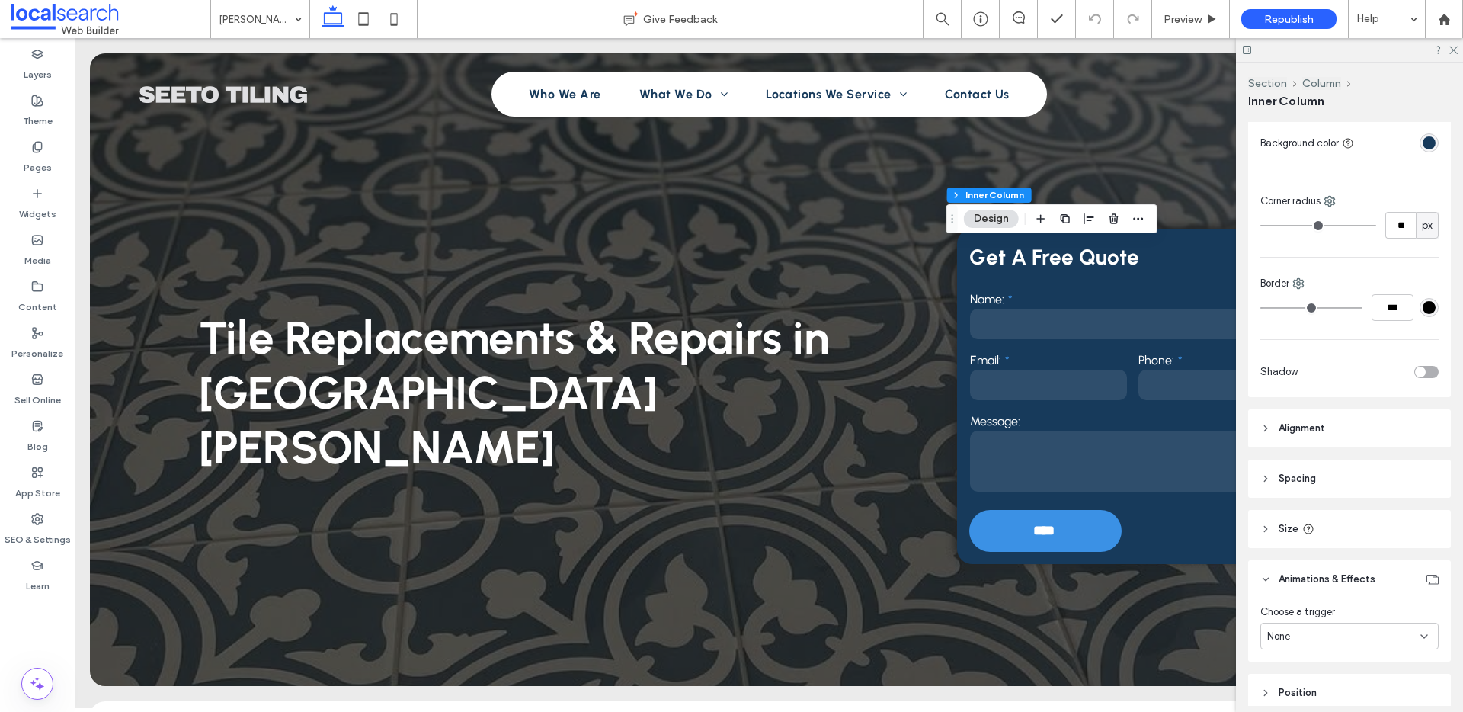
click at [1415, 367] on div "toggle" at bounding box center [1420, 372] width 11 height 11
click at [1423, 418] on div "rgba(0, 0, 0, 0.25)" at bounding box center [1429, 416] width 13 height 13
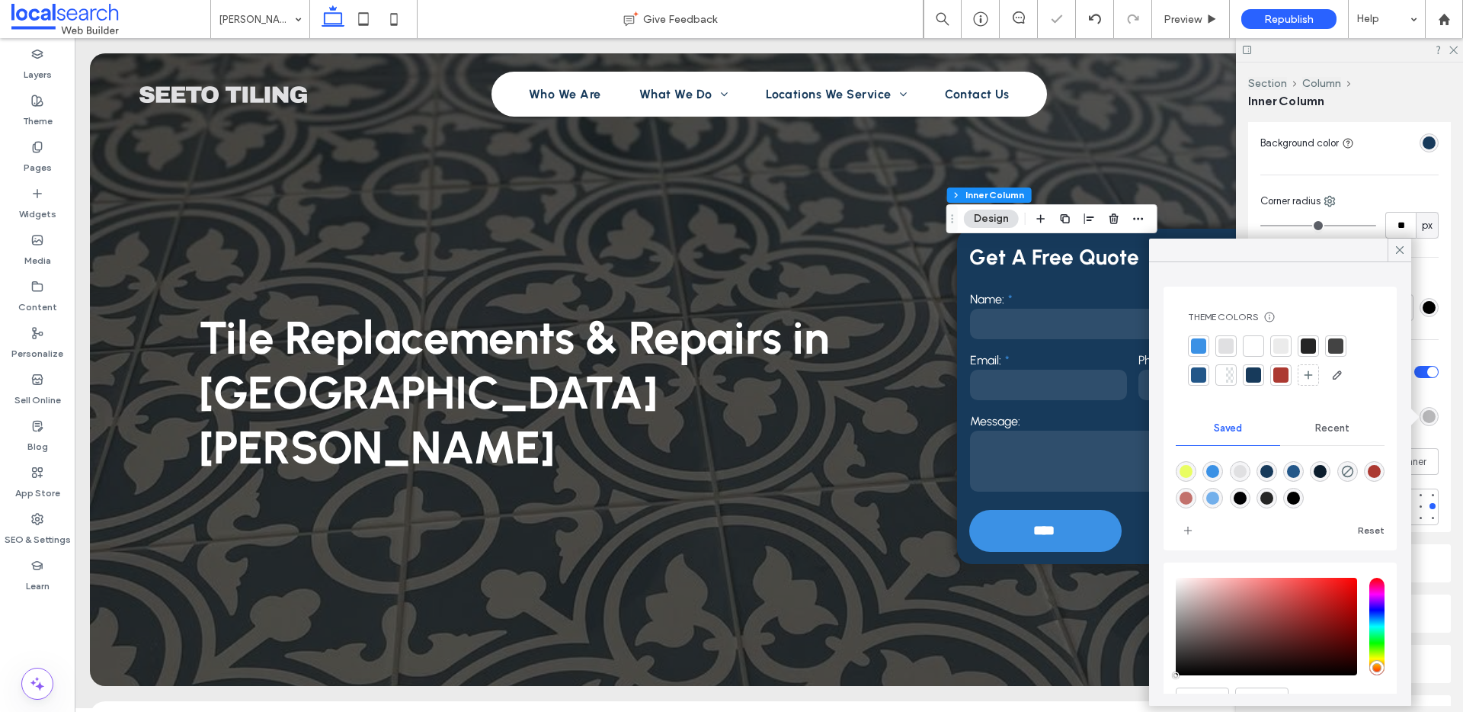
click at [1308, 345] on div at bounding box center [1308, 345] width 15 height 15
click at [1432, 495] on div "Color Image Video Background color Corner radius ** px Border *** Shadow Shadow…" at bounding box center [1349, 303] width 203 height 458
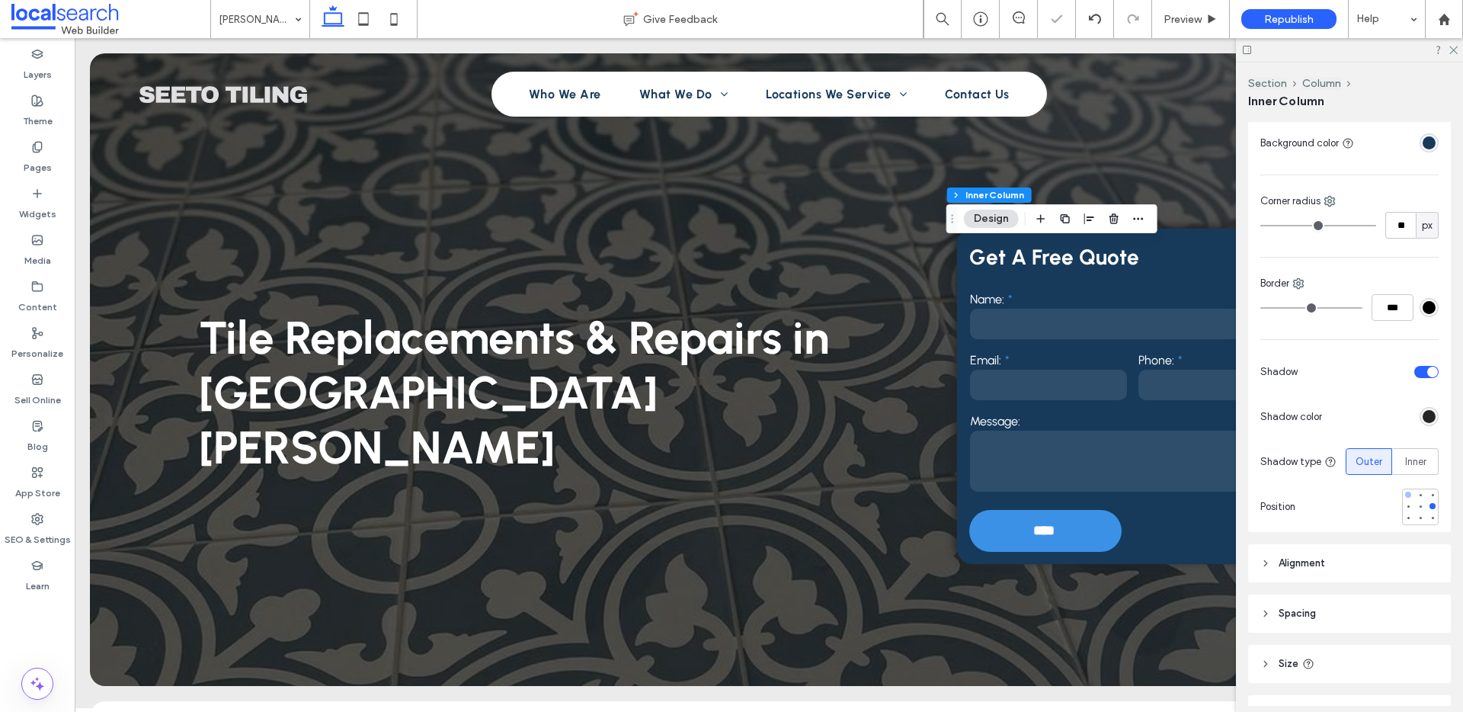
click at [1405, 495] on div at bounding box center [1408, 495] width 6 height 6
click at [1188, 22] on span "Preview" at bounding box center [1183, 19] width 38 height 13
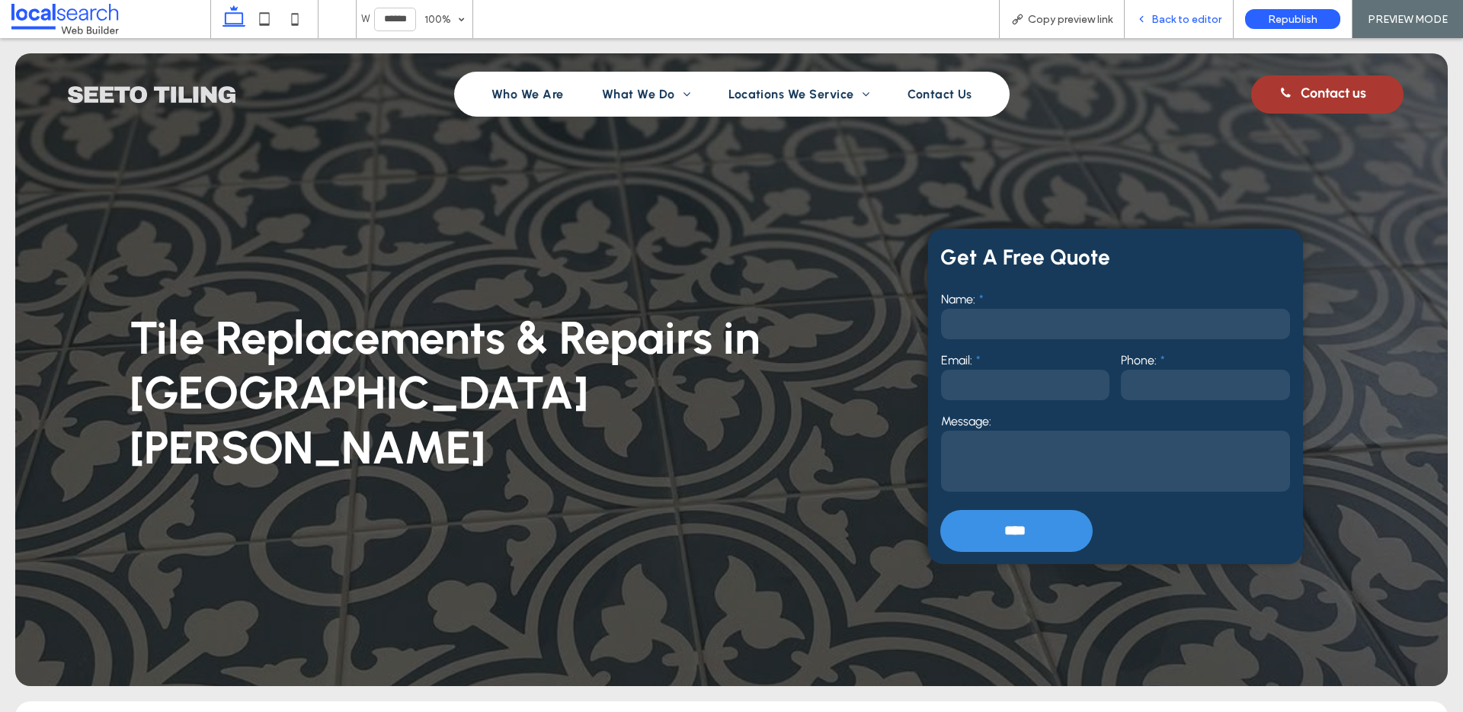
click at [1164, 21] on span "Back to editor" at bounding box center [1186, 19] width 70 height 13
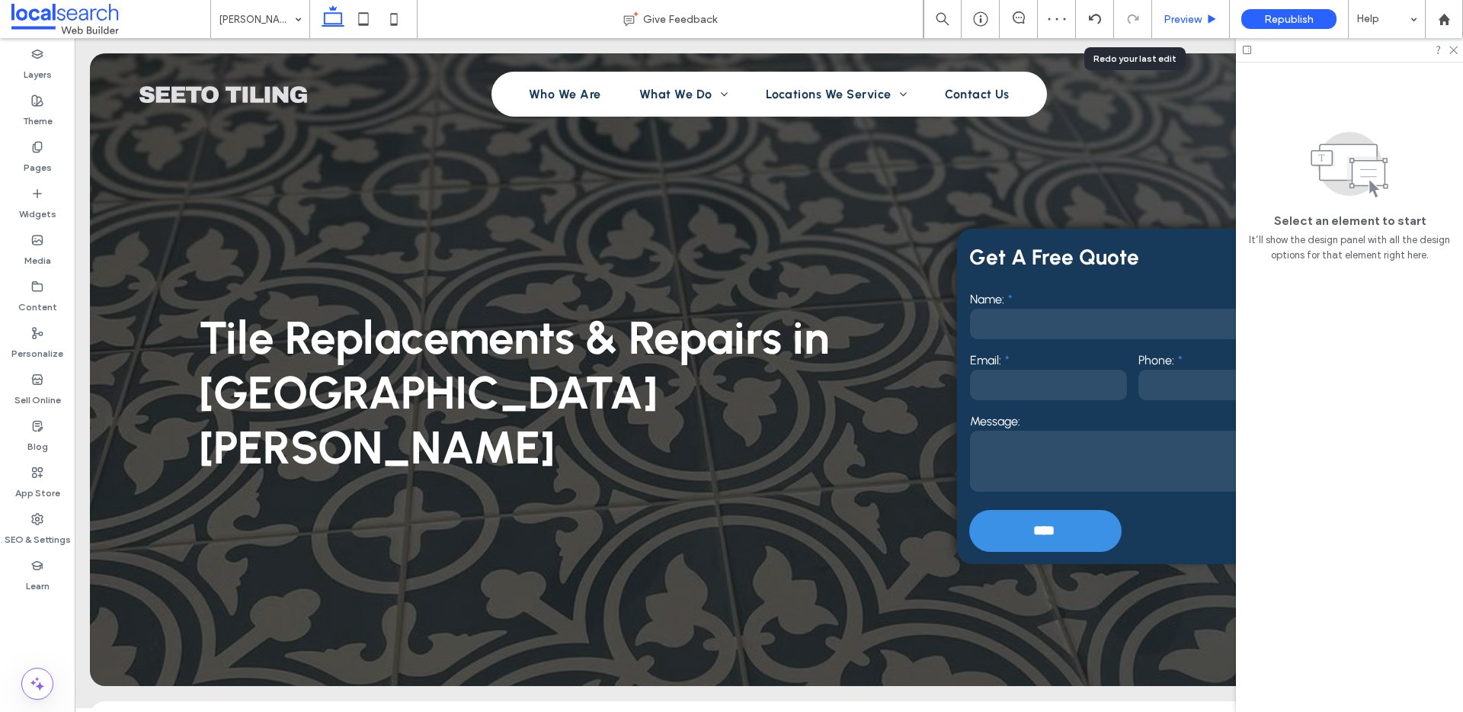
click at [1209, 15] on use at bounding box center [1213, 18] width 8 height 8
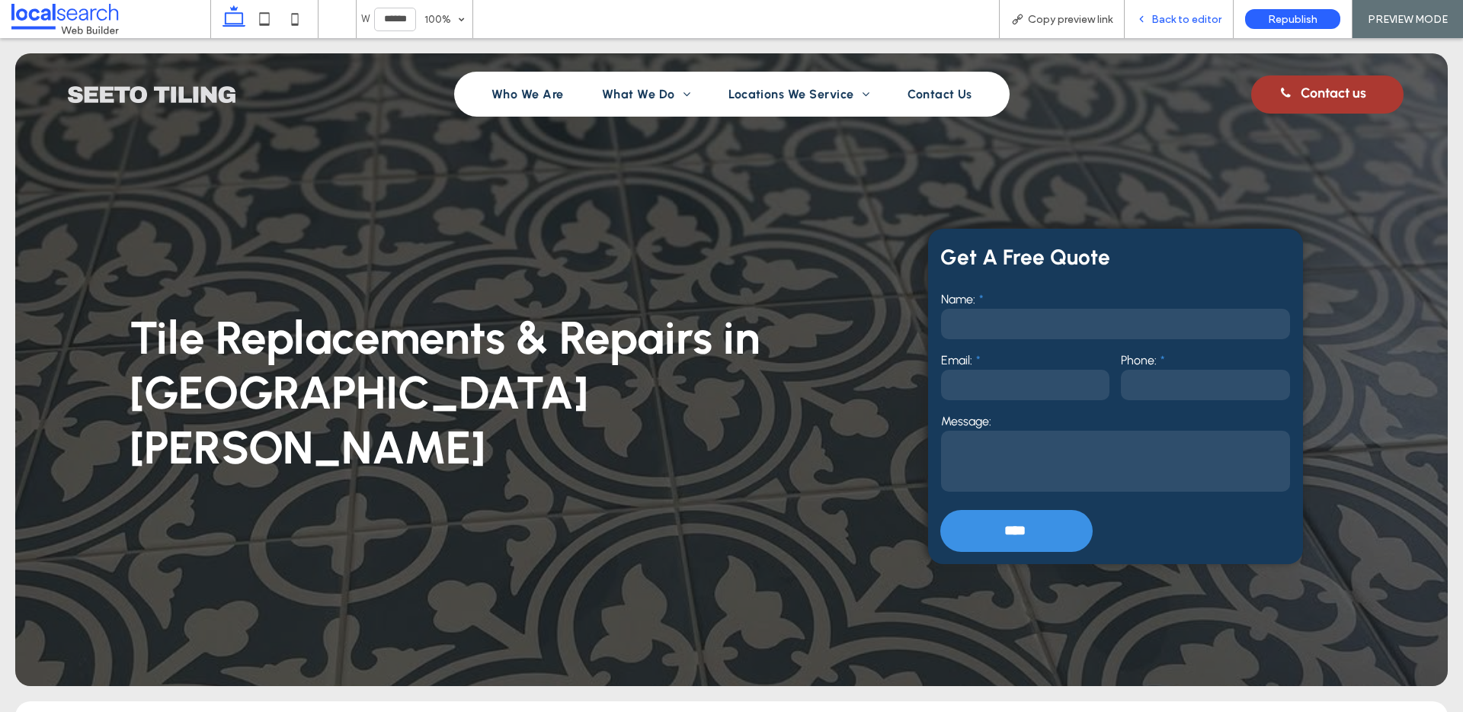
click at [1175, 23] on span "Back to editor" at bounding box center [1186, 19] width 70 height 13
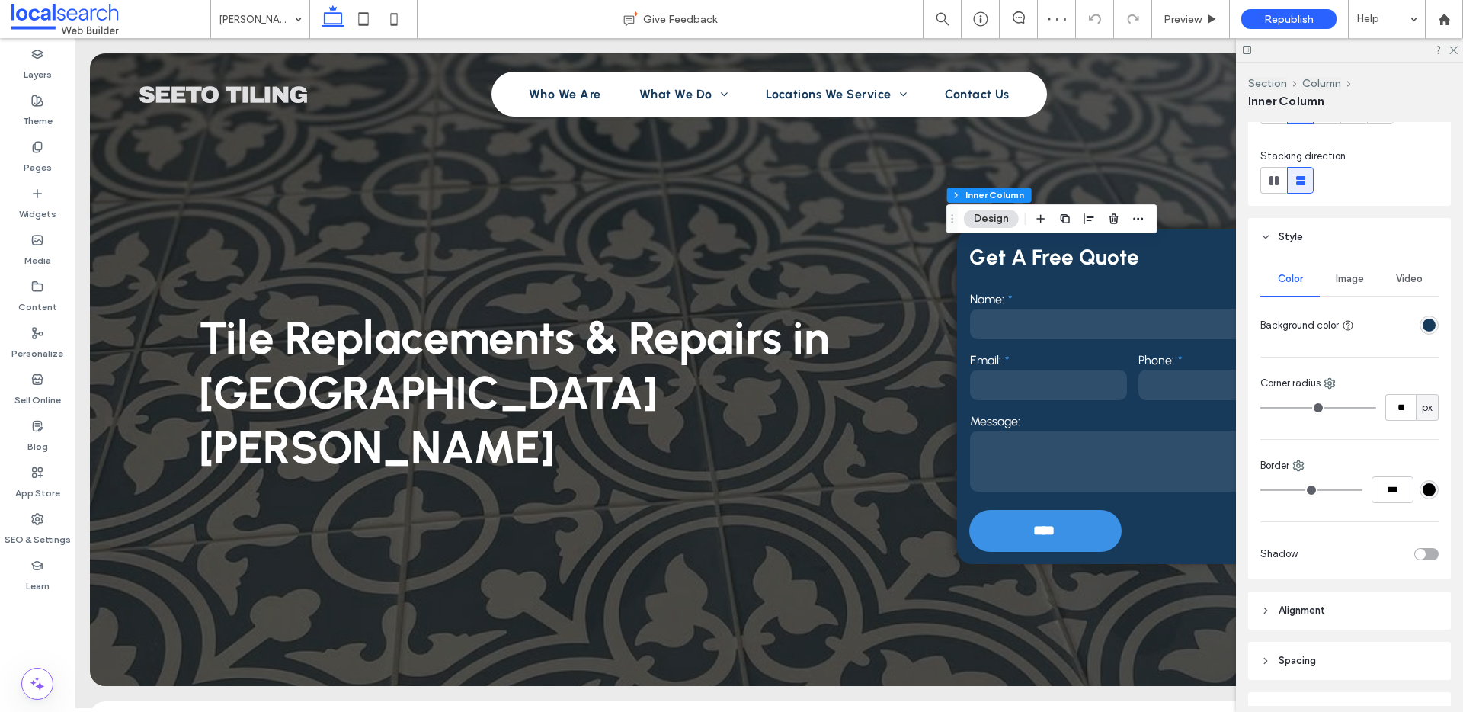
scroll to position [247, 0]
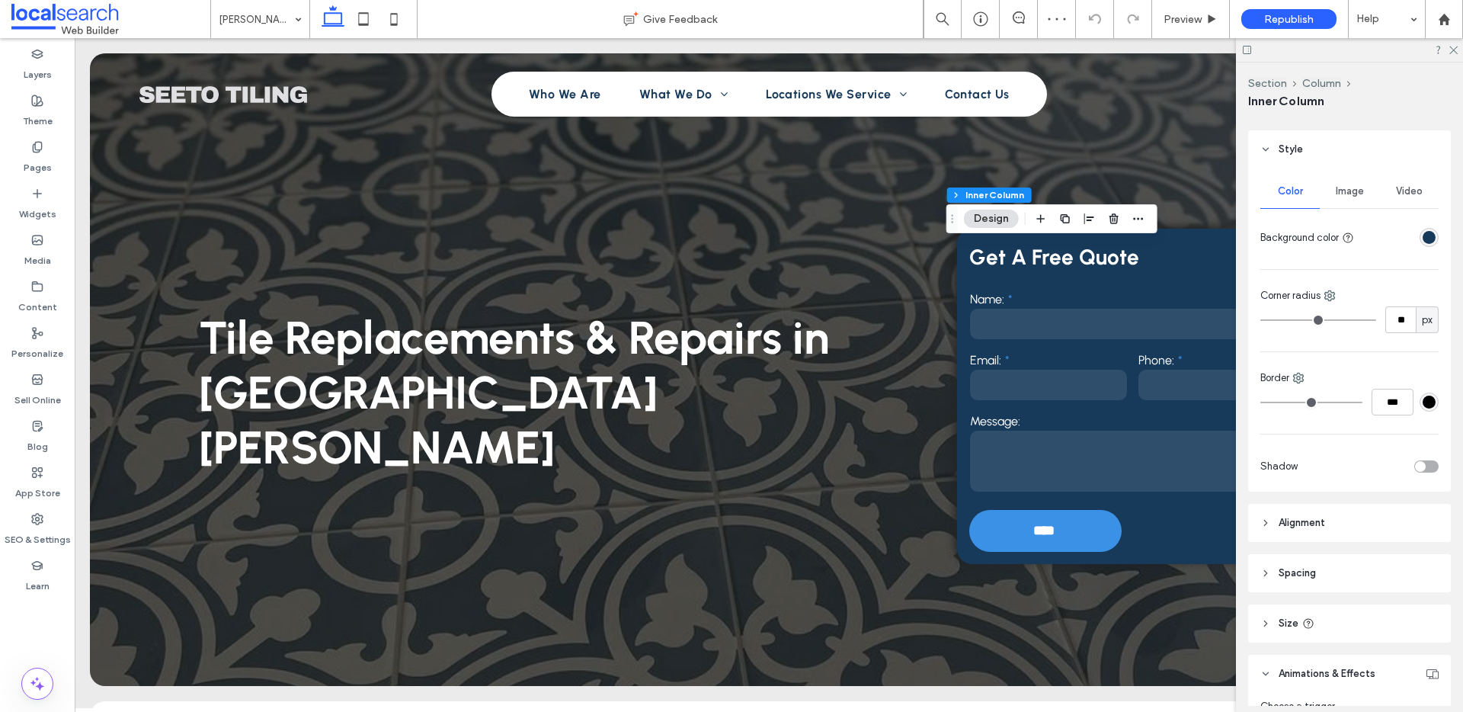
click at [1415, 466] on div "toggle" at bounding box center [1420, 466] width 11 height 11
click at [1423, 512] on div "rgba(0, 0, 0, 0.25)" at bounding box center [1429, 510] width 13 height 13
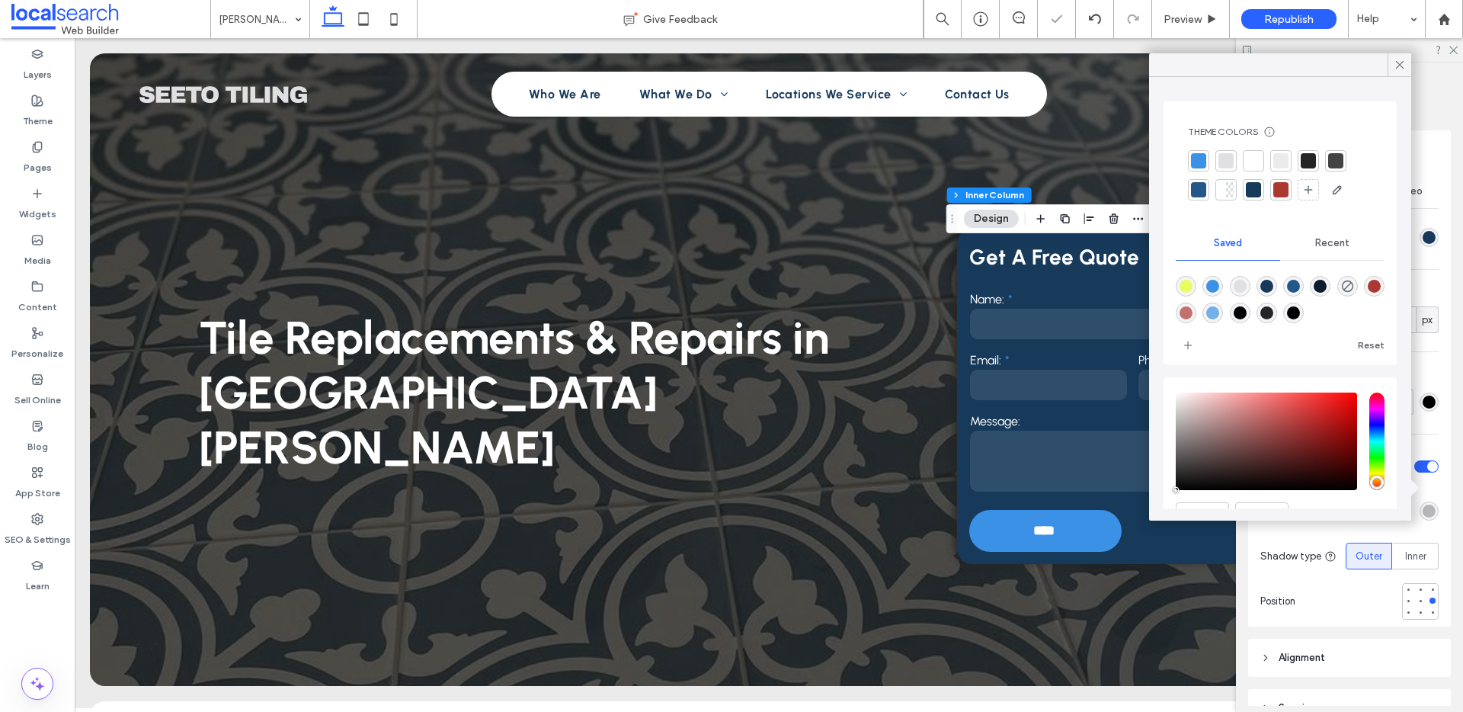
click at [1247, 308] on div "rgba(1,1,3,1)" at bounding box center [1240, 312] width 13 height 13
type input "*******"
type input "***"
type input "****"
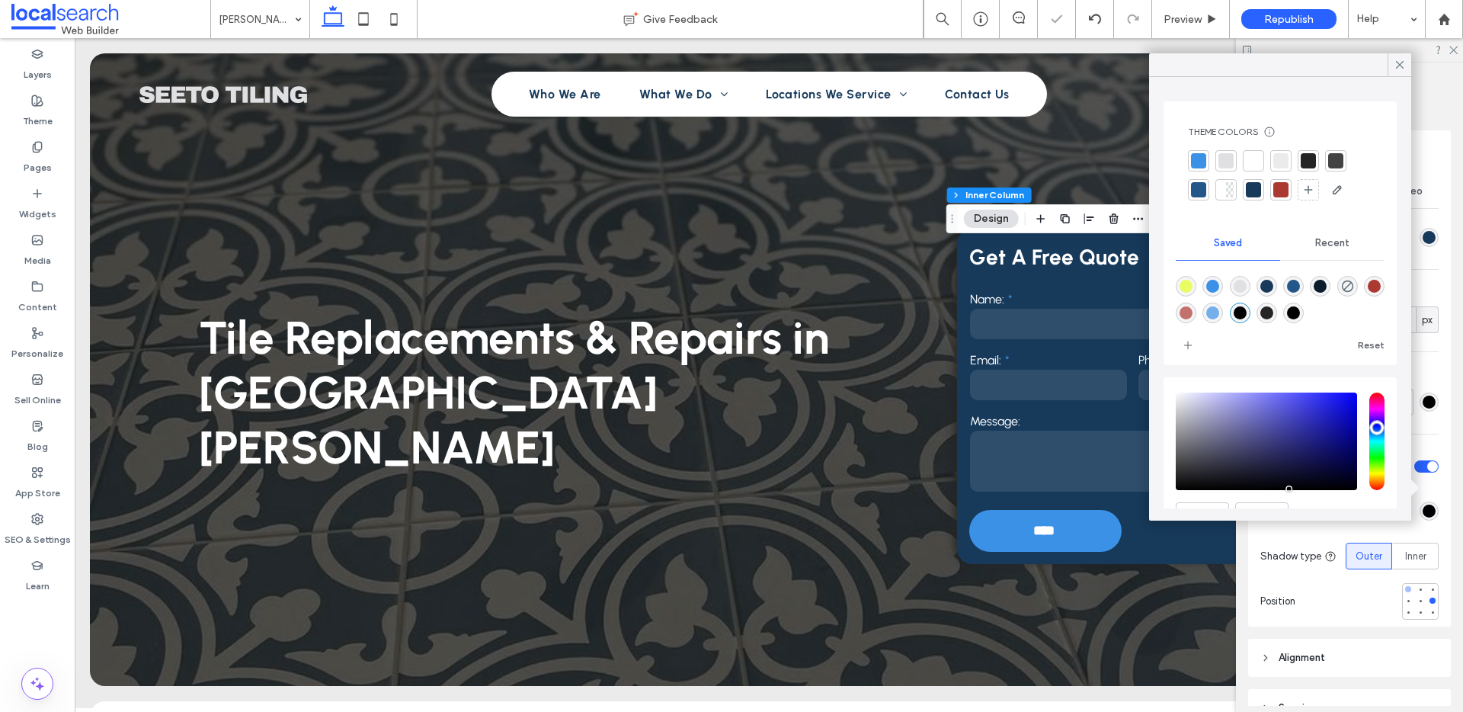
click at [1405, 588] on div at bounding box center [1408, 589] width 6 height 6
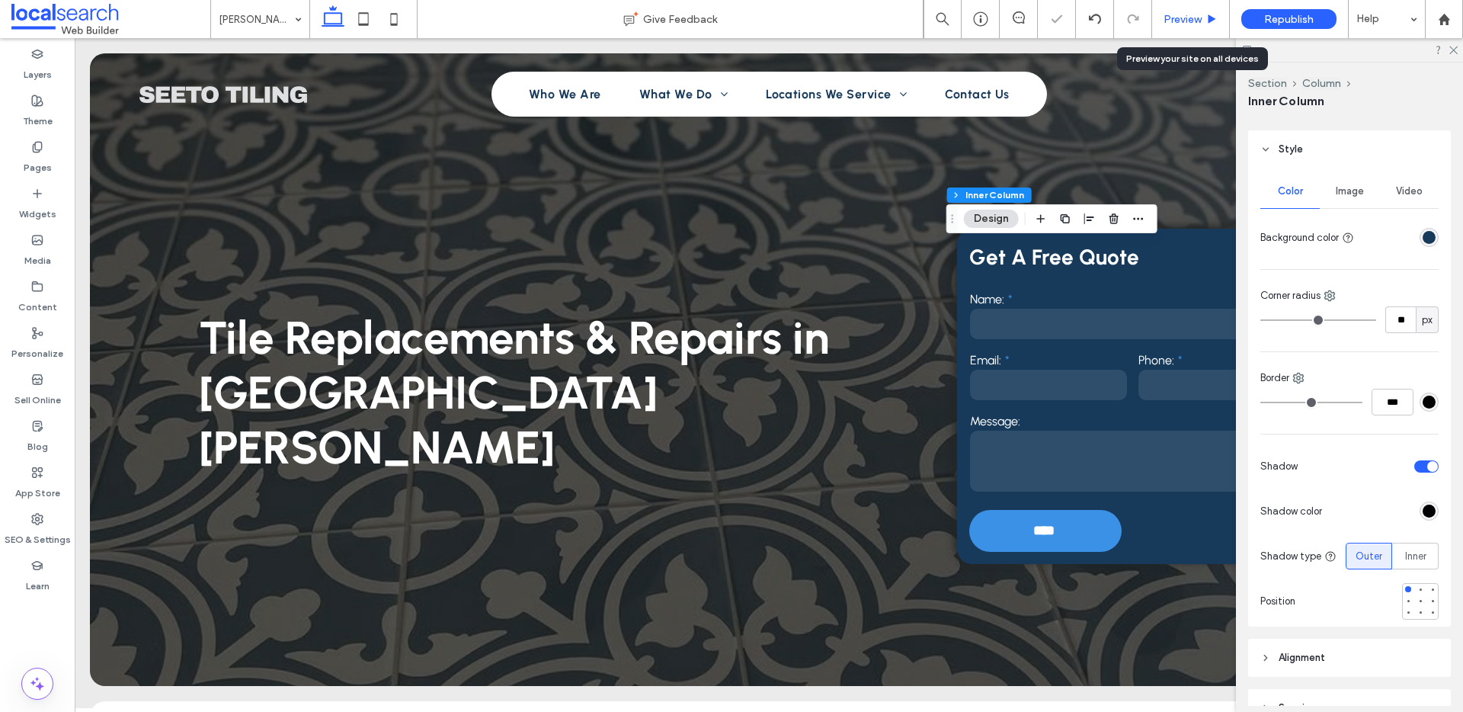
click at [1189, 24] on span "Preview" at bounding box center [1183, 19] width 38 height 13
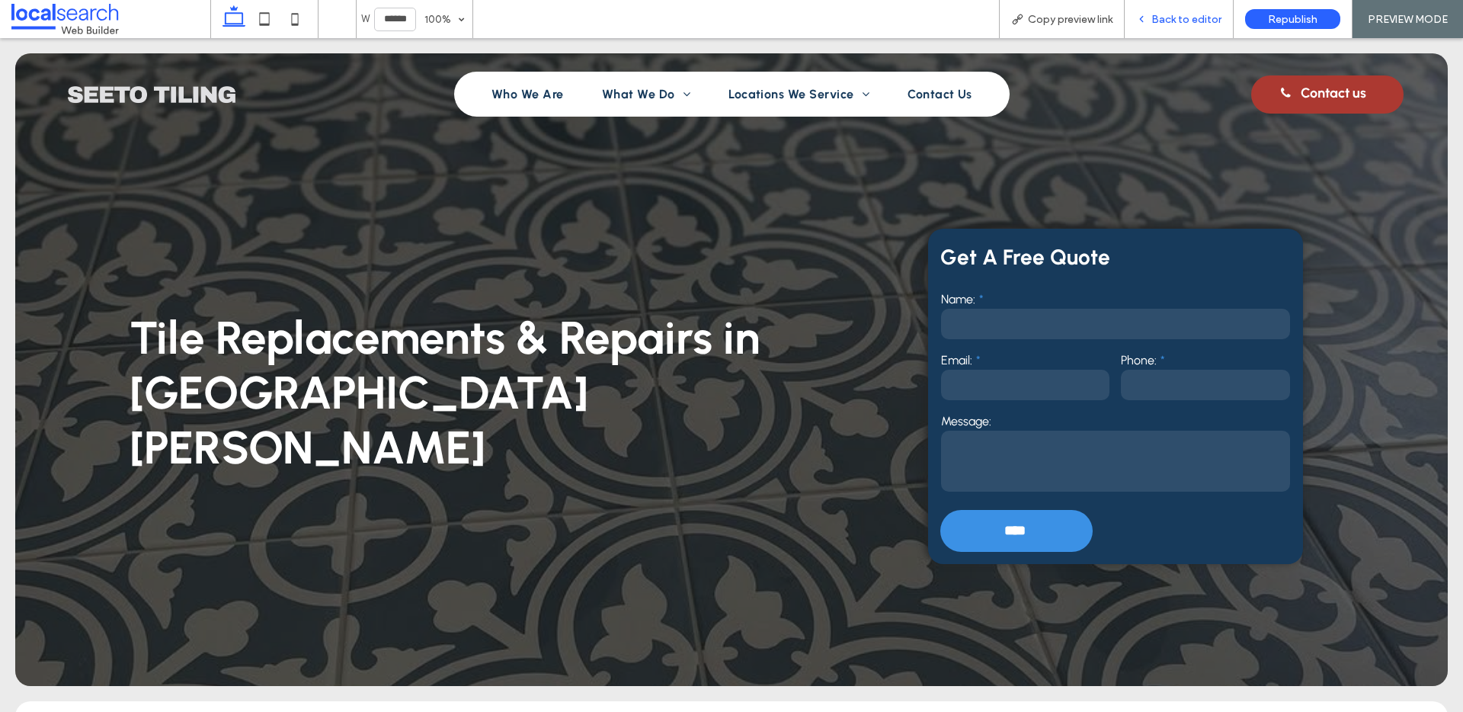
click at [1190, 19] on span "Back to editor" at bounding box center [1186, 19] width 70 height 13
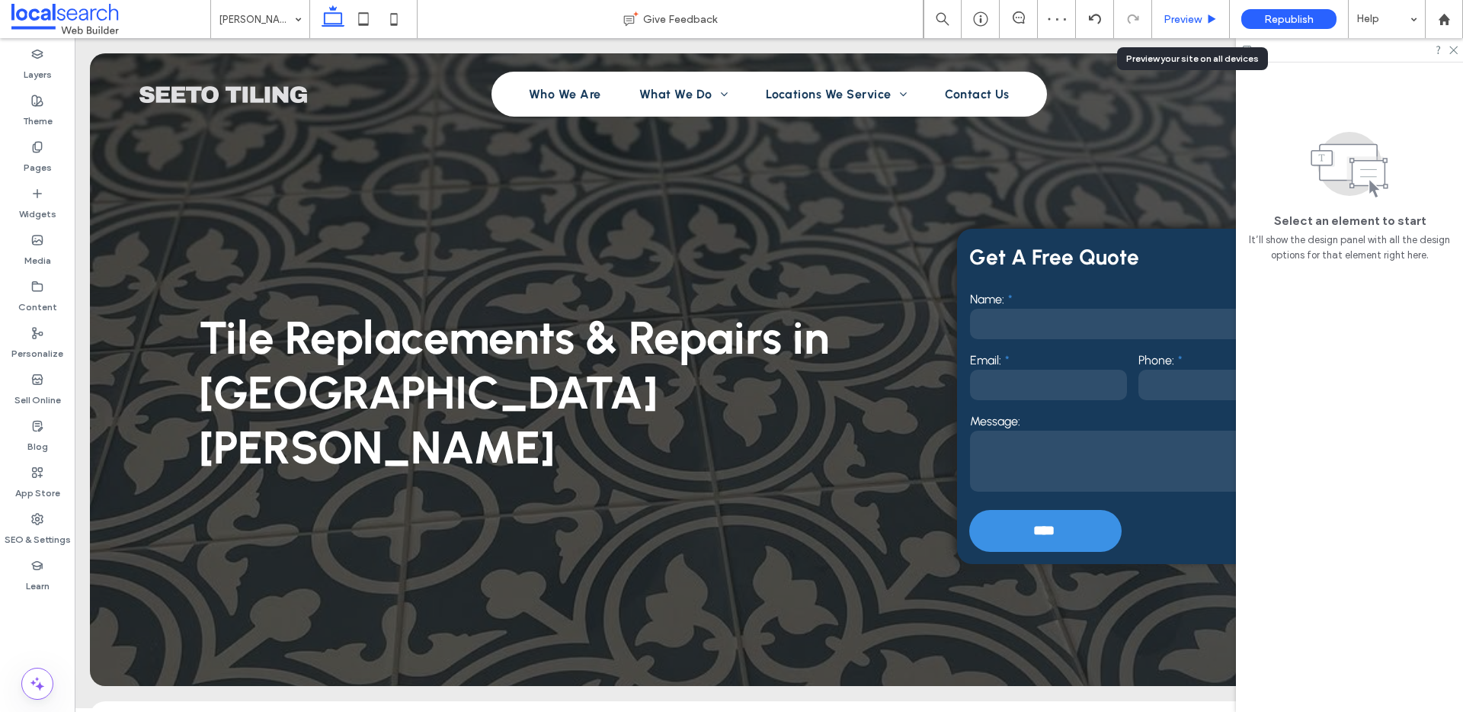
click at [1172, 20] on span "Preview" at bounding box center [1183, 19] width 38 height 13
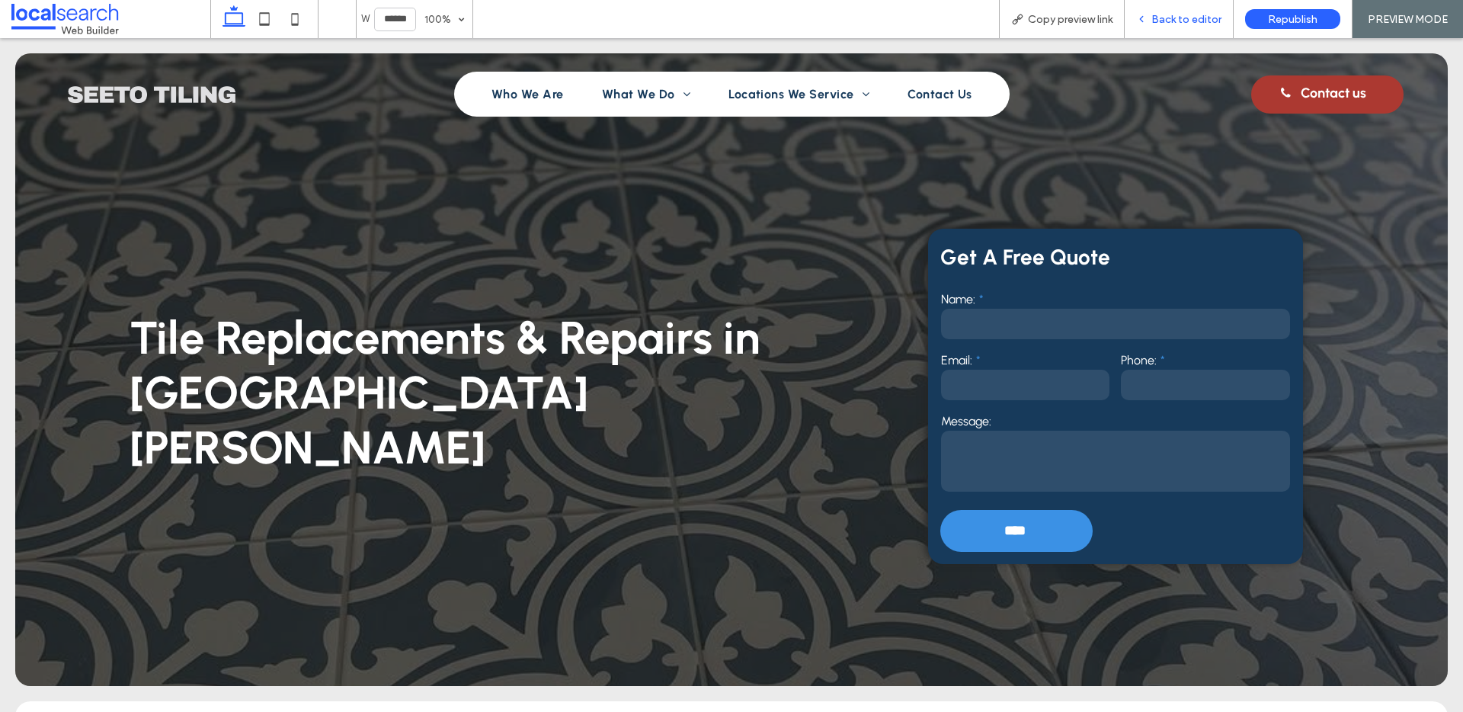
click at [1180, 21] on span "Back to editor" at bounding box center [1186, 19] width 70 height 13
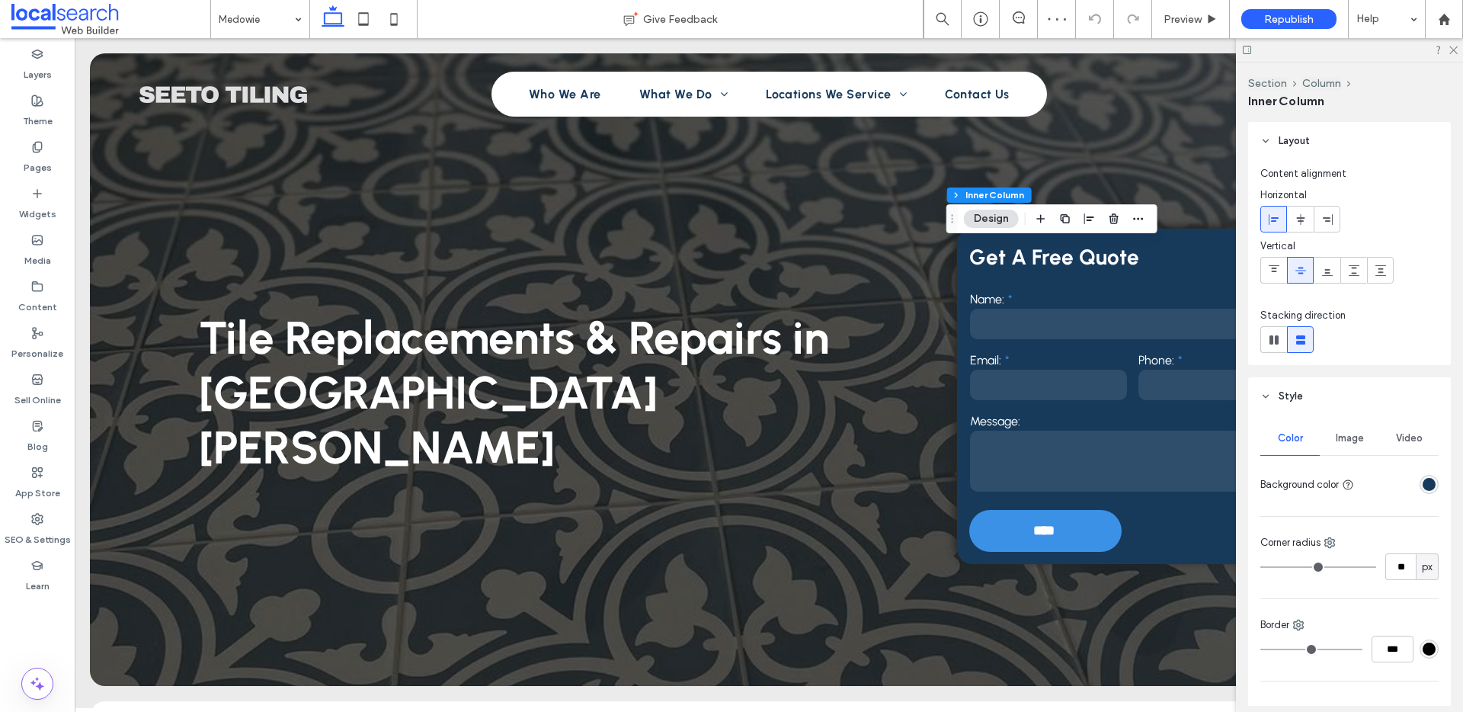
scroll to position [408, 0]
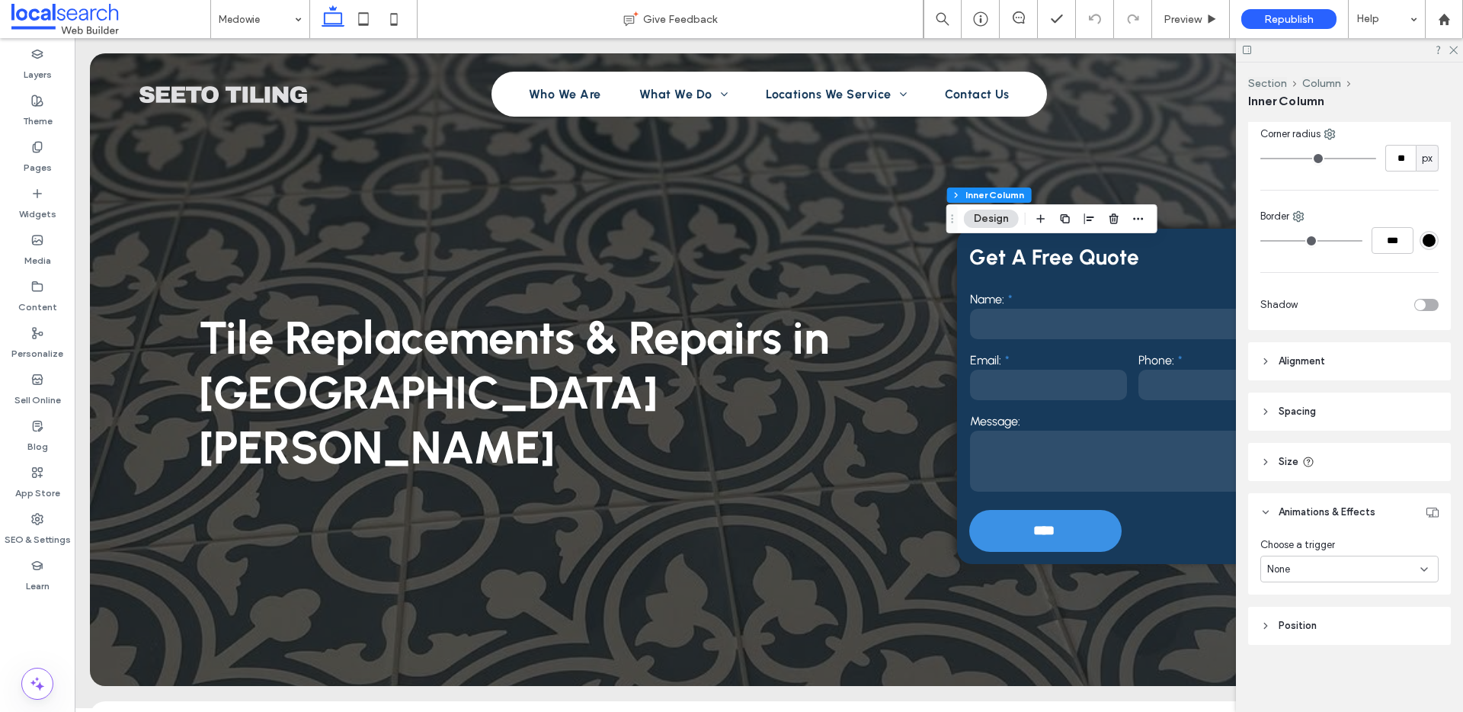
click at [1420, 306] on div "toggle" at bounding box center [1426, 305] width 24 height 12
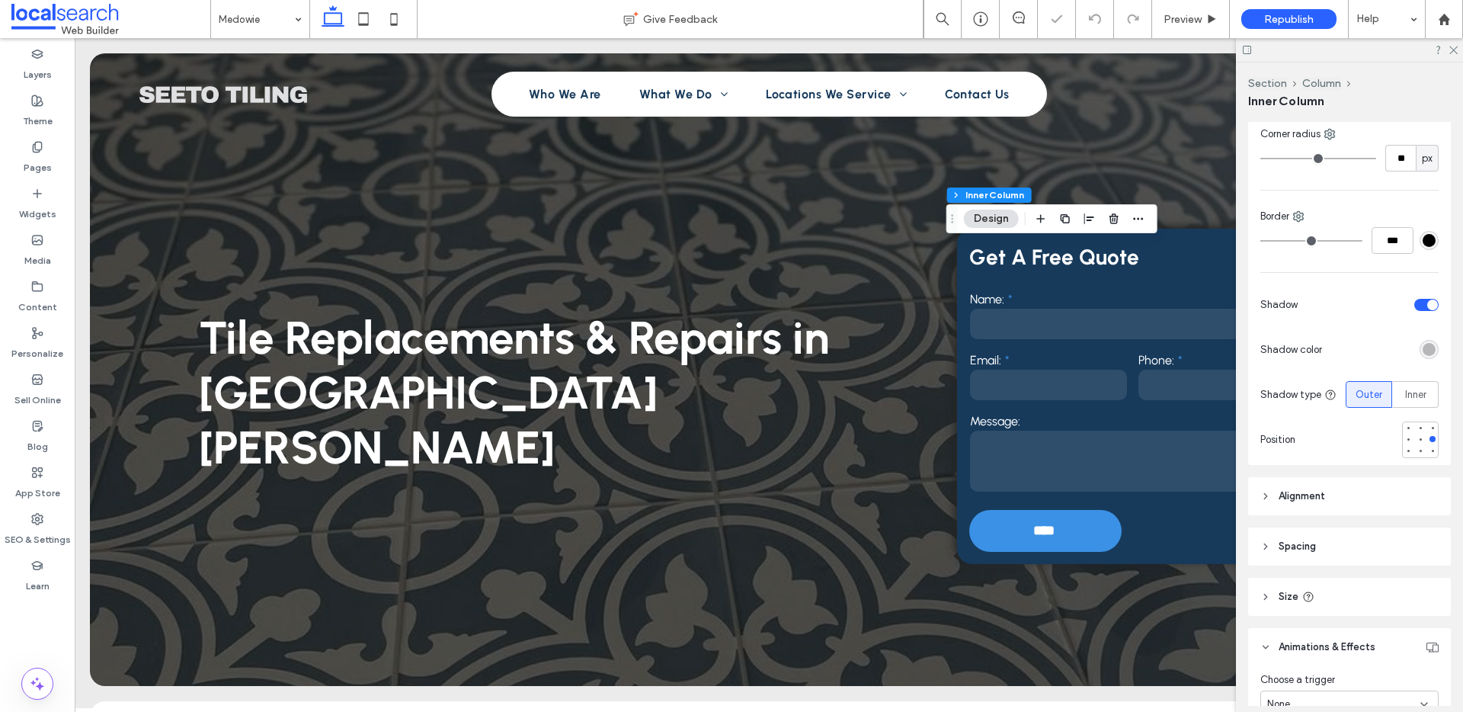
click at [1423, 348] on div "rgba(0, 0, 0, 0.25)" at bounding box center [1429, 349] width 13 height 13
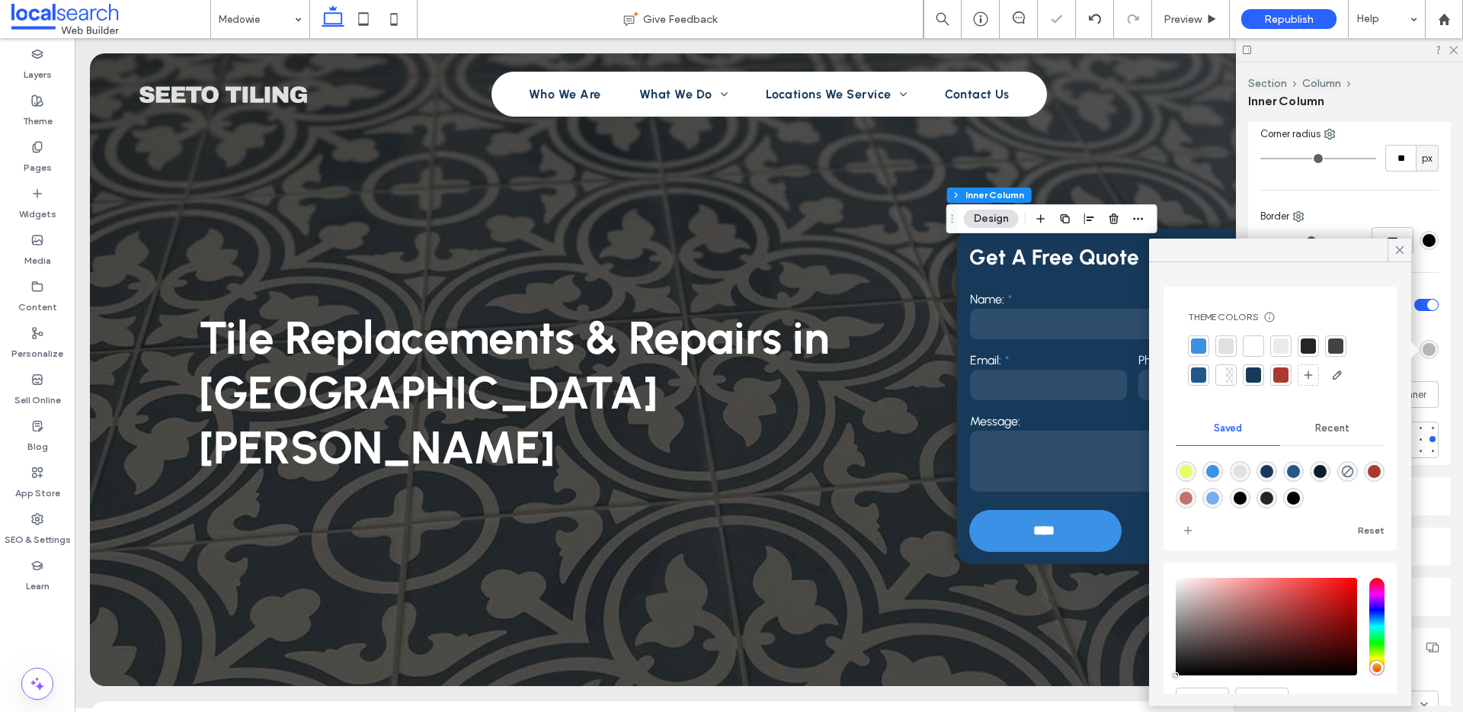
click at [1313, 344] on div at bounding box center [1308, 345] width 15 height 15
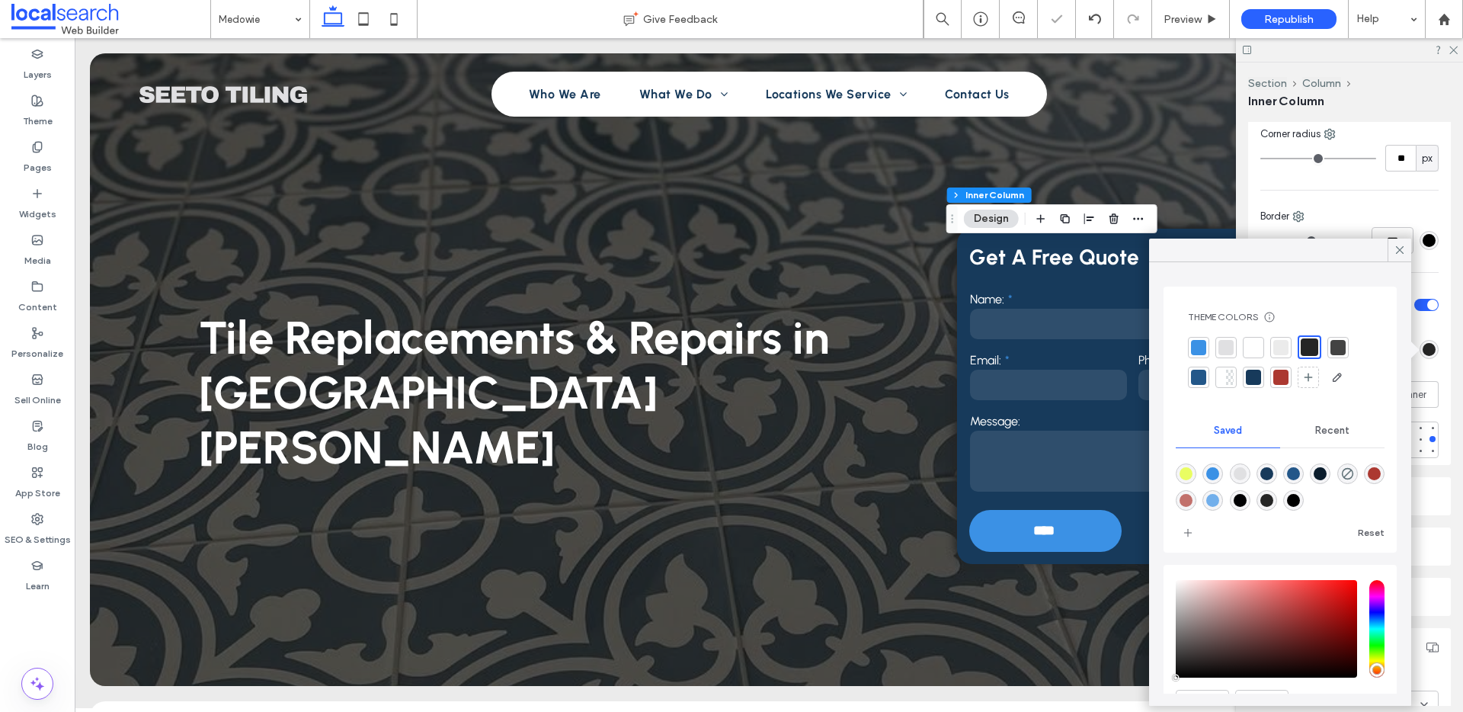
click at [1430, 415] on div "Color Image Video Background color Corner radius ** px Border *** Shadow Shadow…" at bounding box center [1349, 236] width 203 height 458
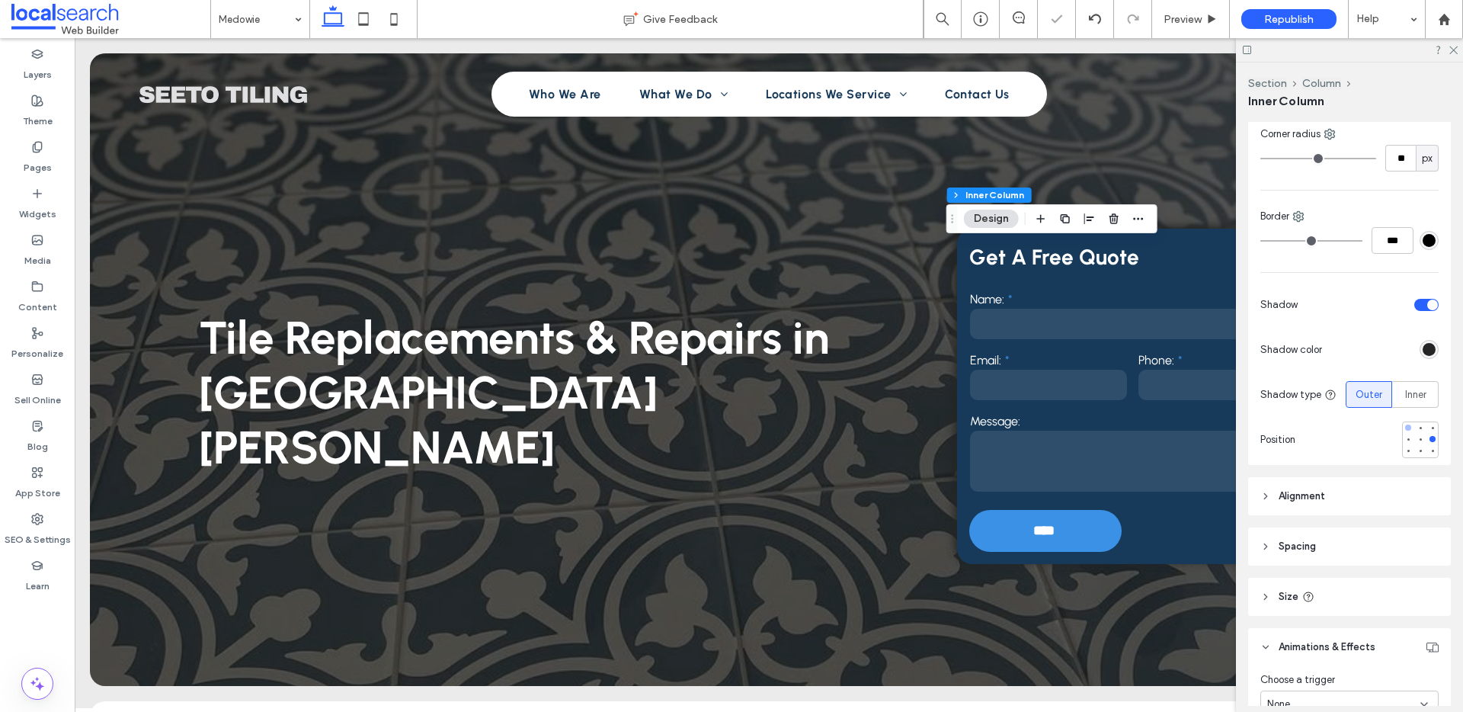
click at [1405, 425] on div at bounding box center [1408, 427] width 6 height 6
click at [1456, 50] on icon at bounding box center [1453, 49] width 10 height 10
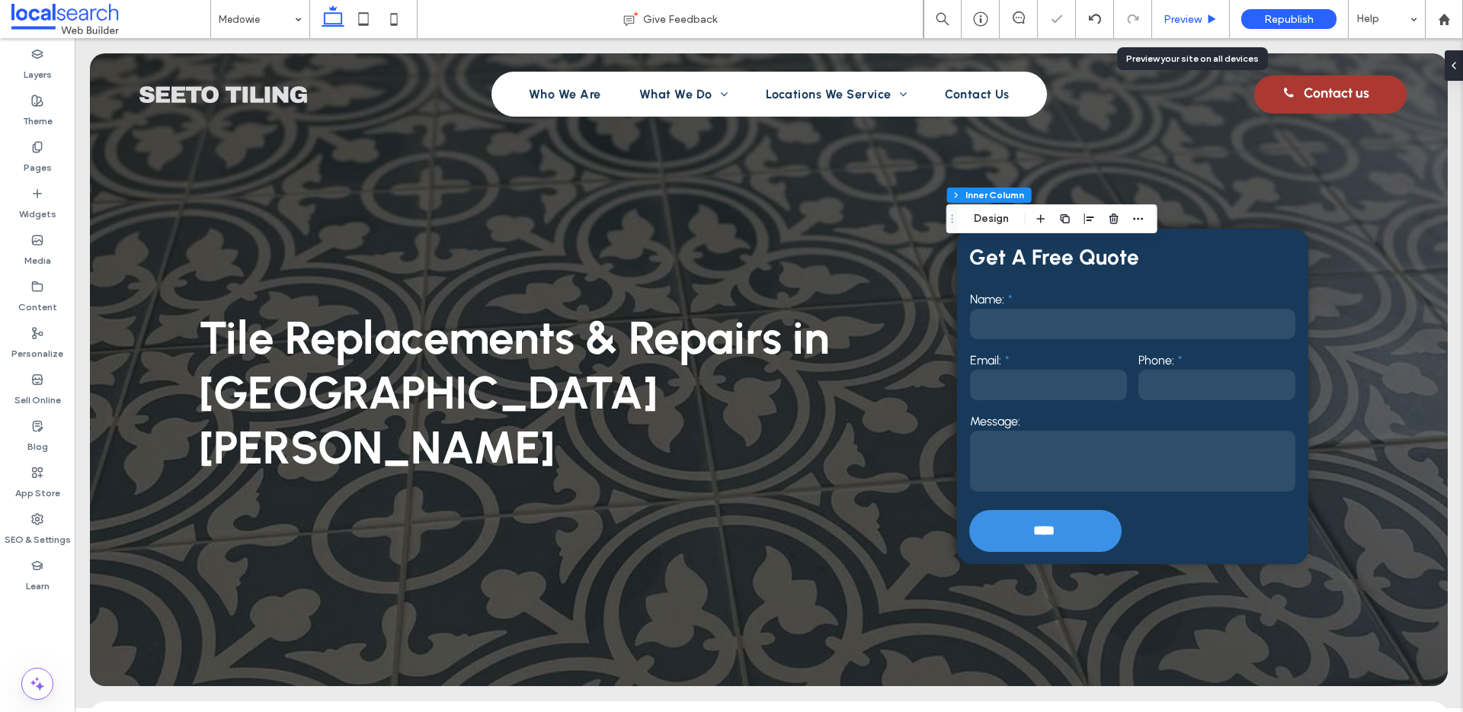
click at [1205, 17] on div "Preview" at bounding box center [1190, 19] width 77 height 13
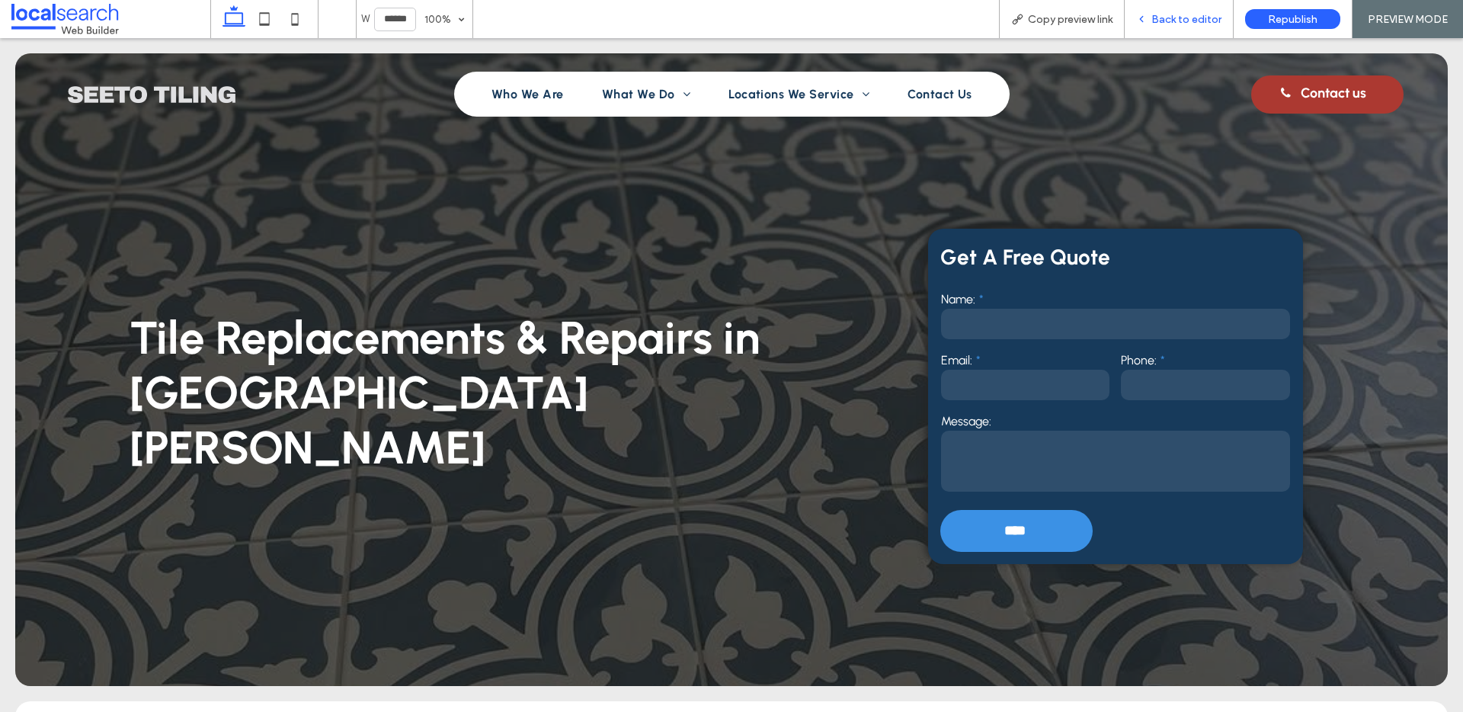
click at [1199, 20] on span "Back to editor" at bounding box center [1186, 19] width 70 height 13
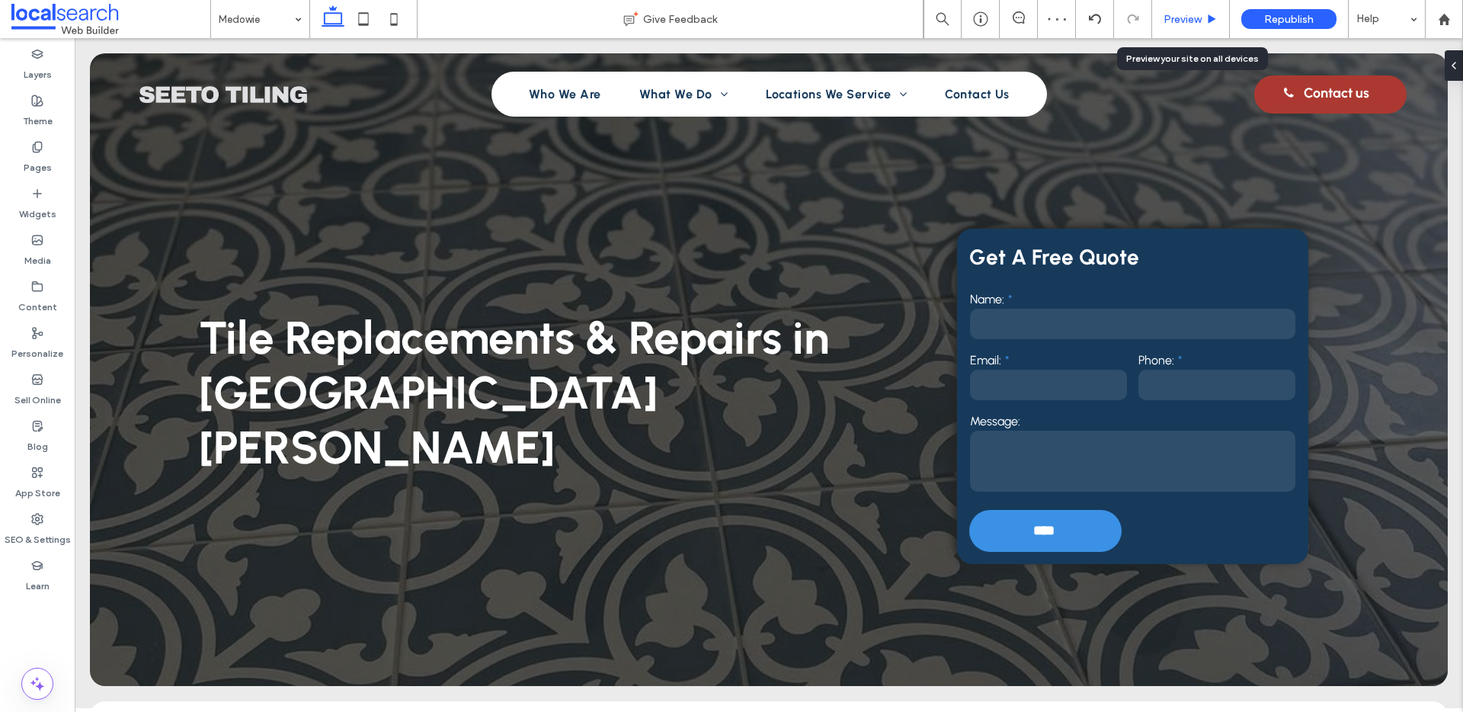
click at [1185, 11] on div "Preview" at bounding box center [1191, 19] width 78 height 38
click at [1192, 20] on span "Preview" at bounding box center [1183, 19] width 38 height 13
